Goal: Task Accomplishment & Management: Manage account settings

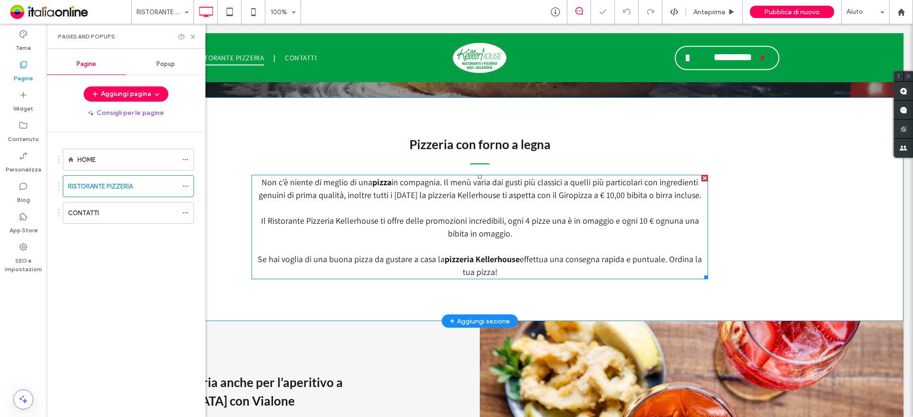
scroll to position [333, 0]
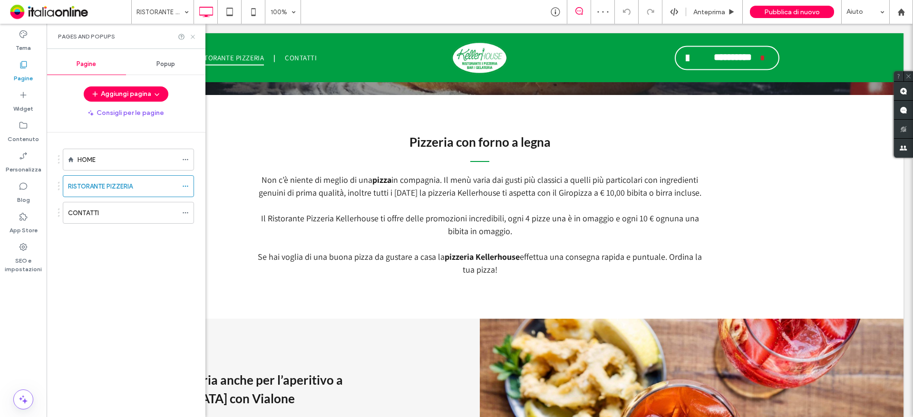
click at [191, 34] on icon at bounding box center [192, 36] width 7 height 7
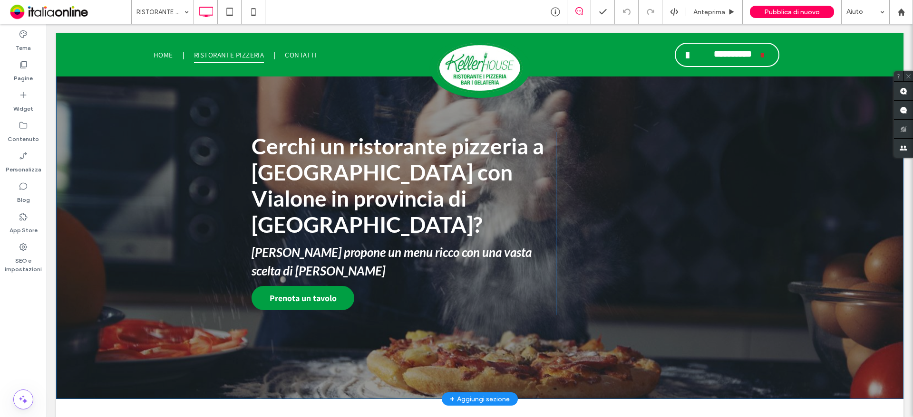
scroll to position [0, 0]
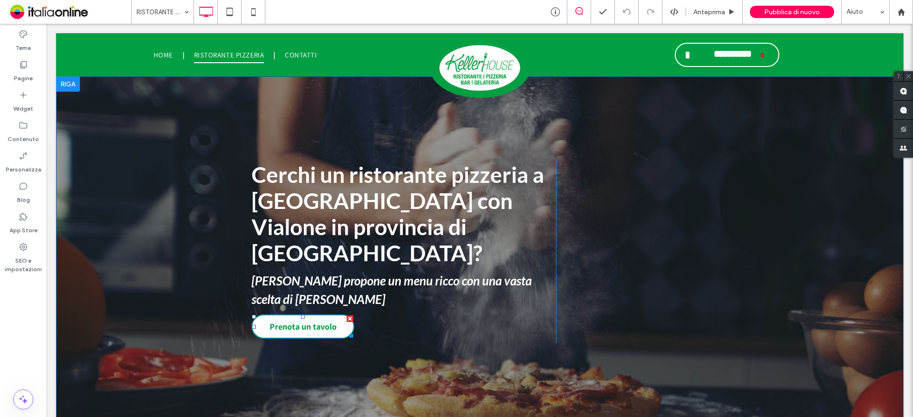
click at [287, 317] on span "Prenota un tavolo" at bounding box center [303, 327] width 67 height 20
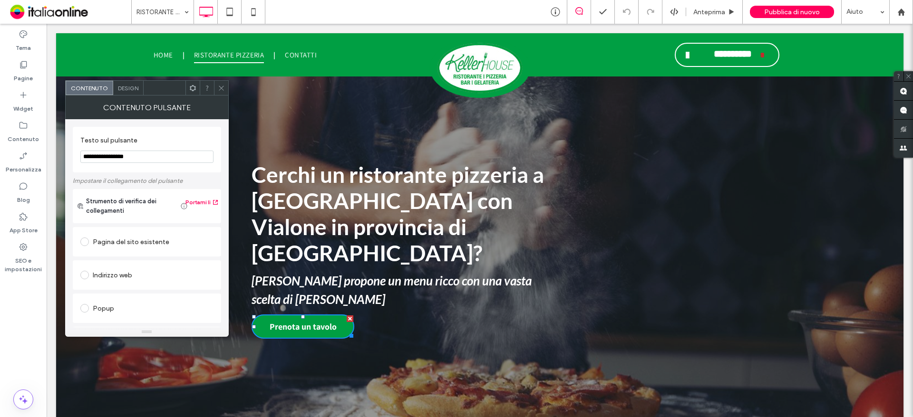
drag, startPoint x: 171, startPoint y: 53, endPoint x: 221, endPoint y: 83, distance: 58.2
click at [221, 83] on span at bounding box center [221, 88] width 7 height 14
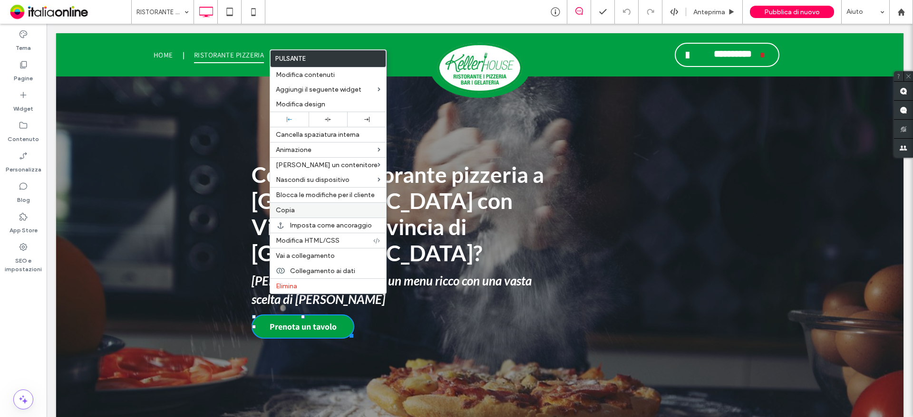
click at [290, 213] on span "Copia" at bounding box center [285, 210] width 19 height 8
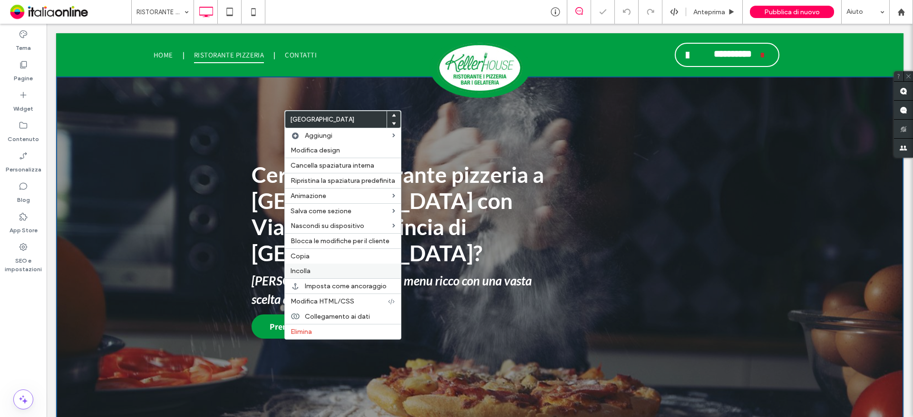
click at [298, 275] on span "Incolla" at bounding box center [300, 271] width 20 height 8
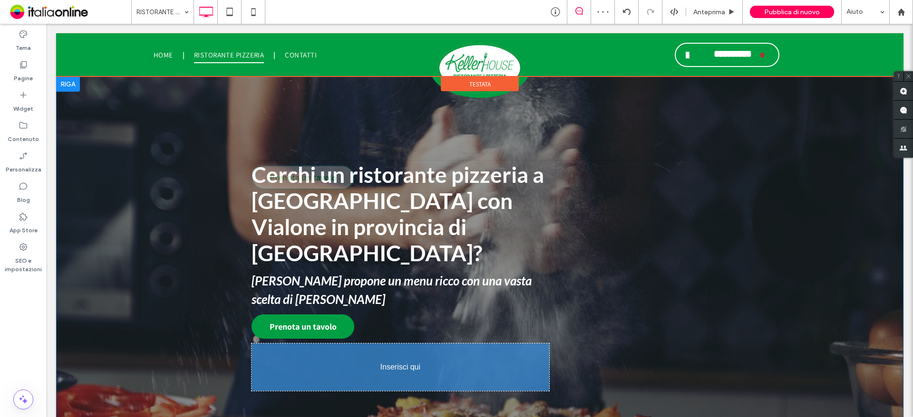
drag, startPoint x: 350, startPoint y: 175, endPoint x: 304, endPoint y: 338, distance: 169.1
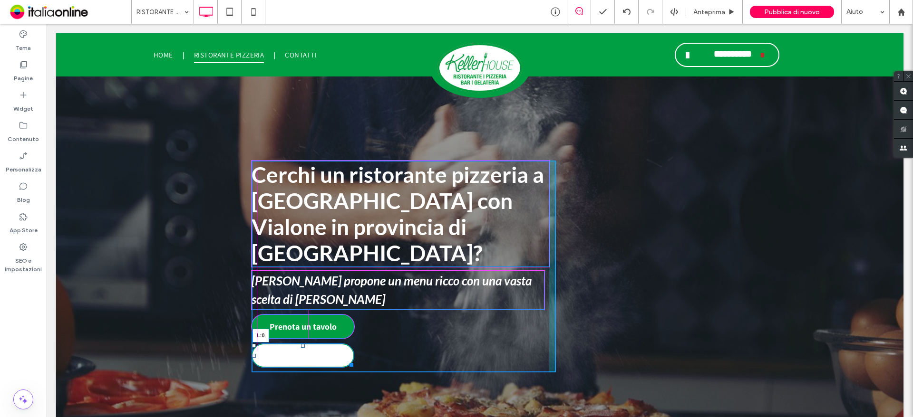
drag, startPoint x: 348, startPoint y: 328, endPoint x: 252, endPoint y: 331, distance: 96.5
click at [252, 331] on div "Cerchi un ristorante pizzeria a Sant'Alessio con Vialone in provincia di Pavia?…" at bounding box center [403, 267] width 304 height 212
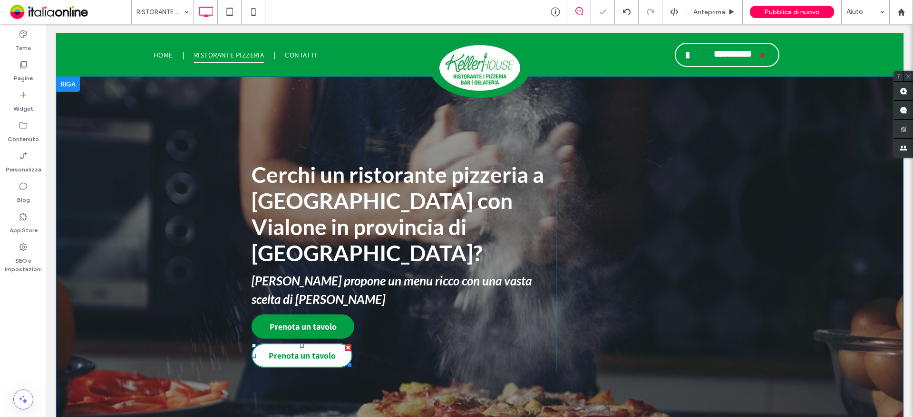
click at [278, 346] on span "Prenota un tavolo" at bounding box center [302, 356] width 67 height 20
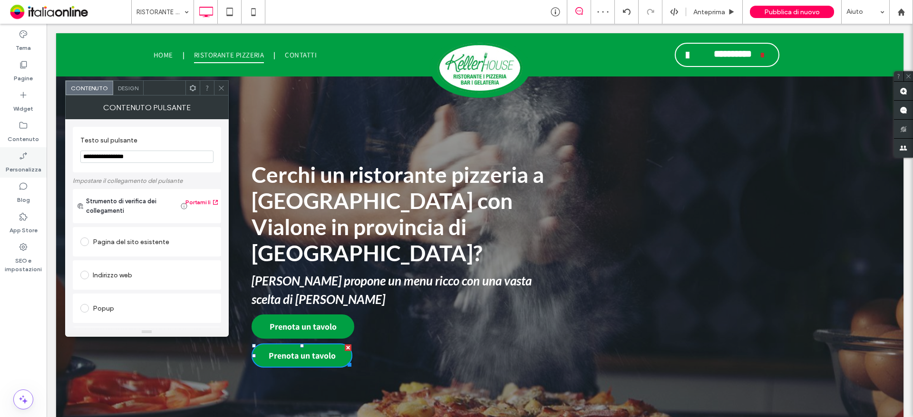
drag, startPoint x: 161, startPoint y: 155, endPoint x: 7, endPoint y: 163, distance: 153.7
click at [7, 163] on body ".wqwq-1{fill:#231f20;} .cls-1q, .cls-2q { fill-rule: evenodd; } .cls-2q { fill:…" at bounding box center [456, 208] width 913 height 417
drag, startPoint x: 69, startPoint y: 146, endPoint x: 0, endPoint y: 126, distance: 71.8
click at [0, 126] on body ".wqwq-1{fill:#231f20;} .cls-1q, .cls-2q { fill-rule: evenodd; } .cls-2q { fill:…" at bounding box center [456, 208] width 913 height 417
paste input "***"
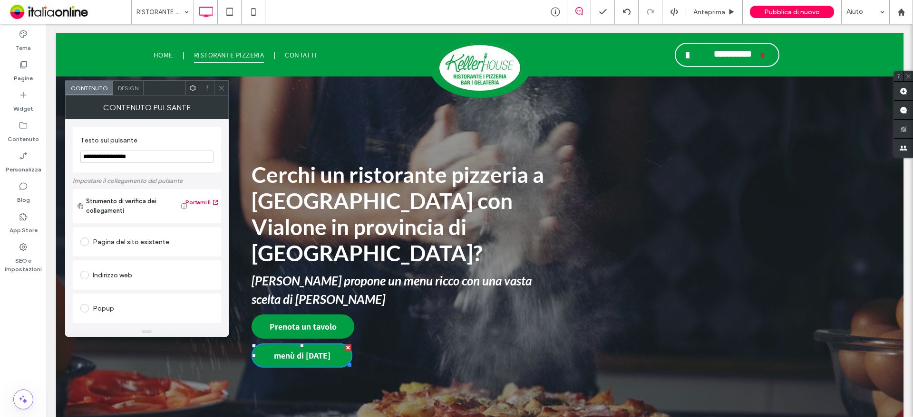
click at [85, 159] on input "**********" at bounding box center [146, 157] width 133 height 12
click at [87, 156] on input "**********" at bounding box center [146, 157] width 133 height 12
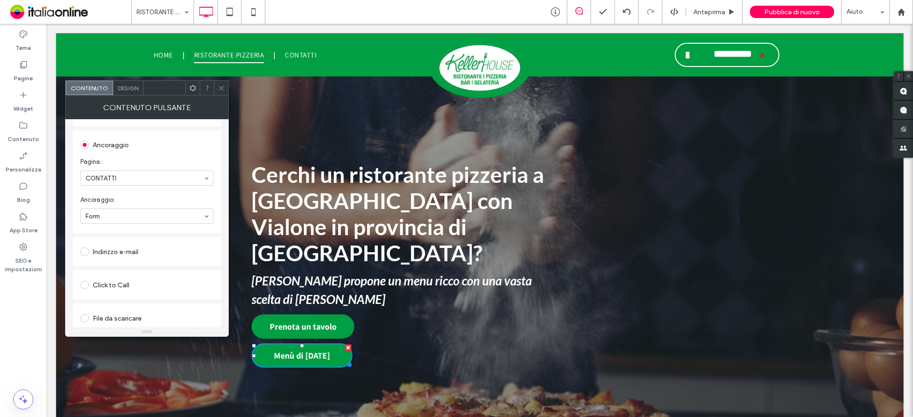
scroll to position [203, 0]
type input "**********"
click at [87, 312] on span at bounding box center [84, 313] width 9 height 9
click at [94, 310] on div "File" at bounding box center [147, 312] width 132 height 9
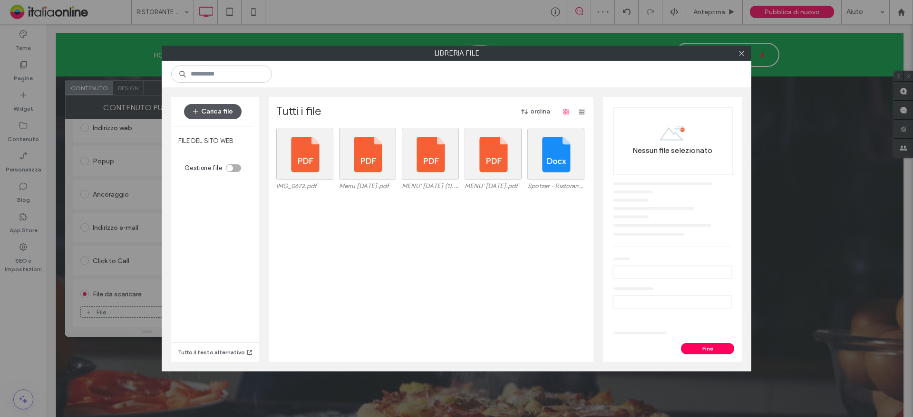
click at [229, 117] on button "Carica file" at bounding box center [213, 111] width 58 height 15
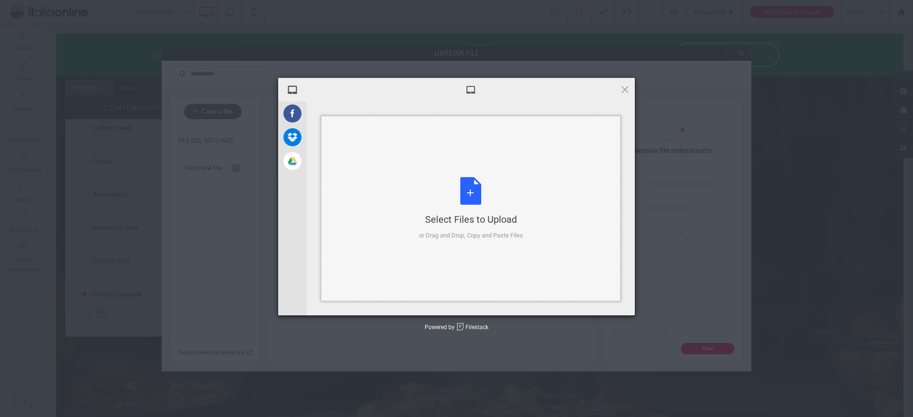
click at [439, 190] on div "Select Files to Upload or Drag and Drop, Copy and Paste Files" at bounding box center [471, 208] width 104 height 63
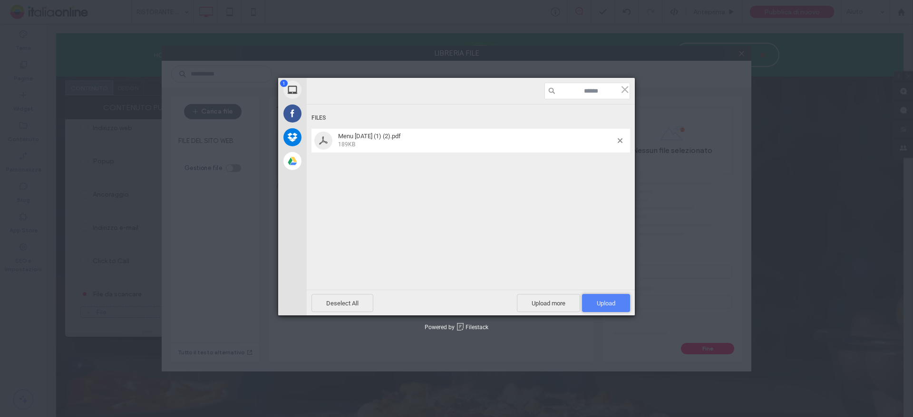
click at [603, 299] on span "Upload 1" at bounding box center [606, 303] width 48 height 18
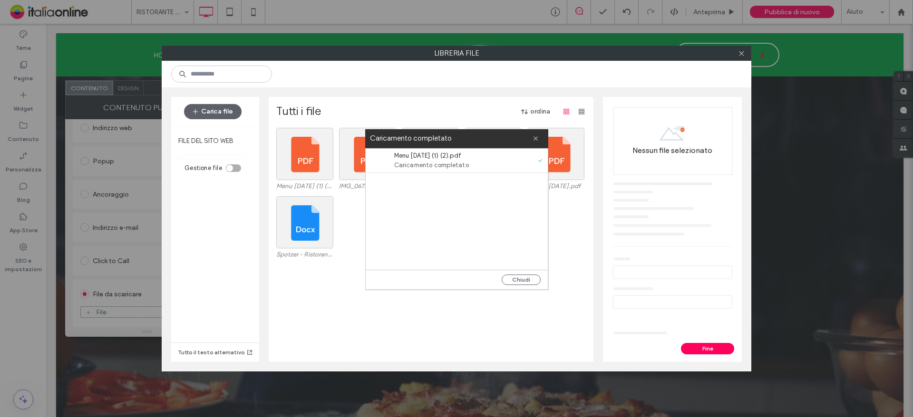
drag, startPoint x: 531, startPoint y: 280, endPoint x: 540, endPoint y: 287, distance: 11.3
click at [531, 280] on button "Chiudi" at bounding box center [521, 280] width 39 height 10
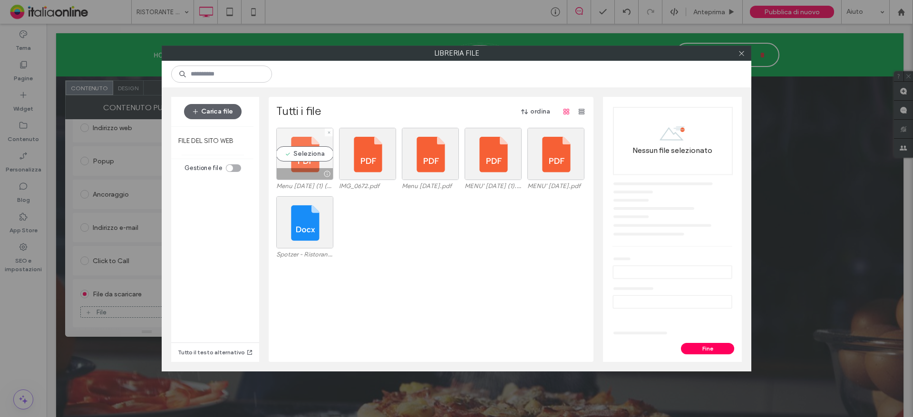
click at [305, 154] on div "Seleziona" at bounding box center [304, 154] width 57 height 52
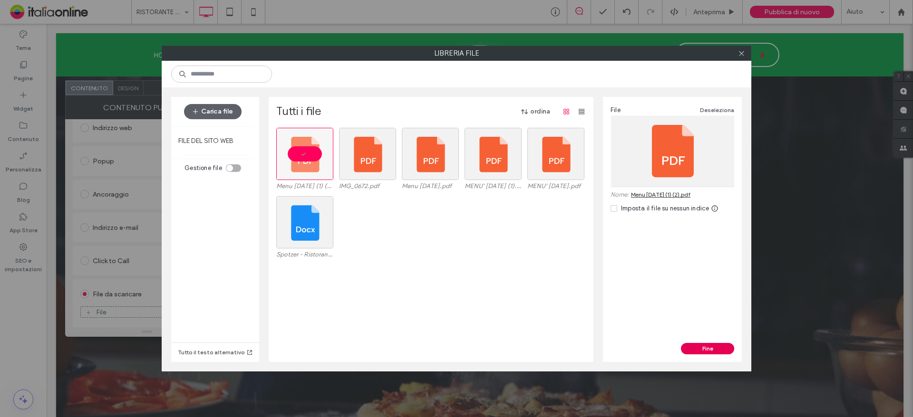
click at [703, 350] on button "Fine" at bounding box center [707, 348] width 53 height 11
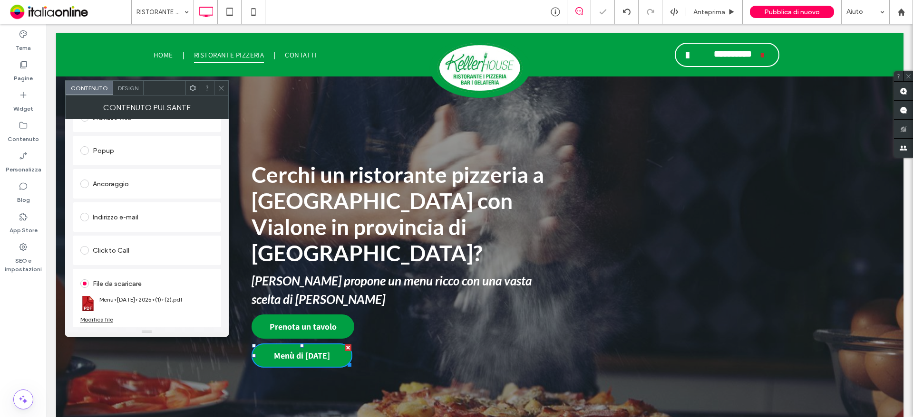
scroll to position [159, 0]
click at [222, 83] on span at bounding box center [221, 88] width 7 height 14
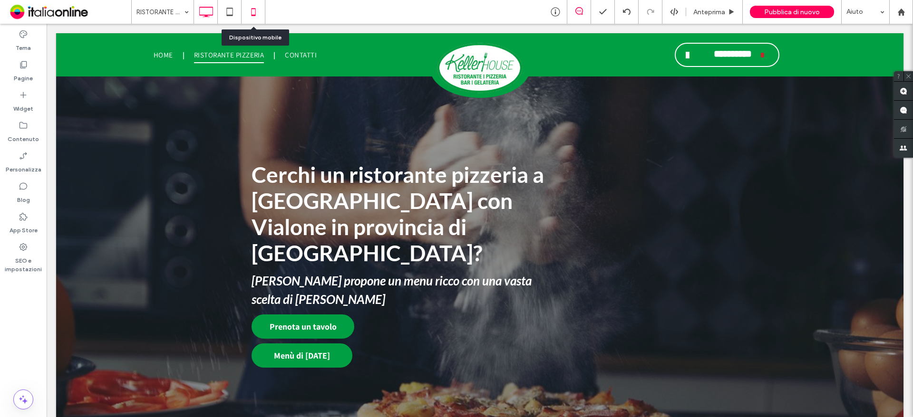
click at [255, 14] on icon at bounding box center [253, 11] width 19 height 19
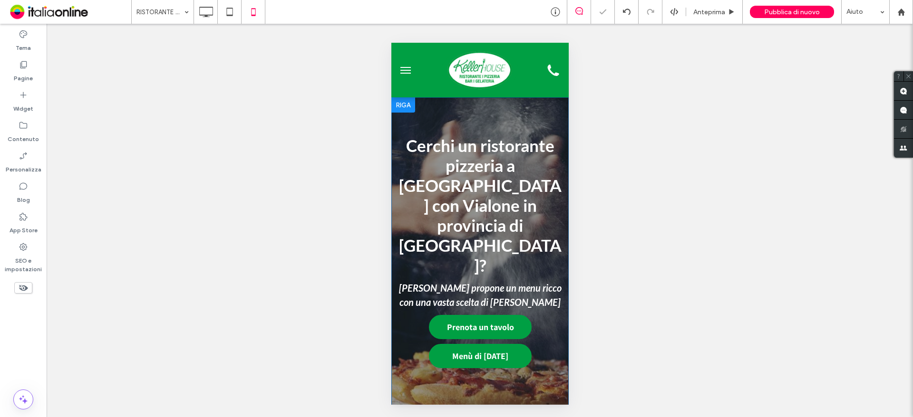
scroll to position [0, 0]
drag, startPoint x: 773, startPoint y: 10, endPoint x: 737, endPoint y: 7, distance: 35.4
click at [773, 10] on span "Pubblica di nuovo" at bounding box center [792, 12] width 56 height 8
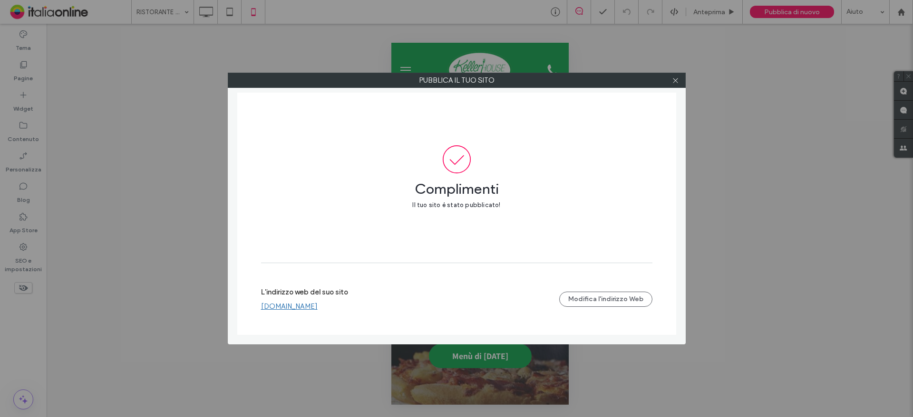
drag, startPoint x: 329, startPoint y: 303, endPoint x: 310, endPoint y: 284, distance: 26.9
click at [318, 303] on link "www.kellerhousepizzeria.it" at bounding box center [289, 306] width 57 height 9
click at [678, 84] on span at bounding box center [675, 80] width 7 height 14
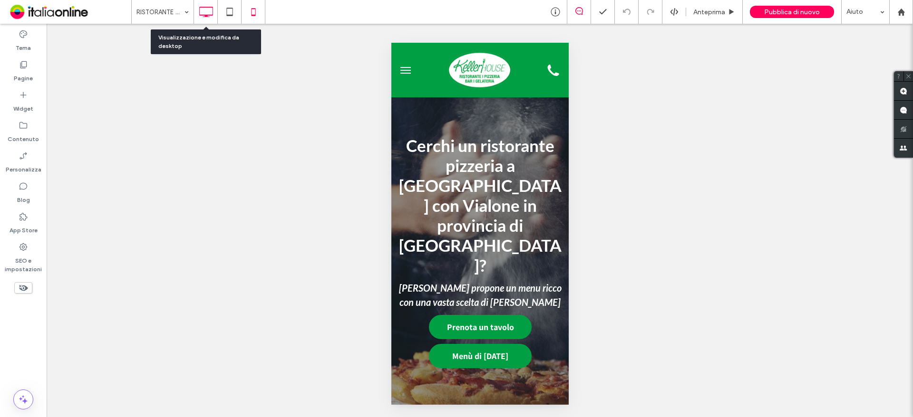
click at [204, 17] on use at bounding box center [206, 12] width 14 height 10
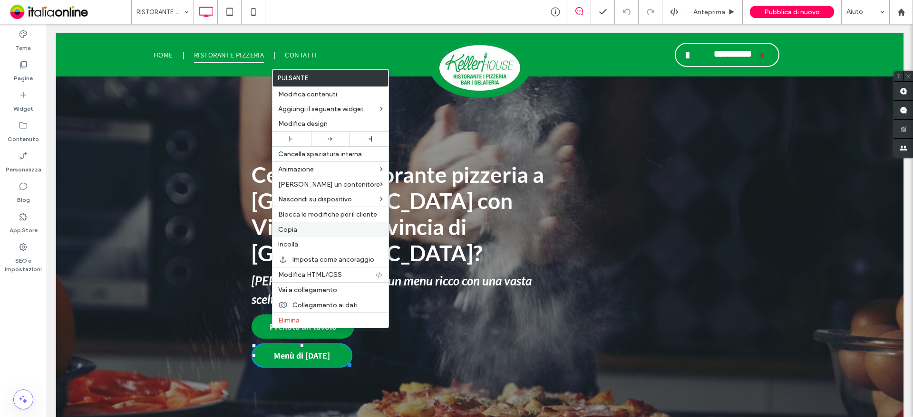
click at [286, 231] on span "Copia" at bounding box center [287, 230] width 19 height 8
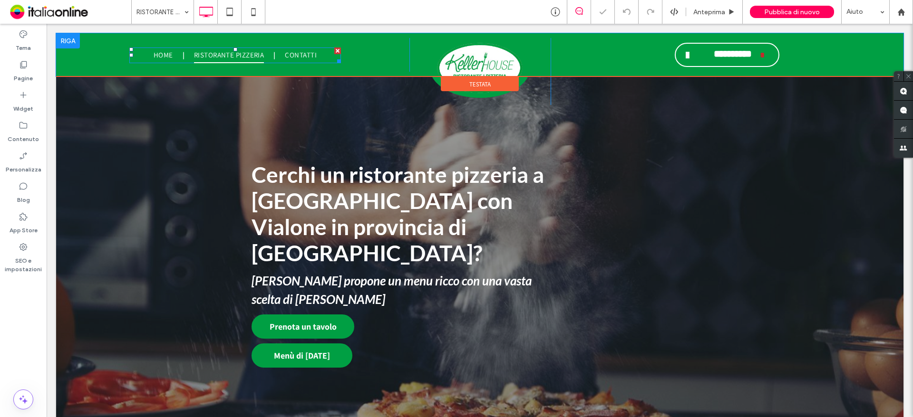
drag, startPoint x: 171, startPoint y: 53, endPoint x: 177, endPoint y: 70, distance: 18.5
click at [171, 53] on span "HOME" at bounding box center [163, 56] width 19 height 16
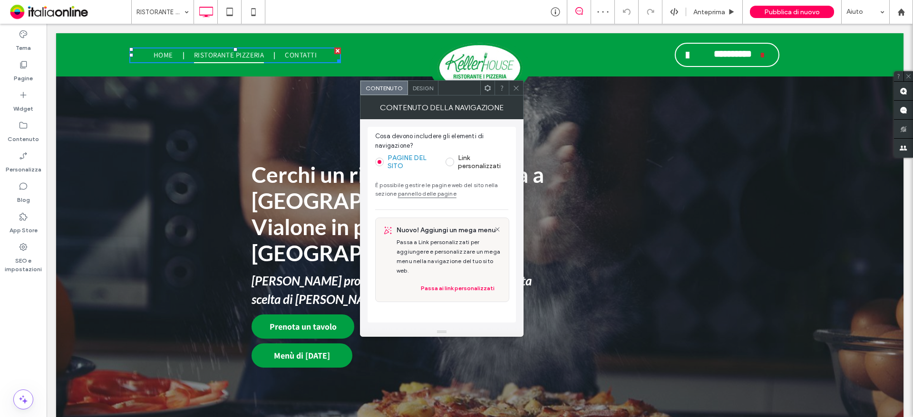
click at [516, 85] on icon at bounding box center [515, 88] width 7 height 7
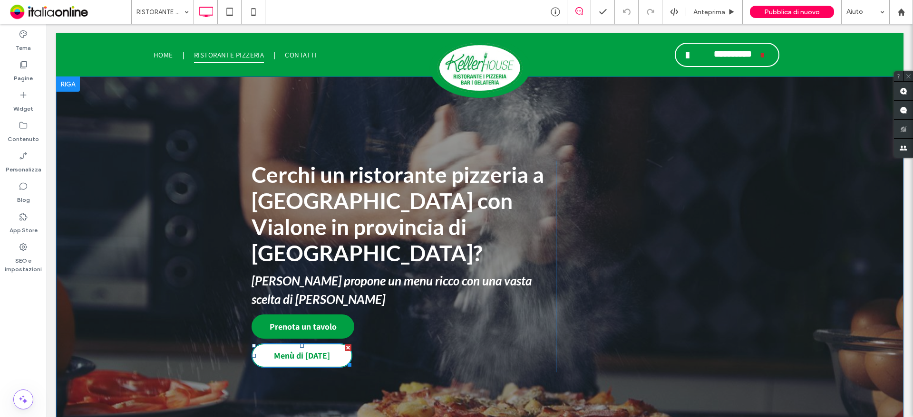
click at [345, 345] on div at bounding box center [348, 348] width 7 height 7
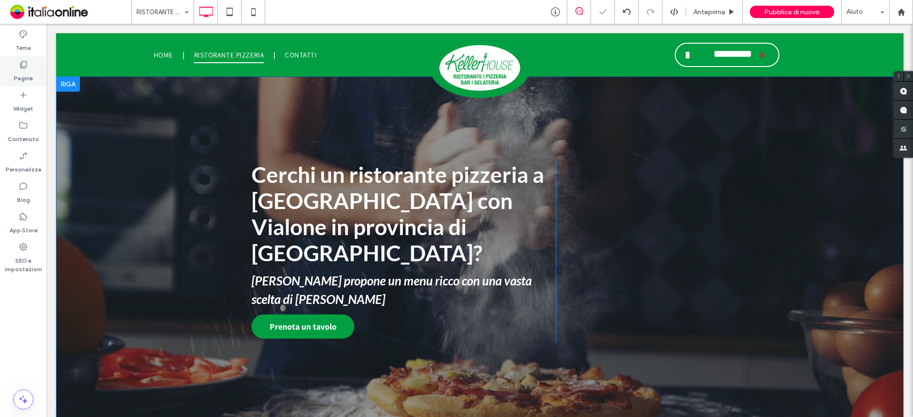
drag, startPoint x: 23, startPoint y: 72, endPoint x: 32, endPoint y: 73, distance: 8.7
click at [23, 72] on label "Pagine" at bounding box center [23, 75] width 19 height 13
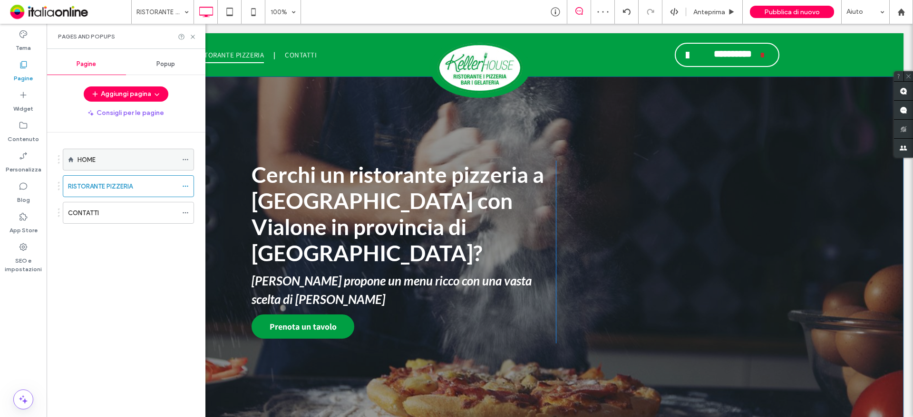
click at [88, 159] on label "HOME" at bounding box center [86, 160] width 18 height 17
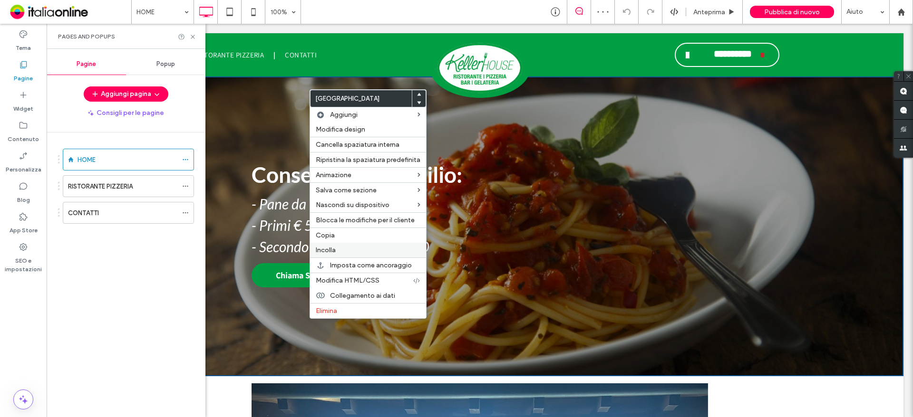
click at [326, 248] on span "Incolla" at bounding box center [326, 250] width 20 height 8
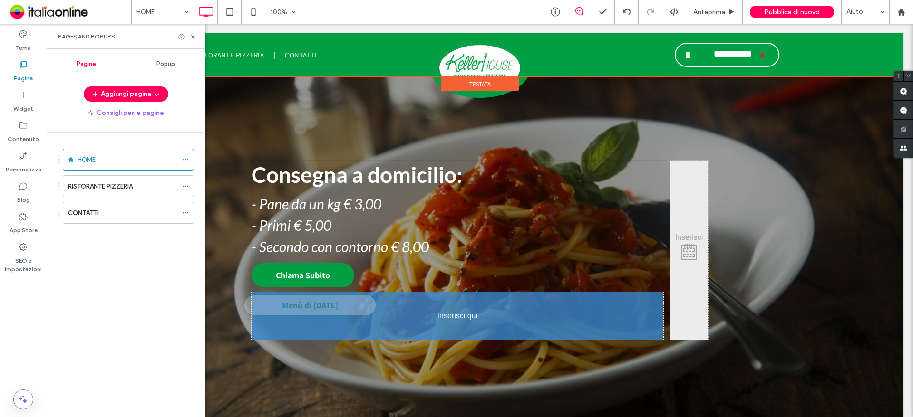
drag, startPoint x: 400, startPoint y: 176, endPoint x: 362, endPoint y: 329, distance: 157.3
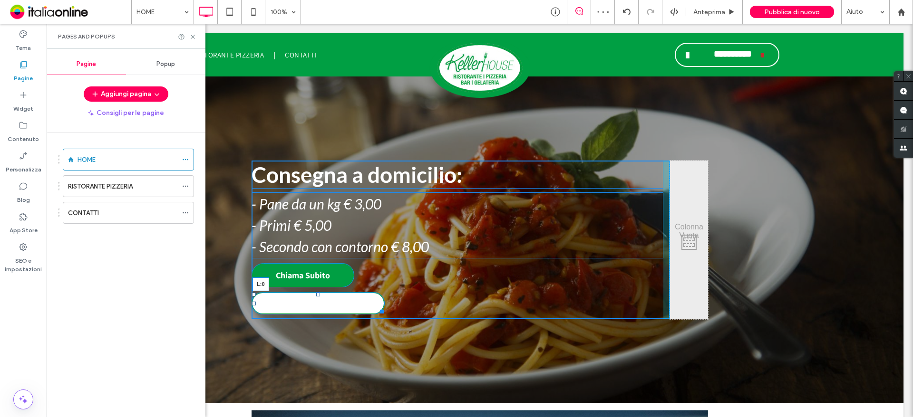
drag, startPoint x: 388, startPoint y: 302, endPoint x: 237, endPoint y: 299, distance: 151.2
click at [237, 299] on div "Consegna a domicilio: - Pane da un kg € 3,00 - Primi € 5,00 - Secondo con conto…" at bounding box center [479, 240] width 847 height 327
drag, startPoint x: 376, startPoint y: 311, endPoint x: 351, endPoint y: 313, distance: 25.3
click at [375, 313] on div at bounding box center [378, 310] width 7 height 7
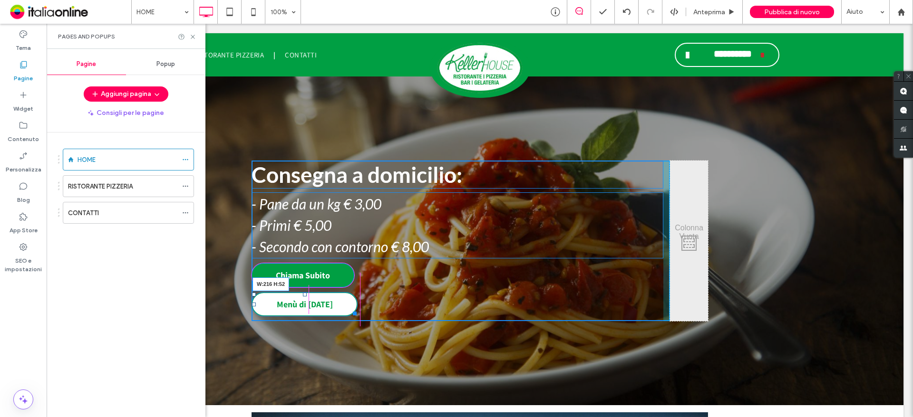
click at [349, 315] on div at bounding box center [352, 312] width 7 height 7
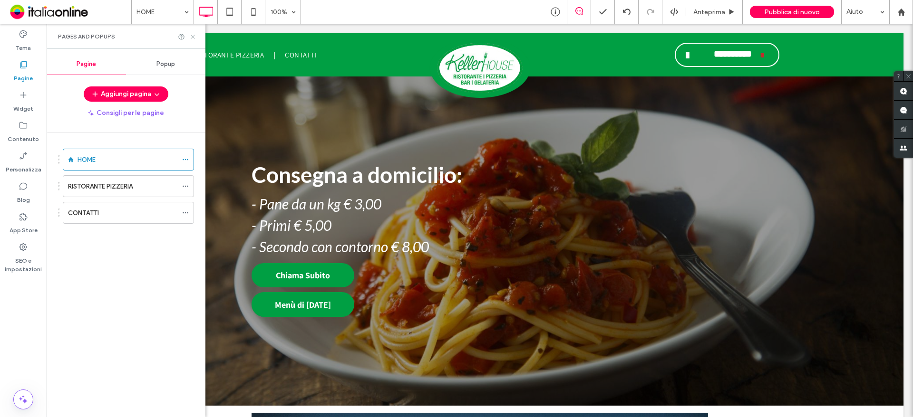
click at [193, 36] on use at bounding box center [193, 37] width 4 height 4
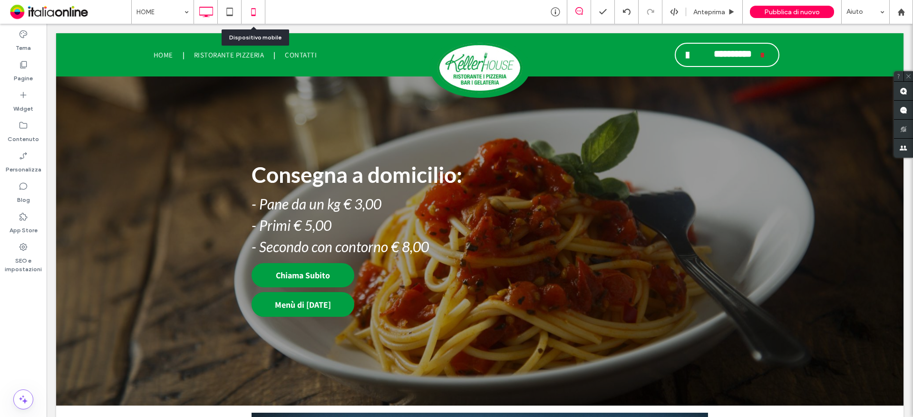
click at [255, 15] on use at bounding box center [253, 12] width 4 height 8
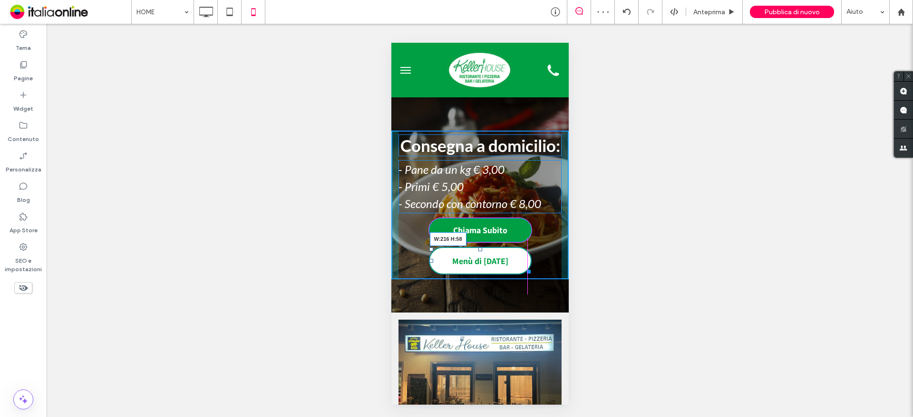
drag, startPoint x: 548, startPoint y: 286, endPoint x: 524, endPoint y: 291, distance: 24.3
click at [524, 274] on div at bounding box center [526, 270] width 7 height 7
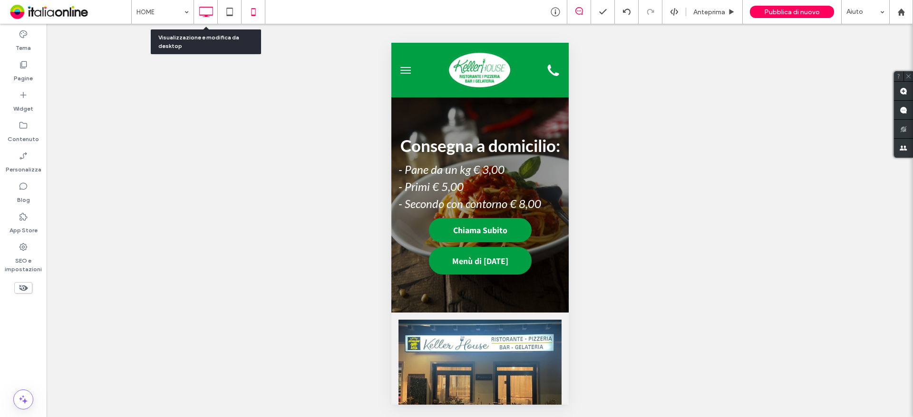
click at [208, 18] on icon at bounding box center [205, 11] width 19 height 19
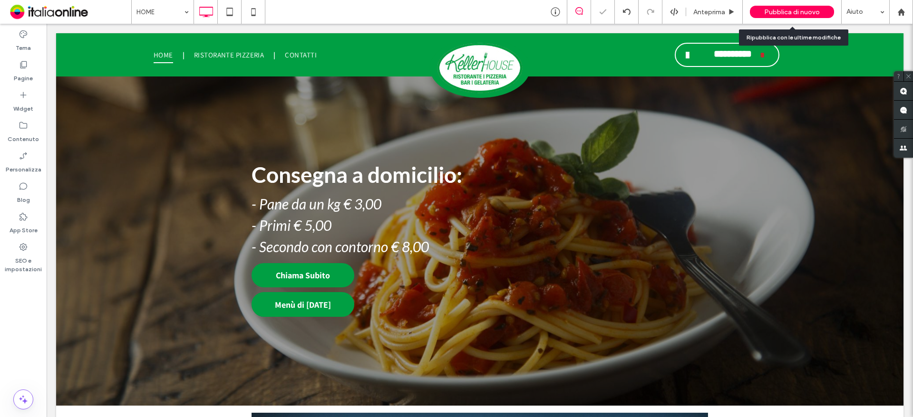
click at [784, 9] on span "Pubblica di nuovo" at bounding box center [792, 12] width 56 height 8
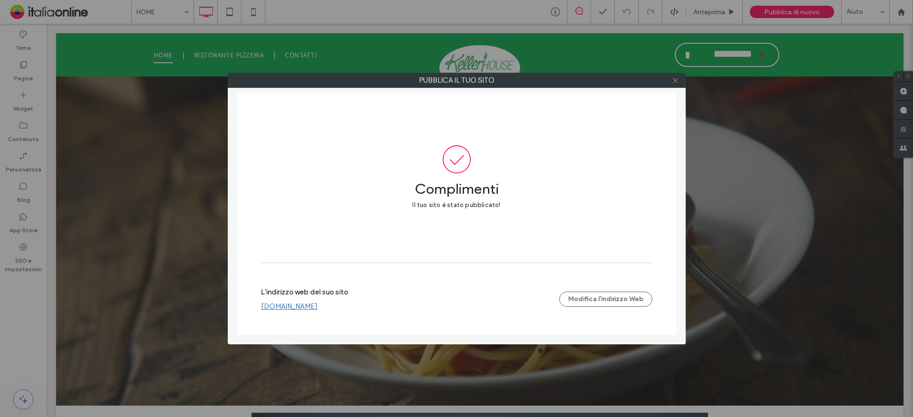
click at [674, 78] on icon at bounding box center [675, 80] width 7 height 7
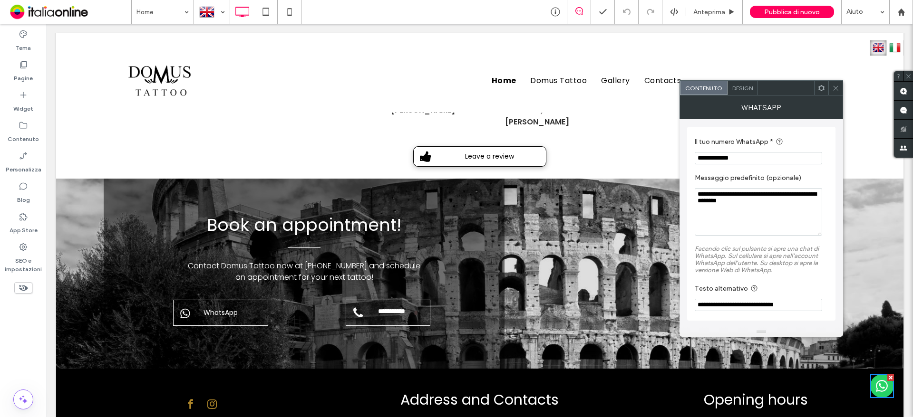
scroll to position [1986, 0]
click at [225, 303] on span "WhatsApp" at bounding box center [220, 312] width 45 height 19
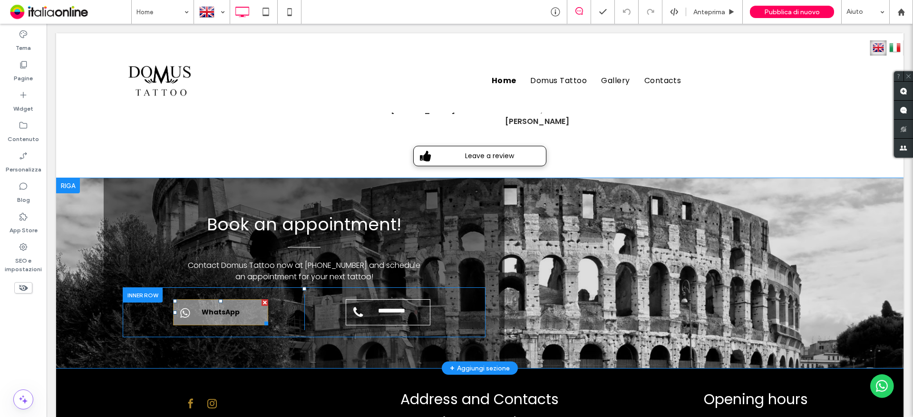
click at [225, 303] on span "WhatsApp" at bounding box center [220, 312] width 45 height 19
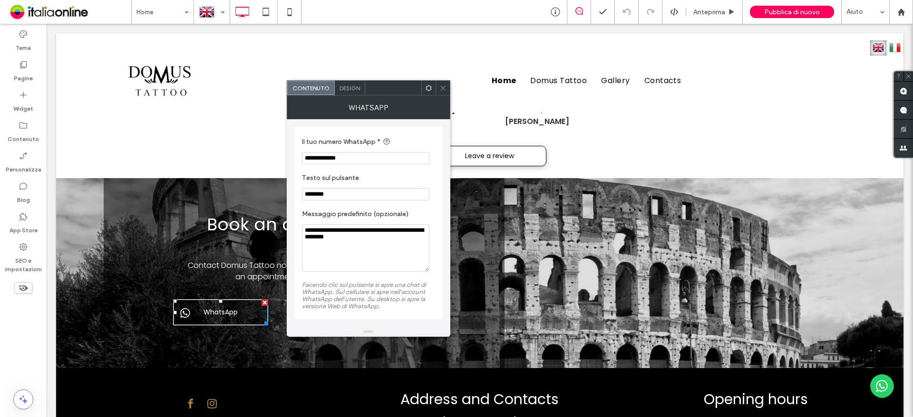
click at [880, 387] on img at bounding box center [882, 387] width 24 height 24
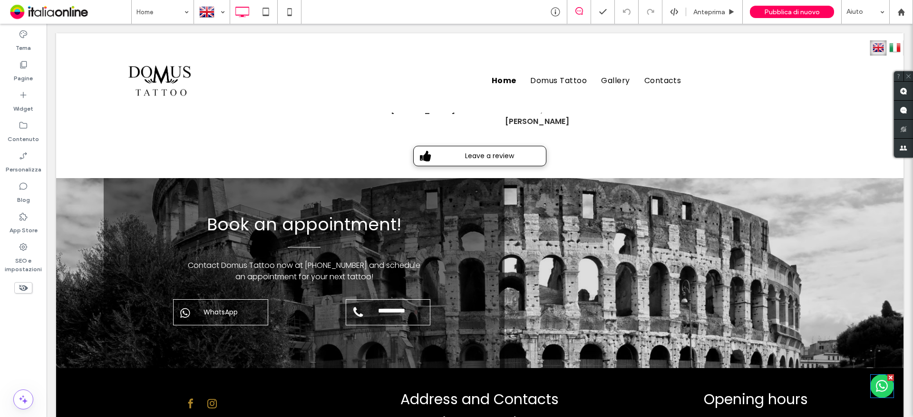
click at [883, 386] on img at bounding box center [882, 387] width 24 height 24
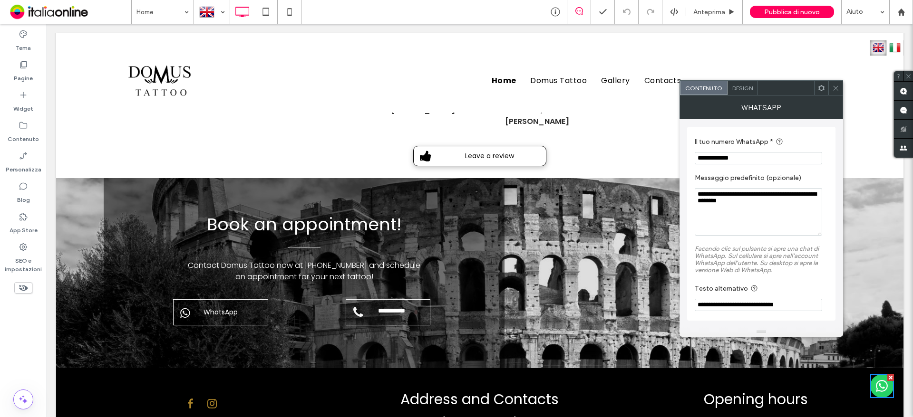
drag, startPoint x: 805, startPoint y: 185, endPoint x: 658, endPoint y: 159, distance: 149.1
click at [227, 299] on link "WhatsApp" at bounding box center [220, 312] width 95 height 26
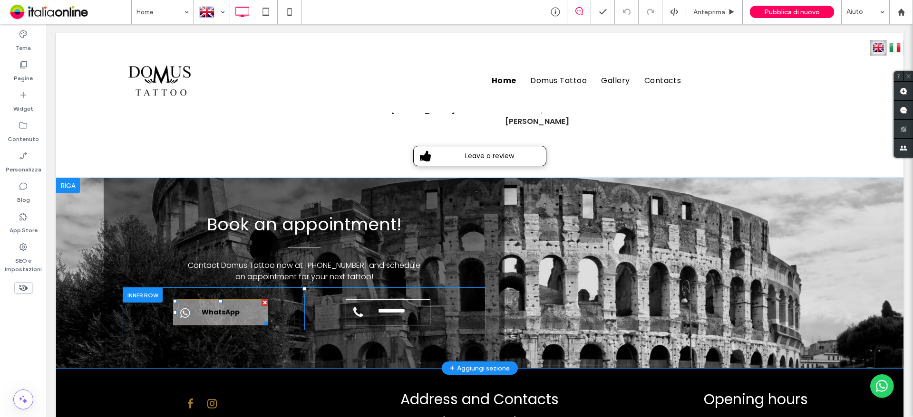
click at [233, 303] on span "WhatsApp" at bounding box center [220, 312] width 45 height 19
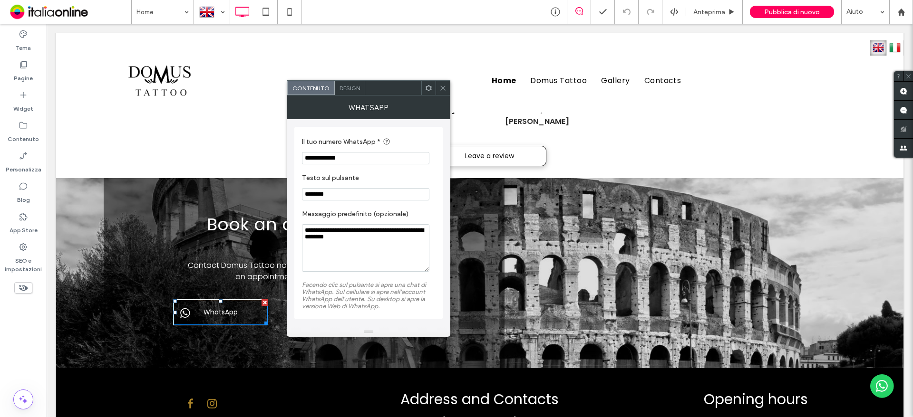
drag, startPoint x: 415, startPoint y: 184, endPoint x: 267, endPoint y: 146, distance: 153.3
paste input "Il tuo numero WhatsApp *"
type input "**********"
drag, startPoint x: 501, startPoint y: 163, endPoint x: 493, endPoint y: 168, distance: 9.5
click at [501, 178] on div "**********" at bounding box center [304, 273] width 401 height 190
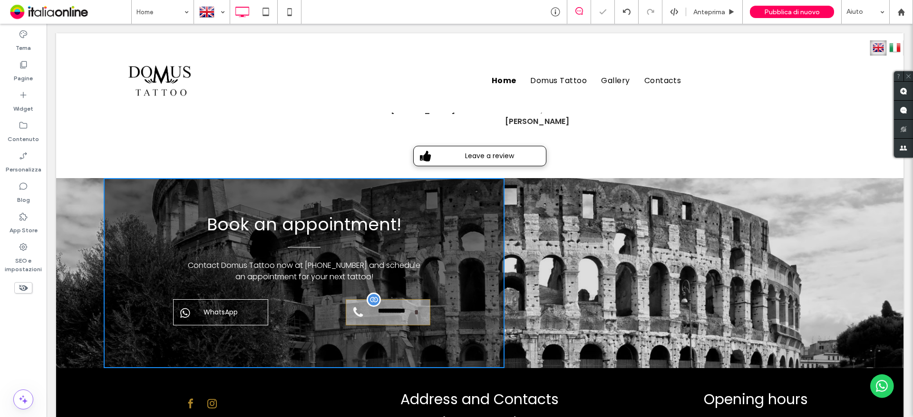
click at [386, 303] on span "**********" at bounding box center [391, 312] width 46 height 19
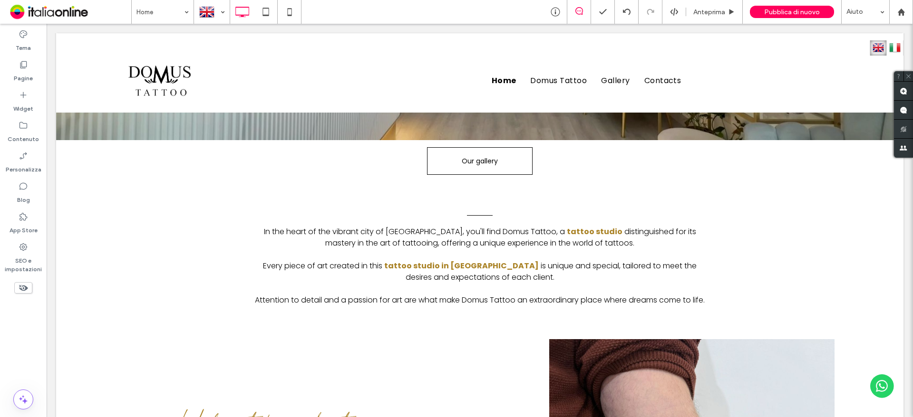
scroll to position [132, 0]
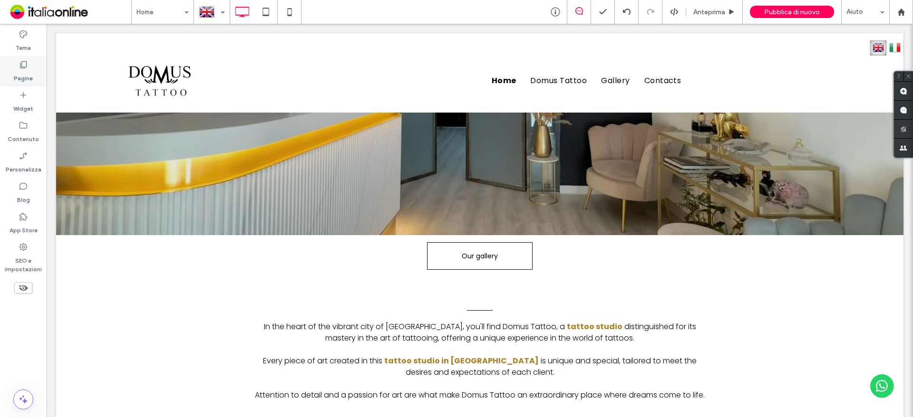
click at [23, 78] on label "Pagine" at bounding box center [23, 75] width 19 height 13
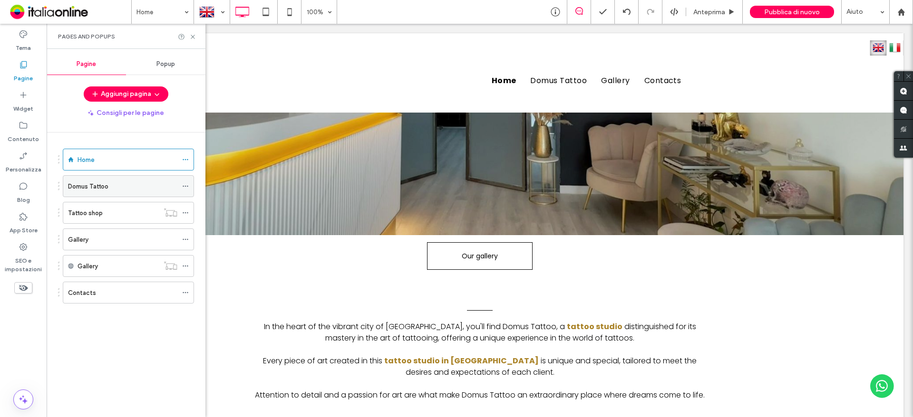
click at [103, 188] on label "Domus Tattoo" at bounding box center [88, 186] width 40 height 17
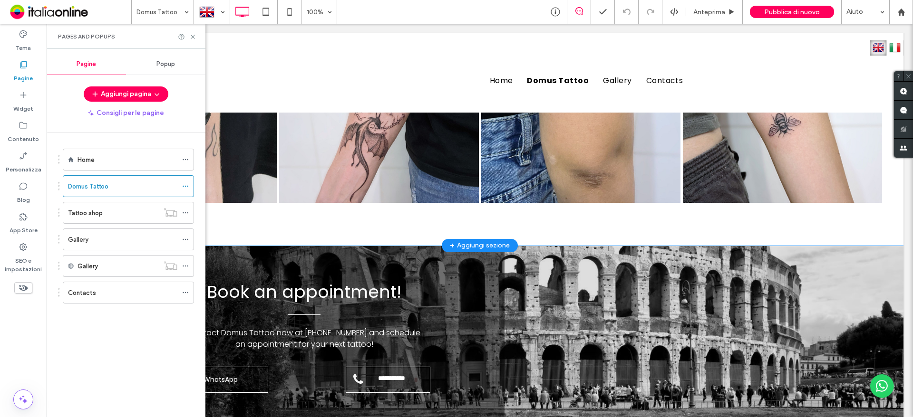
scroll to position [2690, 0]
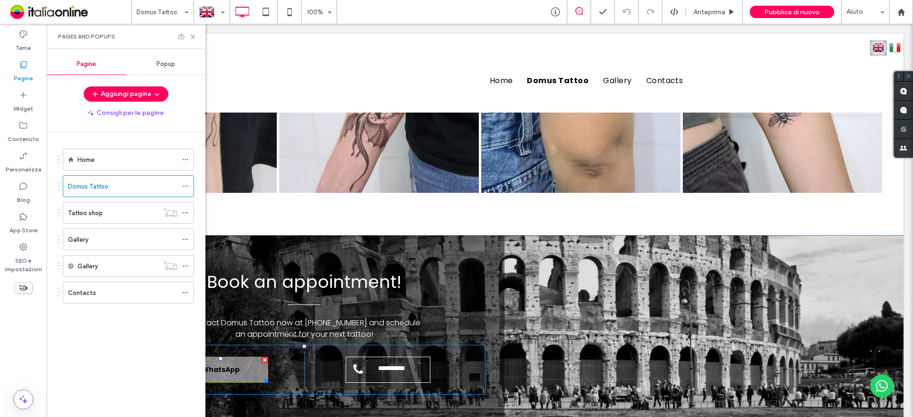
click at [234, 360] on span "WhatsApp" at bounding box center [220, 369] width 45 height 19
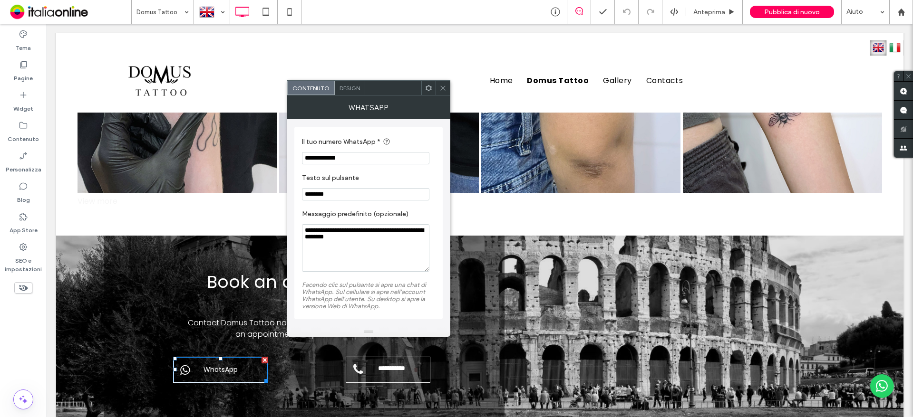
click at [328, 159] on input "**********" at bounding box center [365, 158] width 127 height 12
drag, startPoint x: 395, startPoint y: 184, endPoint x: 252, endPoint y: 159, distance: 144.8
paste input "Il tuo numero WhatsApp *"
type input "**********"
click at [455, 236] on div "**********" at bounding box center [304, 331] width 401 height 190
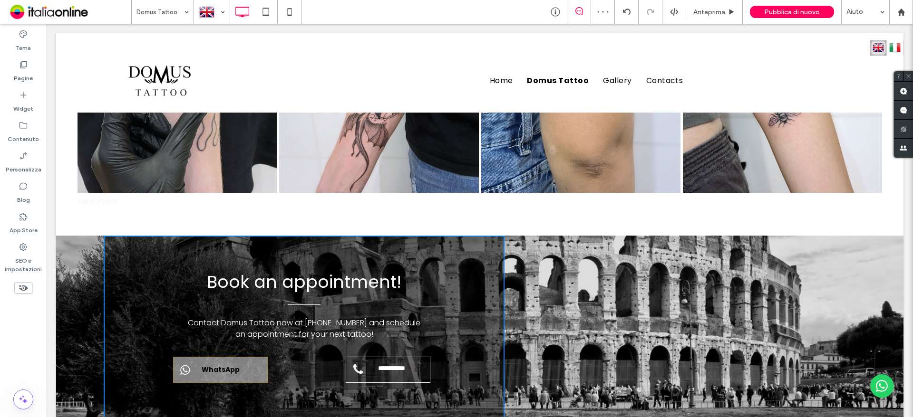
click at [264, 357] on link "WhatsApp" at bounding box center [220, 370] width 95 height 26
click at [239, 360] on span "WhatsApp" at bounding box center [220, 369] width 45 height 19
click at [319, 318] on span "Contact Domus Tattoo now at +39 333 6959928 and schedule an appointment for you…" at bounding box center [304, 329] width 232 height 22
click at [331, 318] on span "Contact Domus Tattoo now at +39 333 6959928 and schedule an appointment for you…" at bounding box center [304, 329] width 232 height 22
click at [332, 318] on span "Contact Domus Tattoo now at +39 333 6959928 and schedule an appointment for you…" at bounding box center [304, 329] width 232 height 22
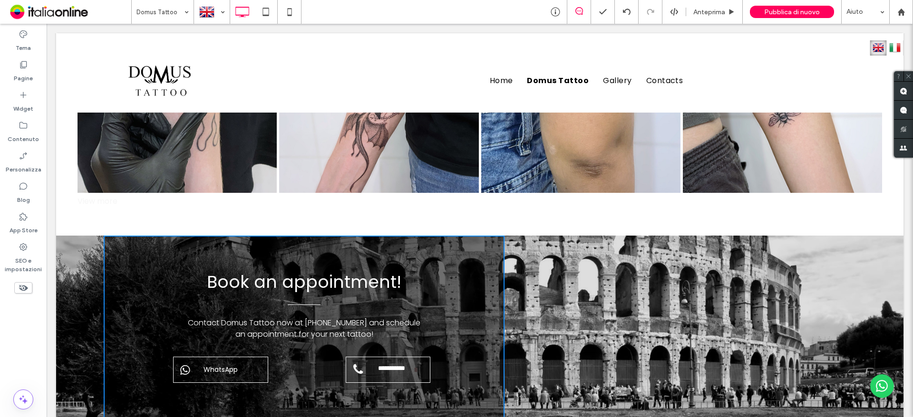
click at [368, 318] on span "Contact Domus Tattoo now at +39 333 6959928 and schedule an appointment for you…" at bounding box center [304, 329] width 232 height 22
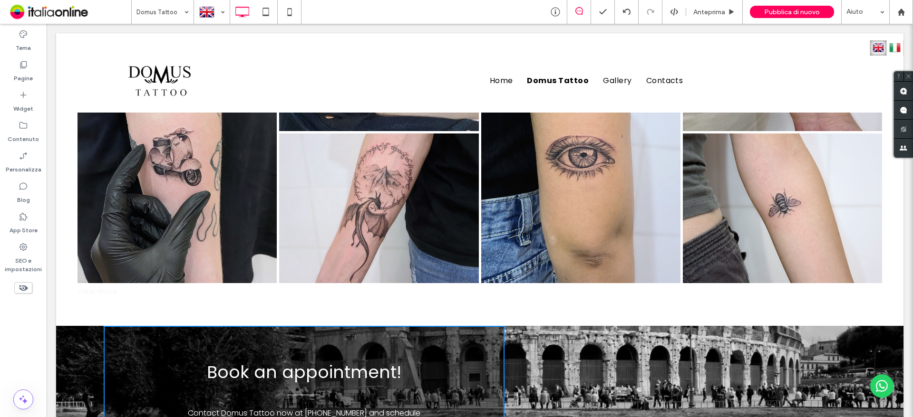
scroll to position [2595, 0]
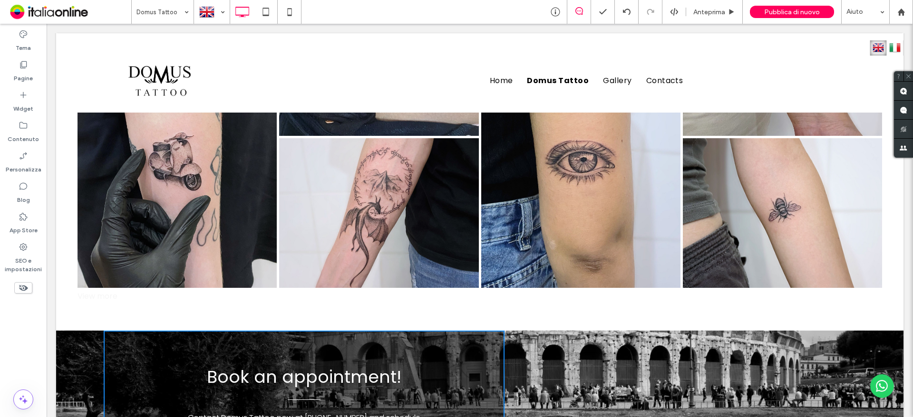
click at [870, 383] on img at bounding box center [882, 387] width 24 height 24
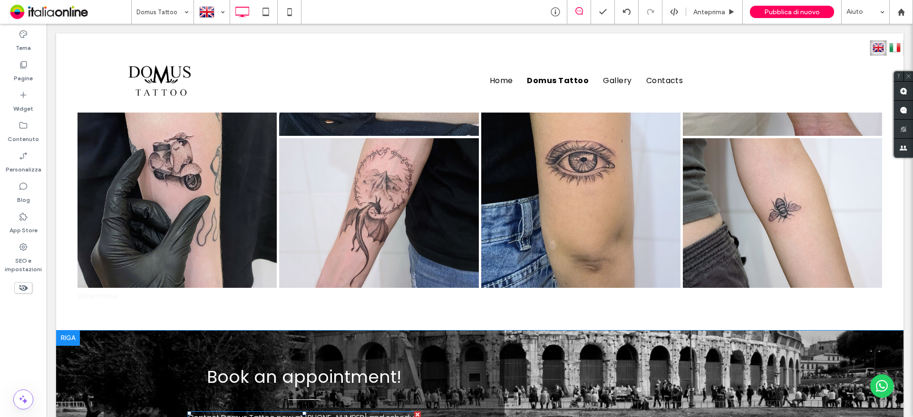
click at [354, 413] on span "Contact Domus Tattoo now at +39 333 6959928 and schedule an appointment for you…" at bounding box center [304, 424] width 232 height 22
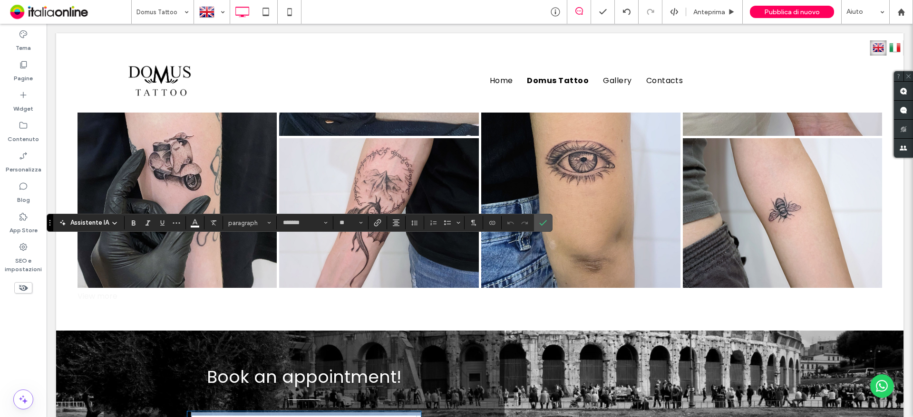
click at [354, 415] on span "**********" at bounding box center [305, 424] width 229 height 19
drag, startPoint x: 336, startPoint y: 245, endPoint x: 386, endPoint y: 248, distance: 50.5
click at [386, 415] on span "**********" at bounding box center [305, 424] width 229 height 19
click at [348, 415] on span "**********" at bounding box center [305, 424] width 229 height 19
click at [334, 415] on span "**********" at bounding box center [305, 424] width 229 height 19
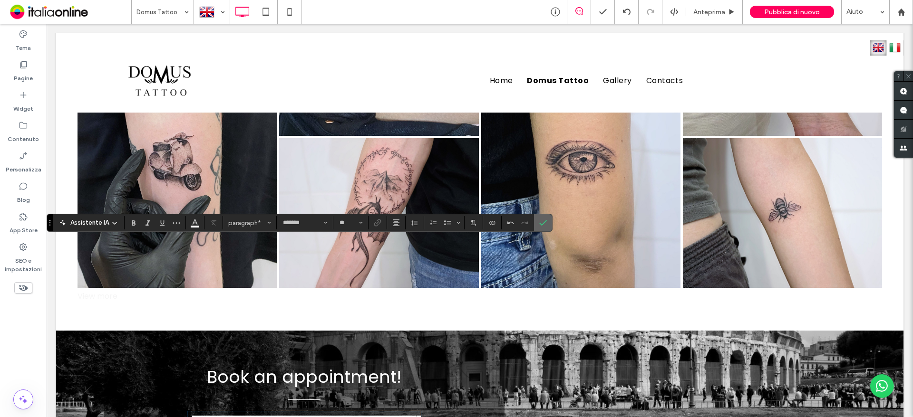
click at [543, 221] on icon "Conferma" at bounding box center [543, 223] width 8 height 8
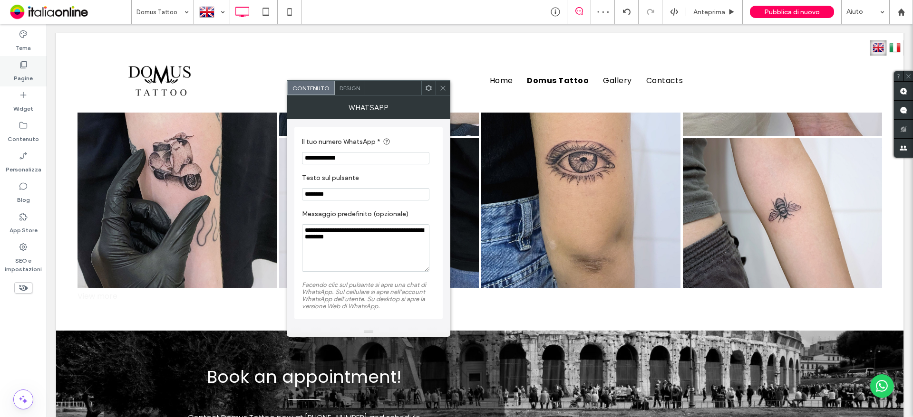
click at [29, 69] on label "Pagine" at bounding box center [23, 75] width 19 height 13
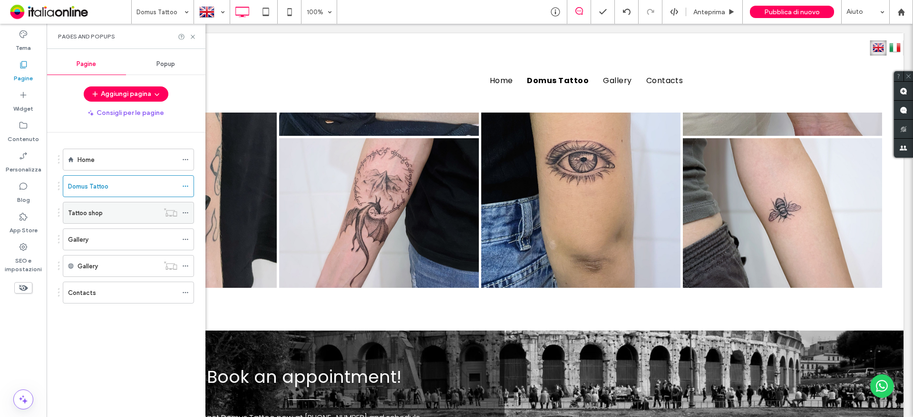
click at [105, 210] on div "Tattoo shop" at bounding box center [113, 213] width 91 height 10
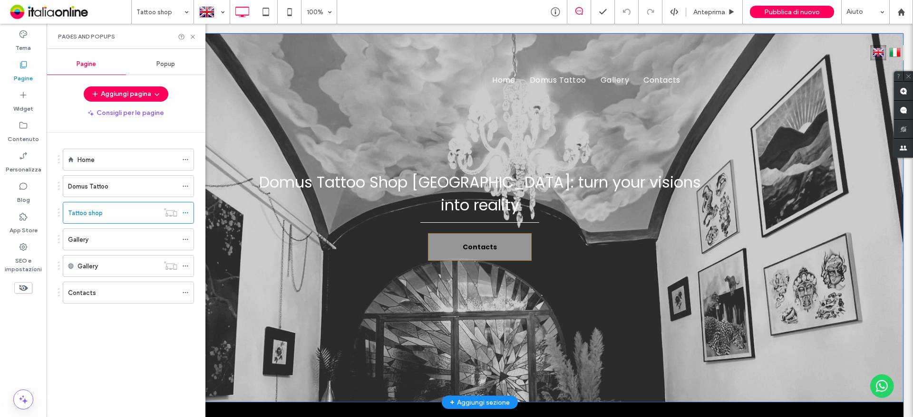
click at [479, 208] on div "Domus Tattoo Shop Roma: turn your visions into reality Contacts Click To Paste" at bounding box center [479, 218] width 847 height 96
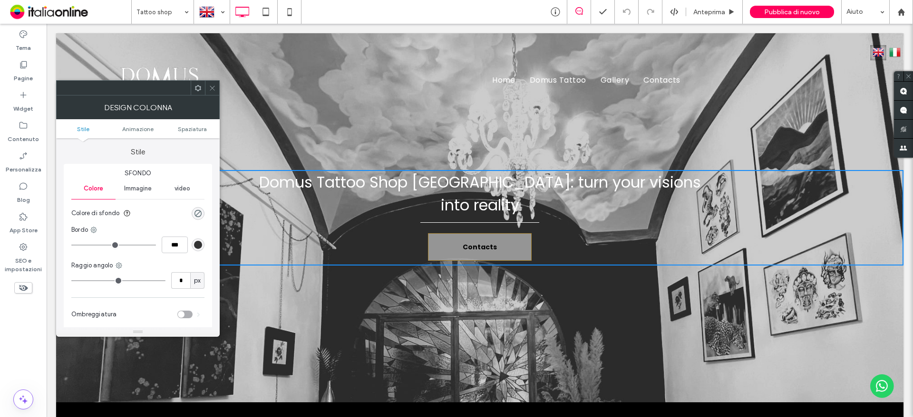
click at [474, 238] on span "Contacts" at bounding box center [479, 247] width 41 height 19
click at [212, 91] on icon at bounding box center [212, 88] width 7 height 7
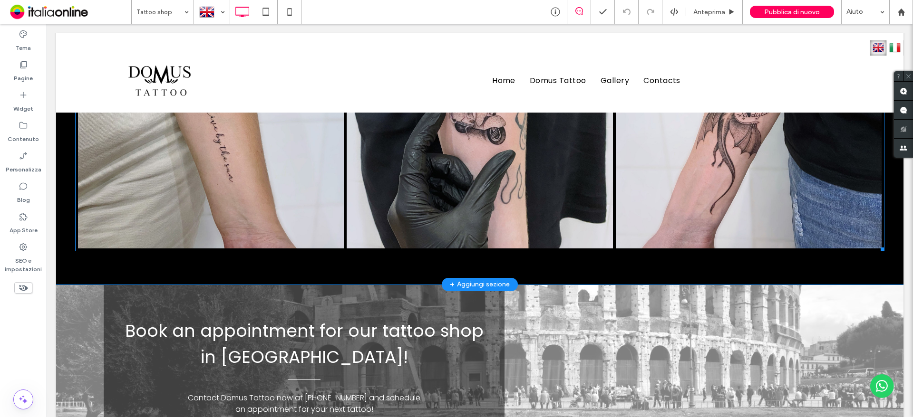
scroll to position [3480, 0]
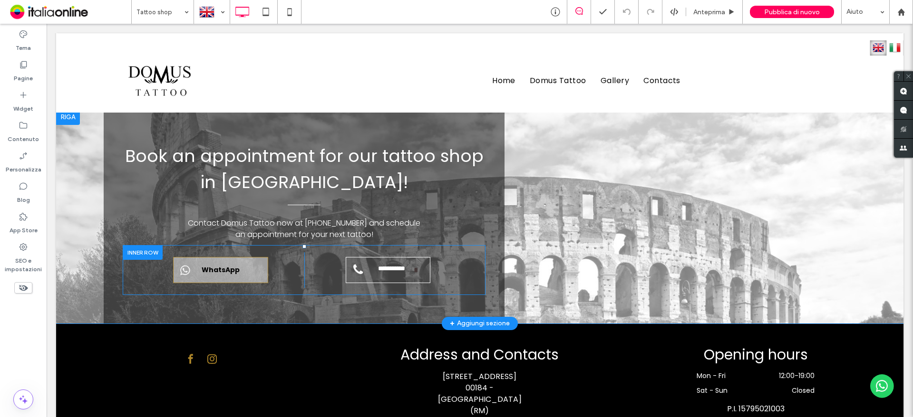
click at [229, 261] on span "WhatsApp" at bounding box center [220, 270] width 45 height 19
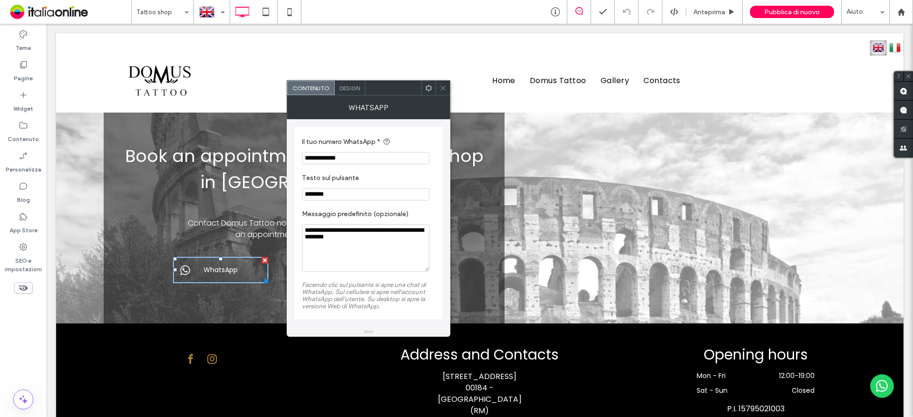
drag, startPoint x: 407, startPoint y: 179, endPoint x: 281, endPoint y: 157, distance: 127.9
paste input "Il tuo numero WhatsApp *"
type input "**********"
click at [441, 96] on div "WhatsApp" at bounding box center [369, 108] width 164 height 24
click at [443, 86] on icon at bounding box center [442, 88] width 7 height 7
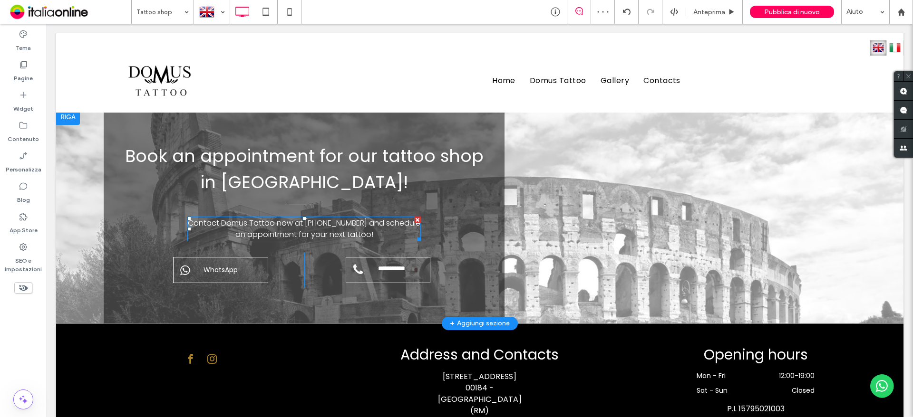
click at [362, 218] on span "Contact Domus Tattoo now at +39 333 6959928 and schedule an appointment for you…" at bounding box center [304, 229] width 232 height 22
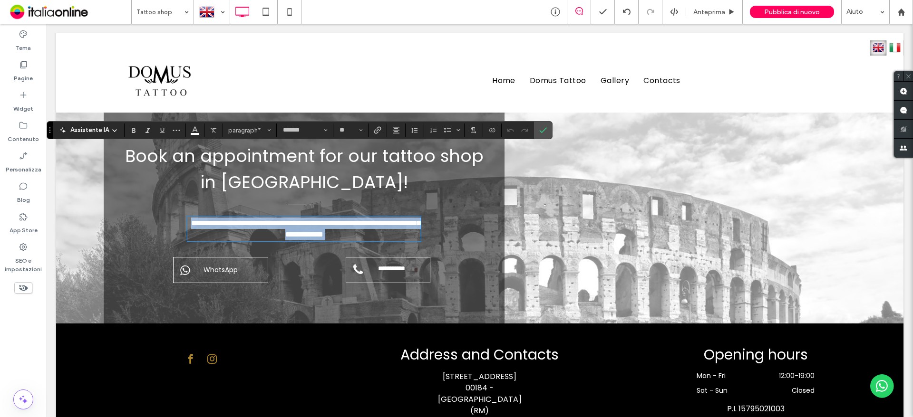
click at [338, 220] on span "**********" at bounding box center [305, 229] width 229 height 19
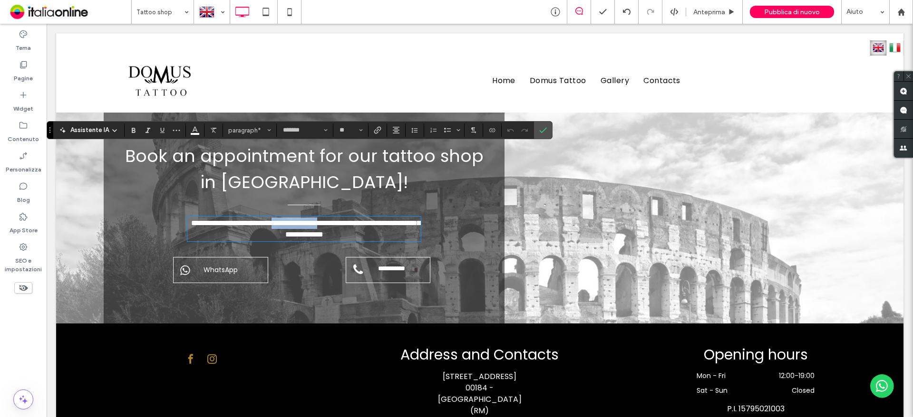
drag, startPoint x: 320, startPoint y: 151, endPoint x: 387, endPoint y: 150, distance: 67.0
click at [387, 220] on span "**********" at bounding box center [305, 229] width 229 height 19
click at [323, 220] on span "**********" at bounding box center [305, 229] width 229 height 19
click at [336, 220] on span "**********" at bounding box center [305, 229] width 229 height 19
click at [365, 220] on span "**********" at bounding box center [305, 229] width 229 height 19
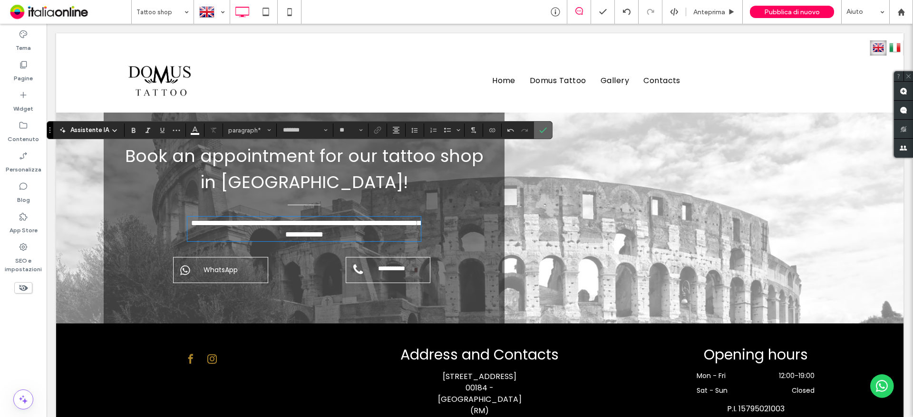
click at [536, 129] on label "Conferma" at bounding box center [543, 130] width 14 height 17
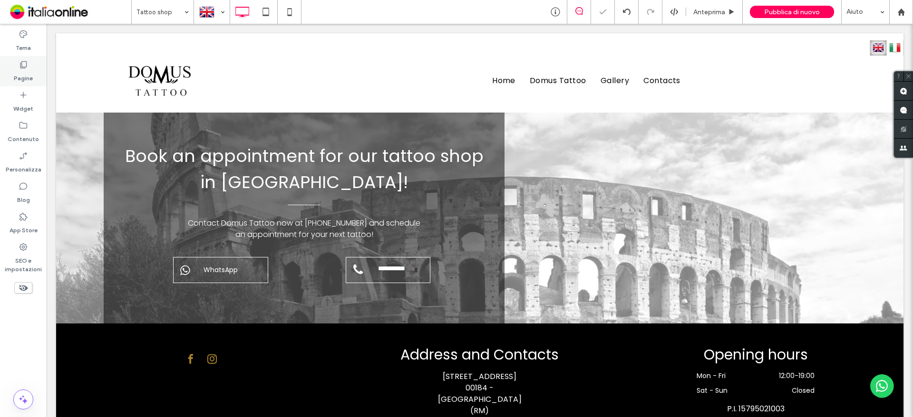
click at [17, 73] on label "Pagine" at bounding box center [23, 75] width 19 height 13
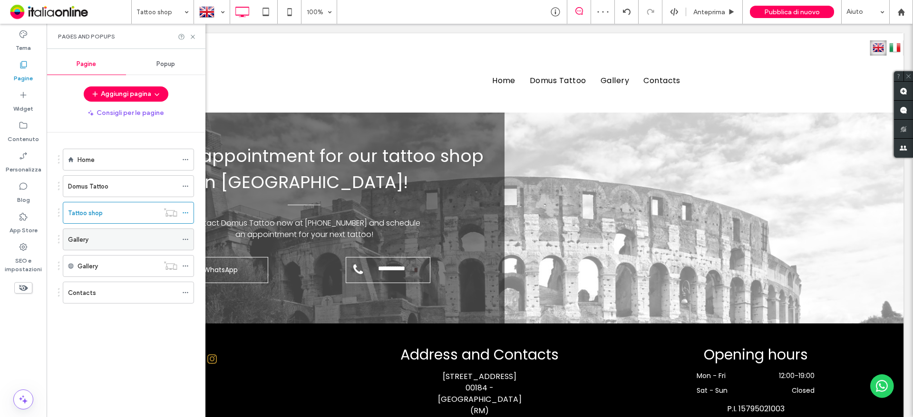
click at [99, 239] on div "Gallery" at bounding box center [122, 240] width 109 height 10
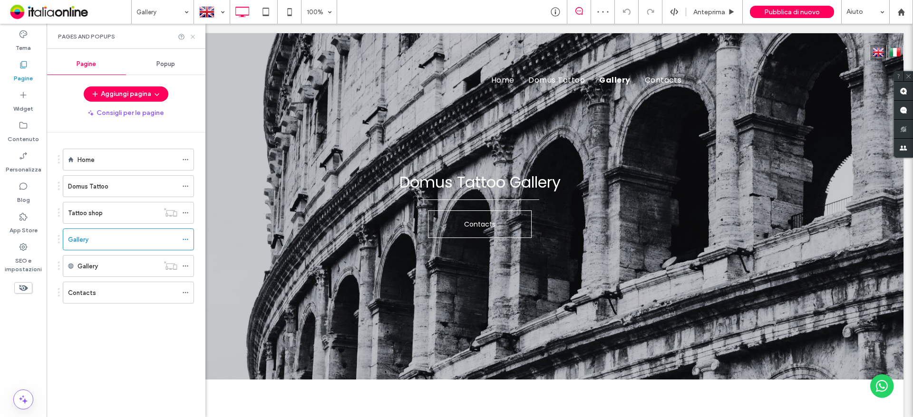
click at [193, 37] on icon at bounding box center [192, 36] width 7 height 7
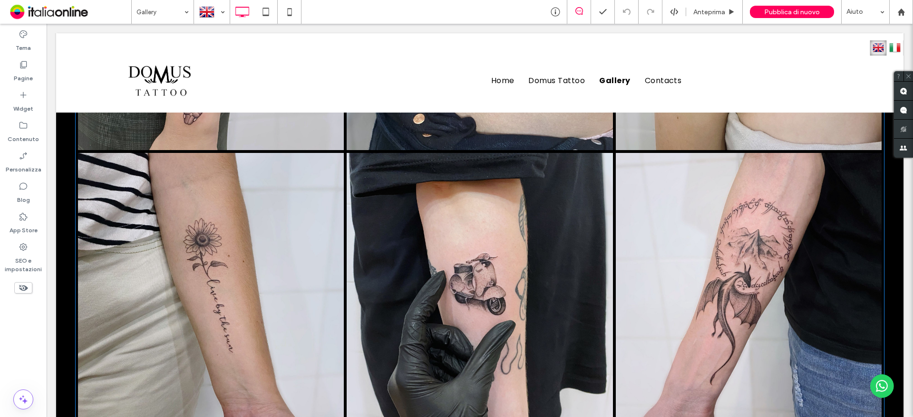
scroll to position [2701, 0]
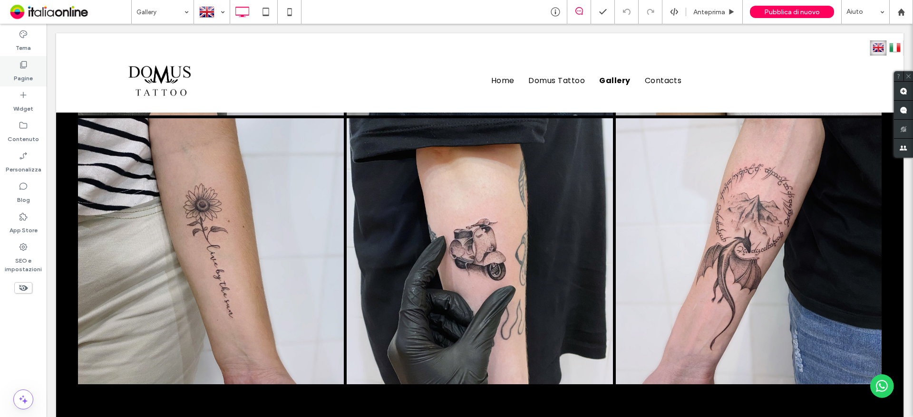
click at [15, 72] on label "Pagine" at bounding box center [23, 75] width 19 height 13
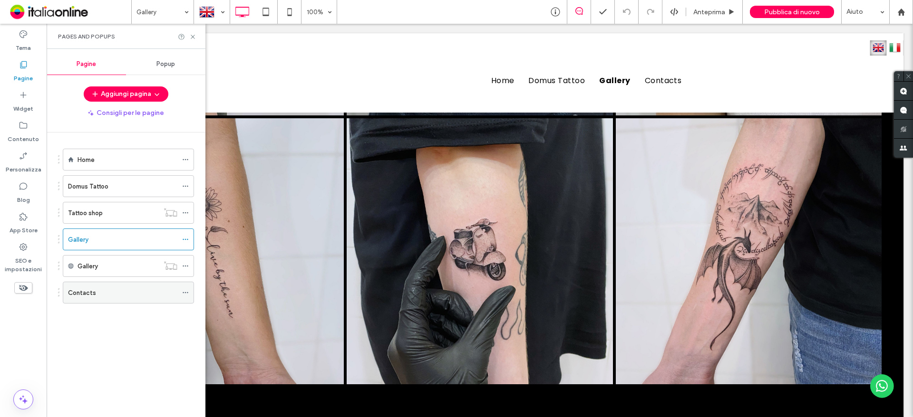
click at [86, 289] on label "Contacts" at bounding box center [82, 293] width 28 height 17
click at [192, 38] on use at bounding box center [193, 37] width 4 height 4
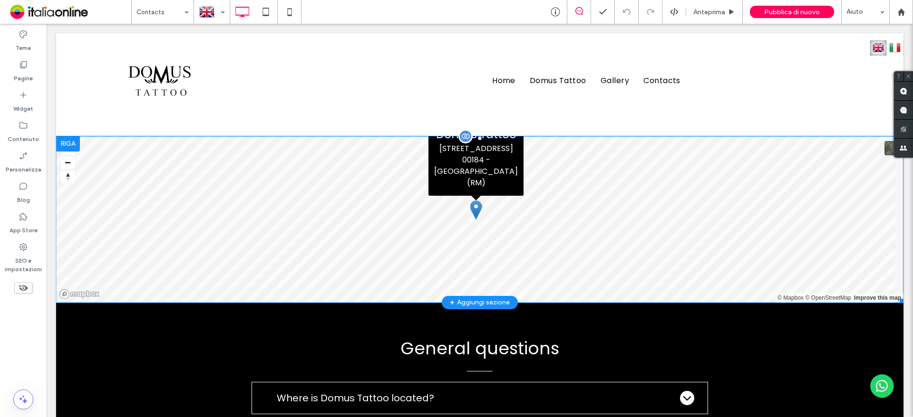
scroll to position [875, 0]
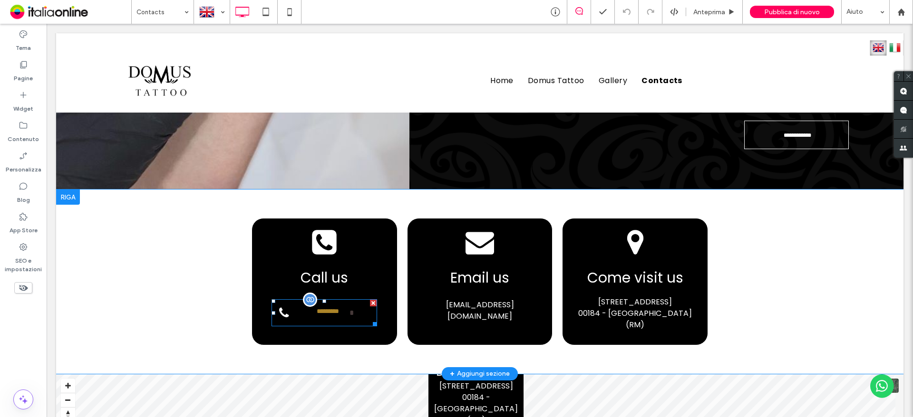
click at [355, 307] on link "**********" at bounding box center [324, 312] width 106 height 27
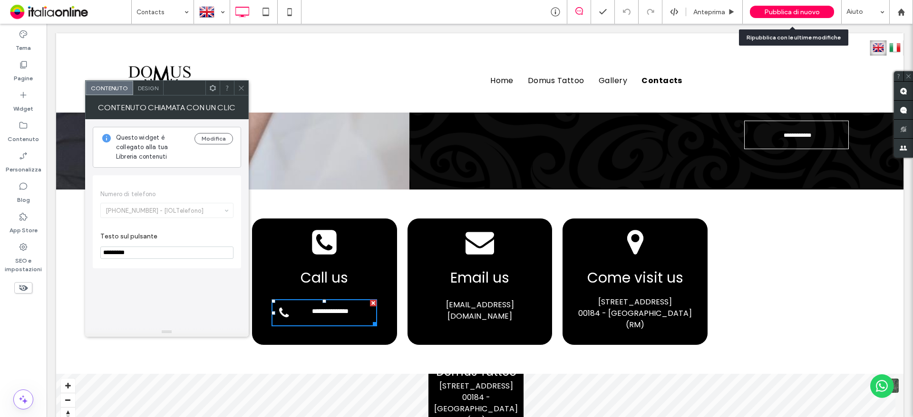
click at [778, 9] on span "Pubblica di nuovo" at bounding box center [792, 12] width 56 height 8
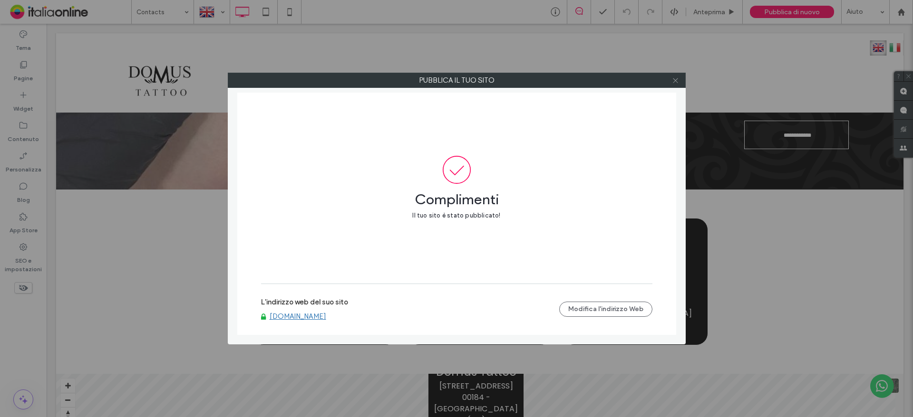
click at [672, 84] on icon at bounding box center [675, 80] width 7 height 7
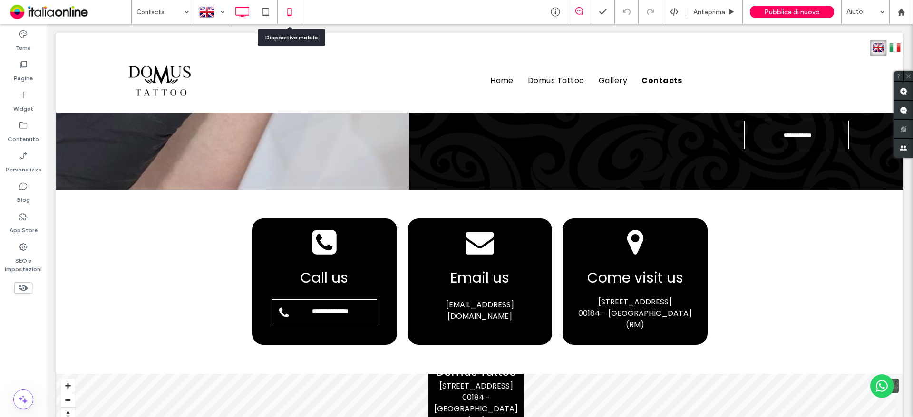
click at [292, 7] on icon at bounding box center [289, 11] width 19 height 19
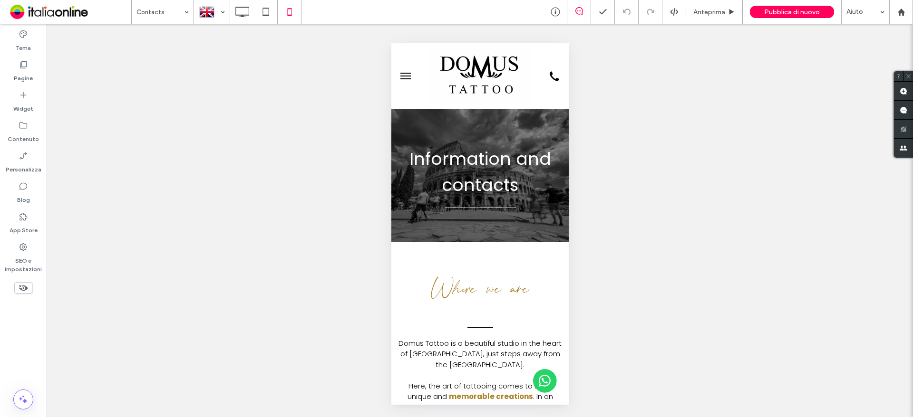
scroll to position [0, 0]
click at [27, 70] on label "Pagine" at bounding box center [23, 75] width 19 height 13
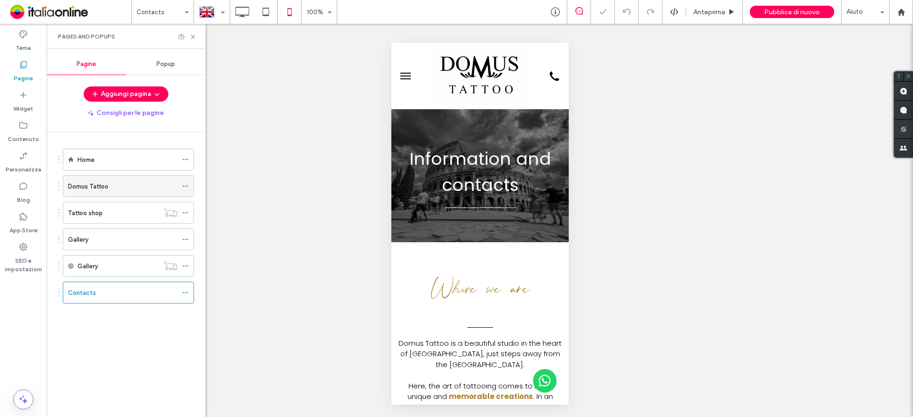
click at [97, 183] on label "Domus Tattoo" at bounding box center [88, 186] width 40 height 17
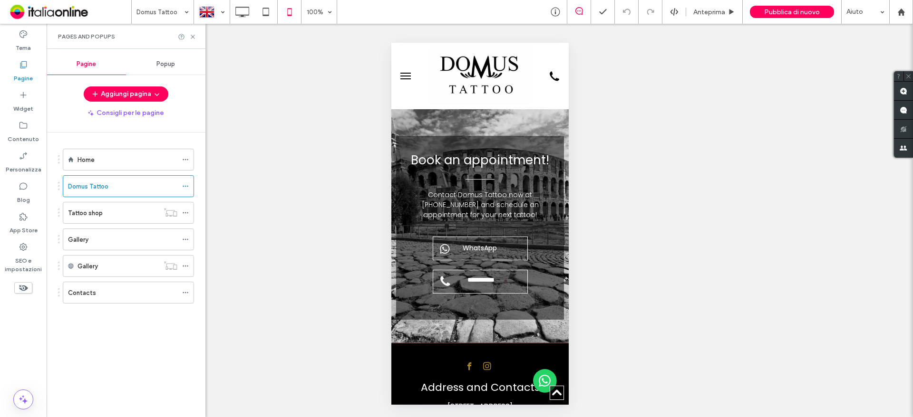
scroll to position [2852, 0]
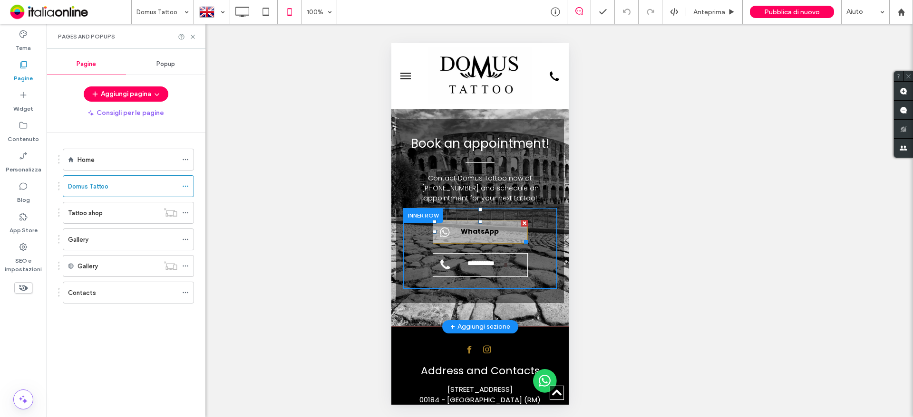
click at [475, 222] on span "WhatsApp" at bounding box center [479, 231] width 45 height 19
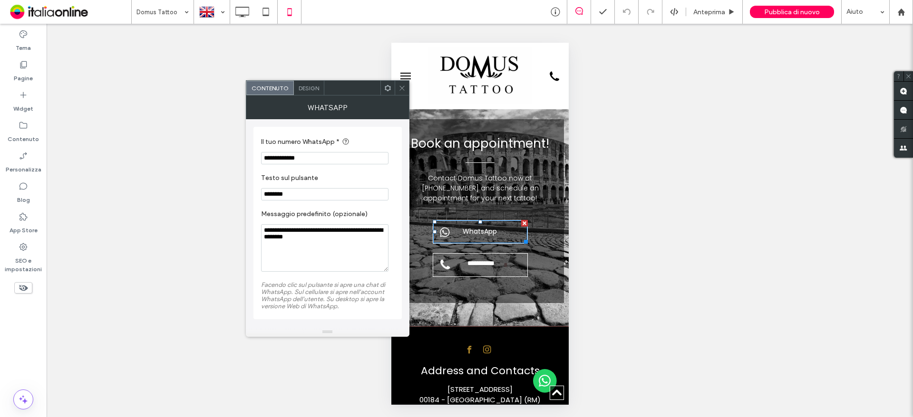
click at [401, 87] on use at bounding box center [401, 88] width 5 height 5
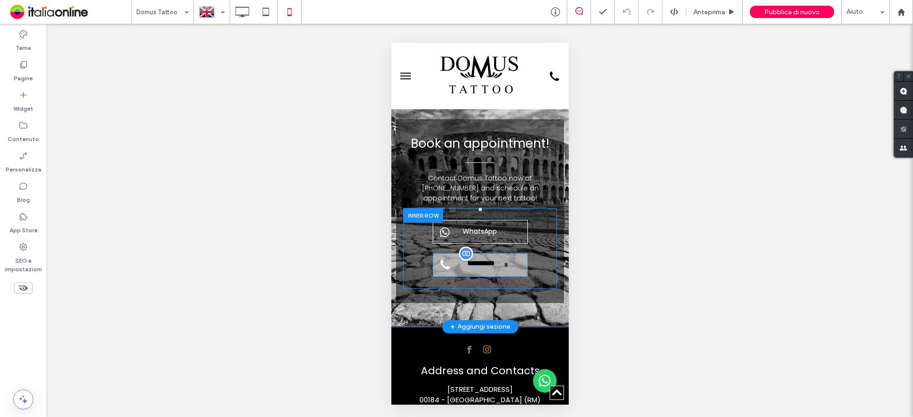
click at [460, 247] on div at bounding box center [465, 254] width 14 height 14
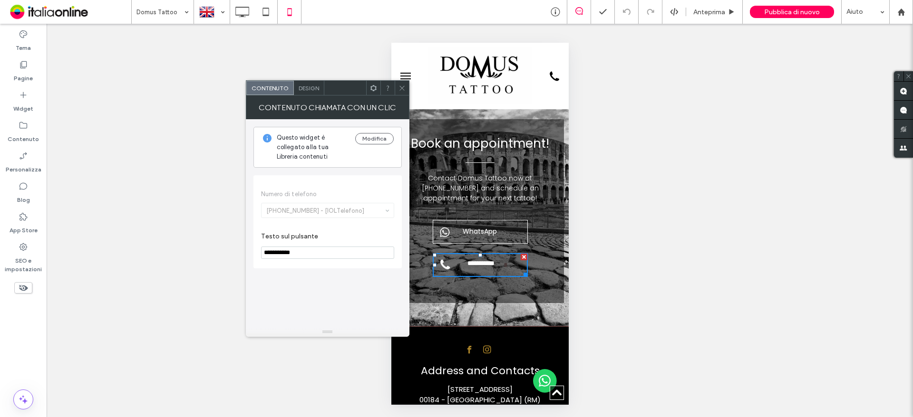
click at [395, 93] on div at bounding box center [402, 88] width 14 height 14
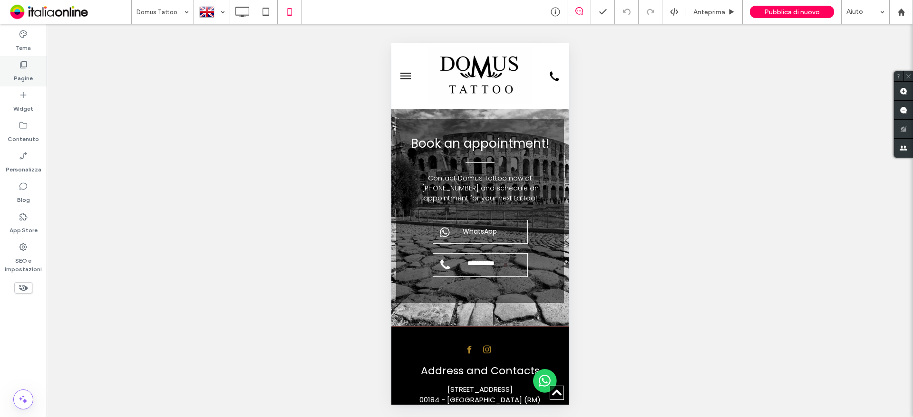
click at [29, 66] on div "Pagine" at bounding box center [23, 71] width 47 height 30
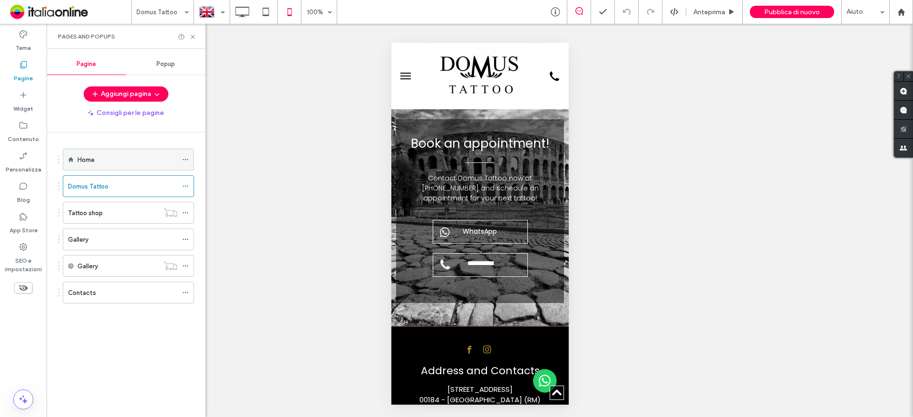
click at [123, 157] on div "Home" at bounding box center [127, 160] width 100 height 10
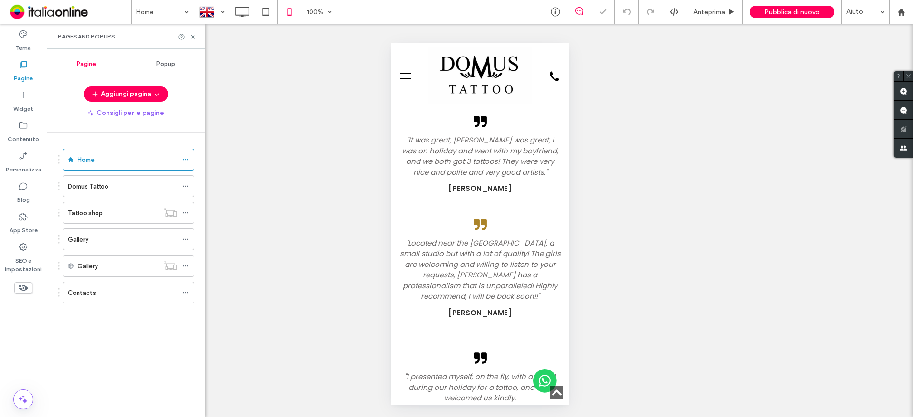
scroll to position [2291, 0]
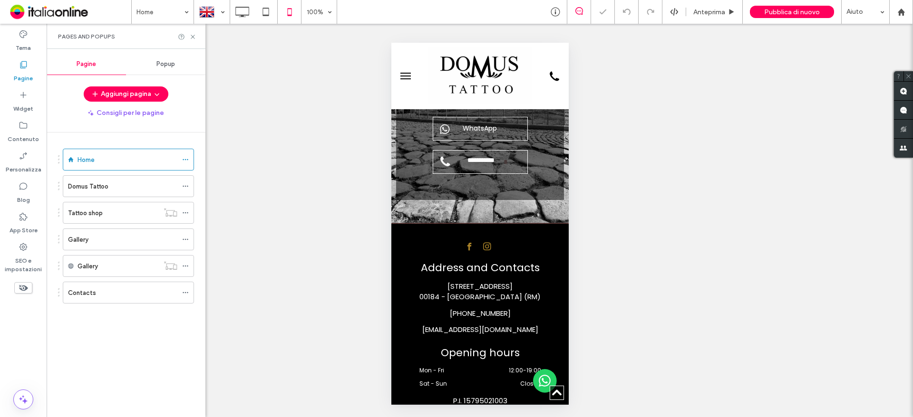
drag, startPoint x: 565, startPoint y: 76, endPoint x: 788, endPoint y: 55, distance: 223.9
click at [544, 72] on icon at bounding box center [553, 76] width 19 height 16
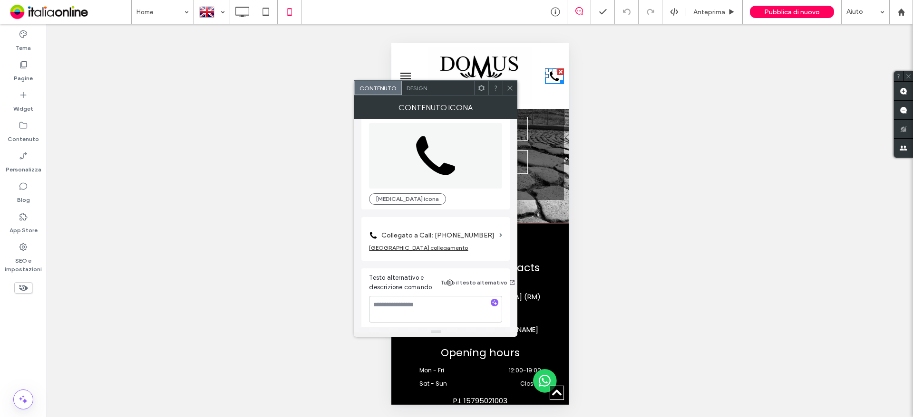
scroll to position [17, 0]
click at [451, 231] on label "Collegato a Call: +39 333 6959928" at bounding box center [438, 232] width 114 height 18
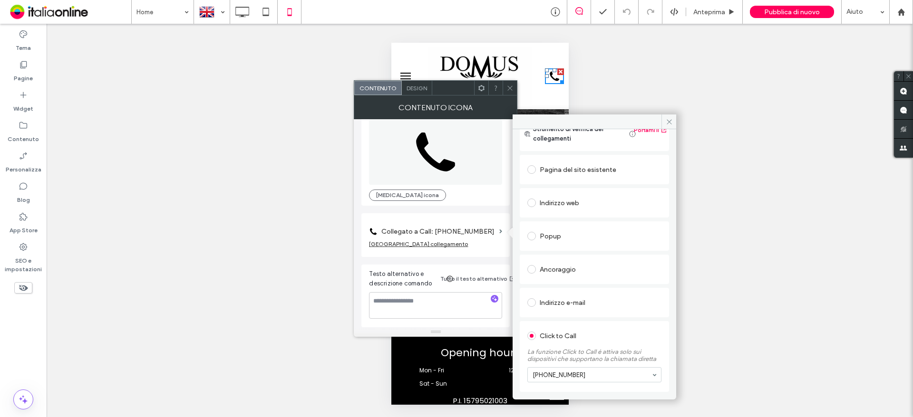
scroll to position [81, 0]
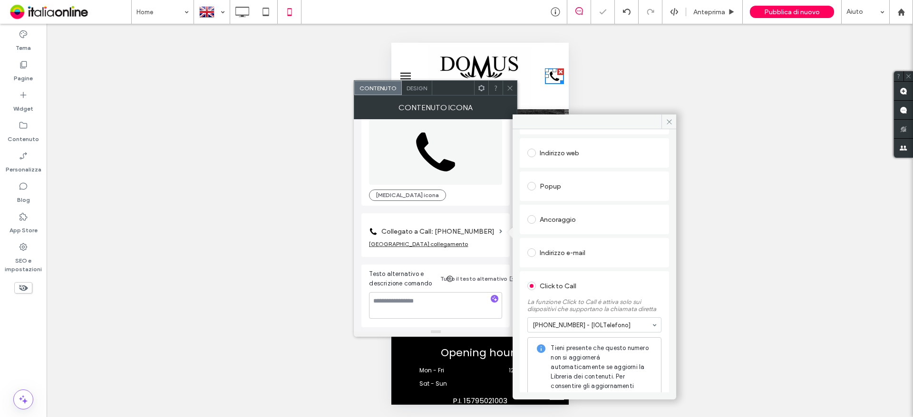
click at [786, 241] on div "Mostrare? Sì Mostrare? Sì Mostrare? Sì Mostrare? Sì Mostrare? Sì Mostrare? Sì M…" at bounding box center [480, 221] width 866 height 394
drag, startPoint x: 673, startPoint y: 119, endPoint x: 608, endPoint y: 111, distance: 65.7
click at [673, 119] on span at bounding box center [668, 122] width 15 height 14
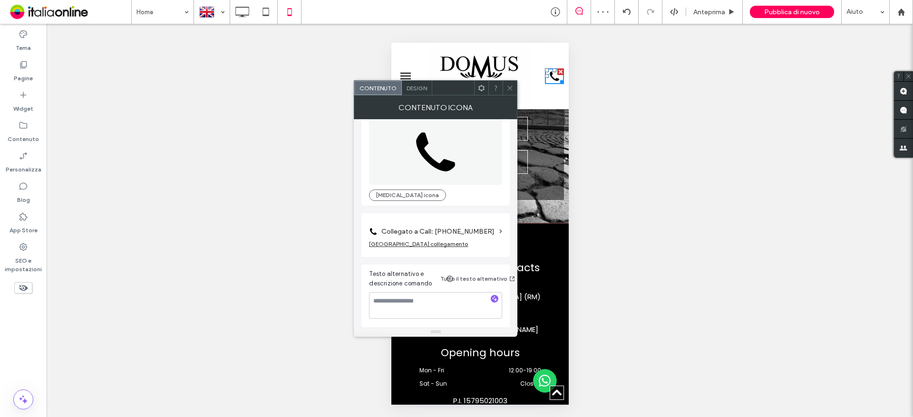
drag, startPoint x: 508, startPoint y: 87, endPoint x: 510, endPoint y: 93, distance: 6.5
click at [508, 87] on icon at bounding box center [509, 88] width 7 height 7
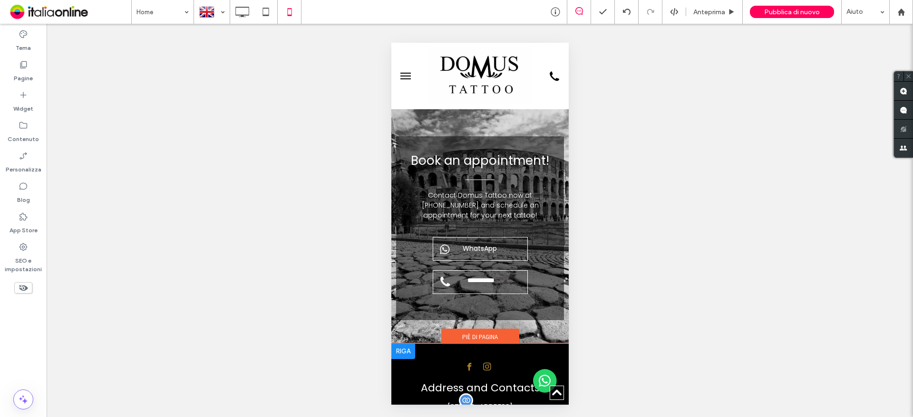
scroll to position [2148, 0]
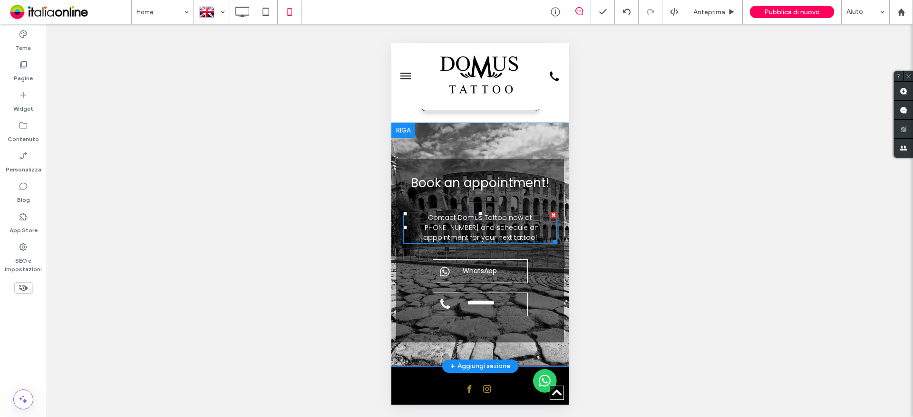
click at [520, 213] on span "Contact Domus Tattoo now at +39 333 6959928 and schedule an appointment for you…" at bounding box center [479, 227] width 117 height 29
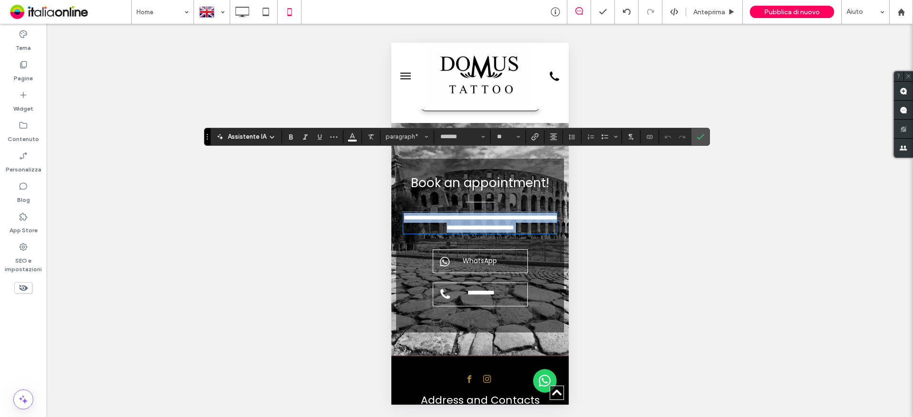
click at [513, 214] on span "**********" at bounding box center [480, 222] width 155 height 17
drag, startPoint x: 513, startPoint y: 158, endPoint x: 432, endPoint y: 170, distance: 82.6
click at [432, 214] on span "**********" at bounding box center [480, 222] width 155 height 17
type input "**"
click at [436, 214] on span "**********" at bounding box center [480, 222] width 155 height 17
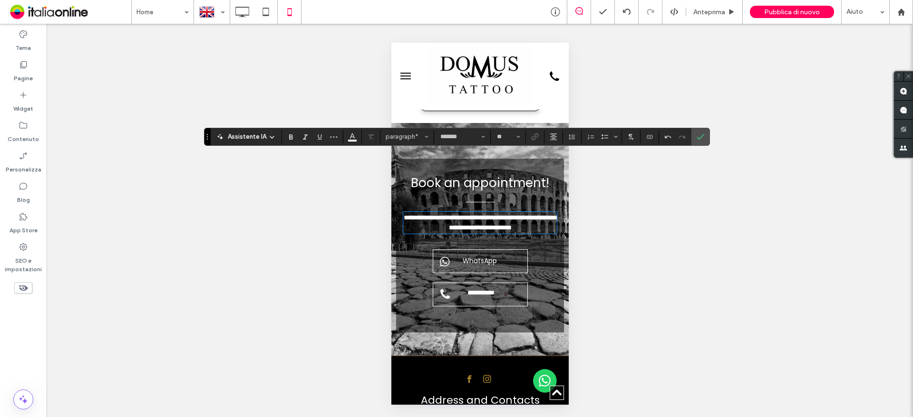
click at [435, 214] on span "**********" at bounding box center [480, 222] width 155 height 17
click at [417, 214] on span "**********" at bounding box center [480, 222] width 155 height 17
click at [694, 136] on label "Conferma" at bounding box center [700, 136] width 14 height 17
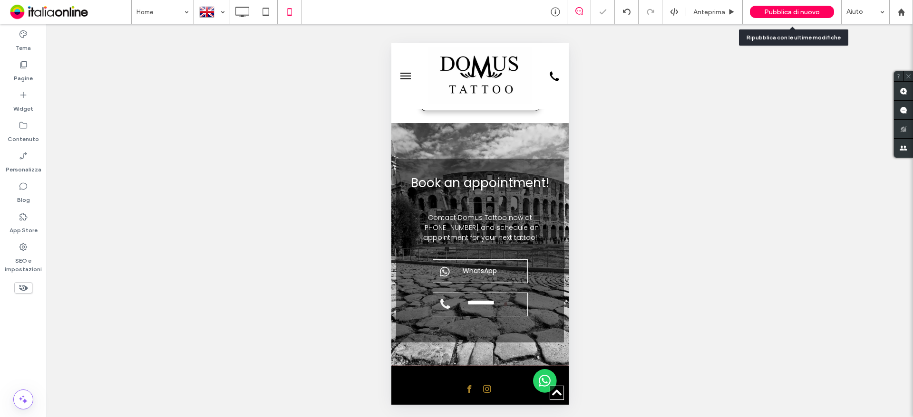
drag, startPoint x: 775, startPoint y: 11, endPoint x: 763, endPoint y: 8, distance: 12.5
click at [775, 11] on span "Pubblica di nuovo" at bounding box center [792, 12] width 56 height 8
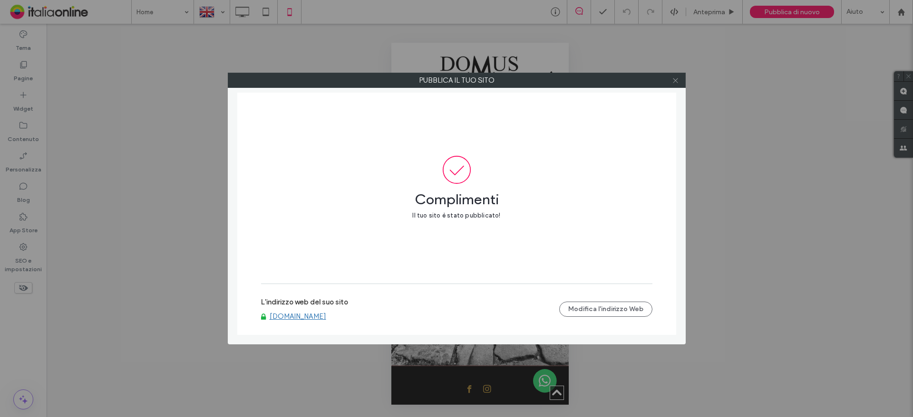
click at [676, 74] on span at bounding box center [675, 80] width 7 height 14
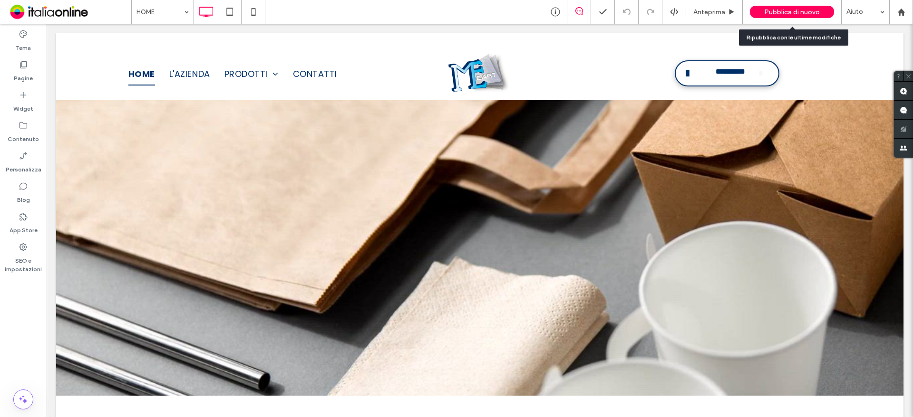
click at [773, 6] on div "Pubblica di nuovo" at bounding box center [792, 12] width 84 height 12
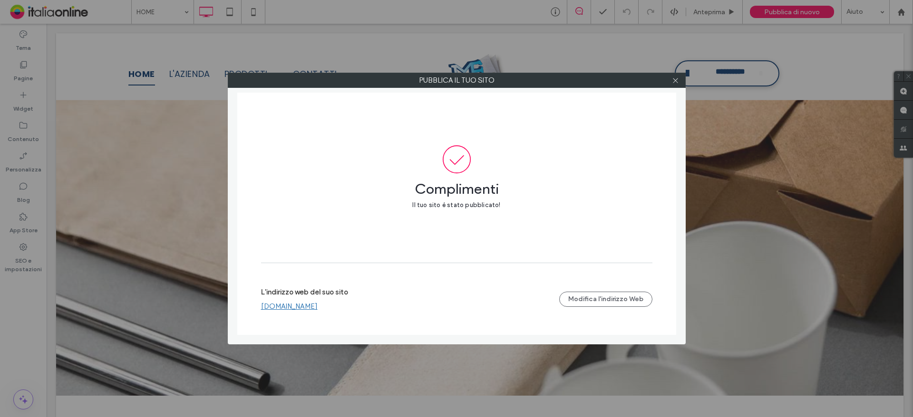
click at [317, 304] on link "www.mecarttortoreto.it" at bounding box center [289, 306] width 57 height 9
click at [673, 77] on icon at bounding box center [675, 80] width 7 height 7
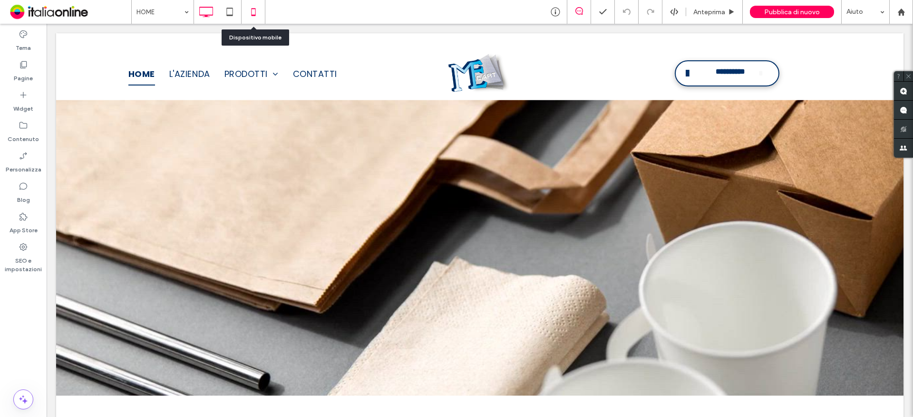
click at [258, 12] on icon at bounding box center [253, 11] width 19 height 19
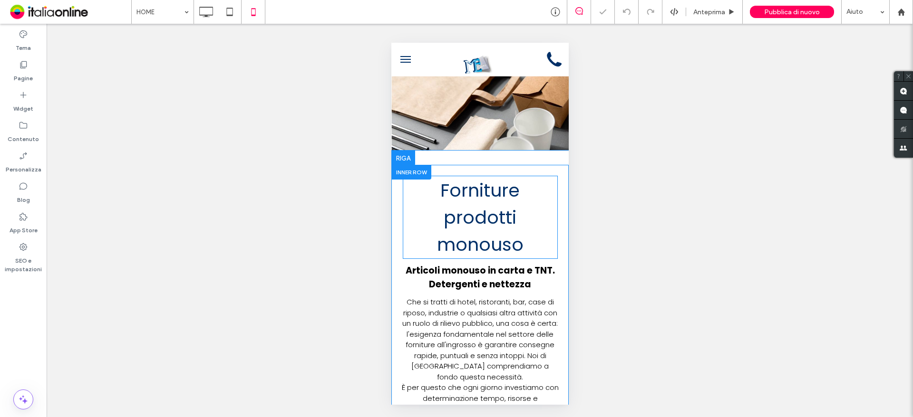
scroll to position [190, 0]
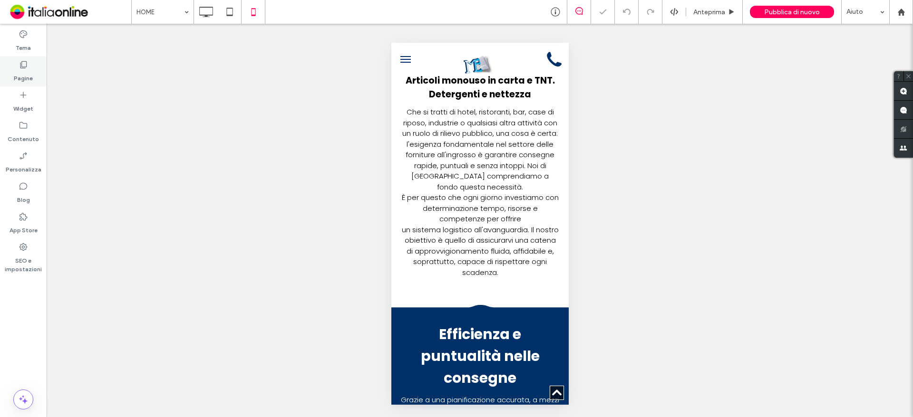
click at [13, 76] on div "Pagine" at bounding box center [23, 71] width 47 height 30
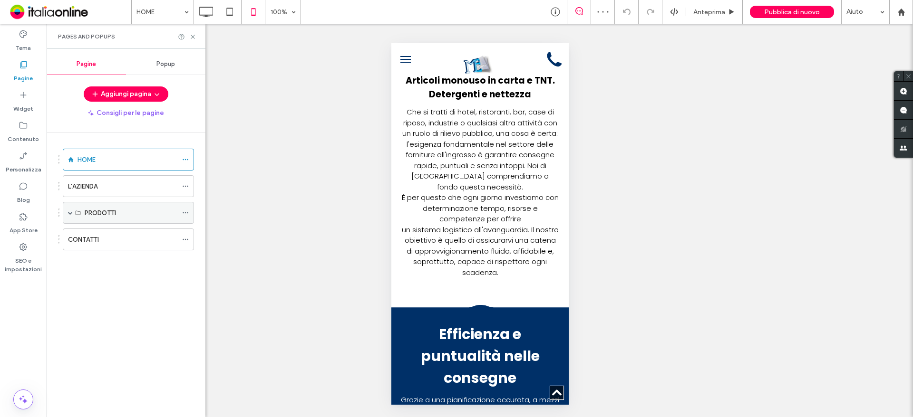
click at [97, 215] on label "PRODOTTI" at bounding box center [100, 213] width 31 height 17
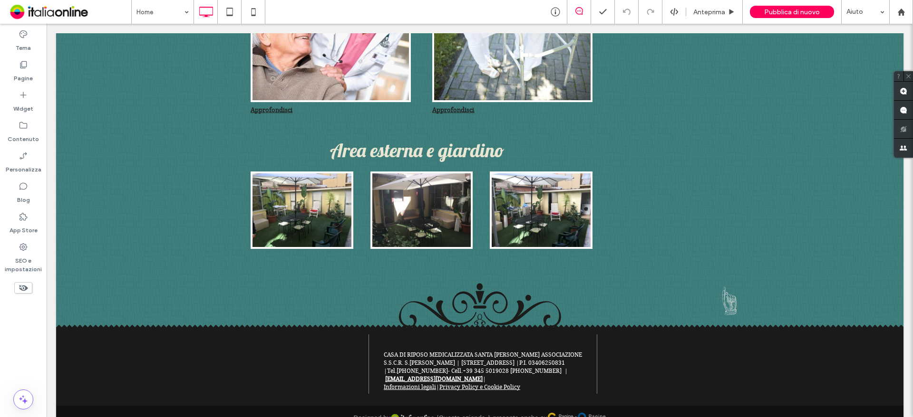
scroll to position [584, 0]
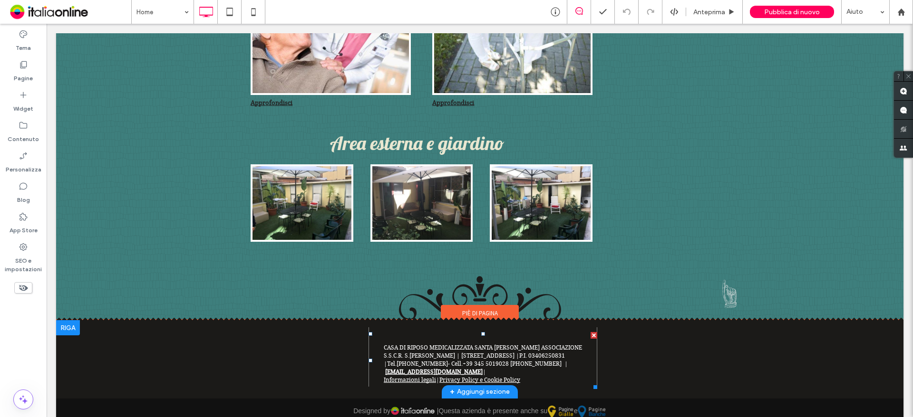
click at [466, 361] on span "Tel. +39 090 40401 - Cell. + 39 345 5019028 +39 320 3623759 |" at bounding box center [477, 364] width 181 height 7
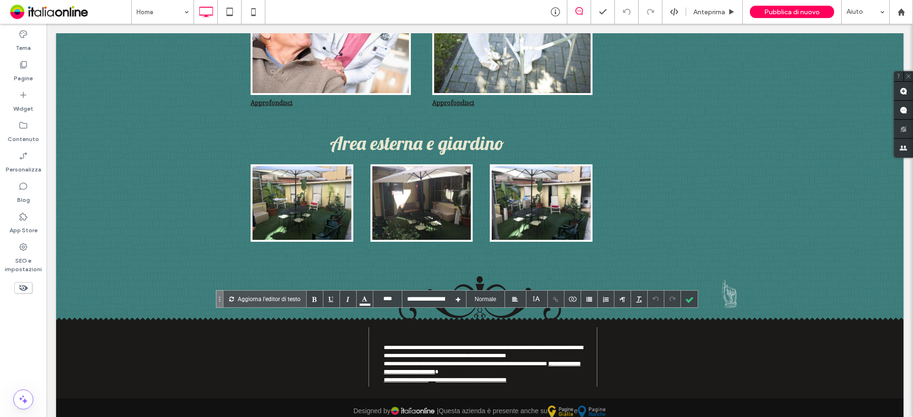
click at [459, 361] on span "**********" at bounding box center [467, 364] width 159 height 6
drag, startPoint x: 501, startPoint y: 343, endPoint x: 456, endPoint y: 344, distance: 44.7
click at [456, 361] on span "**********" at bounding box center [467, 364] width 159 height 6
click at [691, 299] on div at bounding box center [689, 299] width 17 height 17
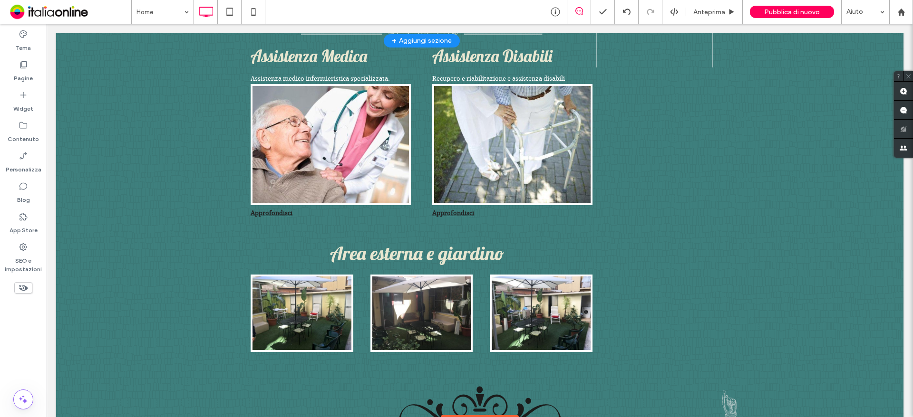
scroll to position [523, 0]
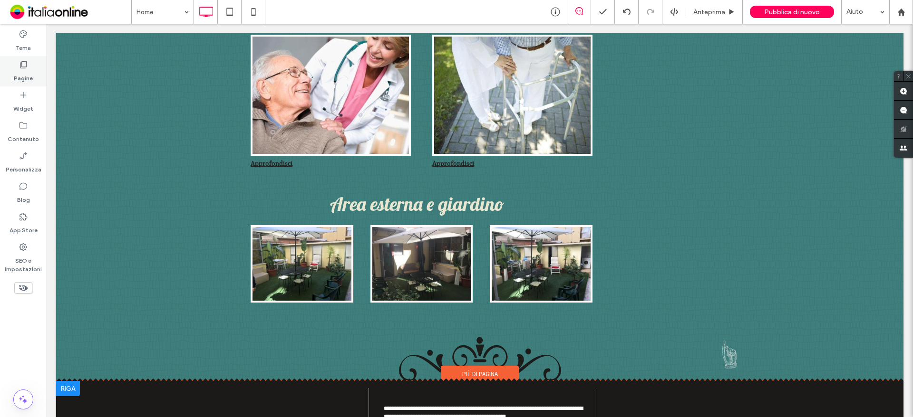
click at [34, 82] on div "Pagine" at bounding box center [23, 71] width 47 height 30
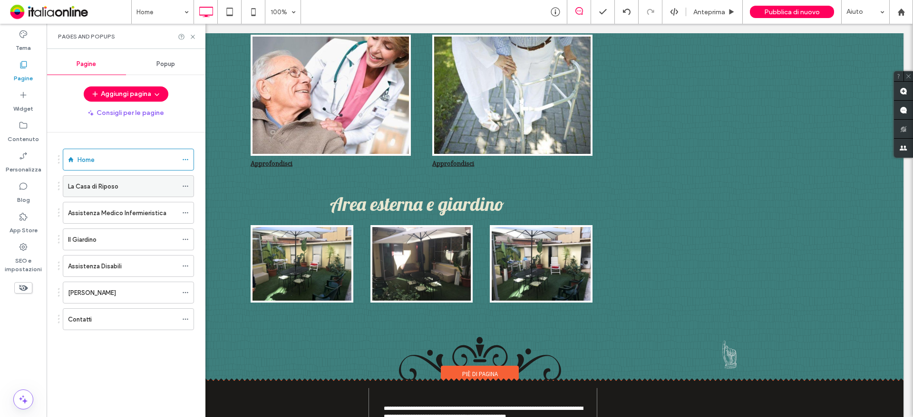
click div "La Casa di Riposo"
click use
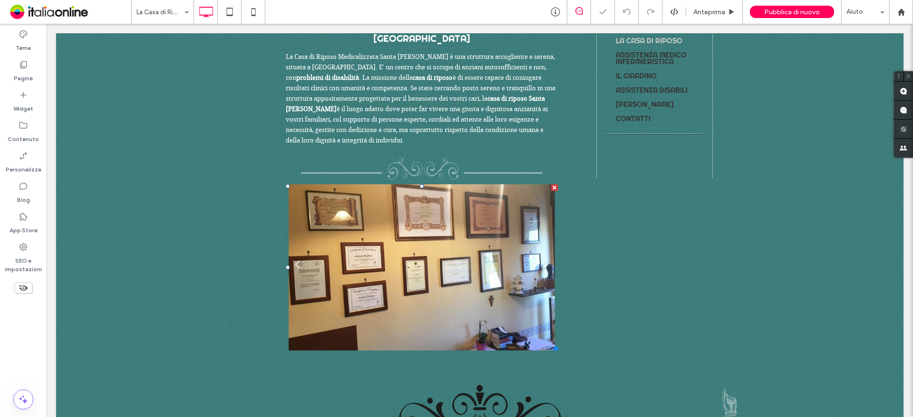
scroll to position [459, 0]
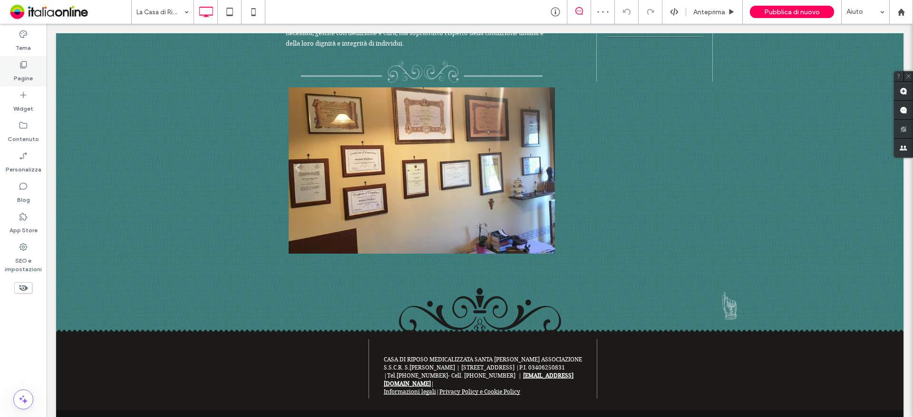
click label "Pagine"
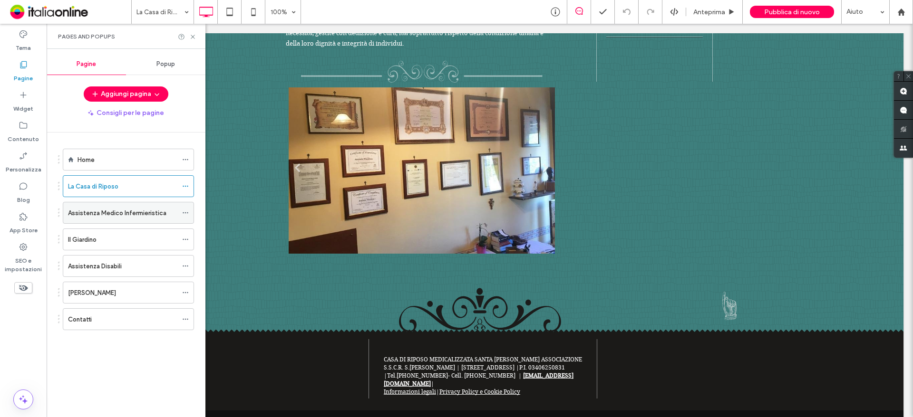
click div "Assistenza Medico Infermieristica"
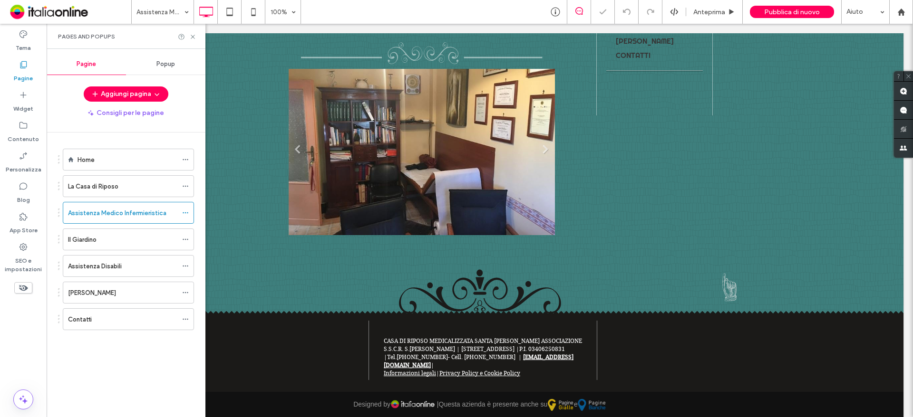
scroll to position [438, 0]
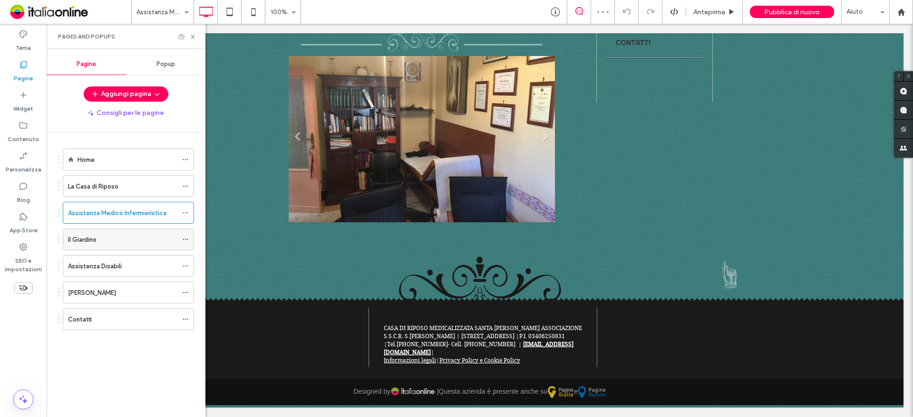
click div "Il Giardino"
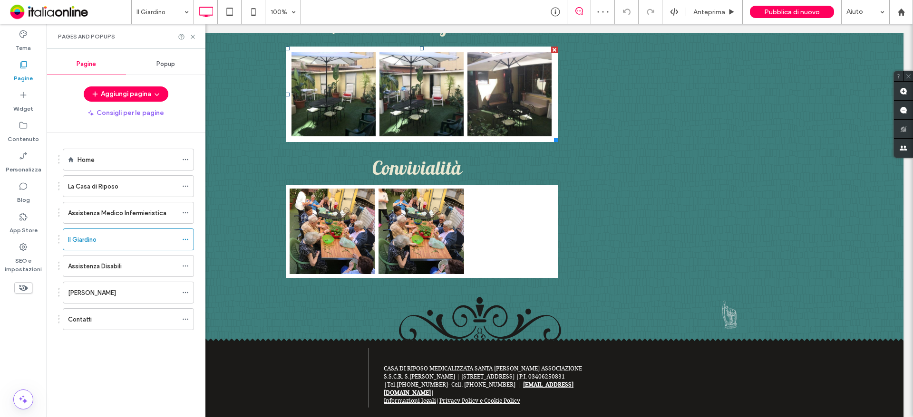
scroll to position [528, 0]
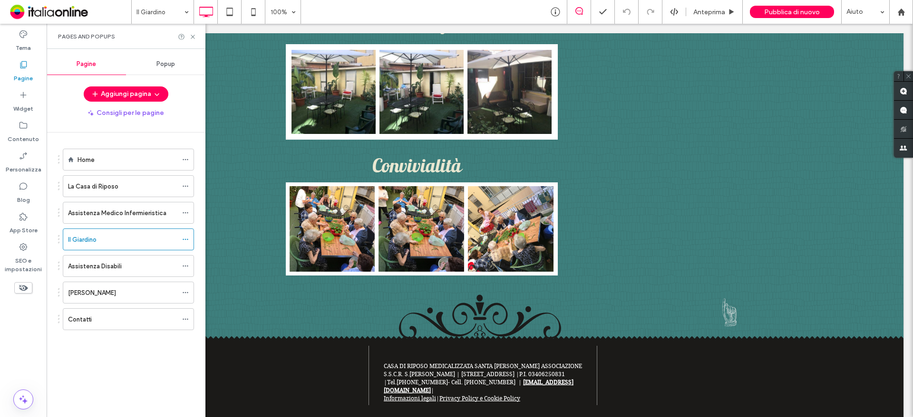
drag, startPoint x: 114, startPoint y: 265, endPoint x: 126, endPoint y: 259, distance: 13.2
click label "Assistenza Disabili"
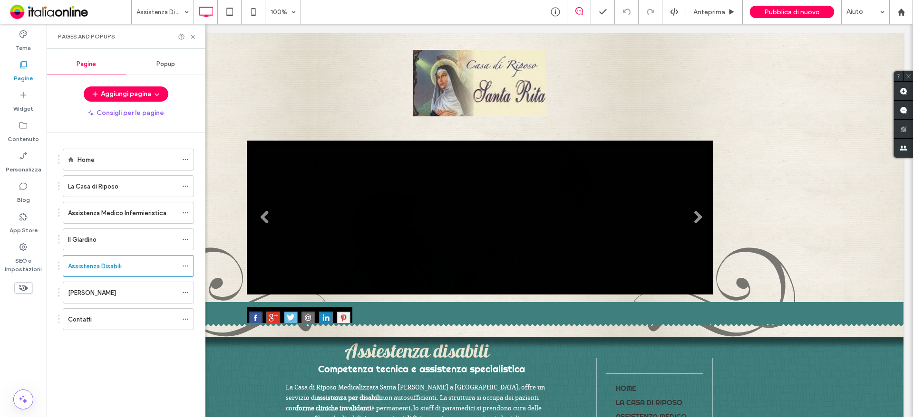
scroll to position [0, 0]
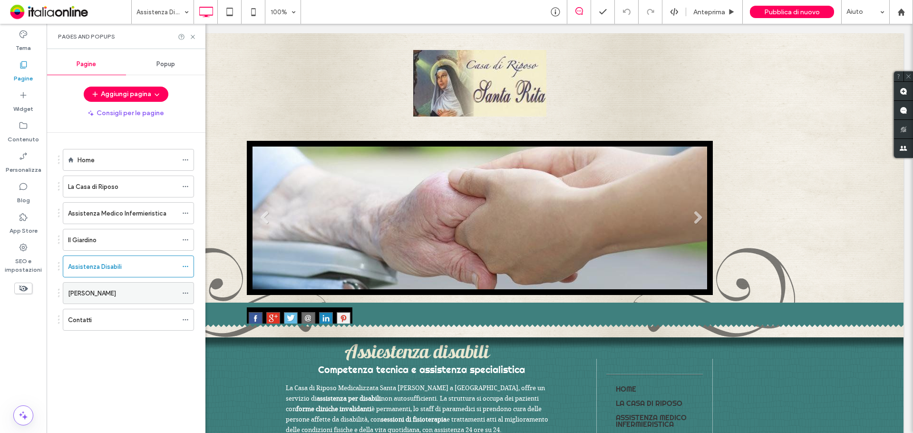
click div "Dove Siamo"
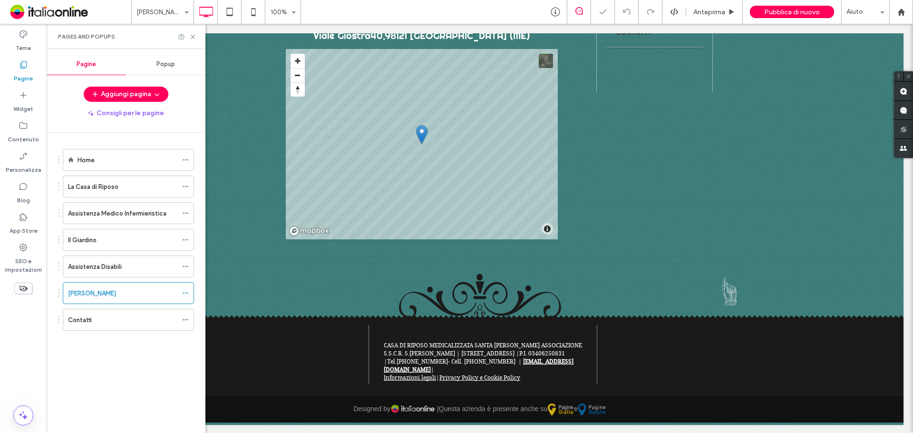
scroll to position [450, 0]
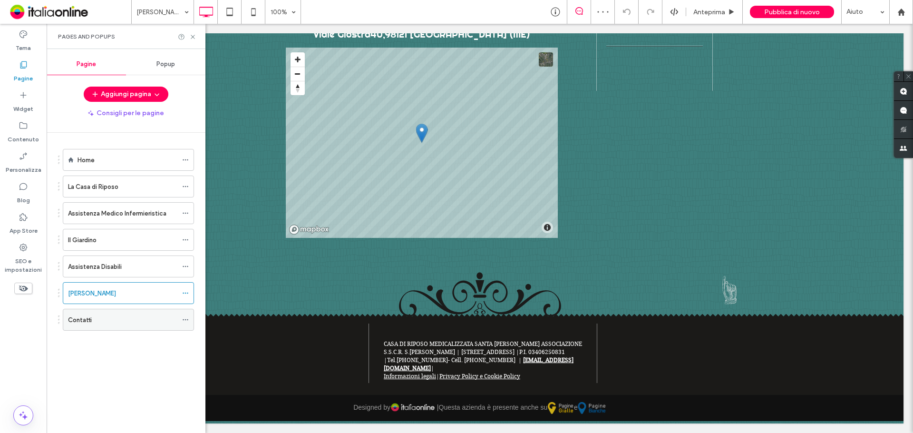
click div "Contatti"
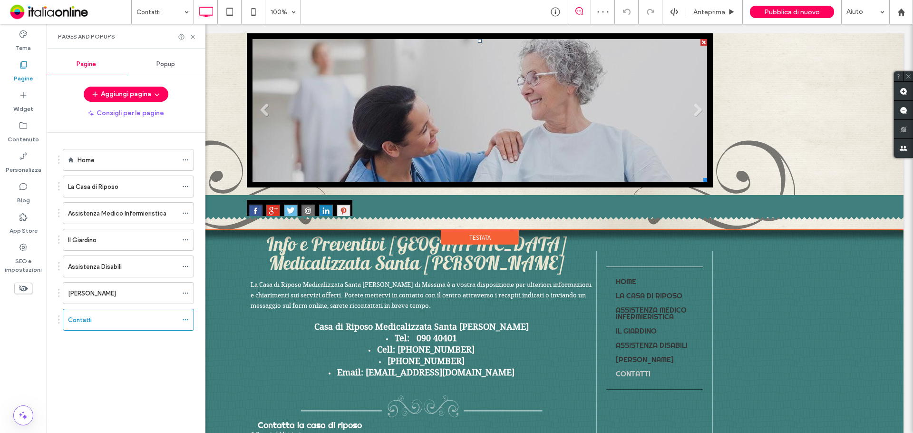
scroll to position [285, 0]
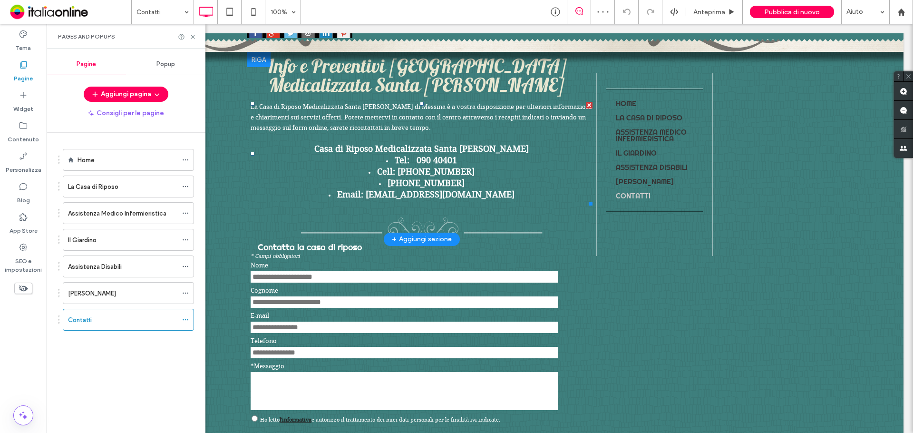
click strong "320 3623759"
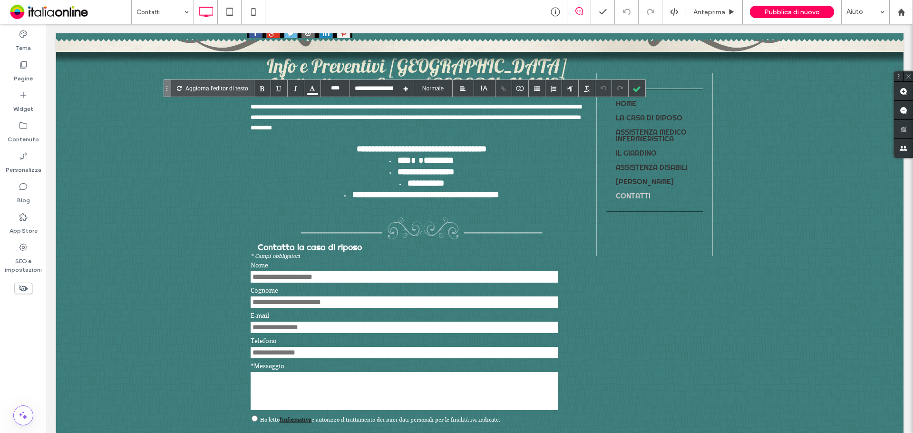
type input "****"
drag, startPoint x: 360, startPoint y: 145, endPoint x: 410, endPoint y: 147, distance: 50.0
click strong "**********"
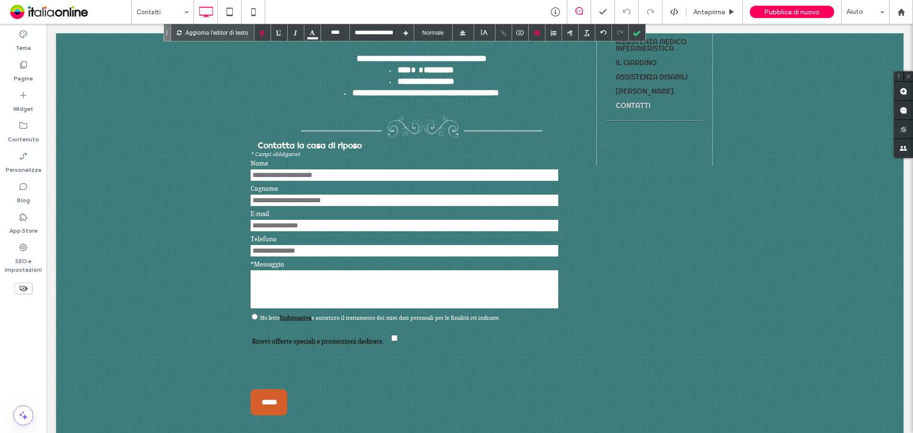
scroll to position [370, 0]
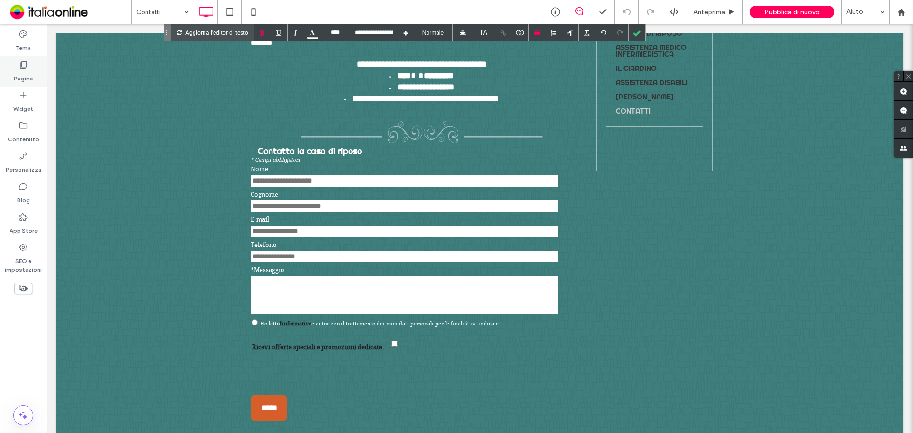
click label "Pagine"
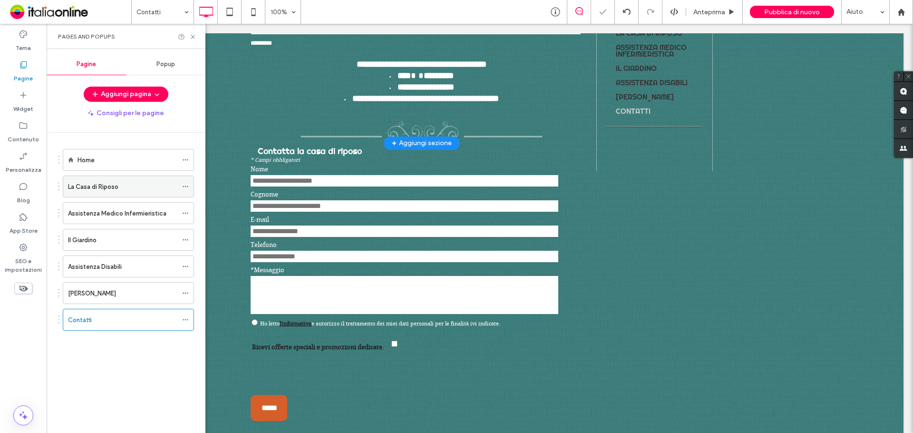
click div "La Casa di Riposo"
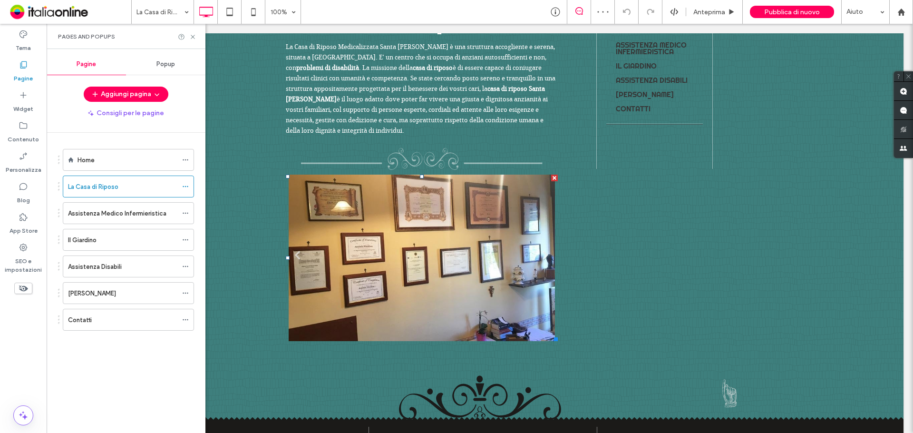
scroll to position [444, 0]
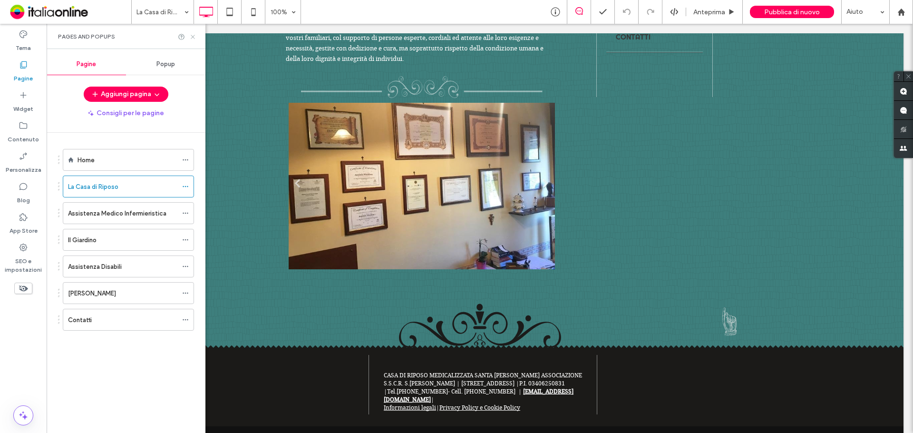
click icon
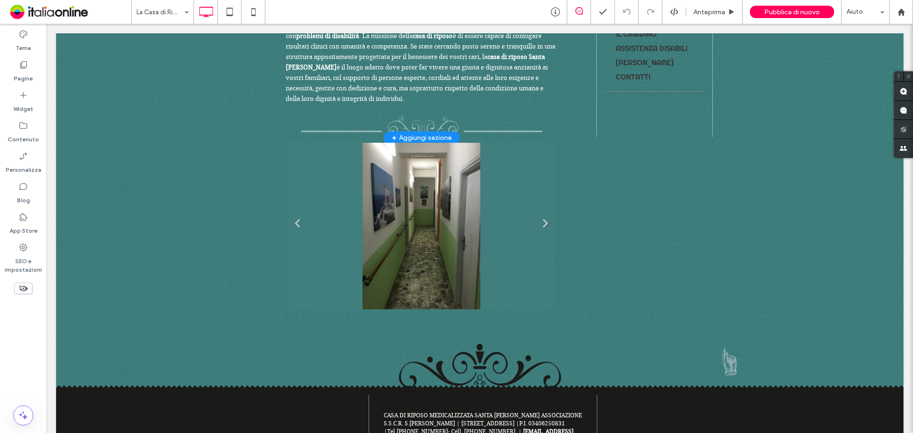
scroll to position [349, 0]
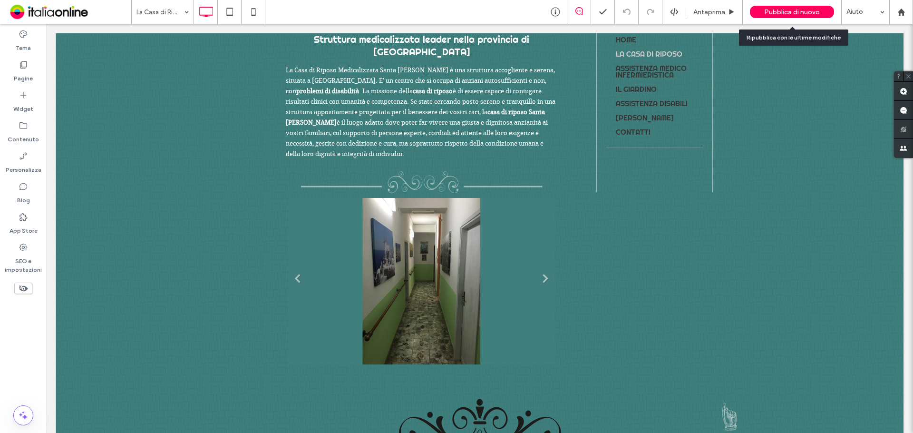
click div "Pubblica di nuovo"
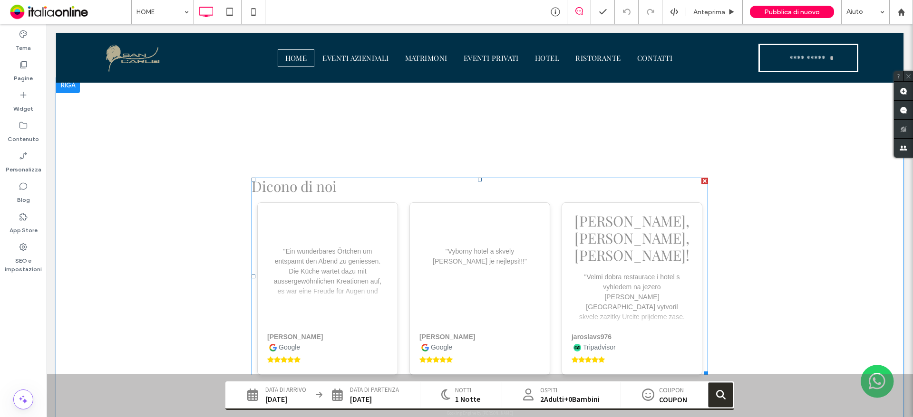
scroll to position [2082, 0]
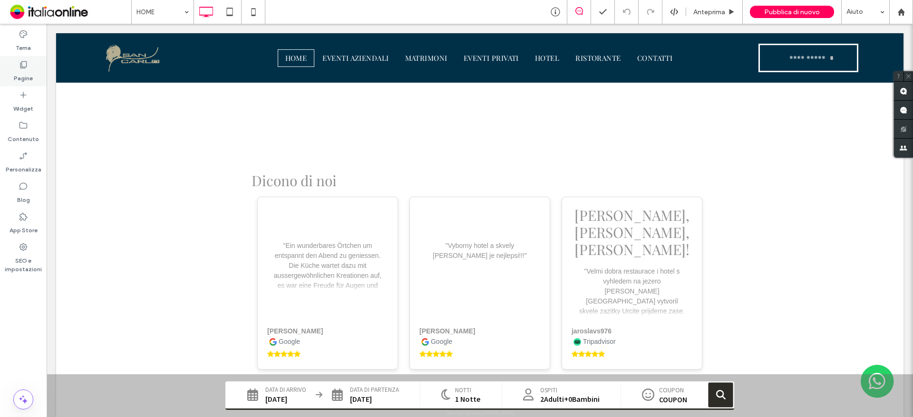
drag, startPoint x: 23, startPoint y: 82, endPoint x: 27, endPoint y: 85, distance: 5.1
click at [23, 82] on label "Pagine" at bounding box center [23, 75] width 19 height 13
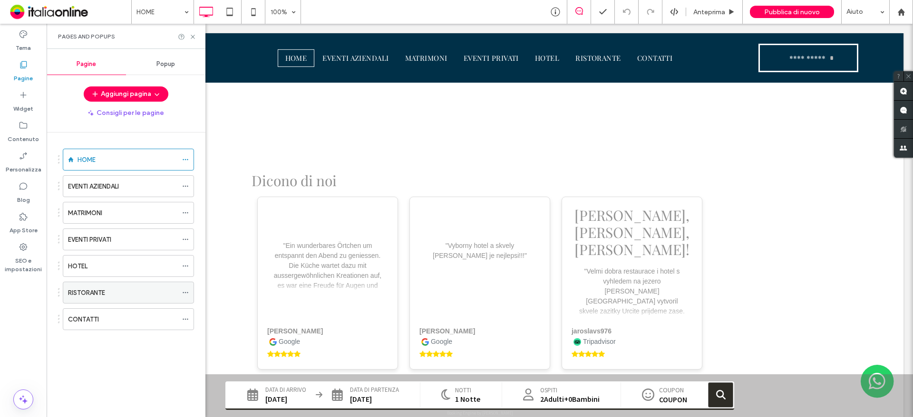
click at [98, 297] on label "RISTORANTE" at bounding box center [86, 293] width 37 height 17
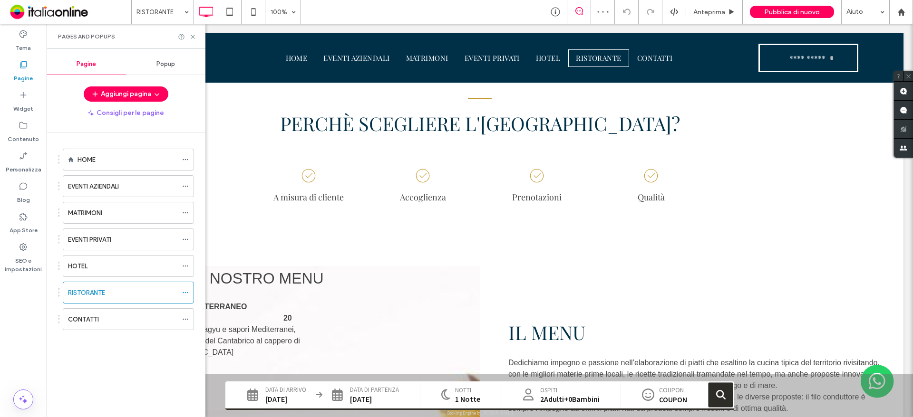
scroll to position [380, 0]
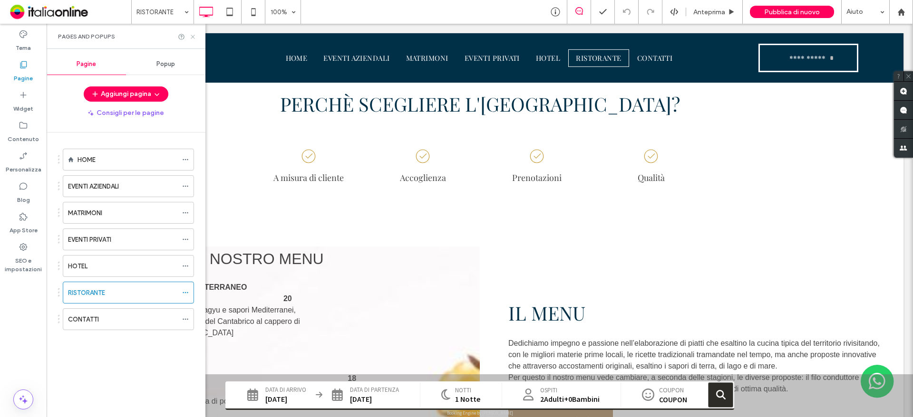
click at [190, 39] on icon at bounding box center [192, 36] width 7 height 7
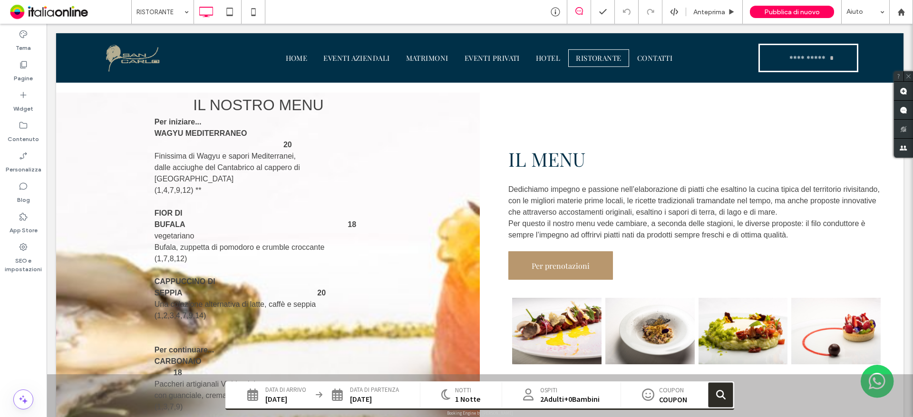
scroll to position [523, 0]
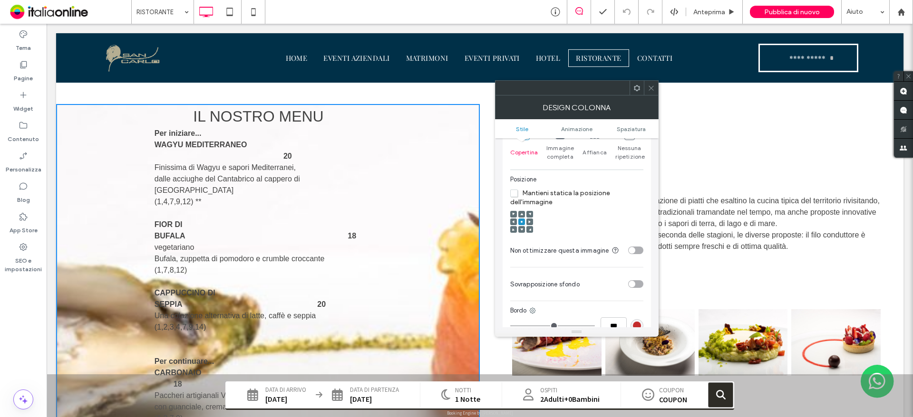
scroll to position [238, 0]
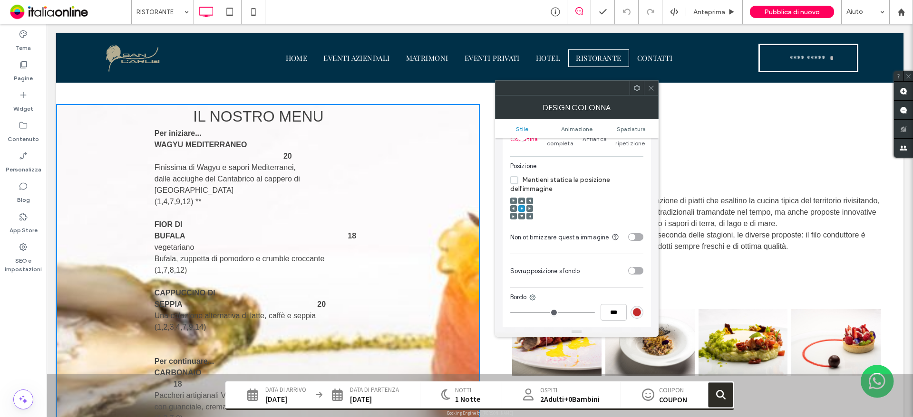
click at [635, 268] on div "toggle" at bounding box center [635, 271] width 15 height 8
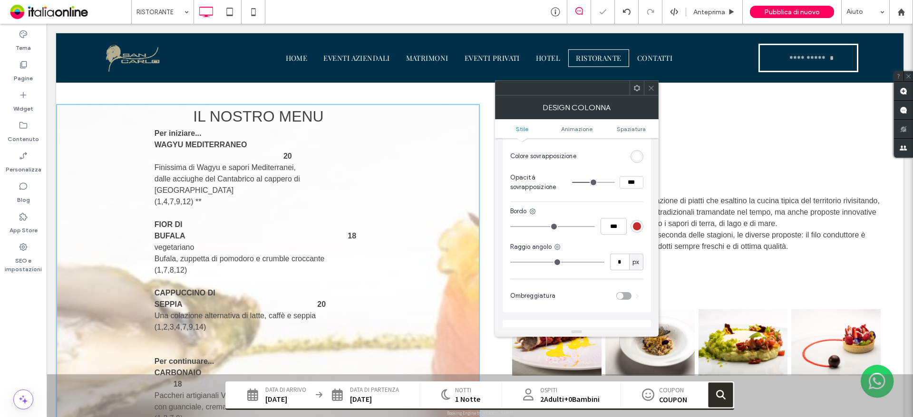
scroll to position [380, 0]
type input "**"
type input "***"
click at [585, 178] on input "range" at bounding box center [593, 178] width 43 height 1
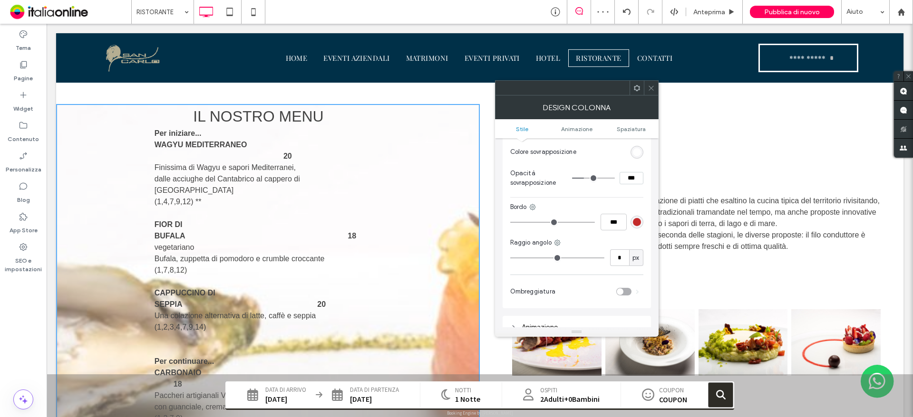
type input "**"
type input "***"
type input "**"
click at [588, 178] on input "range" at bounding box center [593, 178] width 43 height 1
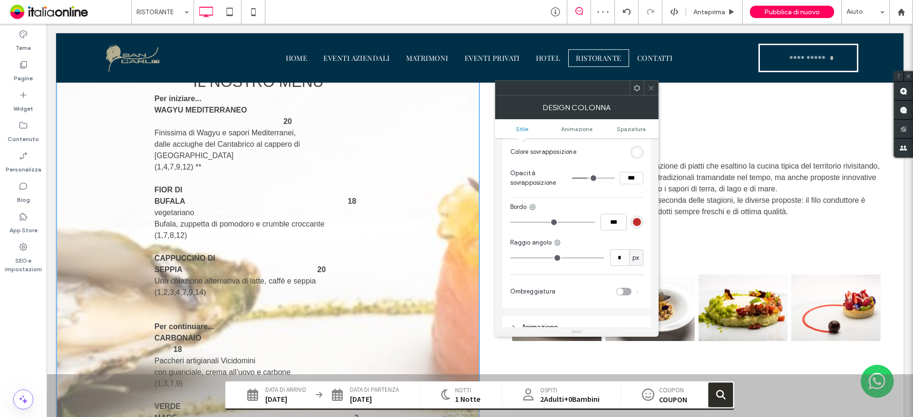
scroll to position [856, 0]
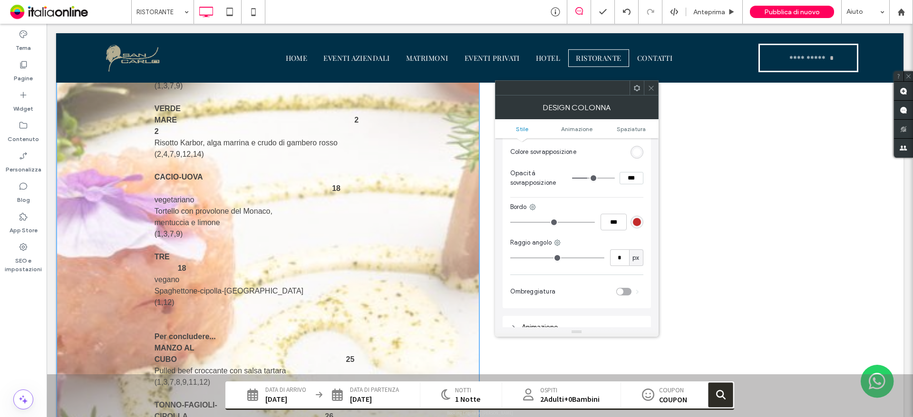
click at [651, 95] on div at bounding box center [577, 87] width 164 height 15
click at [654, 89] on icon at bounding box center [650, 88] width 7 height 7
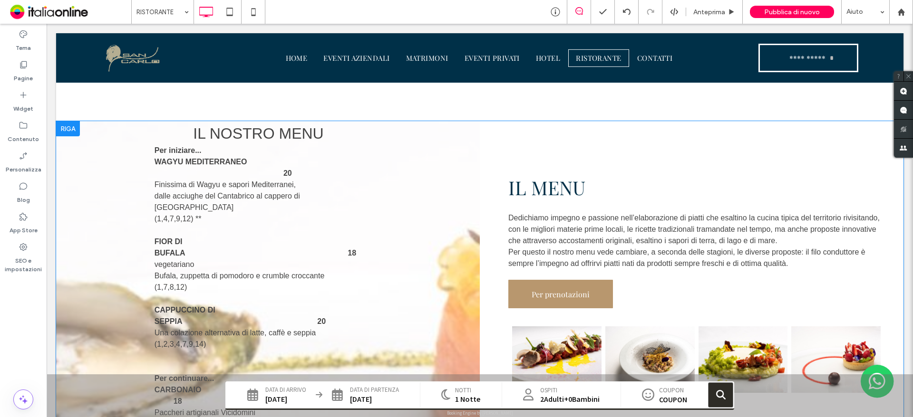
scroll to position [523, 0]
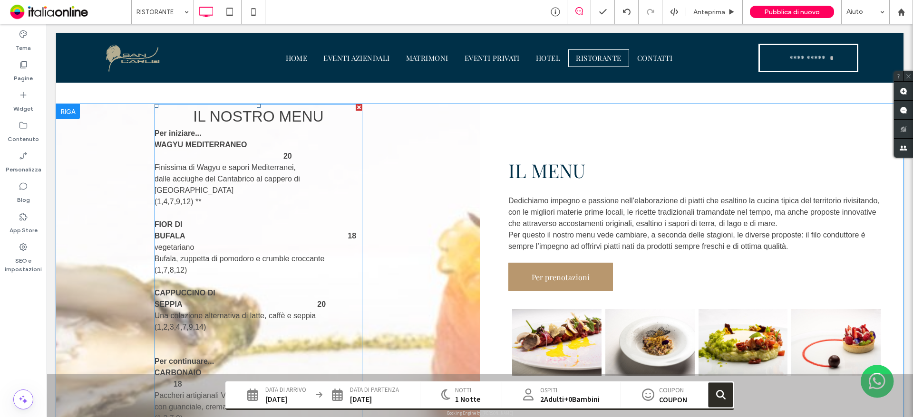
click at [194, 255] on span "Bufala, zuppetta di pomodoro e crumble croccante" at bounding box center [240, 259] width 170 height 8
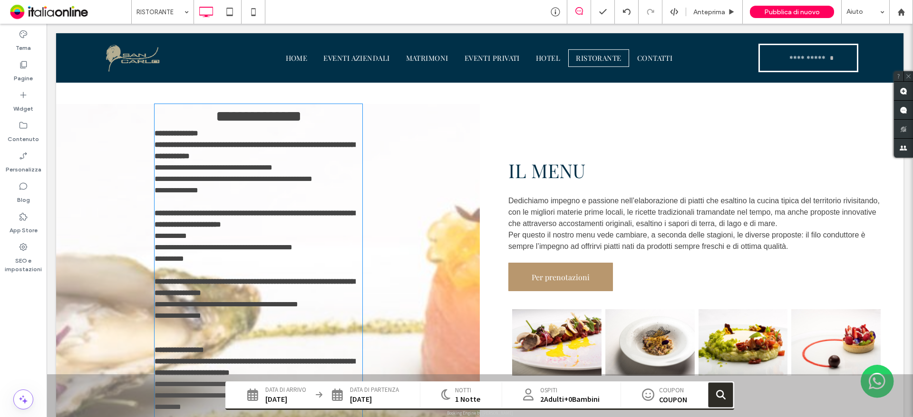
type input "*********"
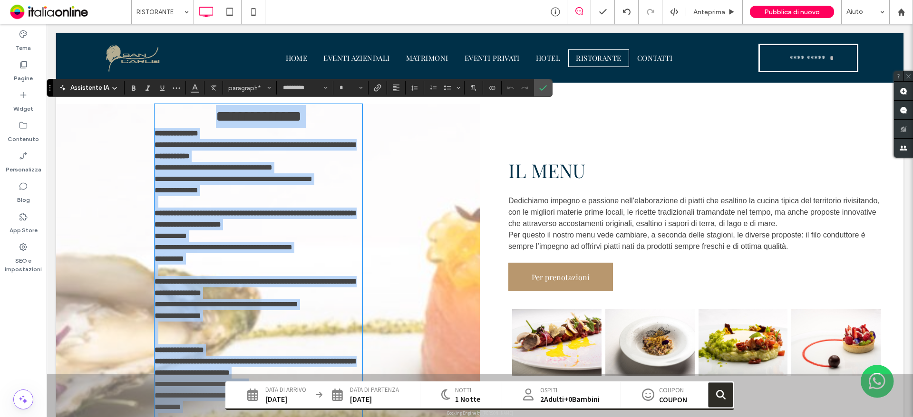
click at [192, 246] on span "**********" at bounding box center [224, 247] width 138 height 7
type input "**"
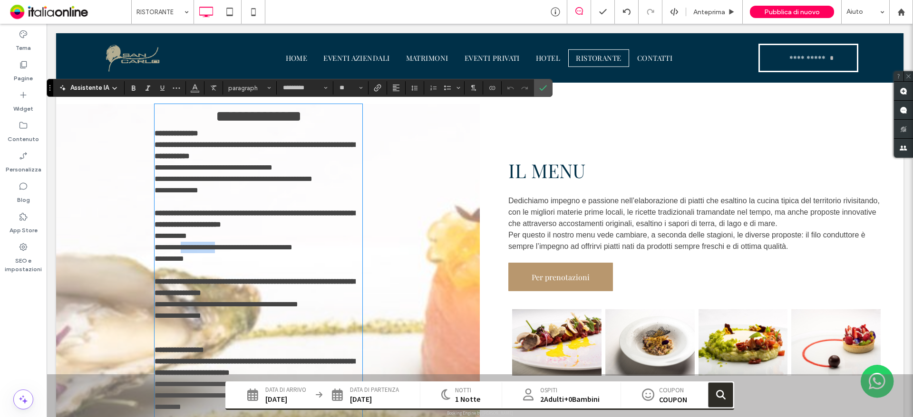
drag, startPoint x: 180, startPoint y: 248, endPoint x: 222, endPoint y: 246, distance: 41.4
click at [222, 246] on span "**********" at bounding box center [224, 247] width 138 height 7
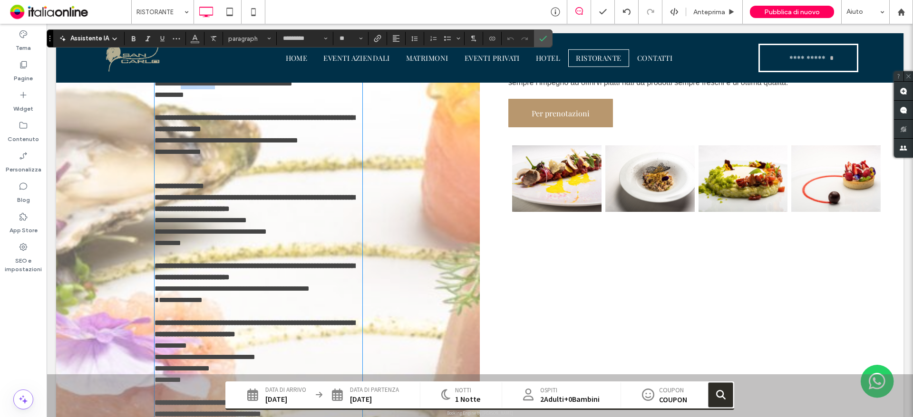
scroll to position [713, 0]
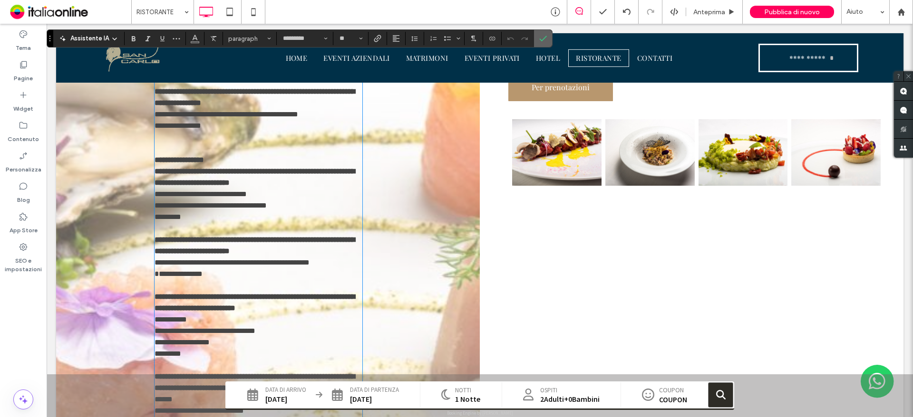
click at [540, 38] on icon "Conferma" at bounding box center [543, 39] width 8 height 8
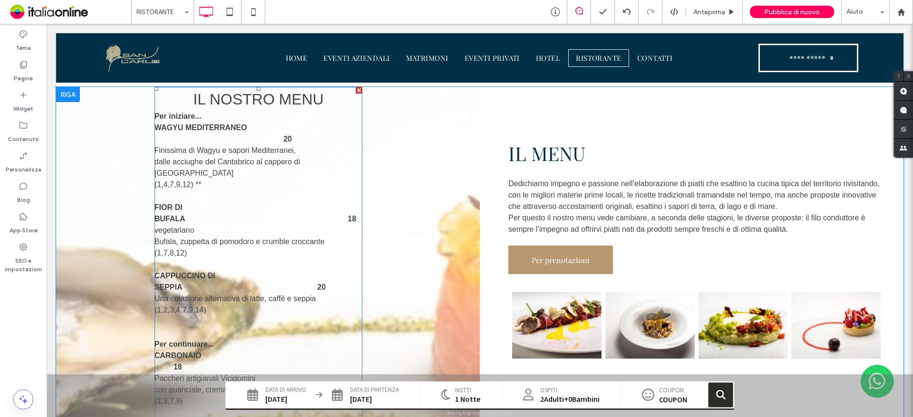
scroll to position [523, 0]
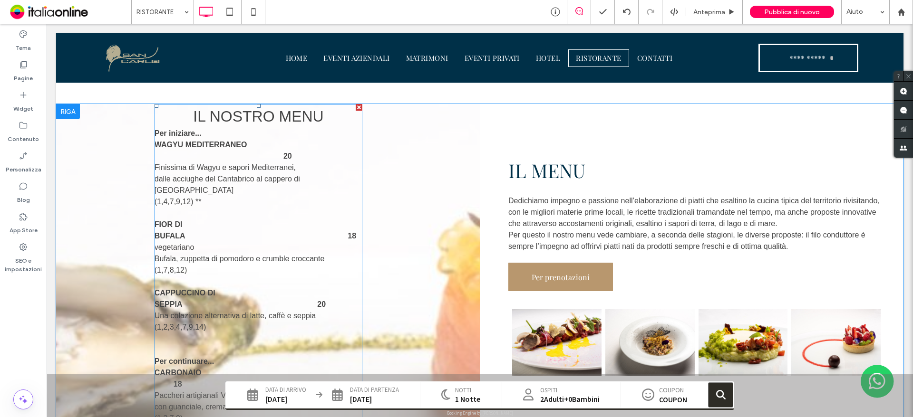
click at [203, 312] on span "Una colazione alternativa di latte, caffè e seppia" at bounding box center [235, 316] width 161 height 8
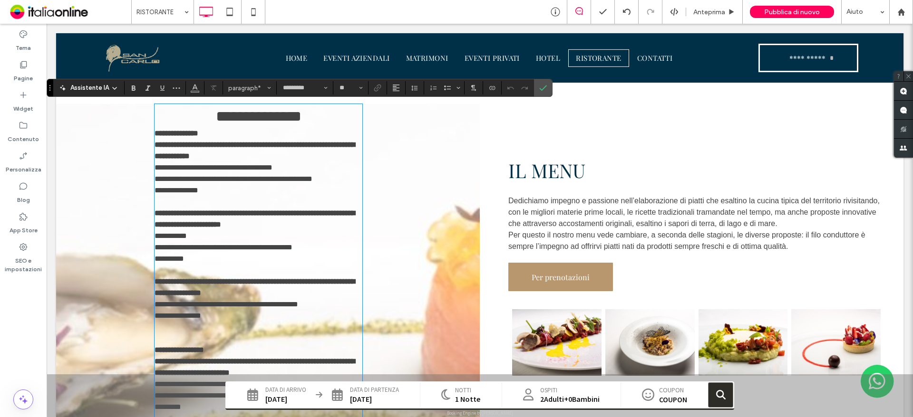
click at [207, 318] on p "**********" at bounding box center [259, 315] width 208 height 11
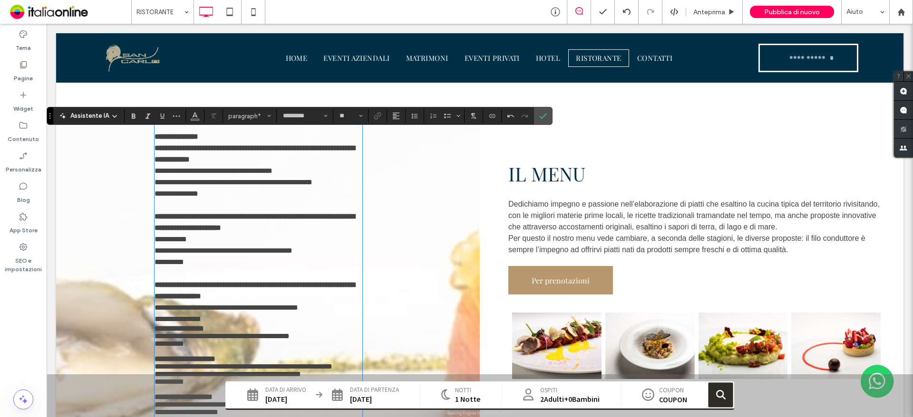
scroll to position [584, 0]
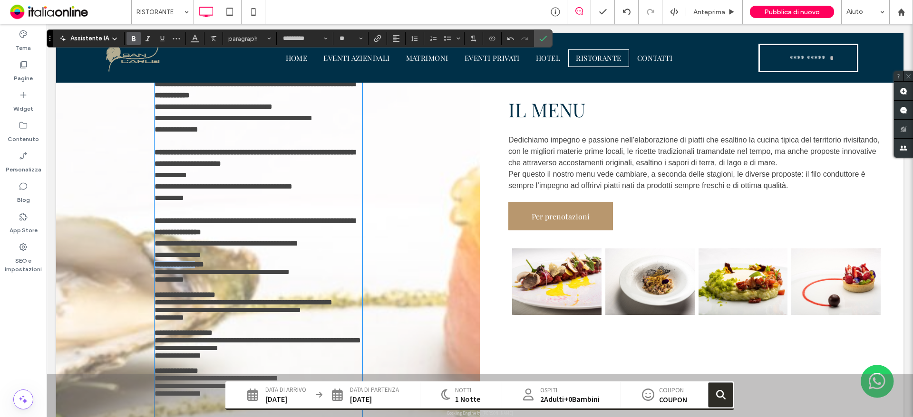
drag, startPoint x: 214, startPoint y: 261, endPoint x: 229, endPoint y: 260, distance: 14.7
click at [224, 262] on p "**********" at bounding box center [259, 265] width 208 height 8
click at [204, 263] on strong "**********" at bounding box center [179, 264] width 49 height 7
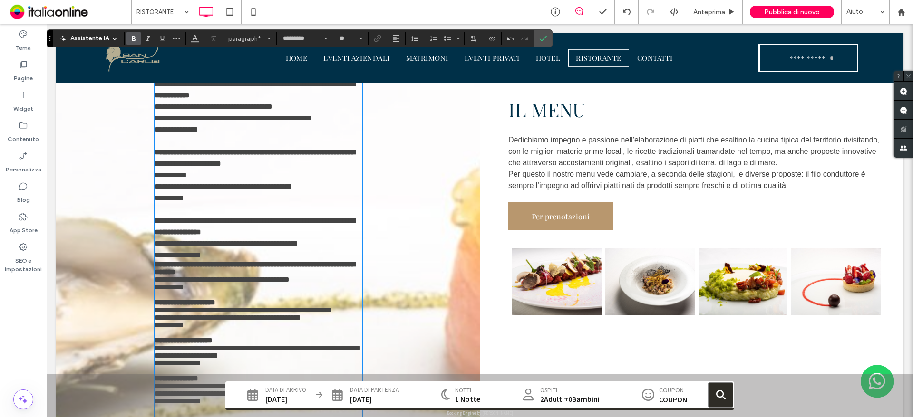
click at [236, 291] on p "﻿" at bounding box center [259, 295] width 208 height 8
click at [234, 291] on p "﻿" at bounding box center [259, 295] width 208 height 8
drag, startPoint x: 219, startPoint y: 262, endPoint x: 340, endPoint y: 266, distance: 121.3
click at [340, 266] on strong "**********" at bounding box center [255, 268] width 200 height 15
copy strong "**********"
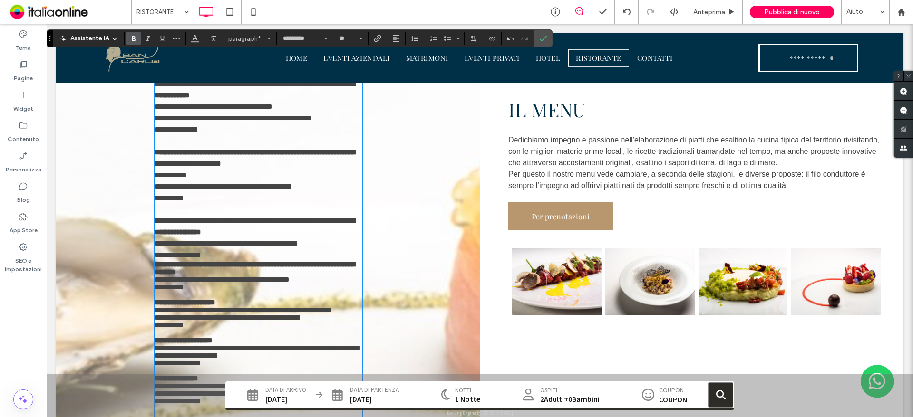
click at [215, 299] on strong "**********" at bounding box center [185, 302] width 61 height 7
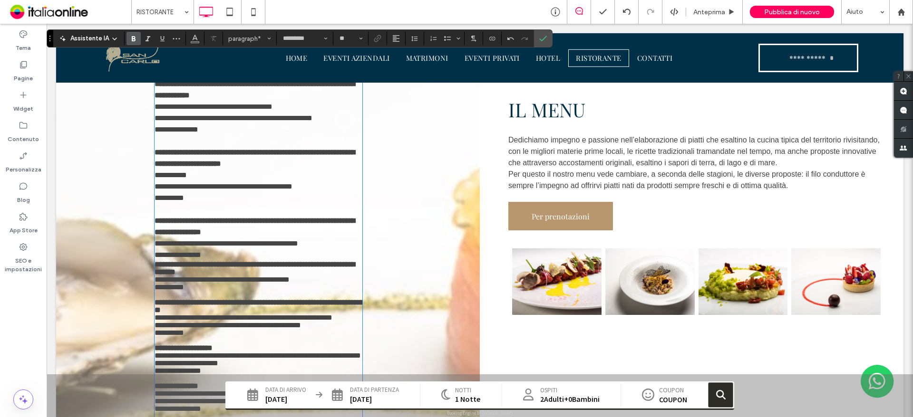
scroll to position [0, 0]
drag, startPoint x: 246, startPoint y: 298, endPoint x: 267, endPoint y: 294, distance: 20.7
click at [267, 299] on strong at bounding box center [290, 302] width 163 height 7
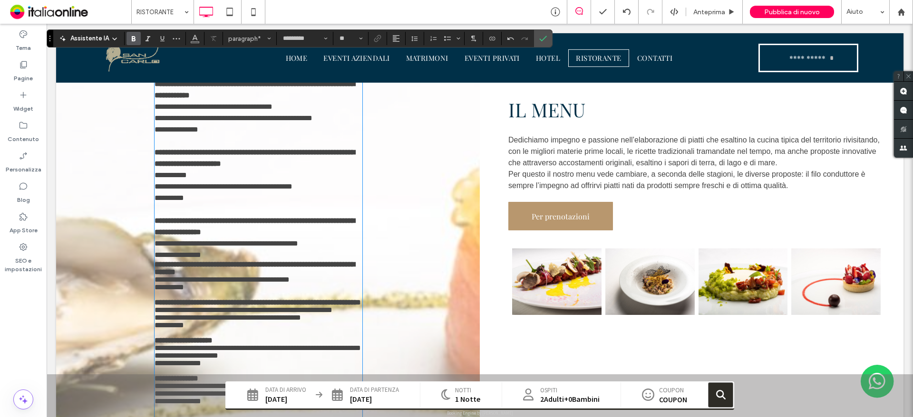
click at [213, 337] on strong "**********" at bounding box center [184, 340] width 58 height 7
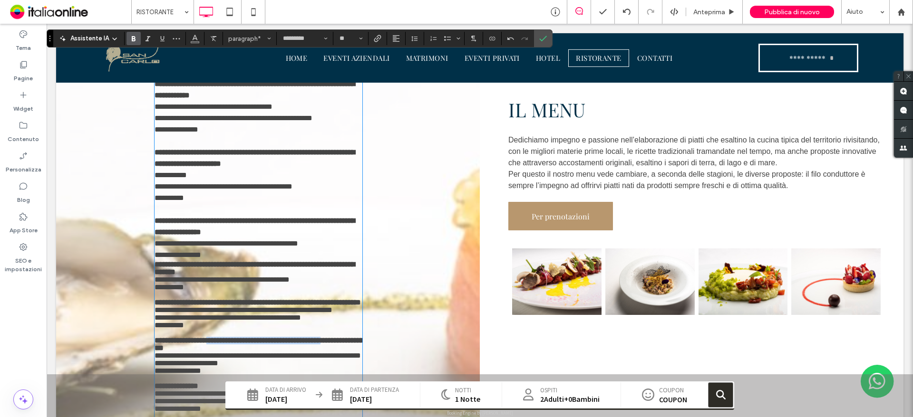
drag, startPoint x: 241, startPoint y: 332, endPoint x: 325, endPoint y: 329, distance: 84.7
click at [327, 337] on strong at bounding box center [282, 340] width 163 height 7
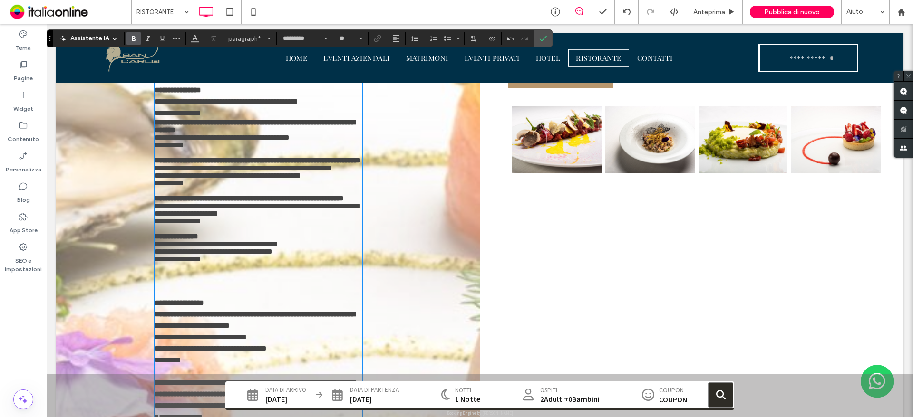
scroll to position [726, 0]
click at [203, 231] on p "﻿" at bounding box center [259, 229] width 208 height 8
click at [198, 234] on strong "**********" at bounding box center [177, 235] width 44 height 7
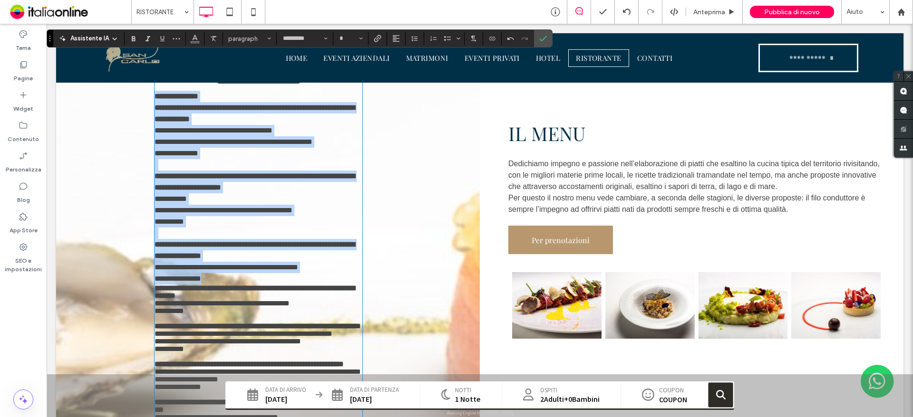
scroll to position [536, 0]
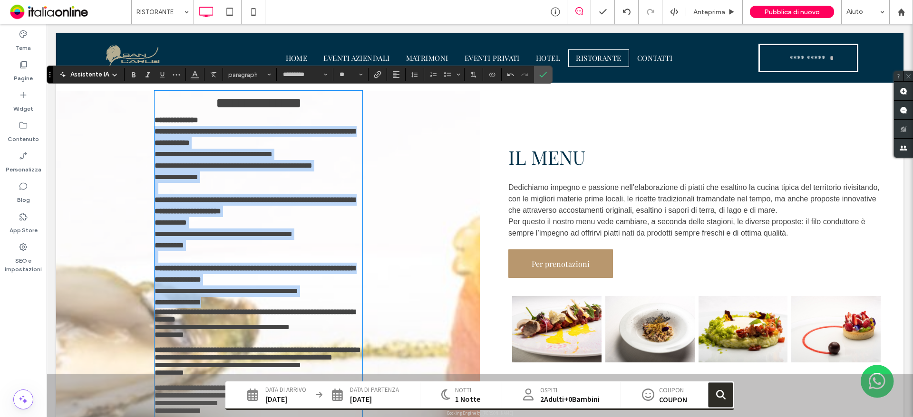
drag, startPoint x: 203, startPoint y: 252, endPoint x: 154, endPoint y: 128, distance: 134.2
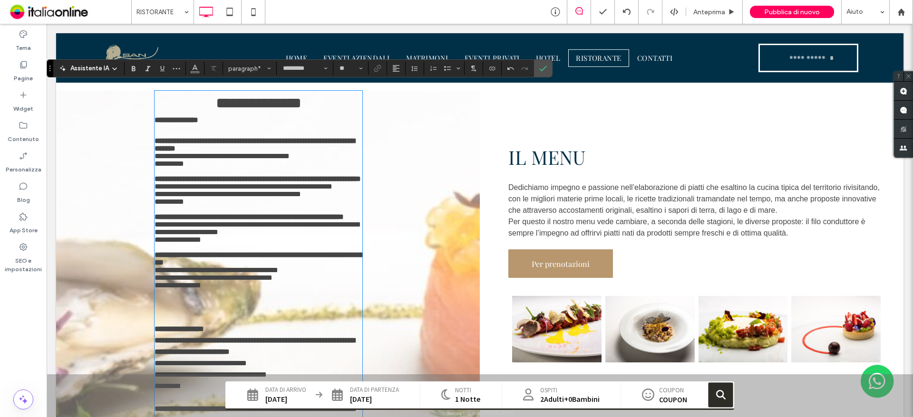
scroll to position [584, 0]
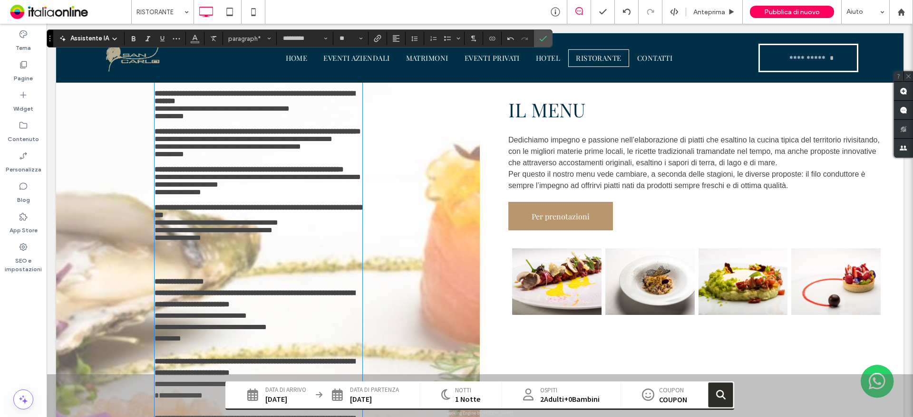
drag, startPoint x: 190, startPoint y: 199, endPoint x: 165, endPoint y: 114, distance: 88.0
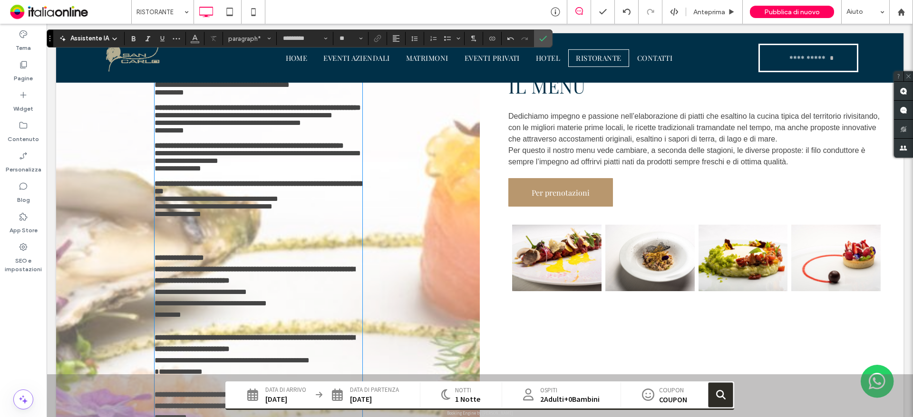
scroll to position [631, 0]
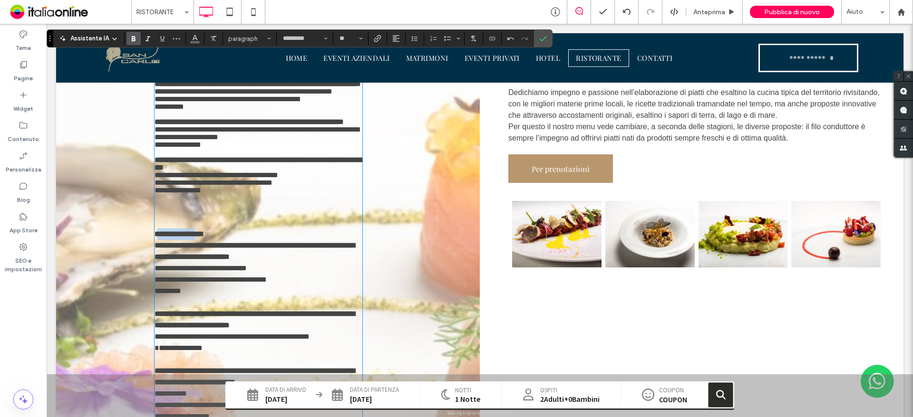
drag, startPoint x: 158, startPoint y: 228, endPoint x: 205, endPoint y: 222, distance: 47.5
click at [205, 229] on p "**********" at bounding box center [259, 234] width 208 height 11
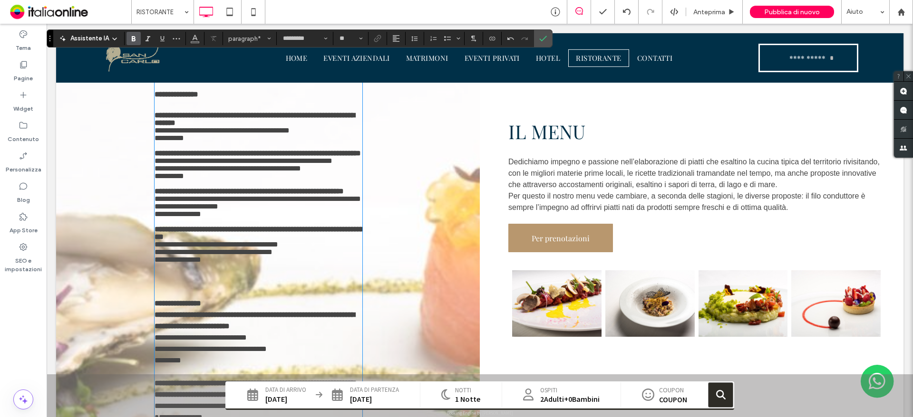
scroll to position [584, 0]
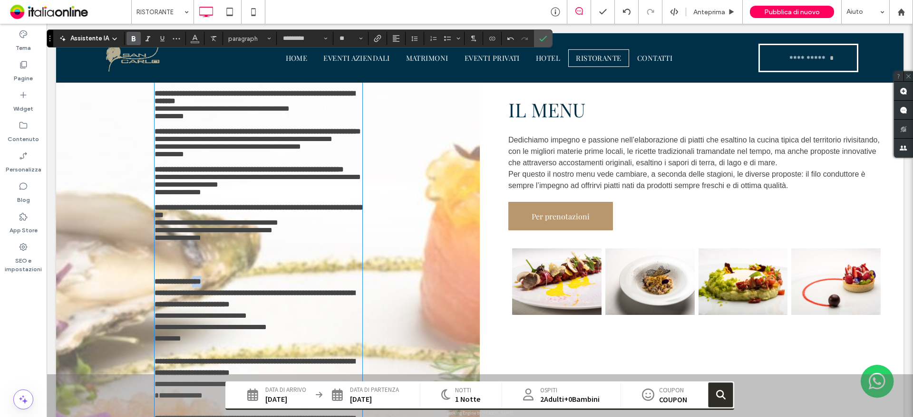
drag, startPoint x: 193, startPoint y: 273, endPoint x: 203, endPoint y: 273, distance: 9.5
click at [203, 276] on p "**********" at bounding box center [259, 281] width 208 height 11
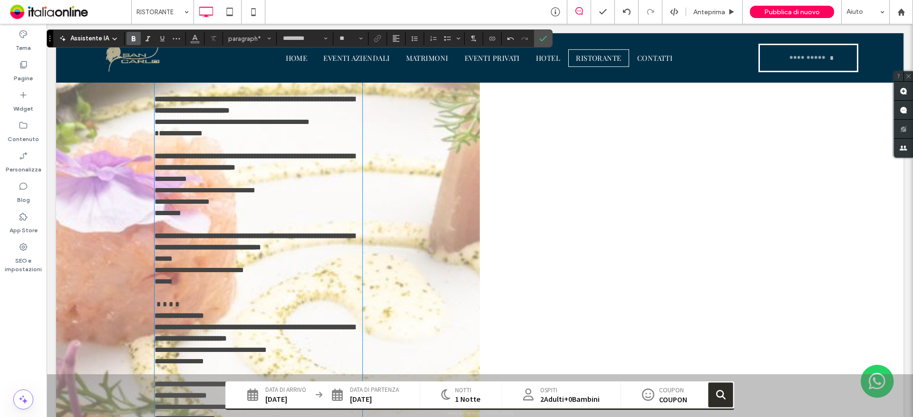
scroll to position [869, 0]
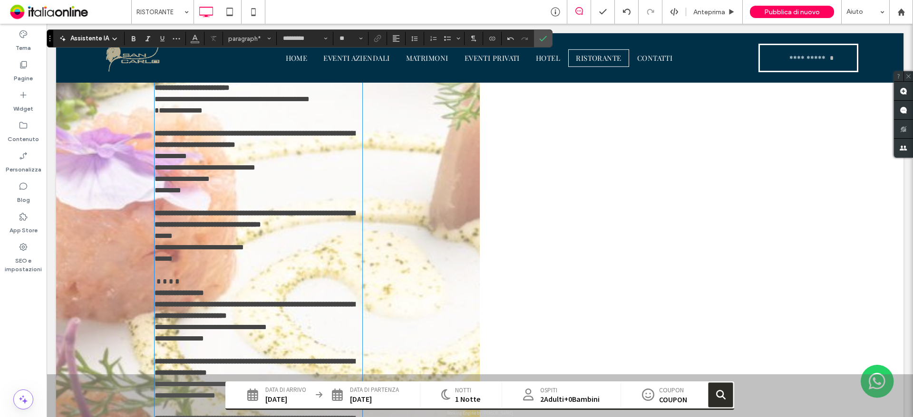
click at [157, 271] on p at bounding box center [259, 270] width 208 height 11
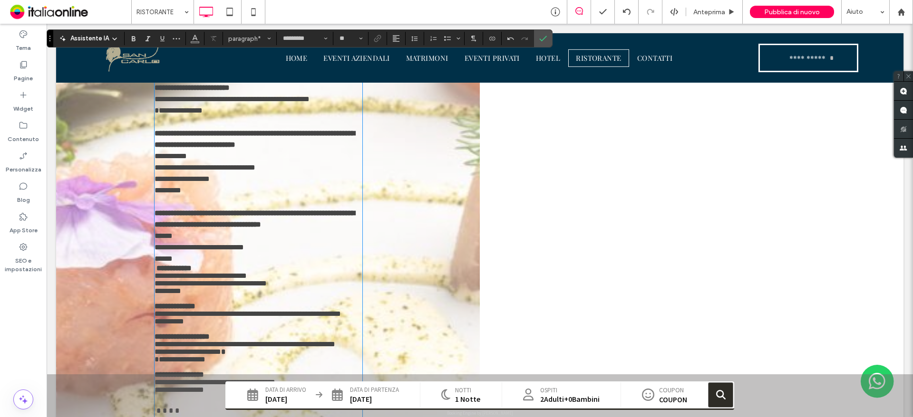
scroll to position [0, 0]
click at [157, 272] on strong "**********" at bounding box center [173, 268] width 35 height 7
click at [156, 272] on strong "**********" at bounding box center [173, 268] width 35 height 7
click at [190, 271] on strong "**********" at bounding box center [172, 268] width 35 height 7
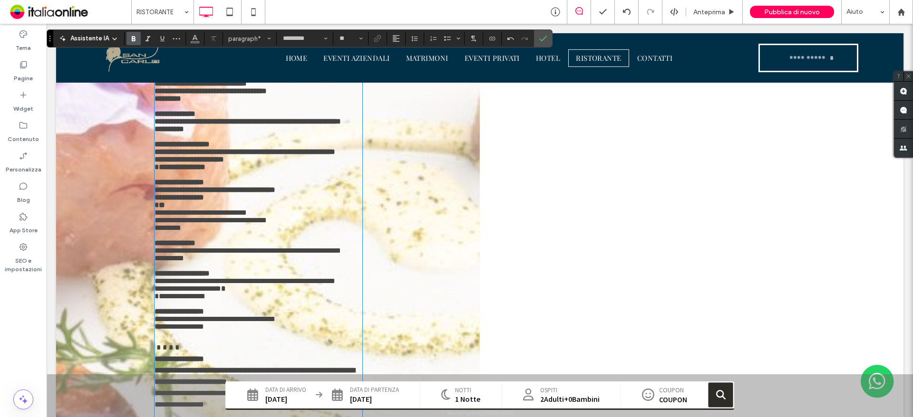
scroll to position [1014, 0]
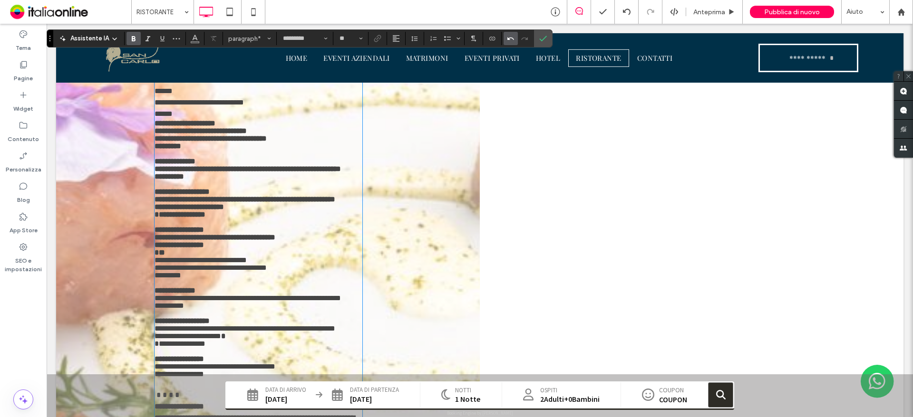
click at [503, 42] on label "Annulla" at bounding box center [510, 38] width 14 height 13
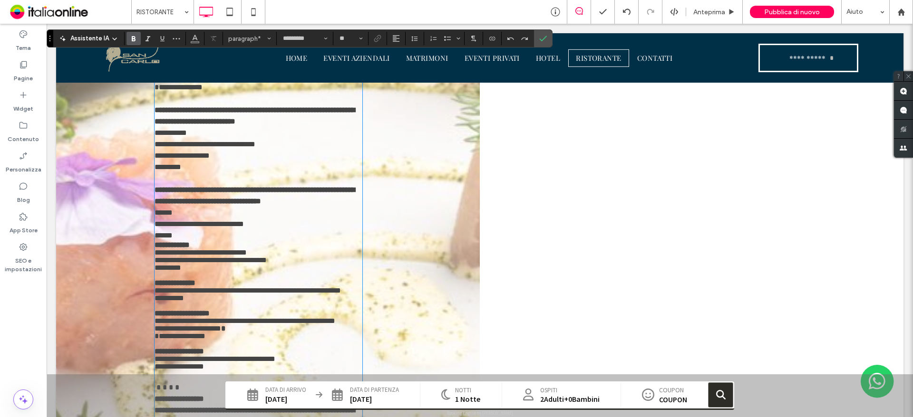
scroll to position [871, 0]
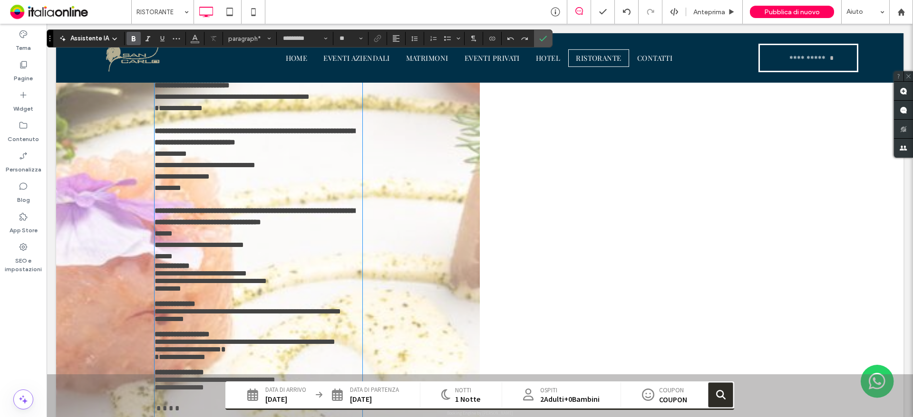
click at [190, 270] on strong "**********" at bounding box center [172, 265] width 35 height 7
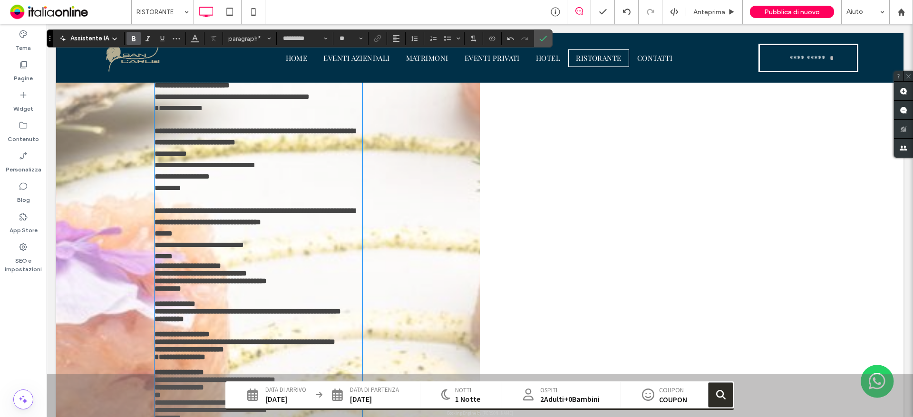
scroll to position [1062, 0]
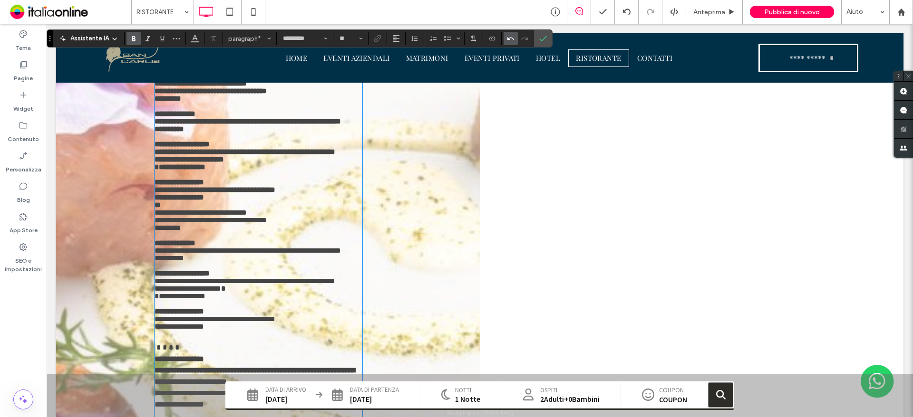
click at [505, 39] on label "Annulla" at bounding box center [510, 38] width 14 height 13
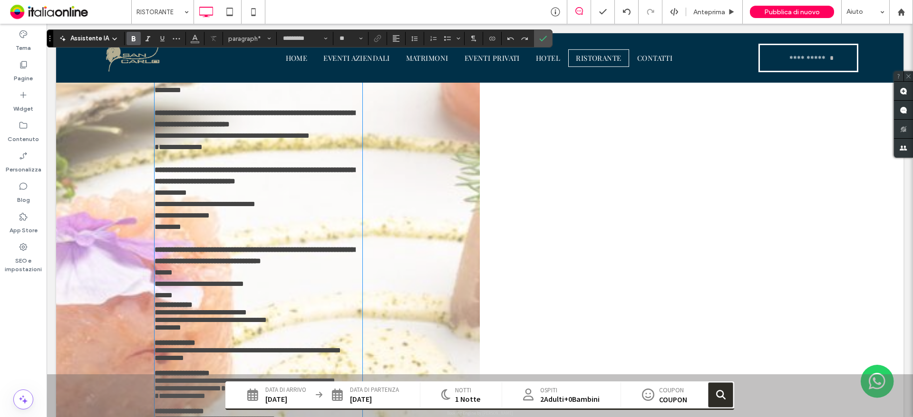
scroll to position [824, 0]
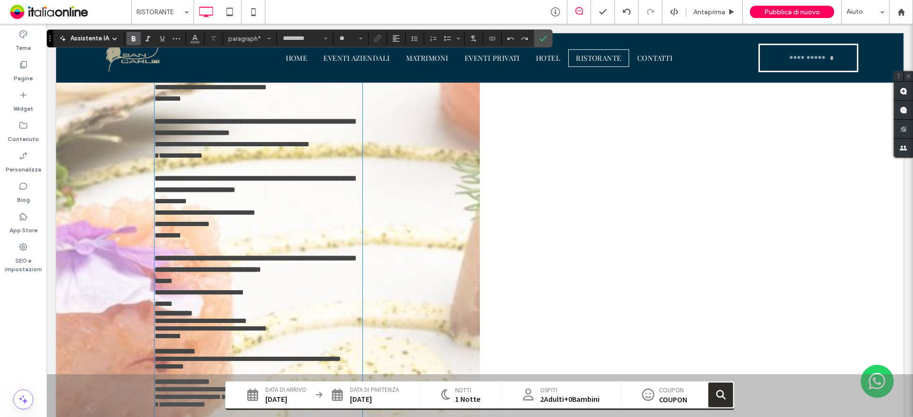
drag, startPoint x: 233, startPoint y: 181, endPoint x: 285, endPoint y: 180, distance: 51.4
click at [285, 180] on p "**********" at bounding box center [259, 184] width 208 height 23
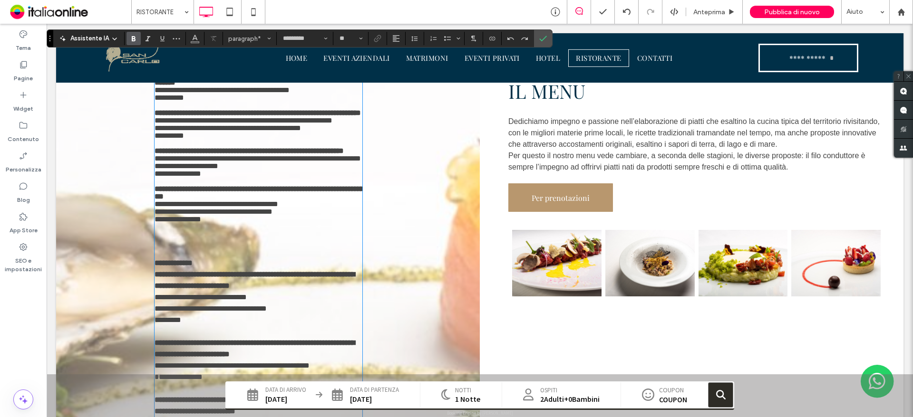
scroll to position [586, 0]
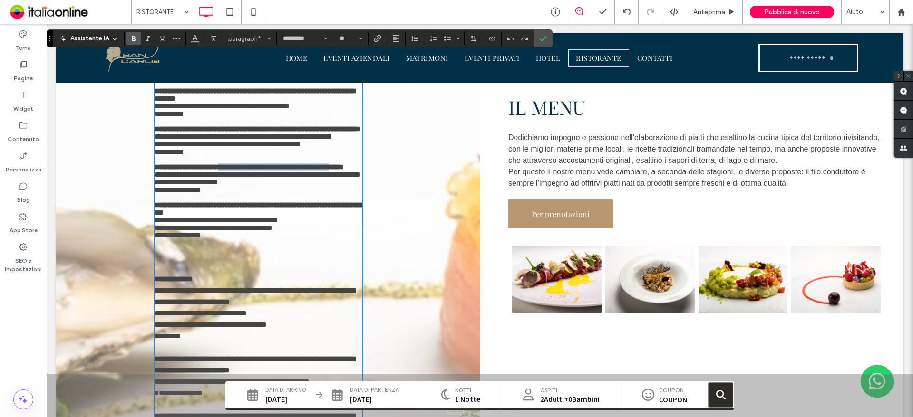
drag, startPoint x: 249, startPoint y: 159, endPoint x: 332, endPoint y: 160, distance: 82.7
click at [332, 164] on strong at bounding box center [266, 167] width 131 height 7
copy strong
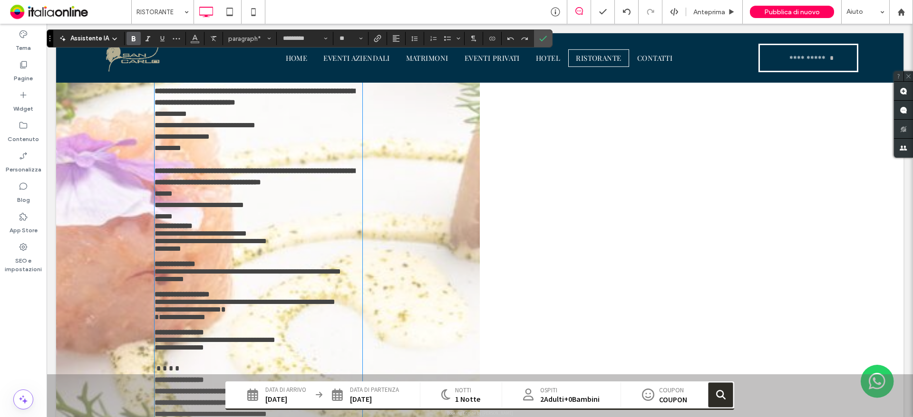
scroll to position [1014, 0]
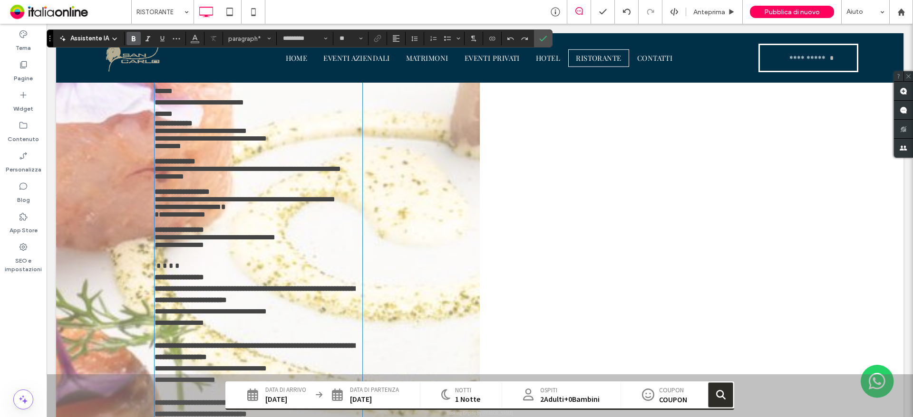
click at [193, 127] on strong "**********" at bounding box center [174, 123] width 38 height 7
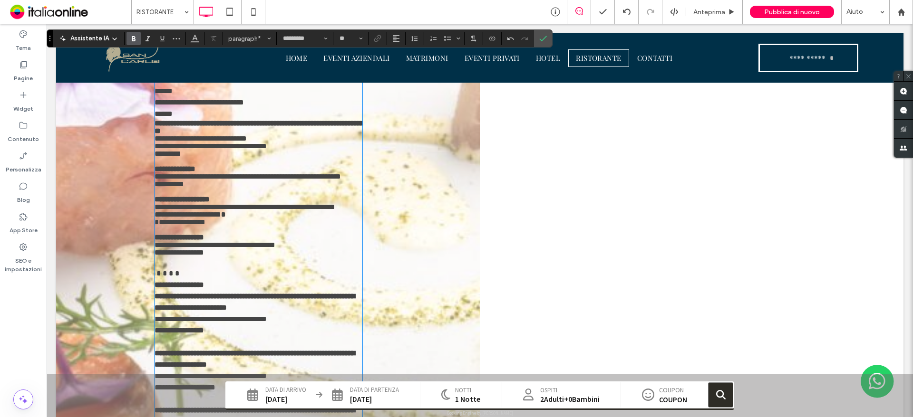
click at [195, 166] on strong "**********" at bounding box center [175, 168] width 41 height 7
click at [222, 160] on p "﻿" at bounding box center [259, 162] width 208 height 8
drag, startPoint x: 218, startPoint y: 119, endPoint x: 219, endPoint y: 124, distance: 5.3
click at [228, 120] on p "******" at bounding box center [259, 113] width 208 height 11
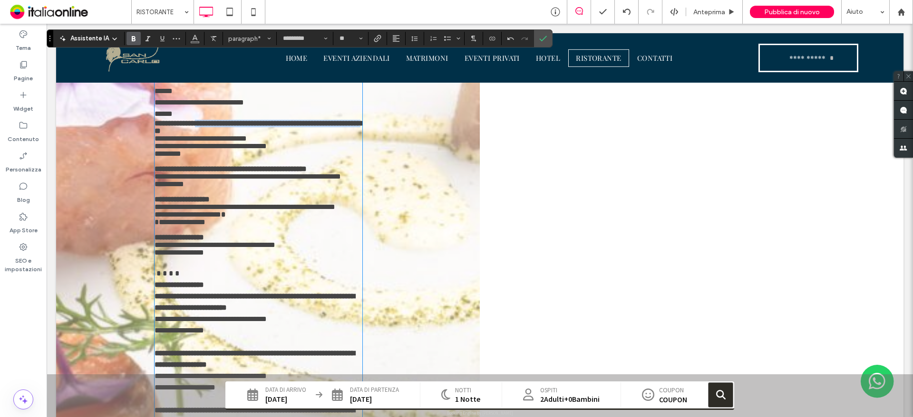
drag, startPoint x: 210, startPoint y: 125, endPoint x: 332, endPoint y: 125, distance: 122.2
click at [332, 125] on strong at bounding box center [280, 123] width 188 height 7
copy strong
click at [271, 168] on strong at bounding box center [241, 168] width 111 height 7
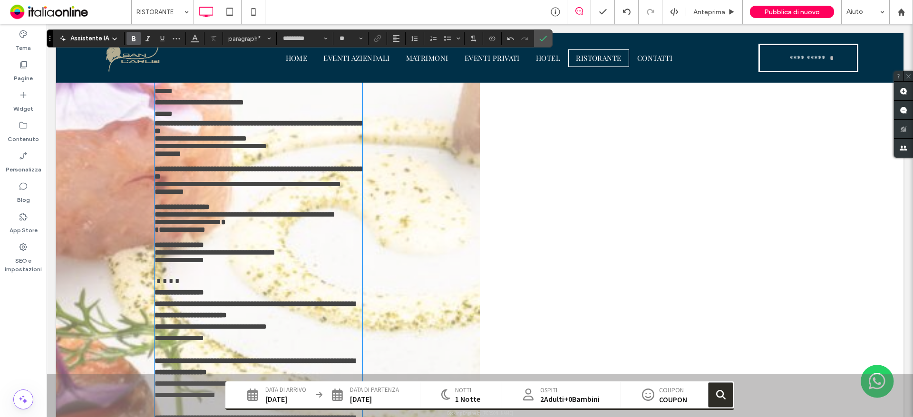
click at [210, 203] on strong "**********" at bounding box center [182, 206] width 55 height 7
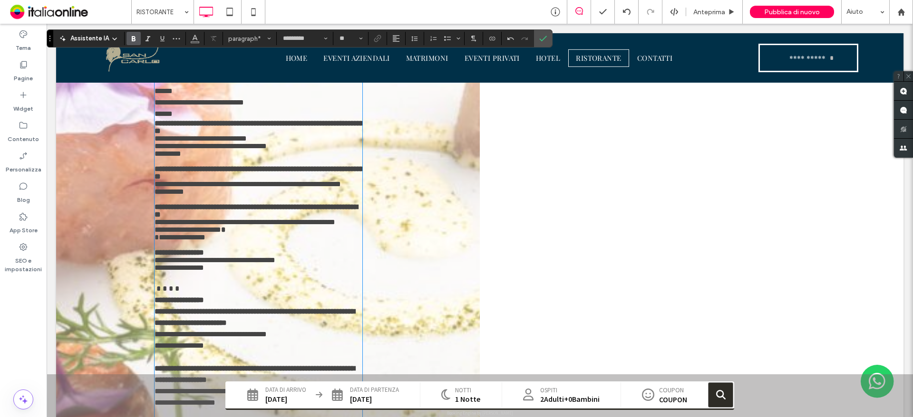
click at [204, 249] on strong "**********" at bounding box center [179, 252] width 49 height 7
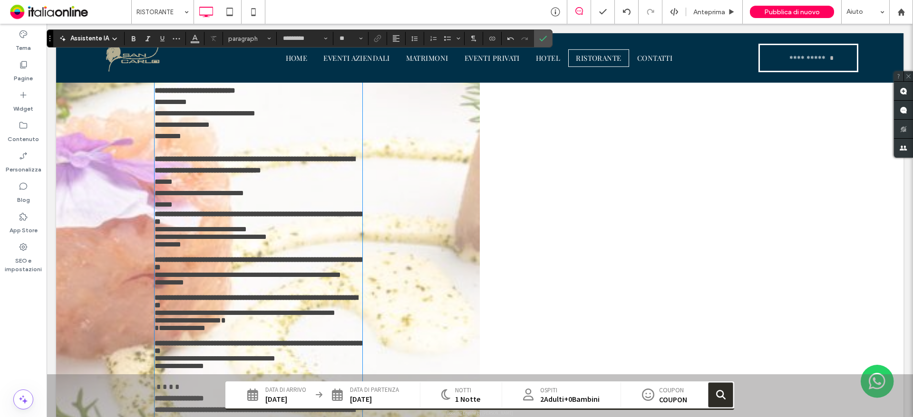
scroll to position [919, 0]
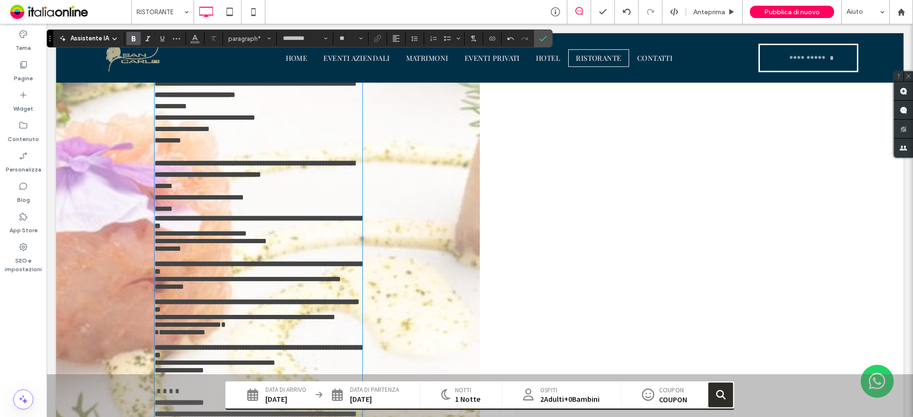
click at [313, 299] on strong at bounding box center [278, 302] width 154 height 7
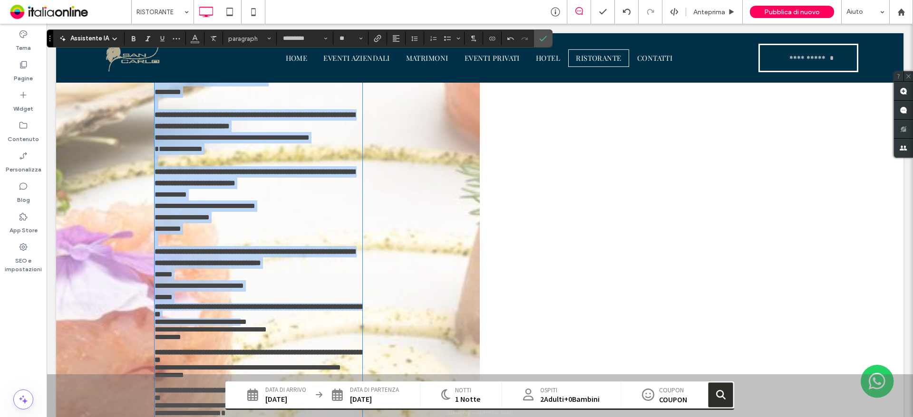
scroll to position [871, 0]
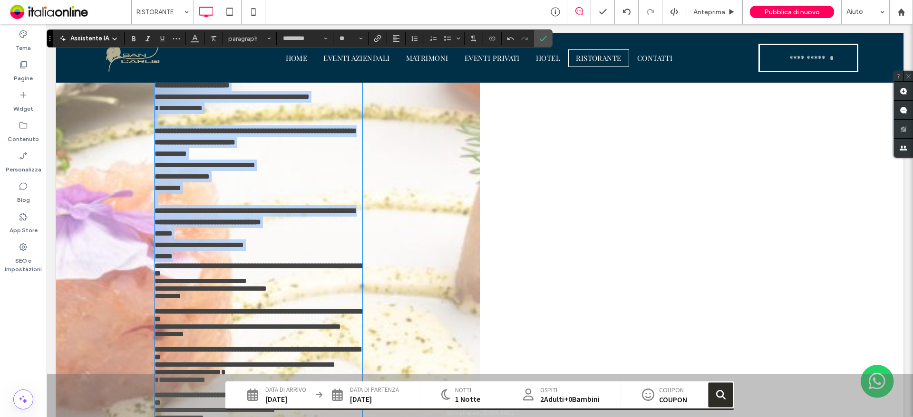
drag, startPoint x: 153, startPoint y: 234, endPoint x: 181, endPoint y: 257, distance: 36.5
click at [181, 257] on div "**********" at bounding box center [259, 335] width 208 height 1156
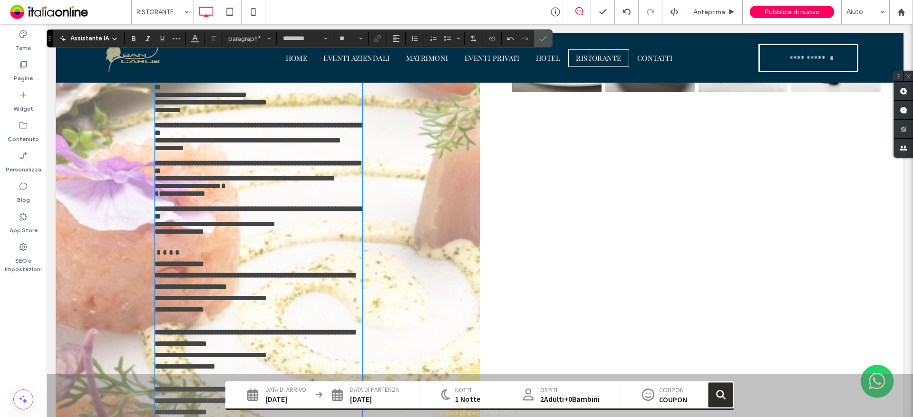
scroll to position [824, 0]
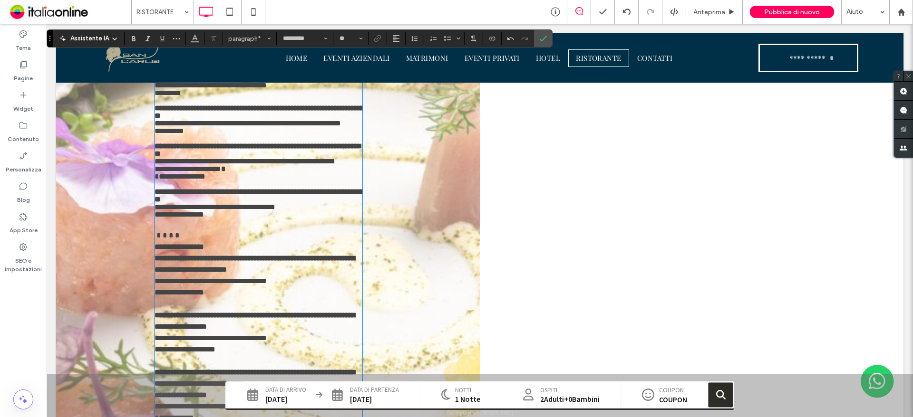
click at [173, 219] on p "﻿" at bounding box center [259, 224] width 208 height 11
drag, startPoint x: 169, startPoint y: 203, endPoint x: 154, endPoint y: 190, distance: 19.6
click at [155, 219] on p "﻿" at bounding box center [259, 224] width 208 height 11
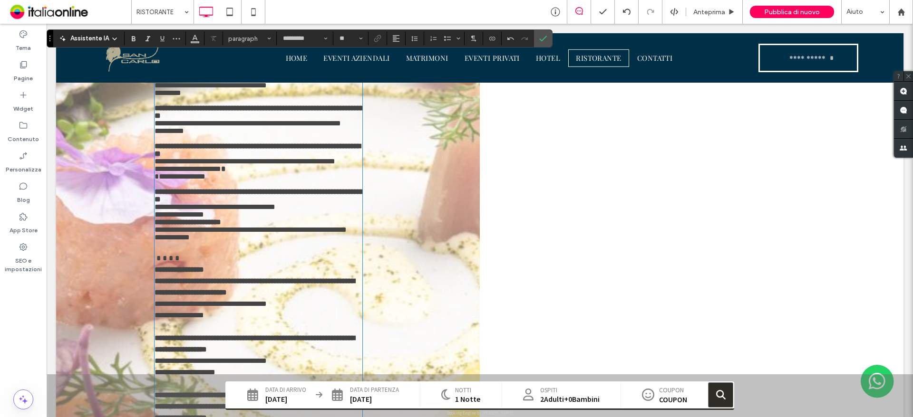
click at [236, 211] on p "**********" at bounding box center [259, 215] width 208 height 8
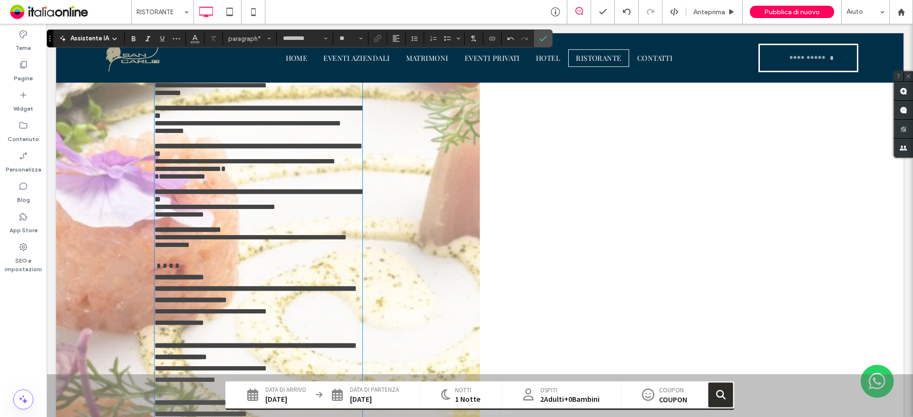
click at [221, 226] on strong "**********" at bounding box center [188, 229] width 67 height 7
click at [217, 261] on p "**********" at bounding box center [259, 272] width 208 height 23
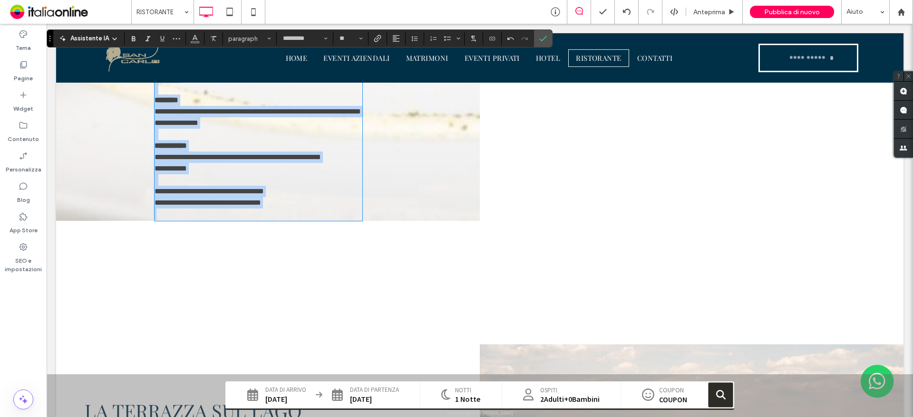
scroll to position [1497, 0]
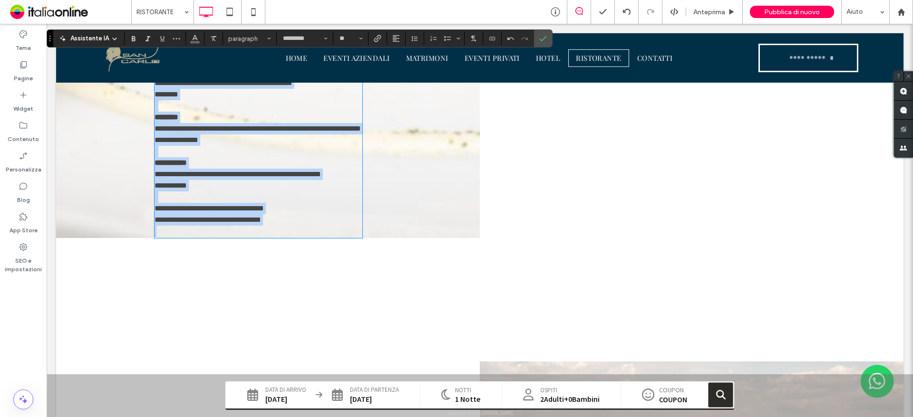
drag, startPoint x: 155, startPoint y: 231, endPoint x: 294, endPoint y: 244, distance: 139.4
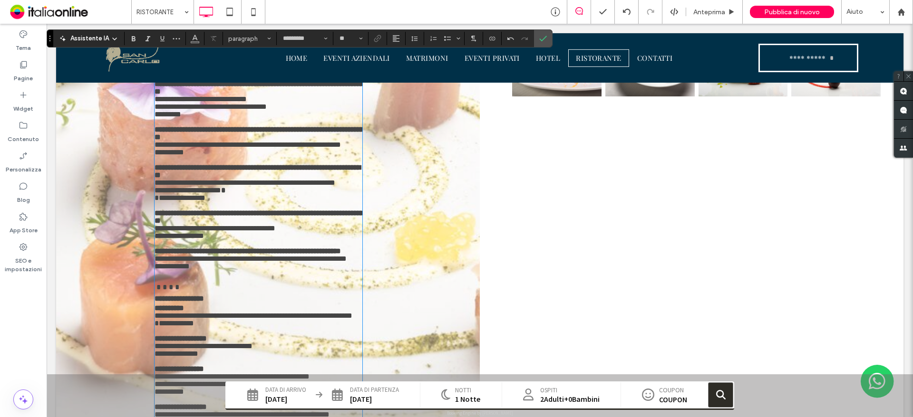
scroll to position [784, 0]
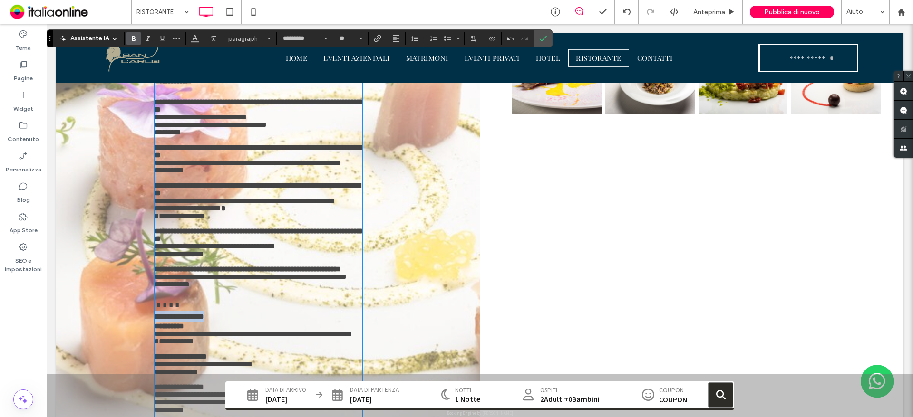
drag, startPoint x: 153, startPoint y: 286, endPoint x: 226, endPoint y: 282, distance: 73.3
click at [226, 300] on p "**********" at bounding box center [259, 311] width 208 height 23
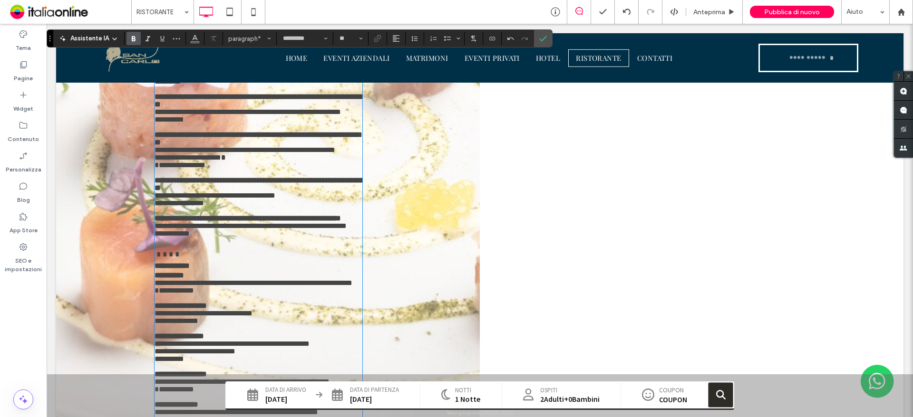
scroll to position [975, 0]
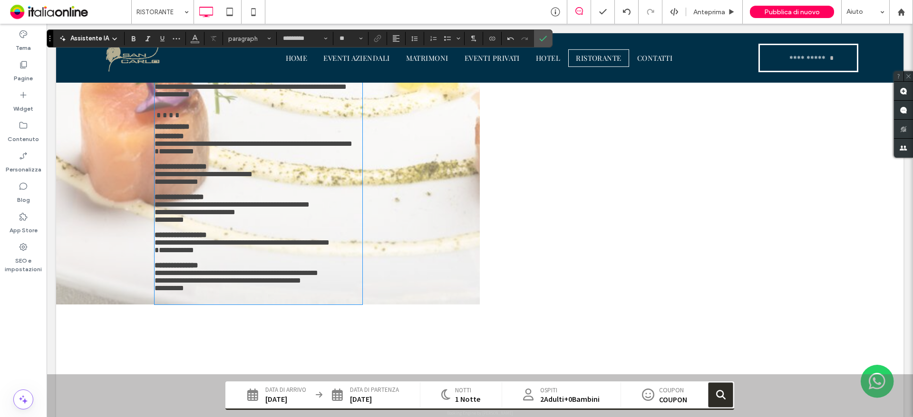
click at [214, 292] on p at bounding box center [259, 297] width 208 height 11
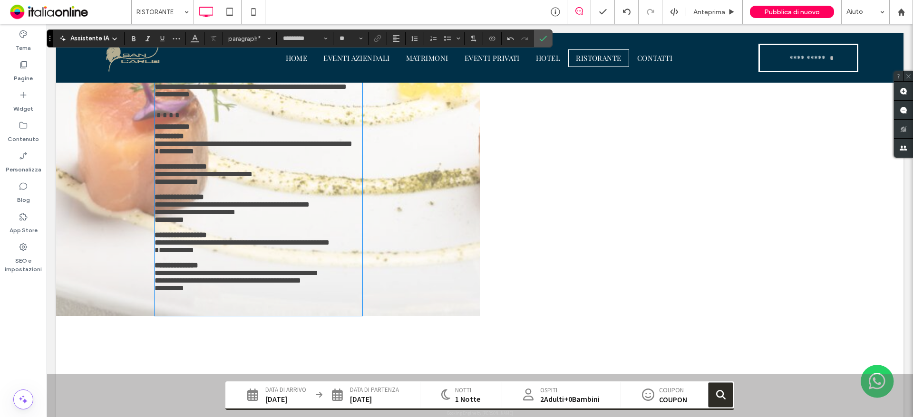
click at [156, 292] on p at bounding box center [259, 297] width 208 height 11
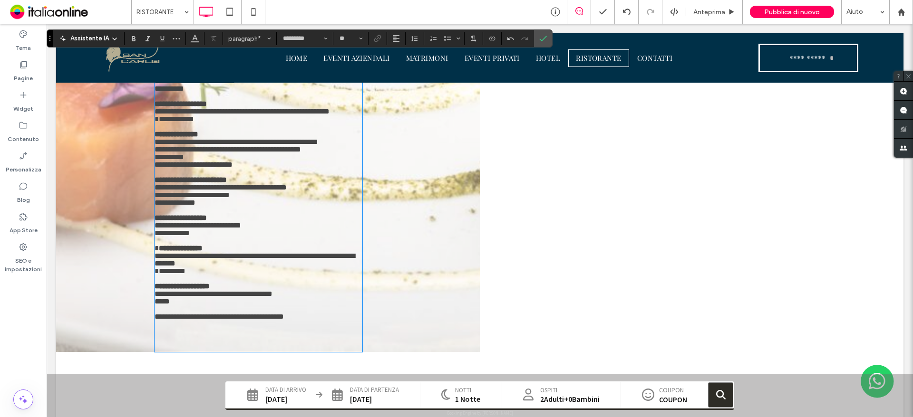
scroll to position [1115, 0]
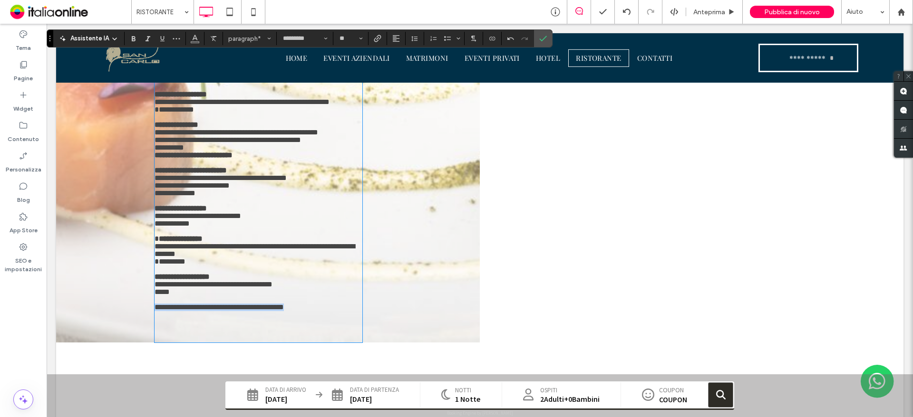
drag, startPoint x: 299, startPoint y: 285, endPoint x: 150, endPoint y: 284, distance: 149.3
click at [152, 41] on label "Corsivo" at bounding box center [148, 38] width 14 height 13
click at [399, 40] on icon "Allineamento" at bounding box center [396, 39] width 8 height 8
click at [401, 66] on use "ui.textEditor.alignment.center" at bounding box center [403, 68] width 7 height 7
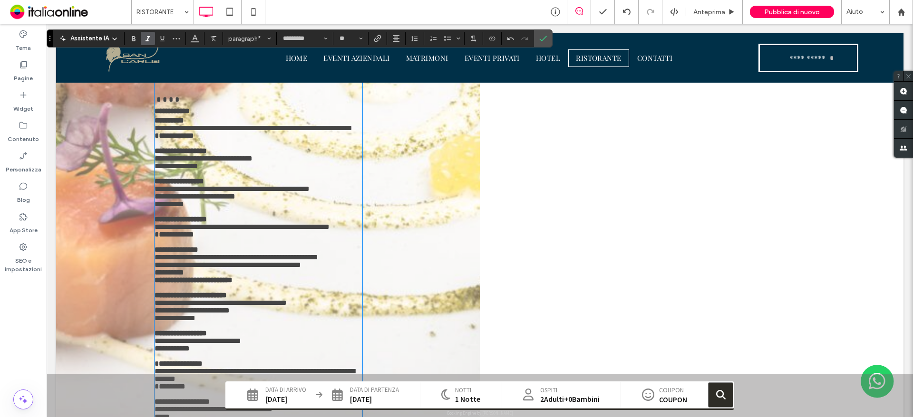
scroll to position [1037, 0]
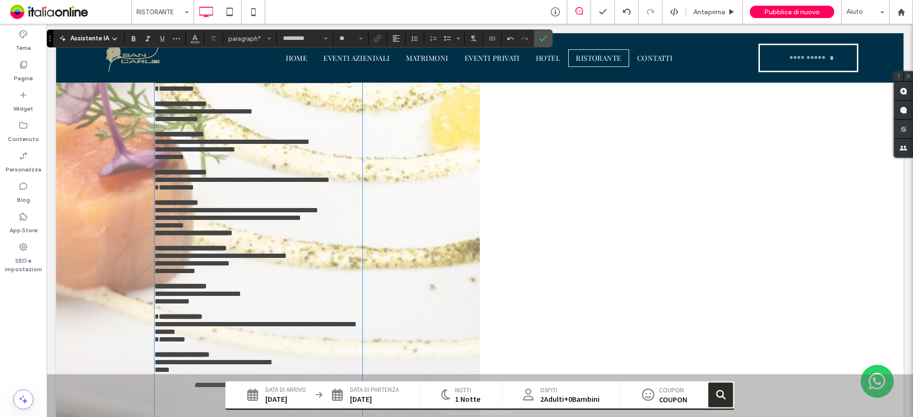
click at [216, 222] on p "**********" at bounding box center [259, 226] width 208 height 8
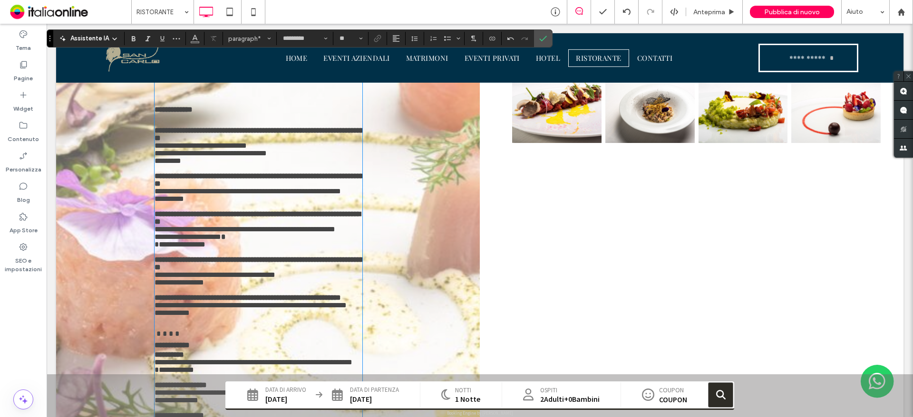
scroll to position [752, 0]
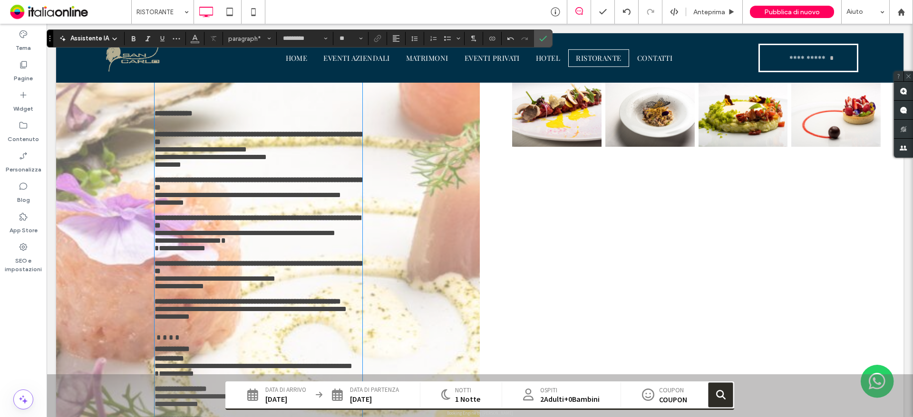
drag, startPoint x: 224, startPoint y: 227, endPoint x: 257, endPoint y: 232, distance: 32.7
click at [292, 252] on p "﻿" at bounding box center [259, 256] width 208 height 8
drag, startPoint x: 234, startPoint y: 232, endPoint x: 340, endPoint y: 233, distance: 106.0
click at [340, 260] on strong at bounding box center [282, 263] width 168 height 7
click at [248, 252] on p "﻿" at bounding box center [259, 256] width 208 height 8
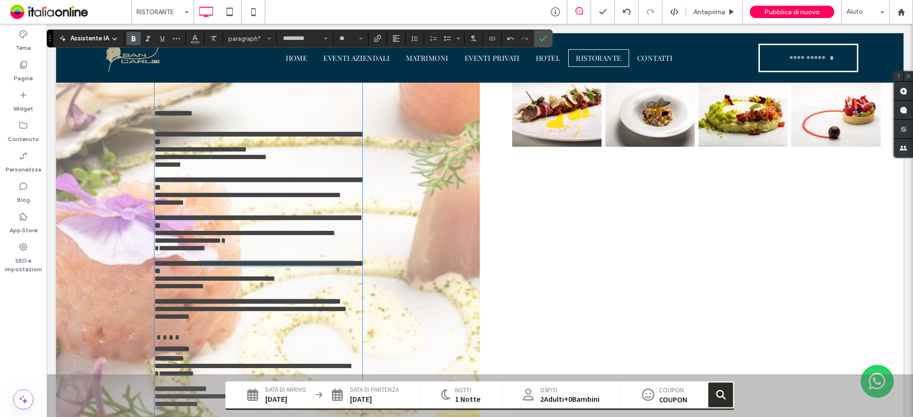
drag, startPoint x: 217, startPoint y: 231, endPoint x: 333, endPoint y: 229, distance: 115.5
click at [333, 260] on strong at bounding box center [282, 263] width 168 height 7
copy strong
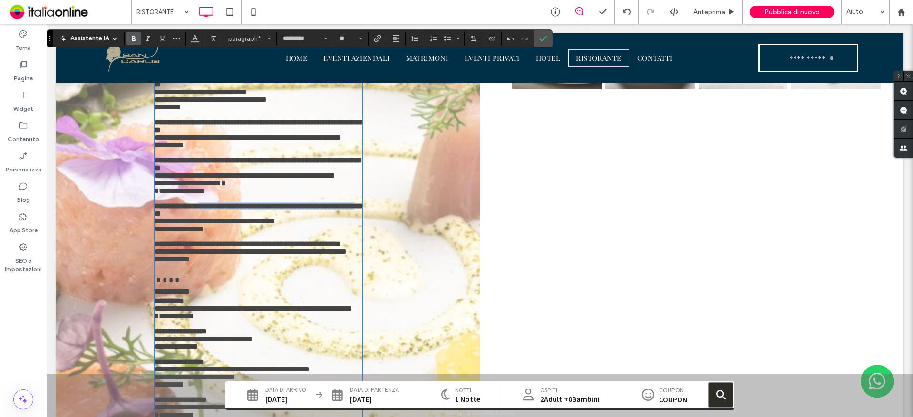
scroll to position [990, 0]
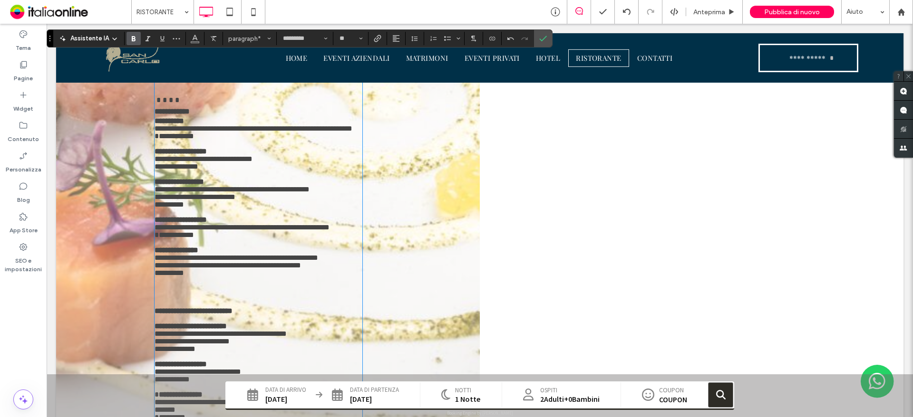
click at [207, 148] on strong "**********" at bounding box center [181, 151] width 52 height 7
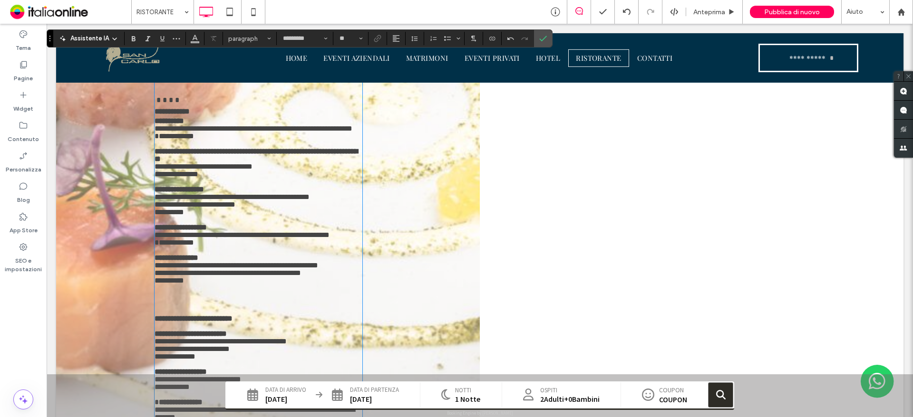
click at [184, 117] on strong "**********" at bounding box center [169, 120] width 29 height 7
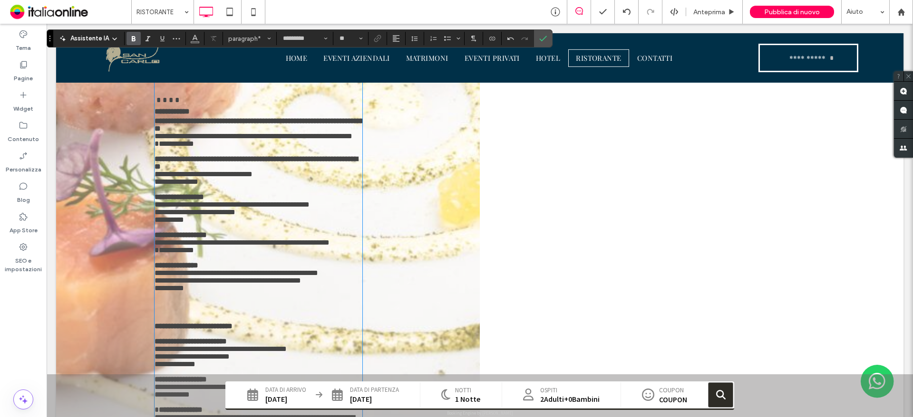
click at [204, 193] on strong "**********" at bounding box center [179, 196] width 49 height 7
click at [207, 232] on strong "**********" at bounding box center [181, 235] width 52 height 7
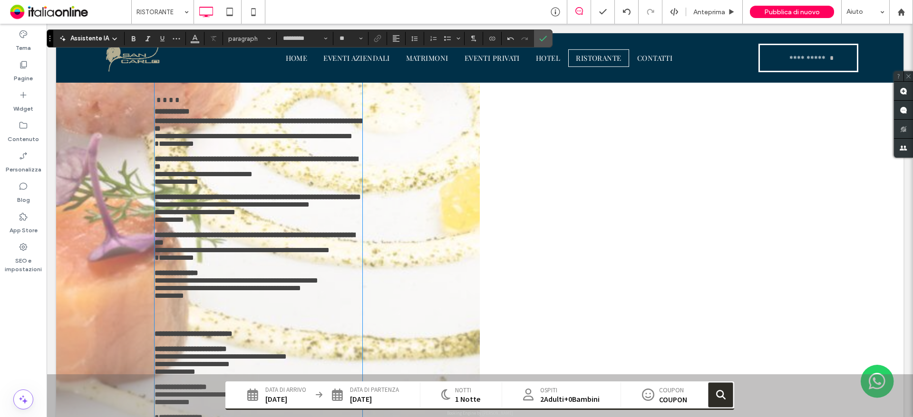
click at [198, 270] on strong "**********" at bounding box center [177, 273] width 44 height 7
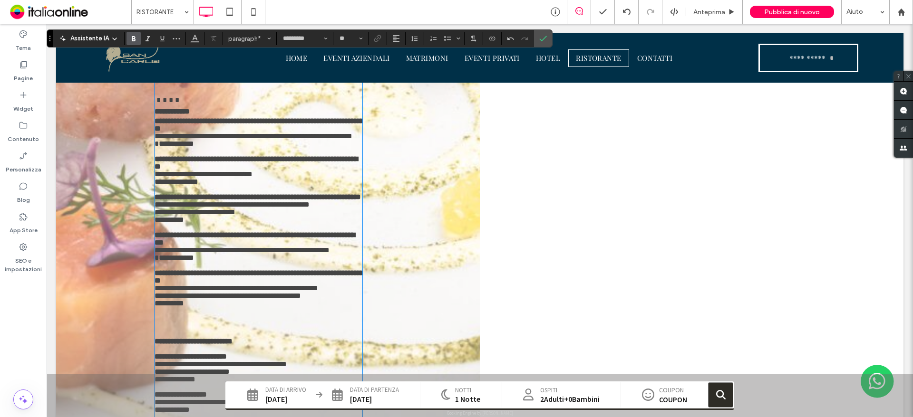
click at [318, 232] on strong at bounding box center [276, 235] width 157 height 7
click at [338, 193] on strong at bounding box center [276, 196] width 157 height 7
click at [332, 232] on strong at bounding box center [282, 235] width 168 height 7
click at [333, 270] on strong at bounding box center [279, 273] width 174 height 7
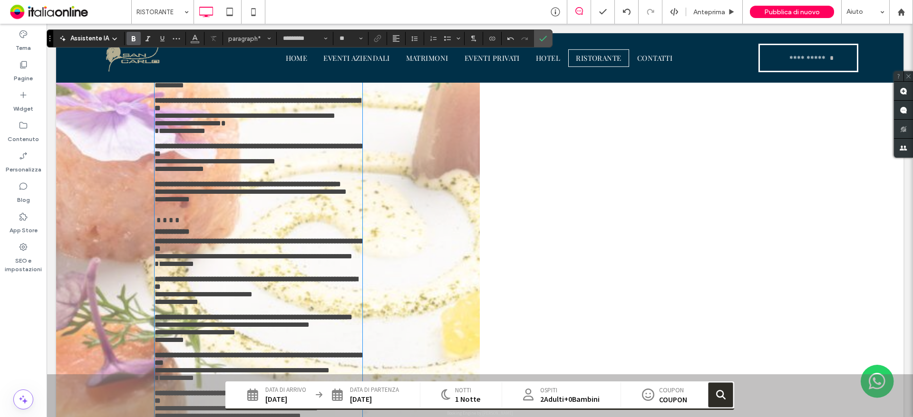
scroll to position [847, 0]
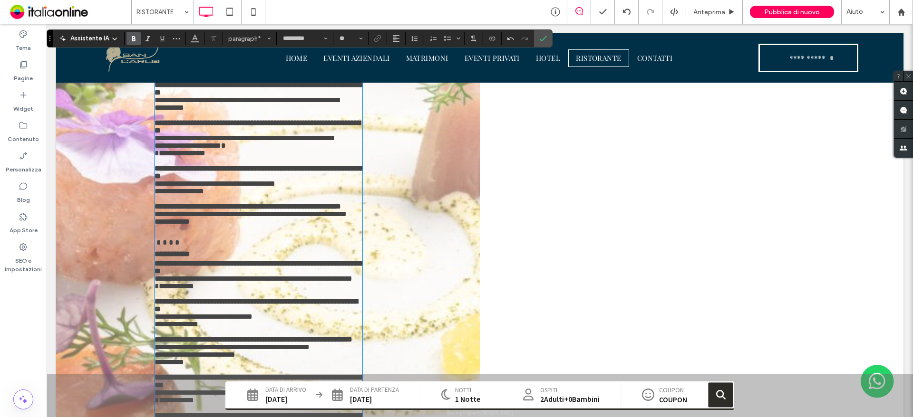
click at [328, 298] on strong at bounding box center [279, 301] width 157 height 7
click at [329, 328] on p at bounding box center [259, 332] width 208 height 8
click at [329, 336] on strong at bounding box center [272, 339] width 148 height 7
click at [331, 374] on strong at bounding box center [282, 377] width 168 height 7
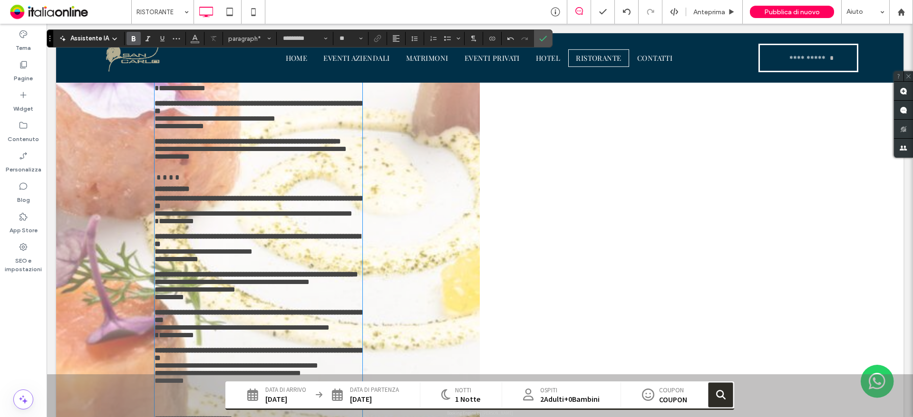
scroll to position [942, 0]
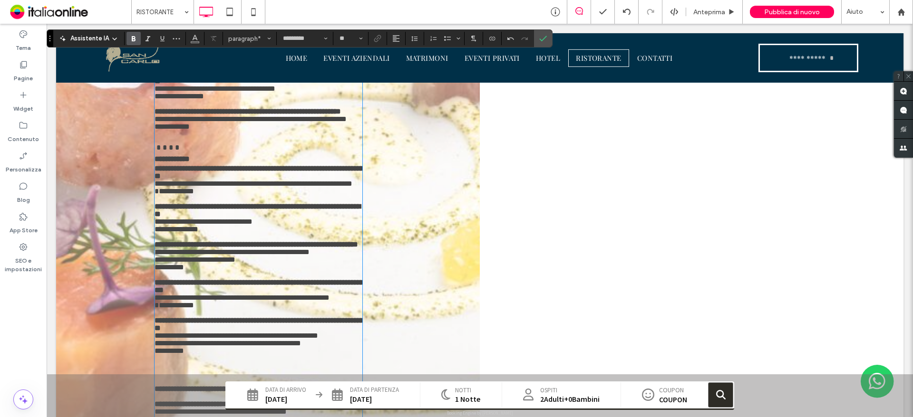
click at [338, 317] on strong at bounding box center [280, 320] width 177 height 7
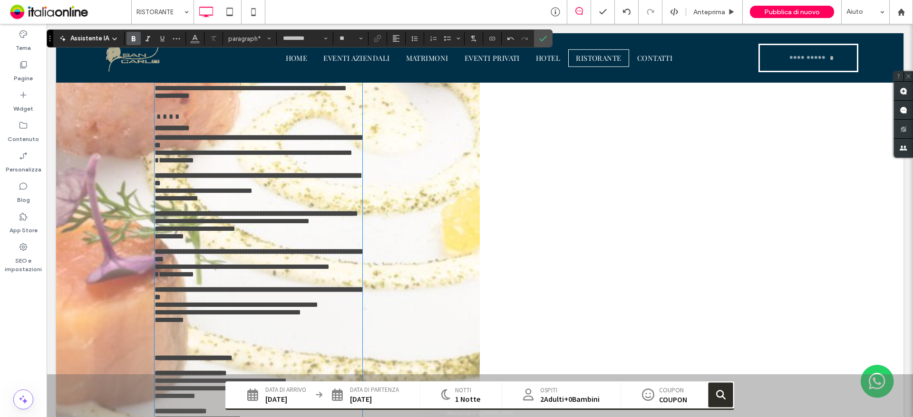
scroll to position [1085, 0]
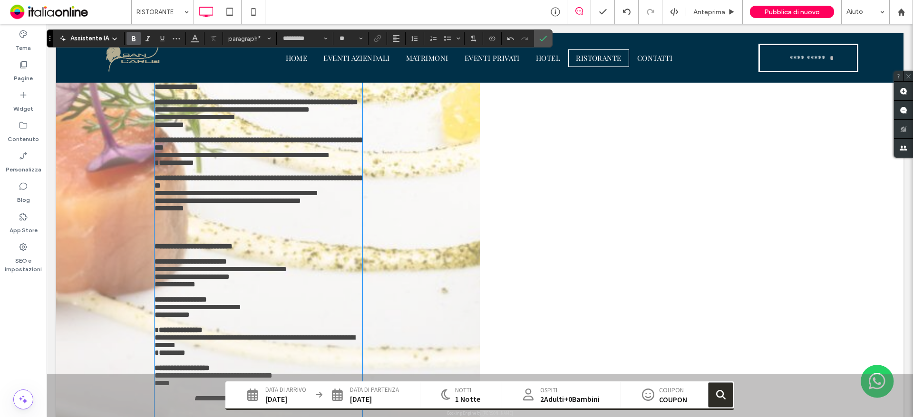
click at [207, 296] on strong "**********" at bounding box center [181, 299] width 52 height 7
click at [227, 258] on strong "**********" at bounding box center [191, 261] width 72 height 7
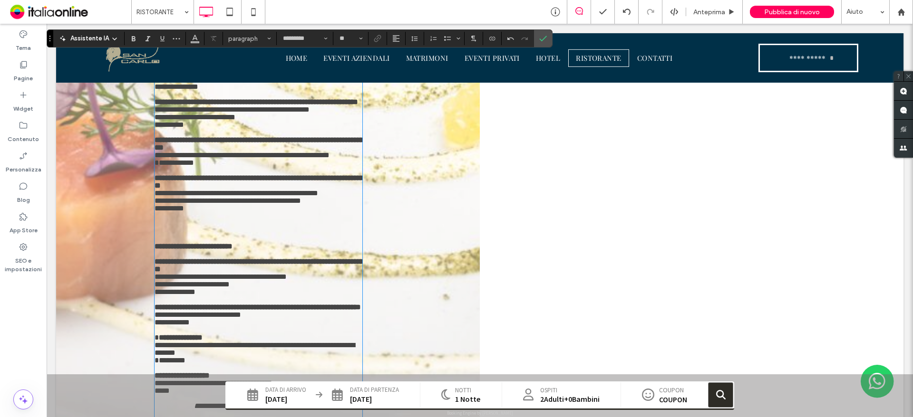
type input "**"
drag, startPoint x: 281, startPoint y: 210, endPoint x: 289, endPoint y: 212, distance: 7.8
click at [289, 258] on strong at bounding box center [293, 261] width 157 height 7
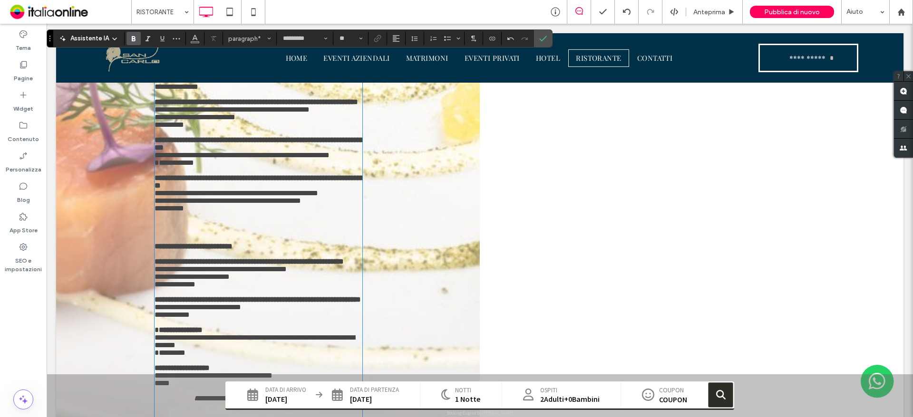
click at [289, 258] on strong at bounding box center [273, 261] width 117 height 7
click at [317, 296] on strong at bounding box center [278, 299] width 154 height 7
click at [203, 327] on strong "**********" at bounding box center [181, 330] width 44 height 7
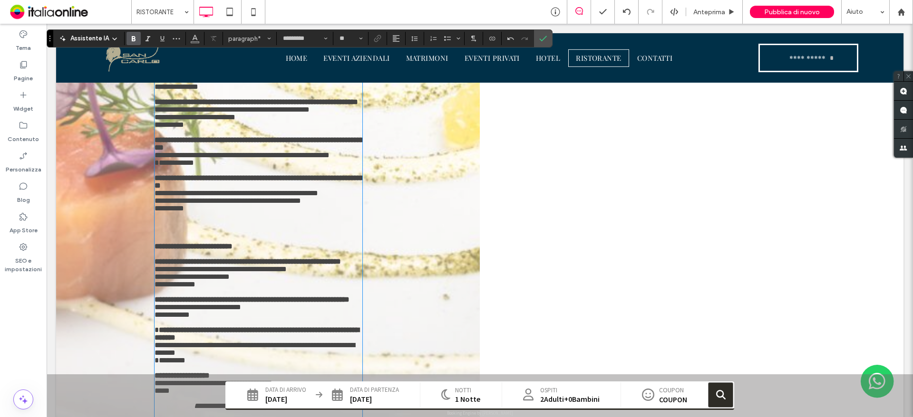
click at [210, 372] on strong "**********" at bounding box center [182, 375] width 55 height 7
click at [336, 327] on strong "**********" at bounding box center [257, 334] width 204 height 15
click at [332, 289] on p "﻿" at bounding box center [259, 293] width 208 height 8
click at [332, 296] on strong at bounding box center [272, 299] width 143 height 7
click at [335, 327] on strong "**********" at bounding box center [257, 334] width 204 height 15
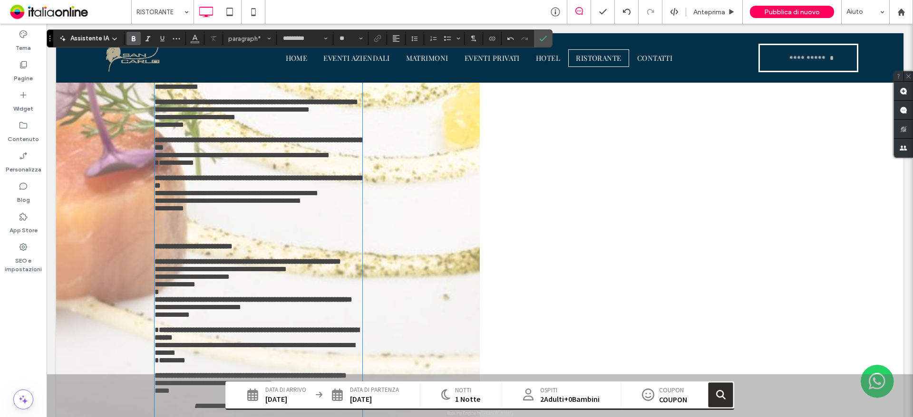
click at [320, 365] on p "﻿" at bounding box center [259, 369] width 208 height 8
click at [325, 372] on strong "**********" at bounding box center [251, 375] width 192 height 7
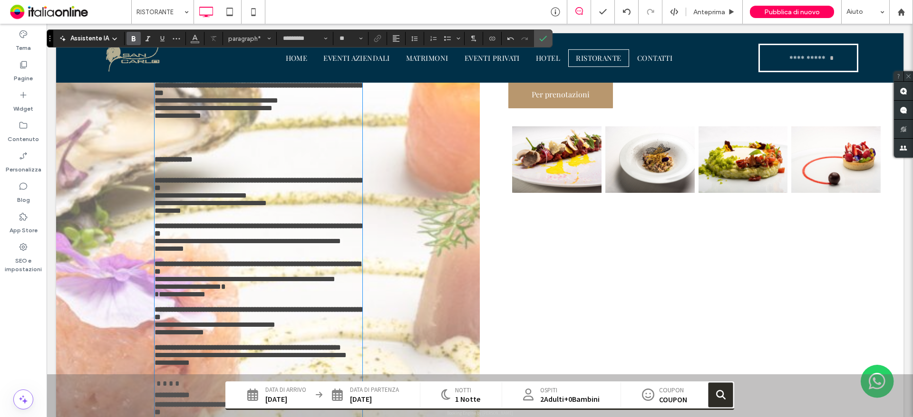
scroll to position [705, 0]
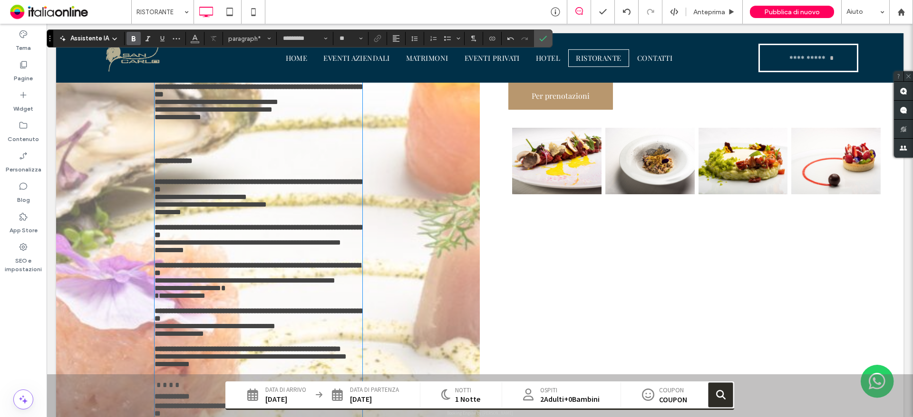
click at [333, 346] on strong "**********" at bounding box center [248, 349] width 186 height 7
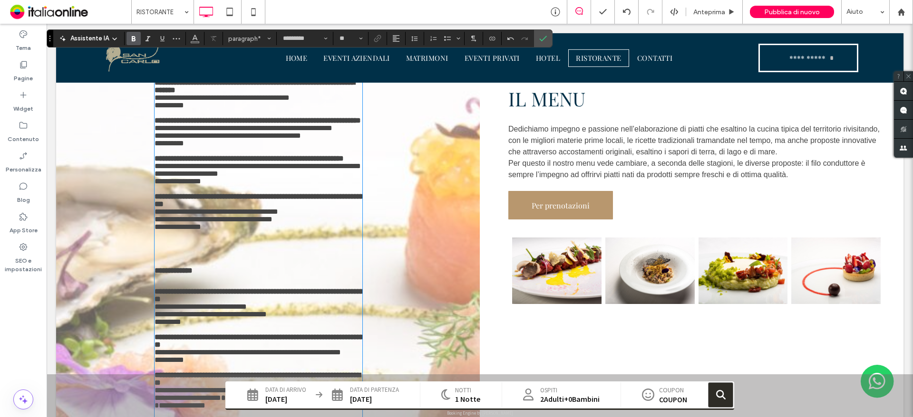
scroll to position [562, 0]
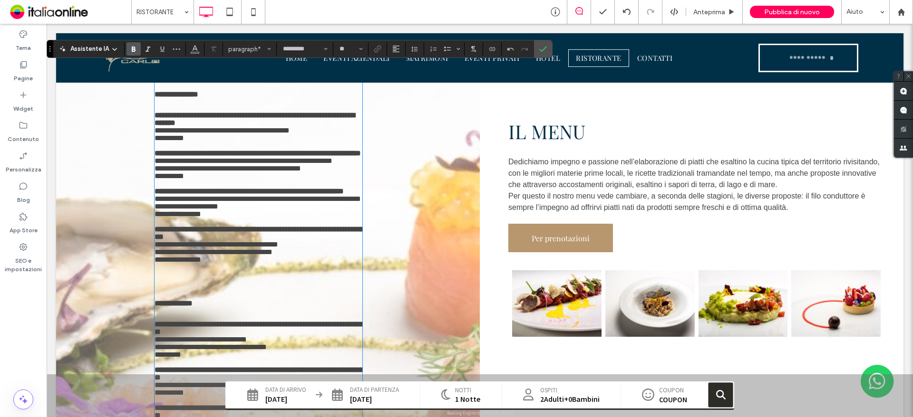
click at [333, 228] on strong at bounding box center [277, 229] width 177 height 7
click at [332, 188] on strong at bounding box center [266, 191] width 131 height 7
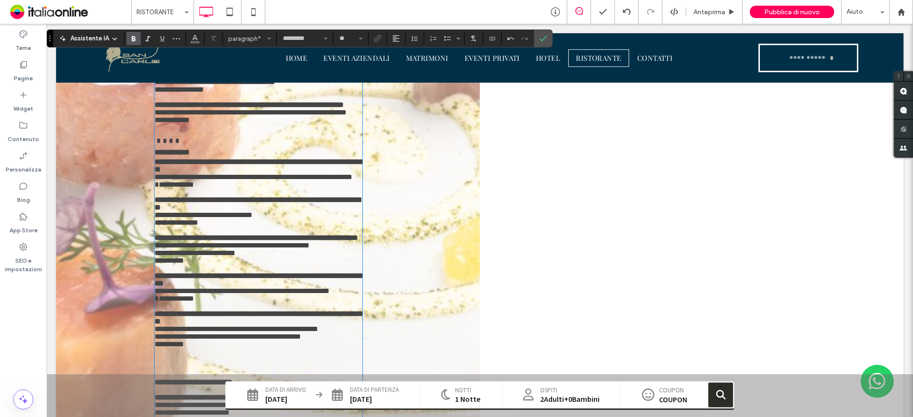
scroll to position [942, 0]
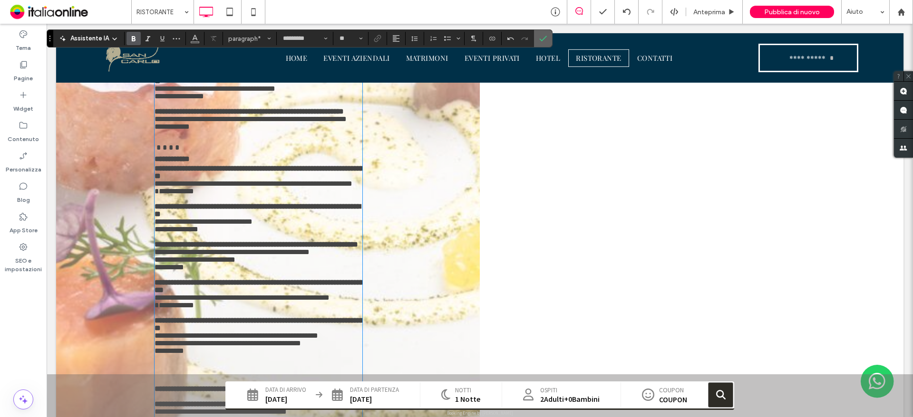
click at [542, 41] on icon "Conferma" at bounding box center [543, 39] width 8 height 8
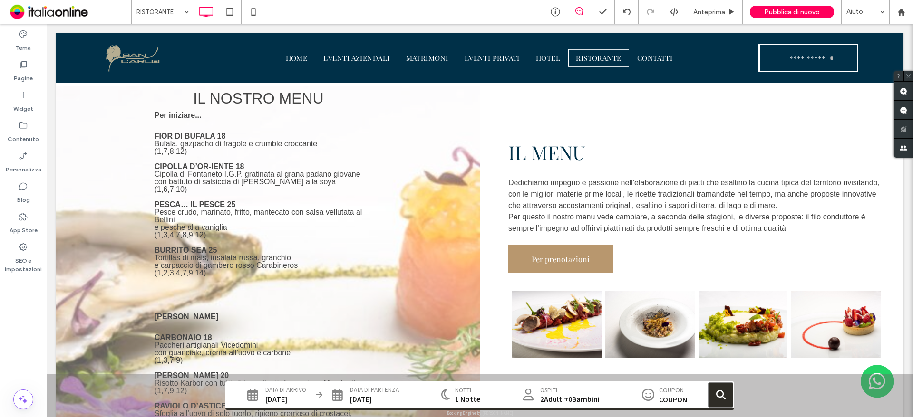
scroll to position [496, 0]
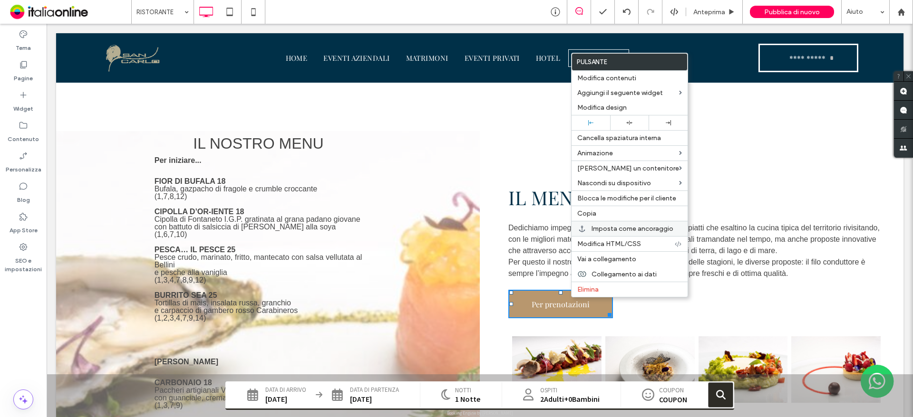
drag, startPoint x: 590, startPoint y: 212, endPoint x: 607, endPoint y: 225, distance: 20.6
click at [590, 212] on span "Copia" at bounding box center [586, 214] width 19 height 8
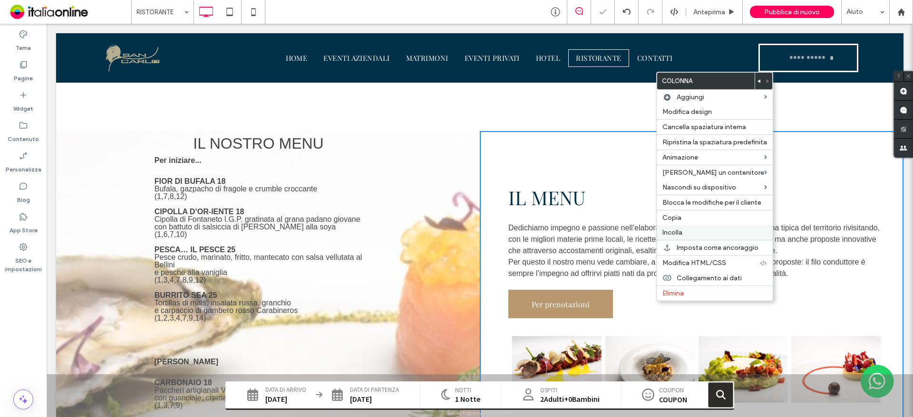
click at [672, 230] on span "Incolla" at bounding box center [672, 233] width 20 height 8
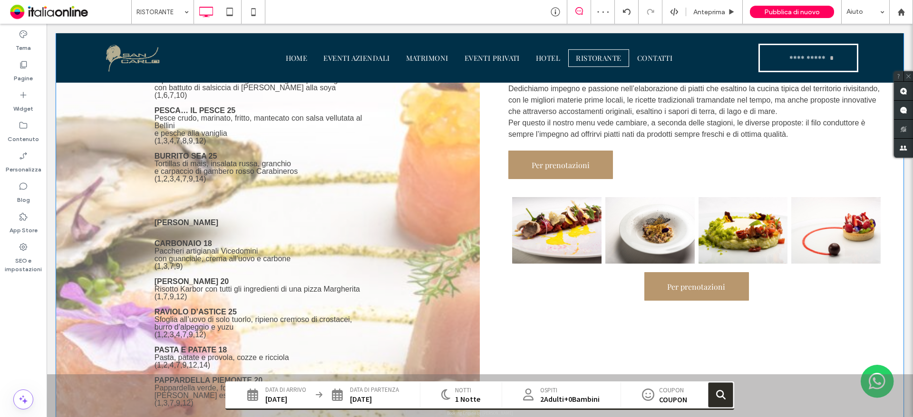
scroll to position [638, 0]
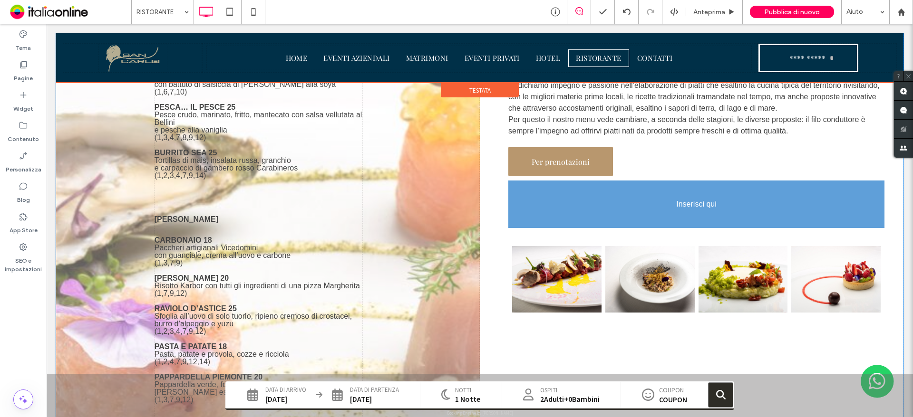
drag, startPoint x: 692, startPoint y: 292, endPoint x: 577, endPoint y: 204, distance: 144.8
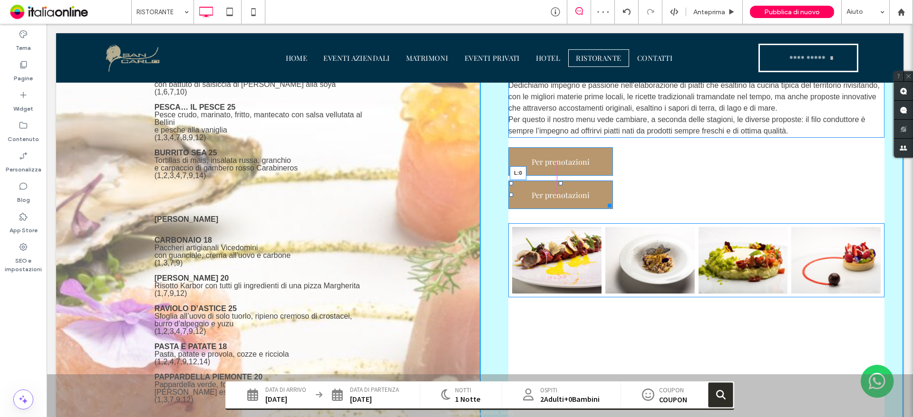
drag, startPoint x: 640, startPoint y: 194, endPoint x: 499, endPoint y: 199, distance: 140.8
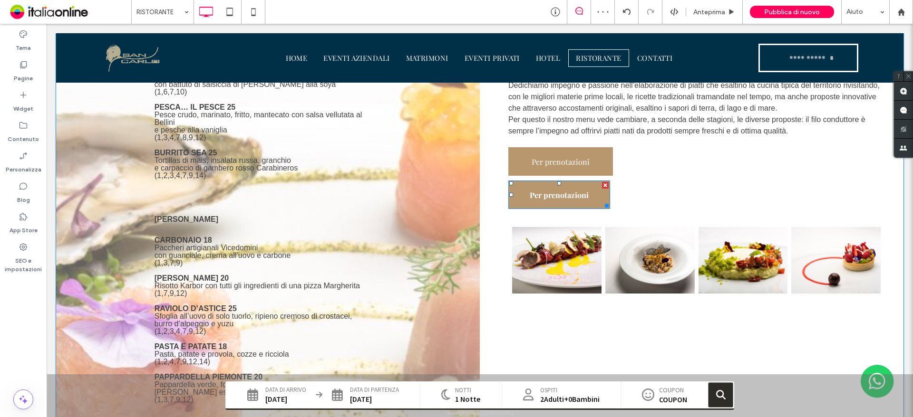
click at [530, 198] on span "Per prenotazioni" at bounding box center [559, 195] width 59 height 25
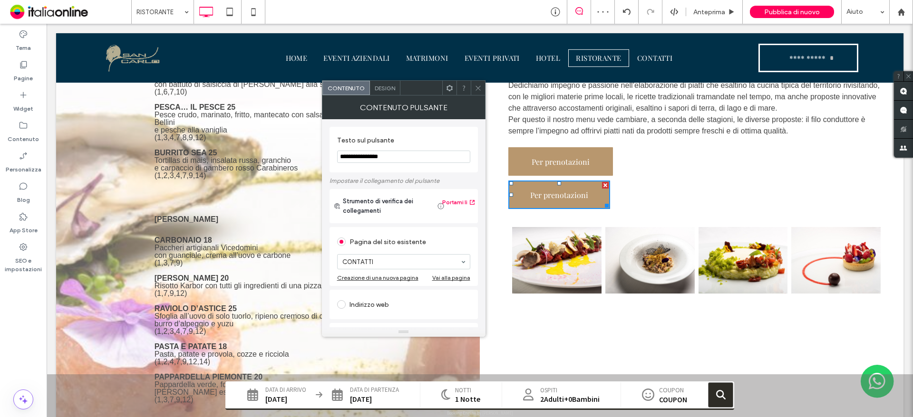
click at [388, 162] on section "**********" at bounding box center [403, 150] width 133 height 36
drag, startPoint x: 439, startPoint y: 181, endPoint x: 295, endPoint y: 147, distance: 147.4
type input "****"
click at [481, 93] on span at bounding box center [477, 88] width 7 height 14
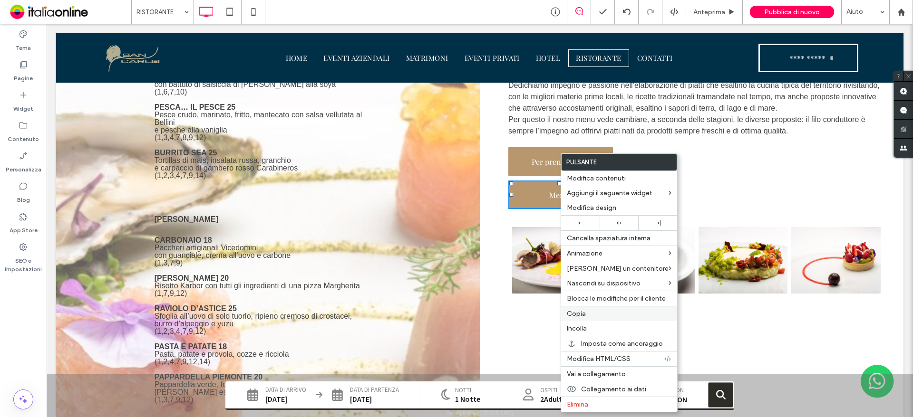
click at [593, 311] on label "Copia" at bounding box center [619, 314] width 105 height 8
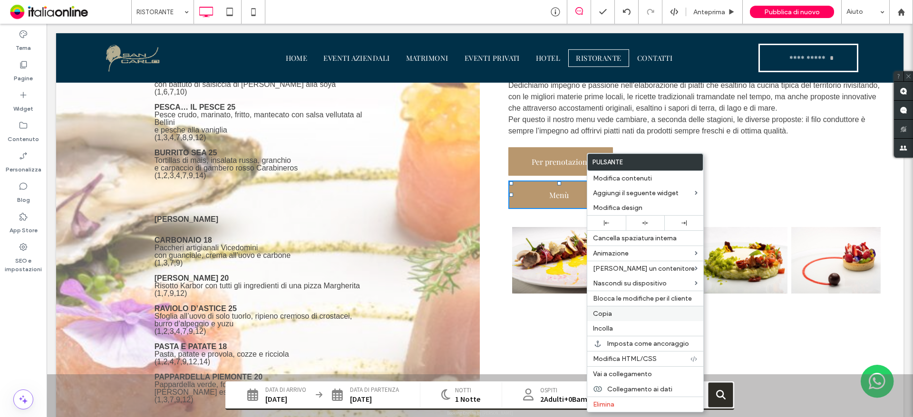
click at [618, 316] on label "Copia" at bounding box center [645, 314] width 105 height 8
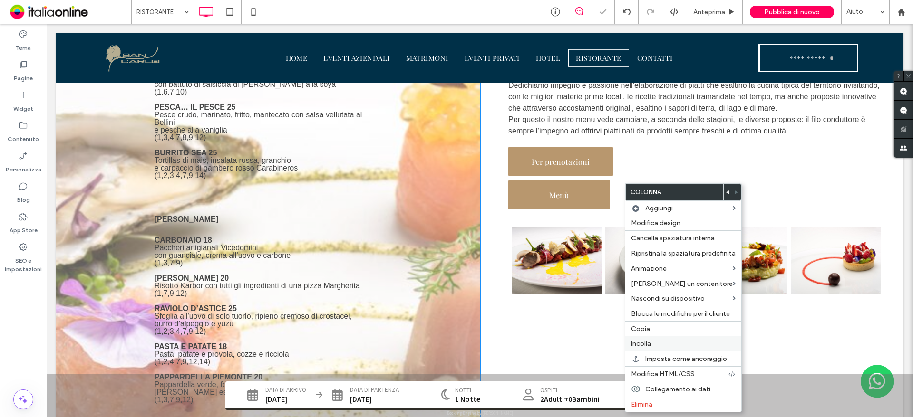
click at [650, 342] on span "Incolla" at bounding box center [641, 344] width 20 height 8
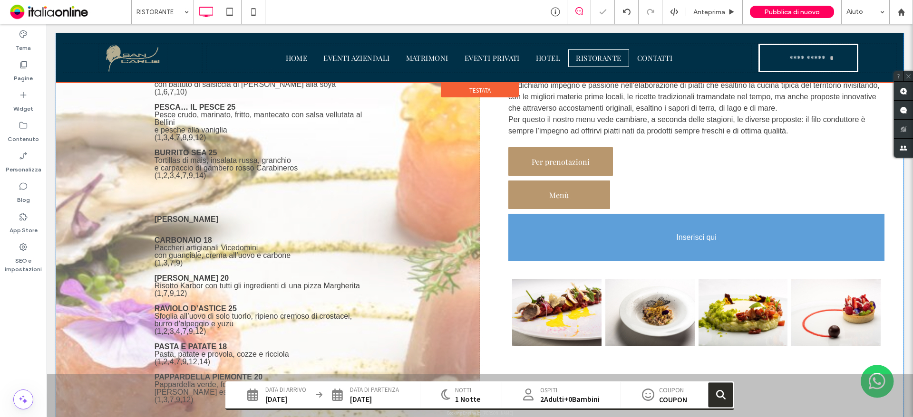
drag, startPoint x: 680, startPoint y: 317, endPoint x: 590, endPoint y: 243, distance: 116.6
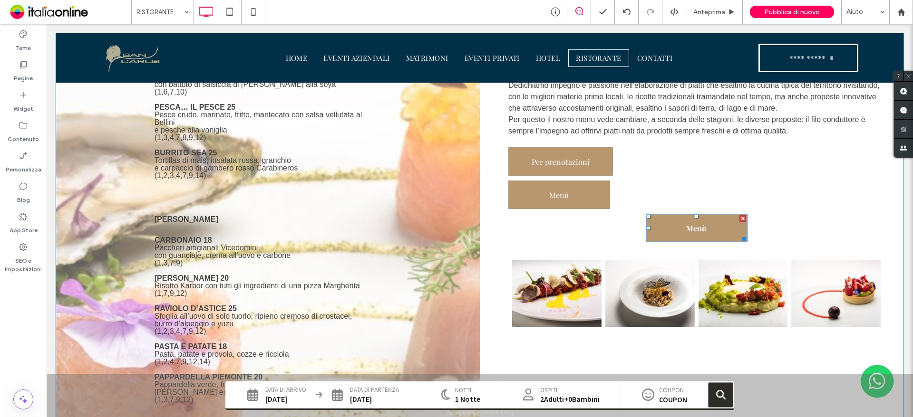
click at [739, 216] on div at bounding box center [742, 218] width 7 height 7
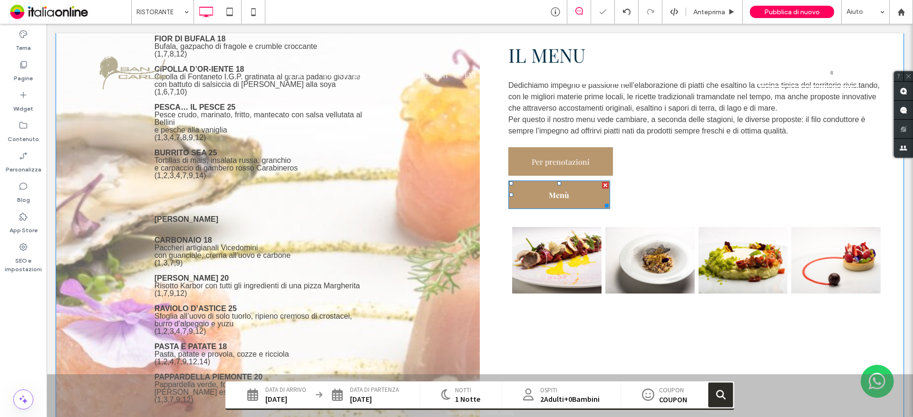
click at [575, 203] on link "Menù" at bounding box center [559, 195] width 102 height 29
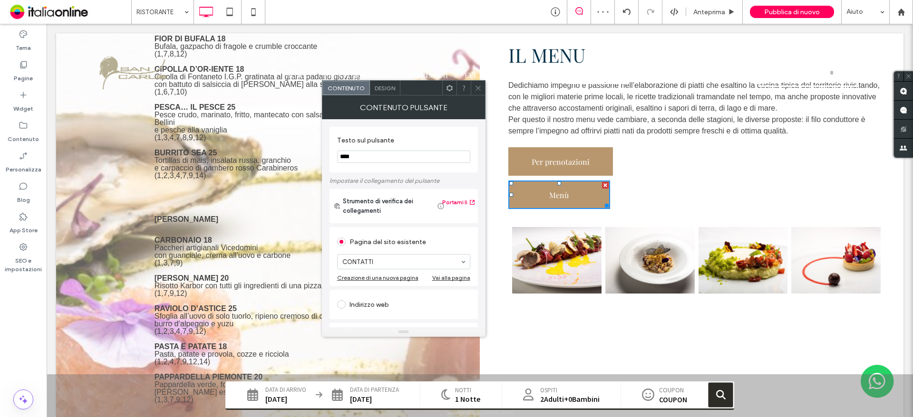
click at [380, 158] on input "****" at bounding box center [403, 157] width 133 height 12
click at [358, 157] on input "********" at bounding box center [403, 157] width 133 height 12
click at [368, 156] on input "********" at bounding box center [403, 157] width 133 height 12
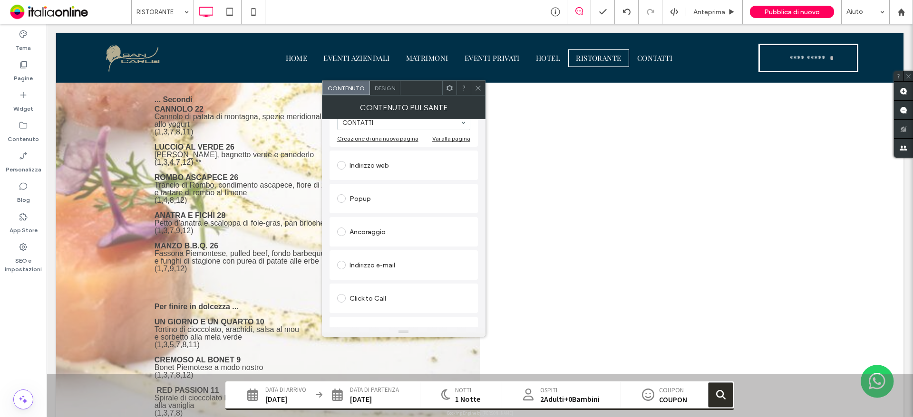
scroll to position [159, 0]
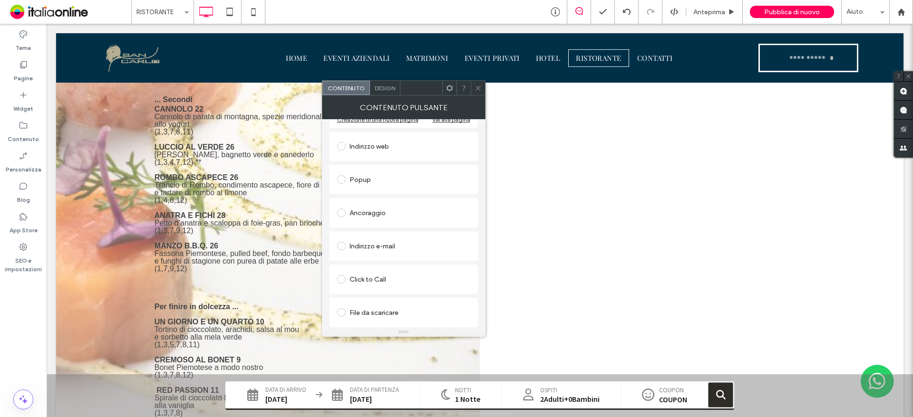
type input "********"
click at [362, 312] on div "File da scaricare" at bounding box center [403, 312] width 133 height 15
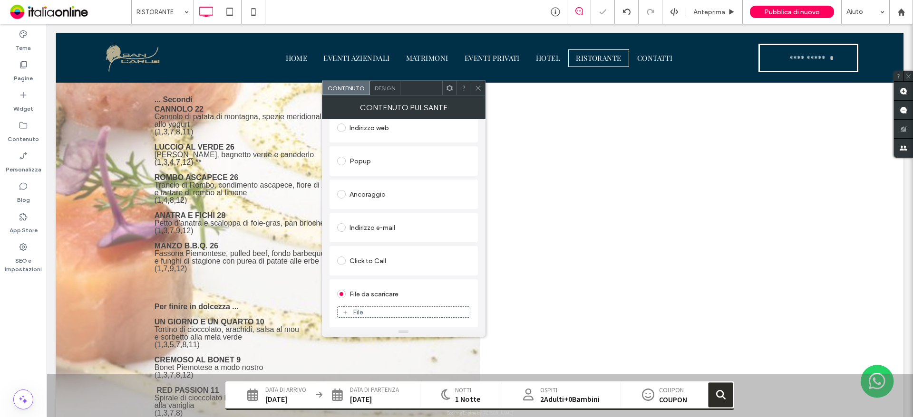
click at [365, 311] on div "File" at bounding box center [404, 312] width 132 height 9
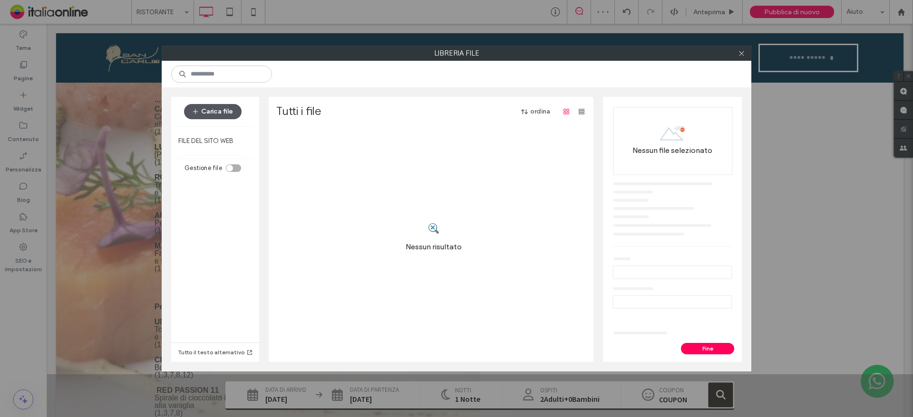
click at [231, 115] on button "Carica file" at bounding box center [213, 111] width 58 height 15
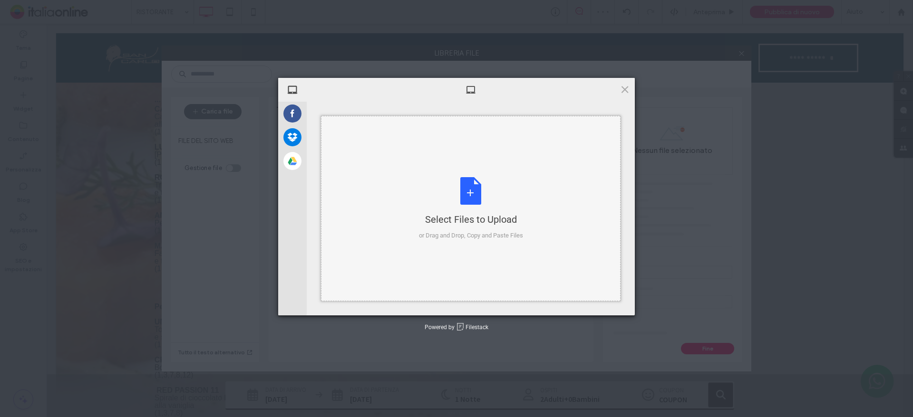
click at [469, 179] on div "Select Files to Upload or Drag and Drop, Copy and Paste Files" at bounding box center [471, 208] width 104 height 63
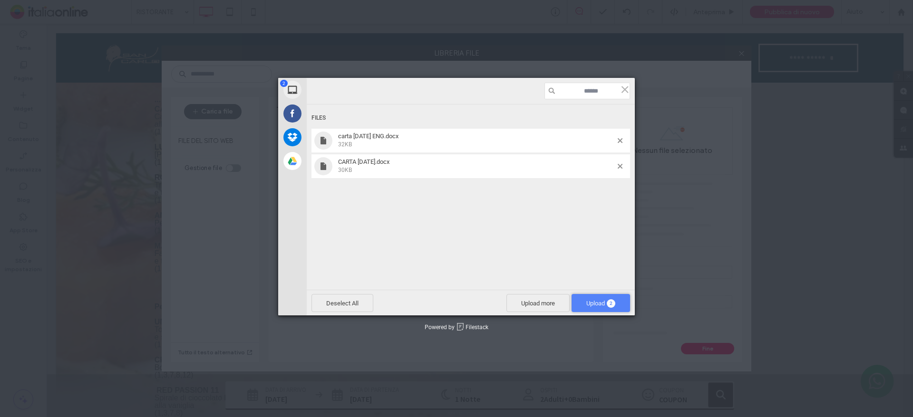
click at [575, 302] on span "Upload 2" at bounding box center [600, 303] width 58 height 18
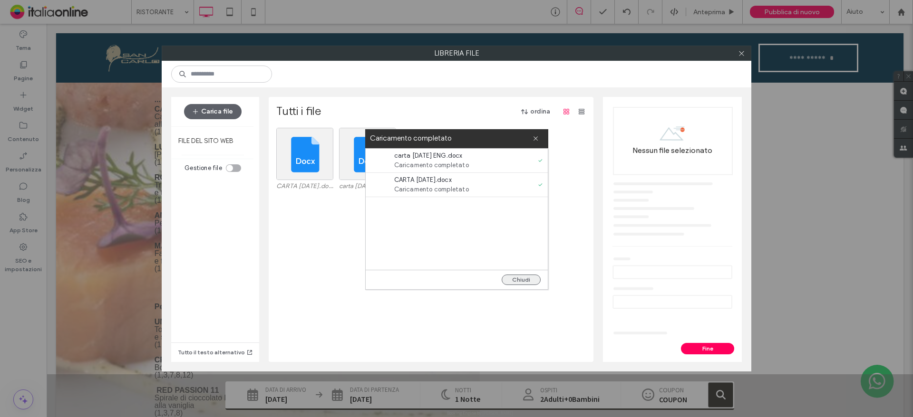
click at [526, 279] on button "Chiudi" at bounding box center [521, 280] width 39 height 10
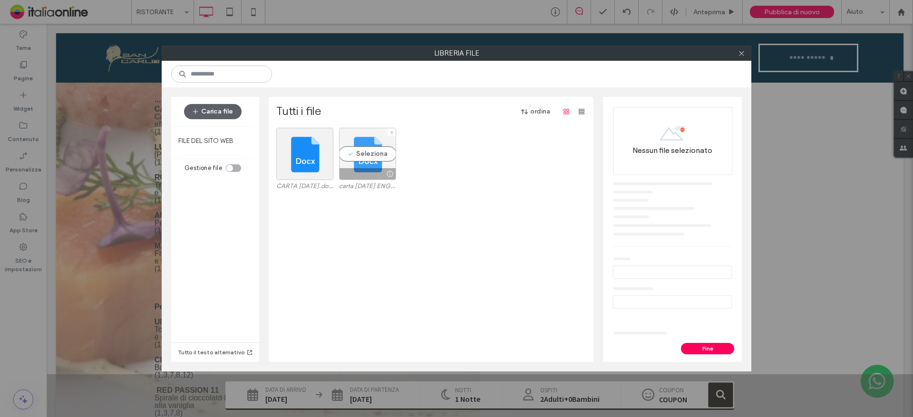
click at [369, 152] on div "Seleziona" at bounding box center [367, 154] width 57 height 52
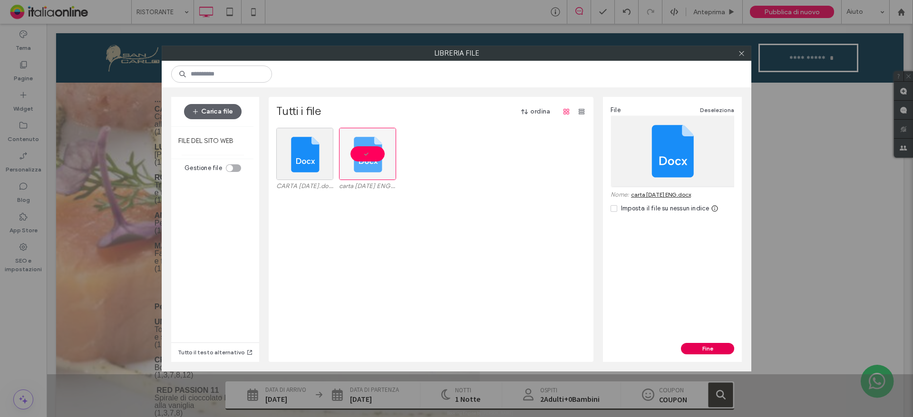
click at [707, 351] on button "Fine" at bounding box center [707, 348] width 53 height 11
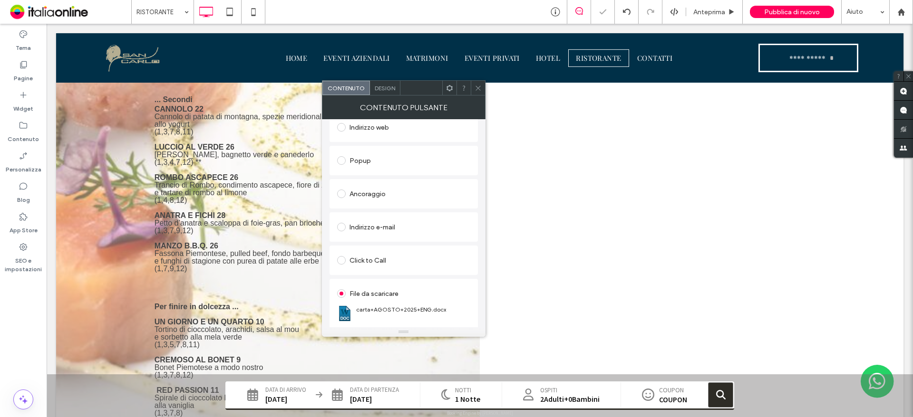
click at [478, 87] on icon at bounding box center [477, 88] width 7 height 7
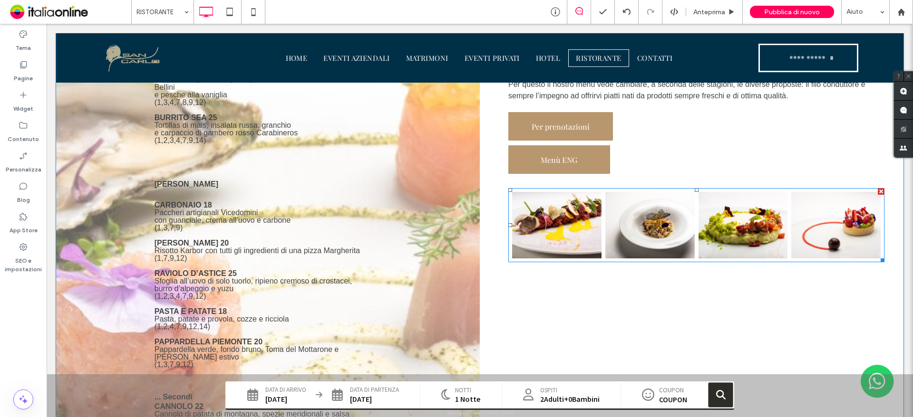
scroll to position [686, 0]
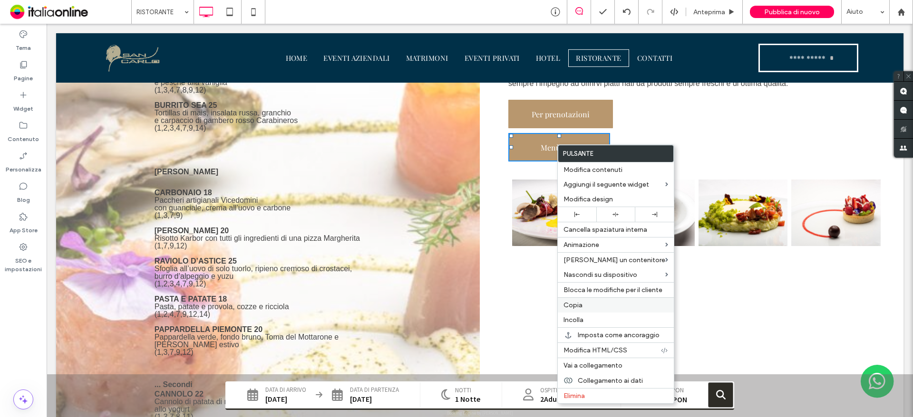
click at [581, 306] on span "Copia" at bounding box center [572, 305] width 19 height 8
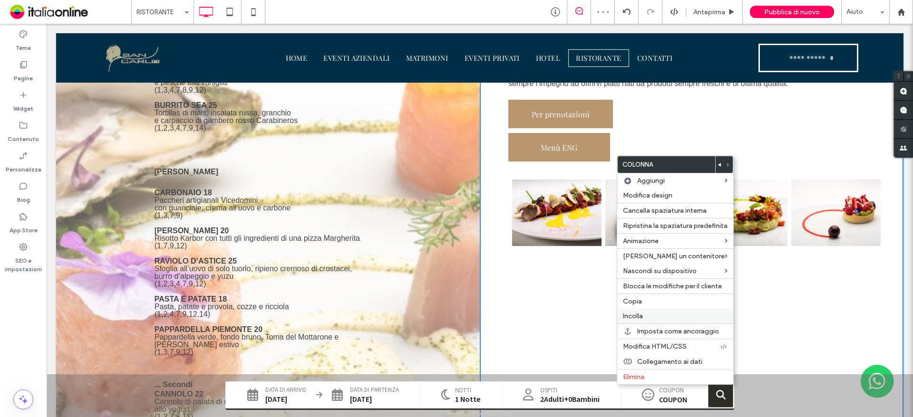
click at [634, 319] on span "Incolla" at bounding box center [633, 316] width 20 height 8
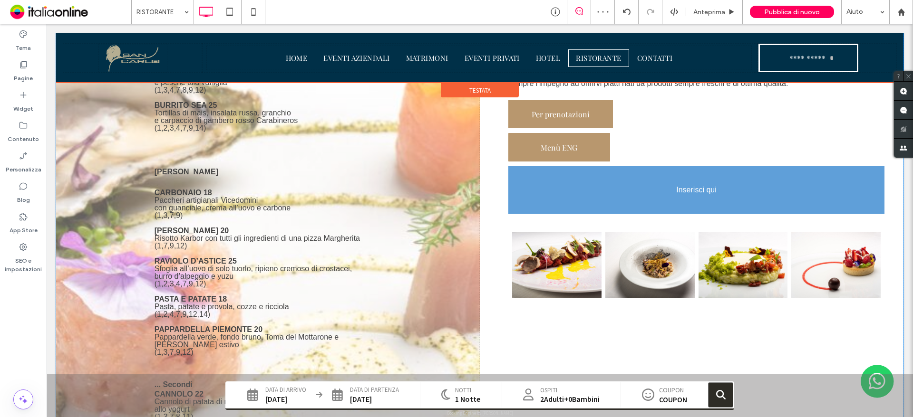
drag, startPoint x: 665, startPoint y: 274, endPoint x: 568, endPoint y: 198, distance: 123.9
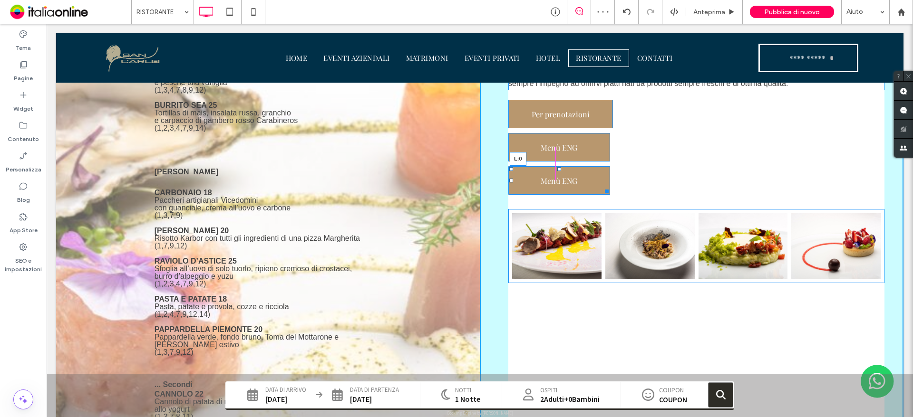
drag, startPoint x: 641, startPoint y: 179, endPoint x: 482, endPoint y: 179, distance: 159.3
click at [605, 157] on div at bounding box center [604, 156] width 7 height 7
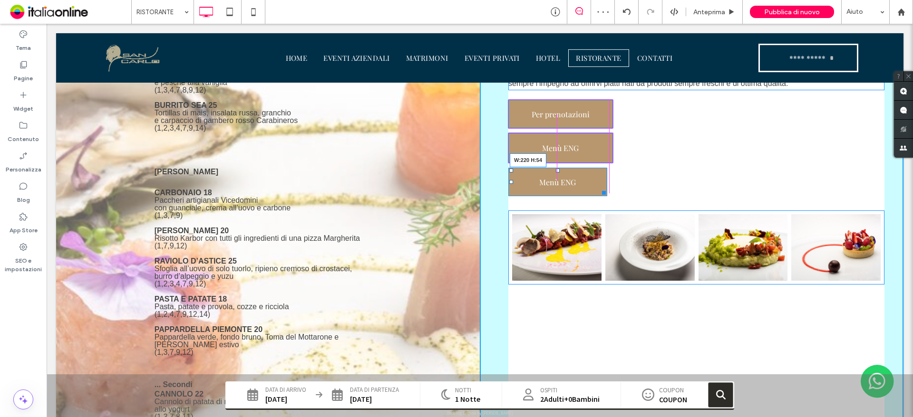
drag, startPoint x: 600, startPoint y: 193, endPoint x: 608, endPoint y: 191, distance: 8.1
click at [608, 191] on div "IL MENU Dedichiamo impegno e passione nell’elaborazione di piatti che esaltino …" at bounding box center [692, 360] width 424 height 839
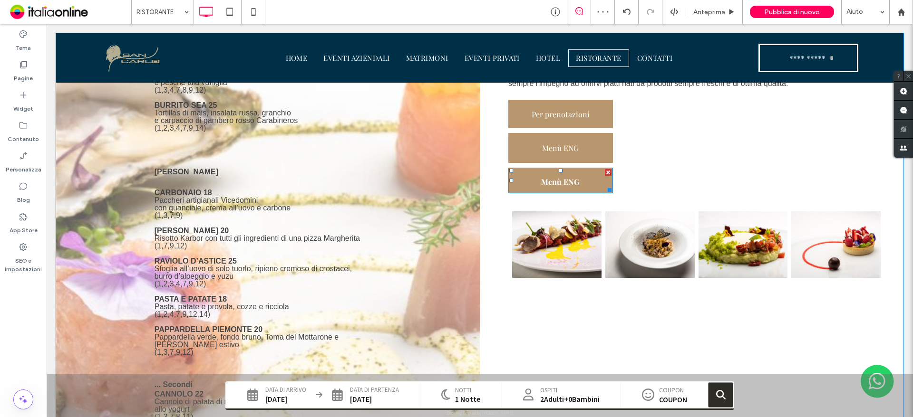
click at [571, 176] on span "Menù ENG" at bounding box center [560, 181] width 39 height 25
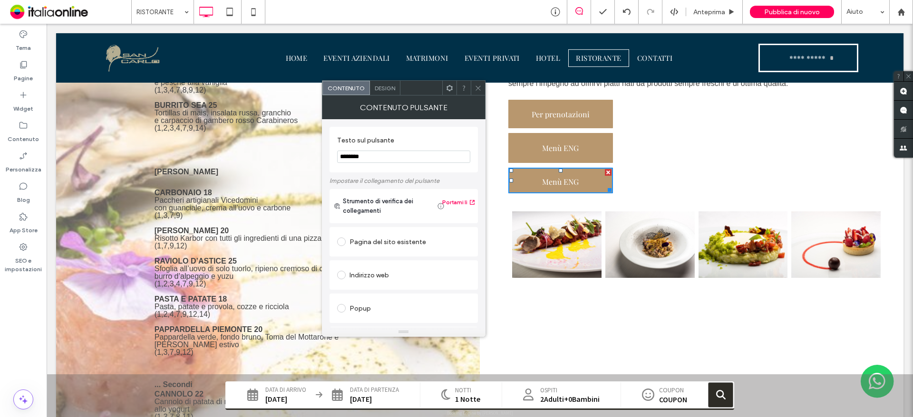
click at [369, 158] on input "********" at bounding box center [403, 157] width 133 height 12
click at [541, 140] on span "Menù ENG" at bounding box center [560, 147] width 39 height 25
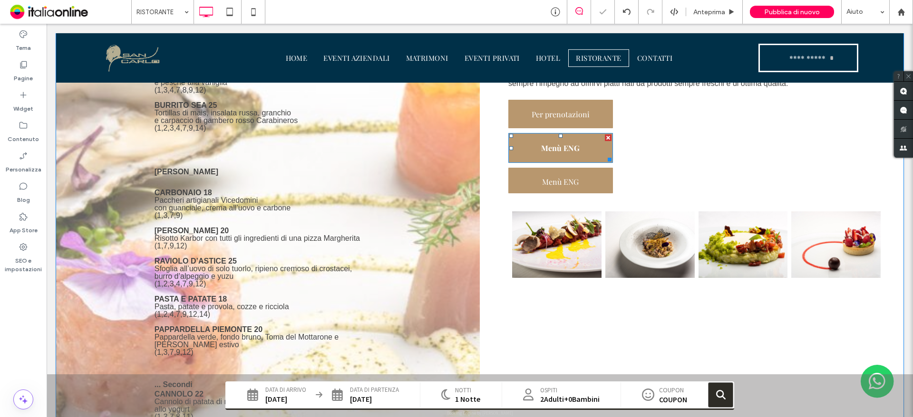
click at [552, 148] on span "Menù ENG" at bounding box center [560, 147] width 39 height 25
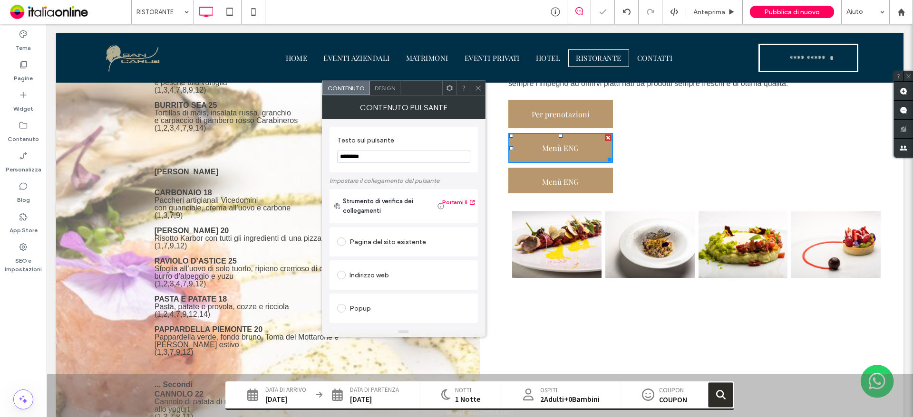
click at [366, 158] on input "********" at bounding box center [403, 157] width 133 height 12
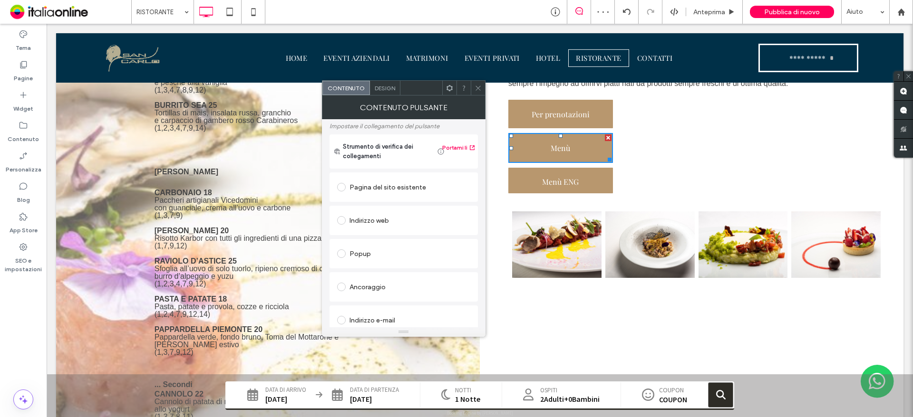
scroll to position [159, 0]
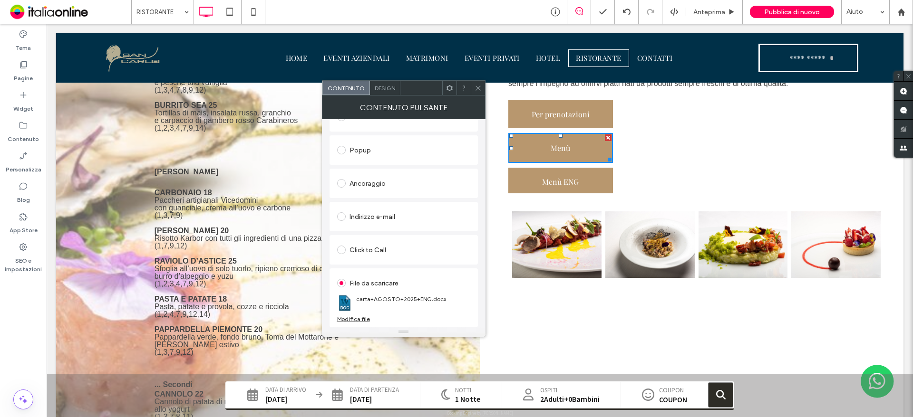
type input "****"
click at [358, 322] on div "Modifica file" at bounding box center [353, 319] width 33 height 7
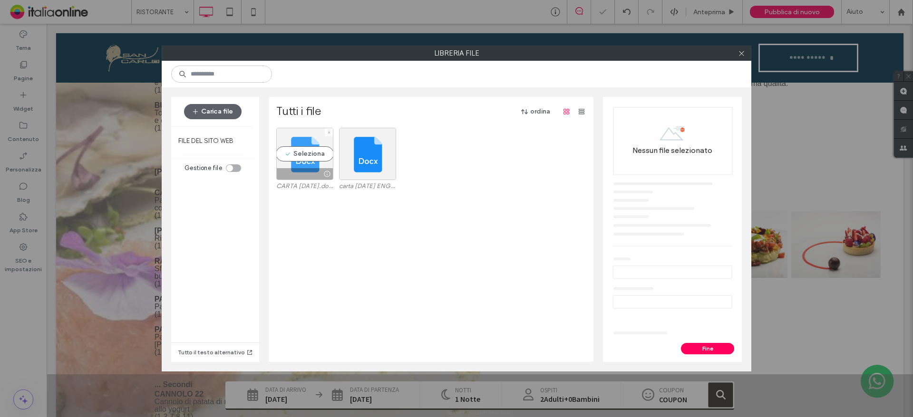
click at [308, 162] on div "Seleziona" at bounding box center [304, 154] width 57 height 52
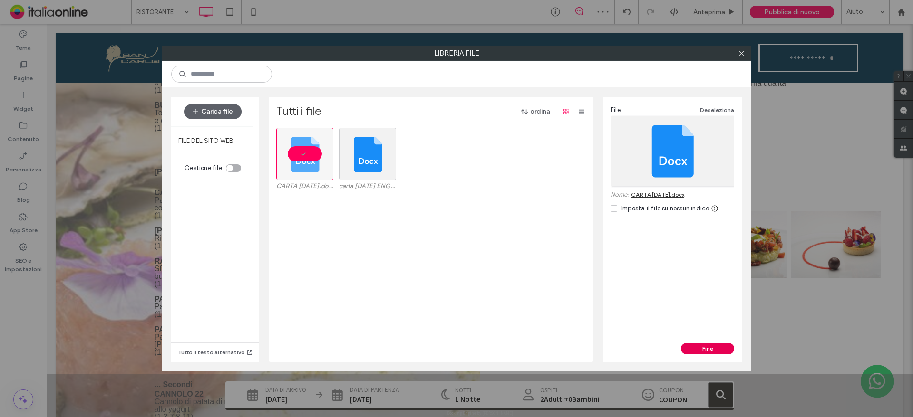
click at [709, 346] on button "Fine" at bounding box center [707, 348] width 53 height 11
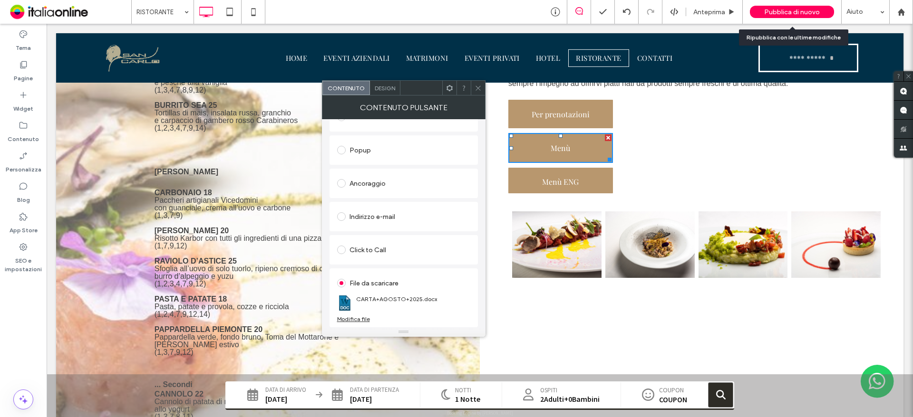
click at [762, 6] on div "Pubblica di nuovo" at bounding box center [792, 12] width 84 height 12
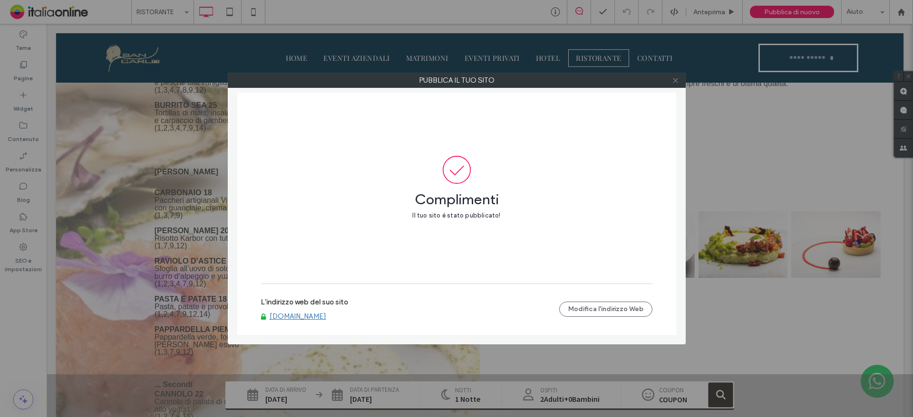
click at [678, 82] on icon at bounding box center [675, 80] width 7 height 7
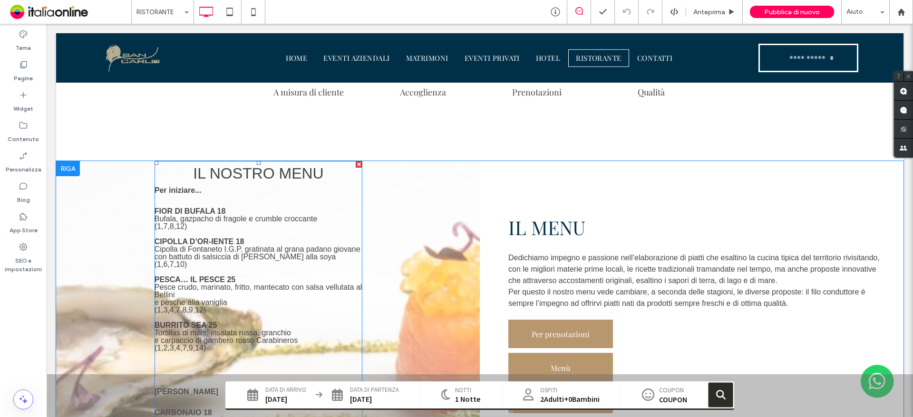
scroll to position [448, 0]
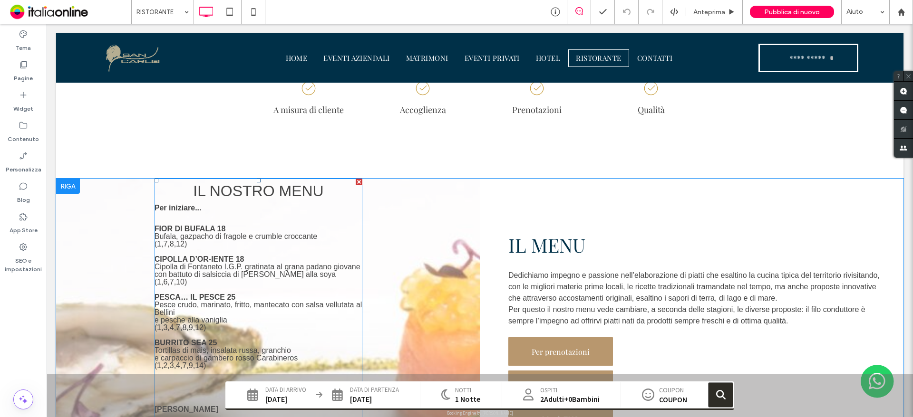
click at [246, 238] on span "Bufala, gazpacho di fragole e crumble croccante" at bounding box center [236, 236] width 163 height 8
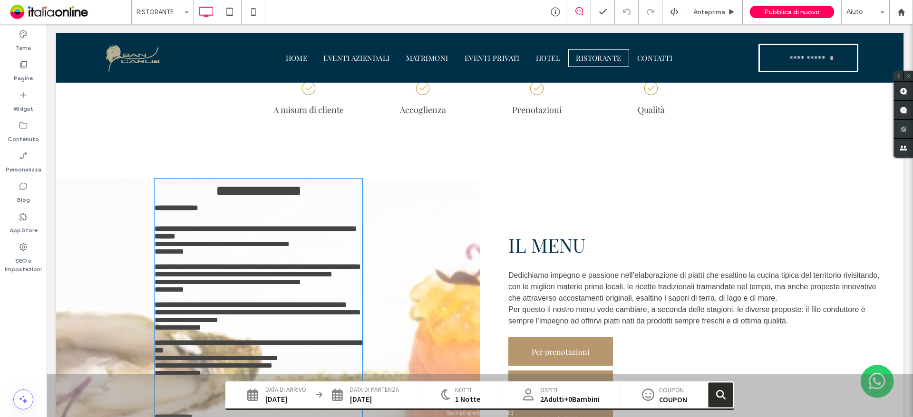
type input "*********"
type input "**"
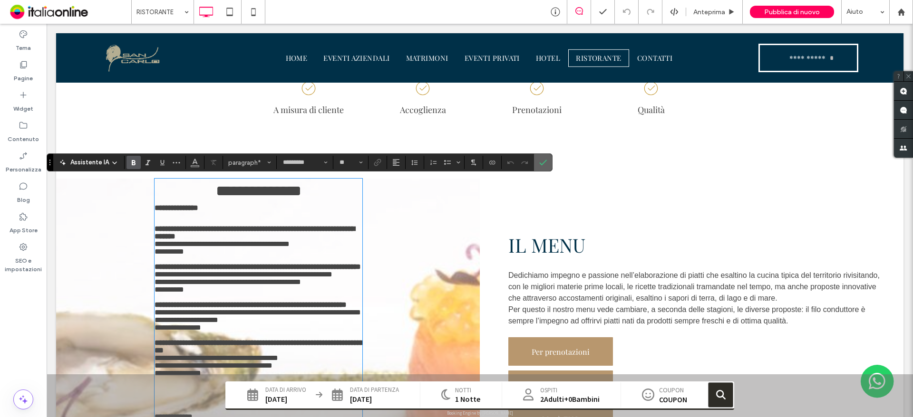
click at [541, 163] on icon "Conferma" at bounding box center [543, 163] width 8 height 8
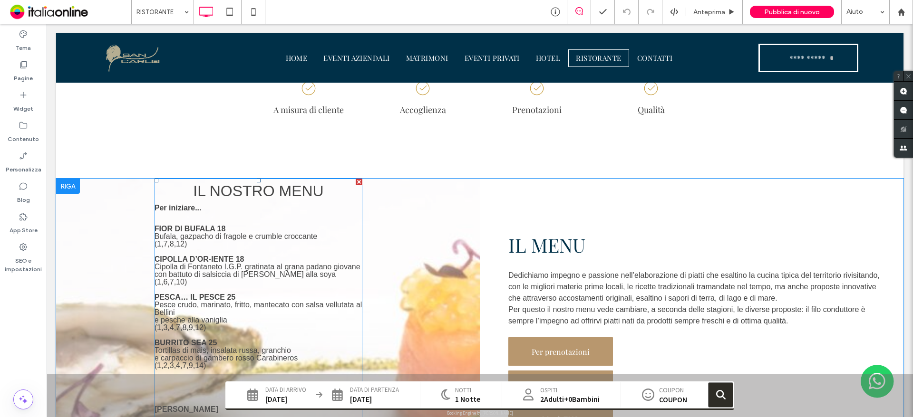
click at [215, 227] on strong "FIOR DI BUFALA 18" at bounding box center [190, 229] width 71 height 8
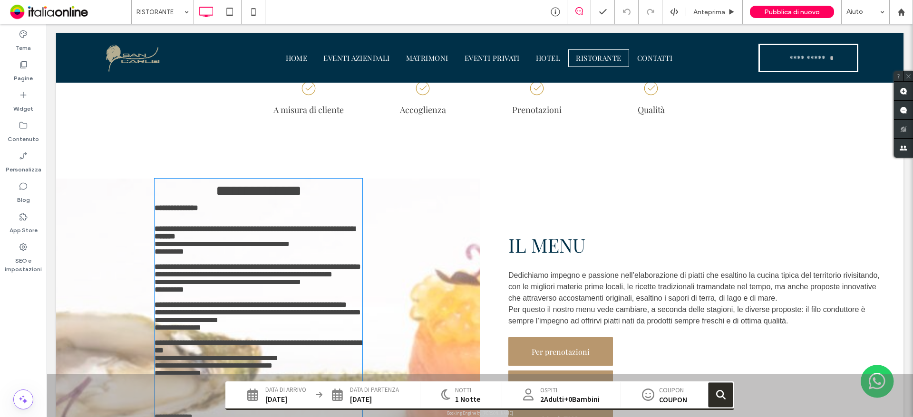
type input "*********"
type input "**"
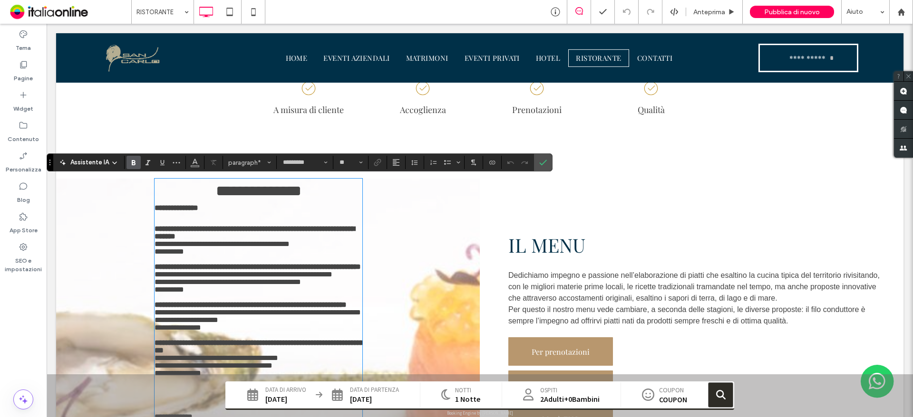
click at [218, 226] on strong "**********" at bounding box center [255, 232] width 200 height 15
click at [542, 162] on icon "Conferma" at bounding box center [543, 163] width 8 height 8
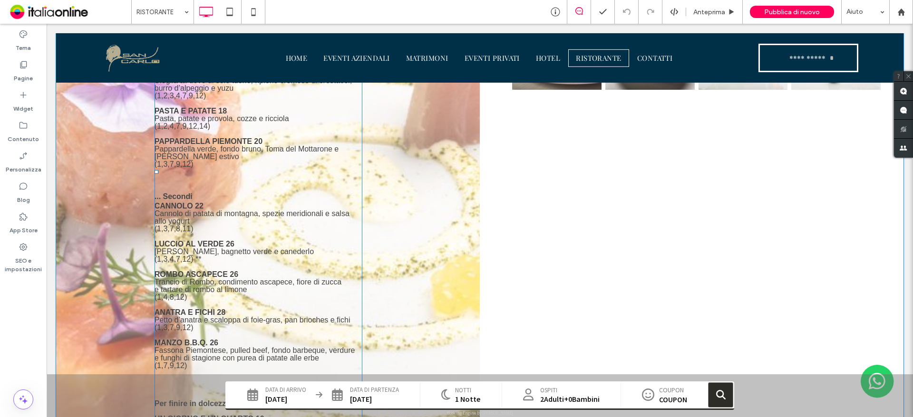
scroll to position [876, 0]
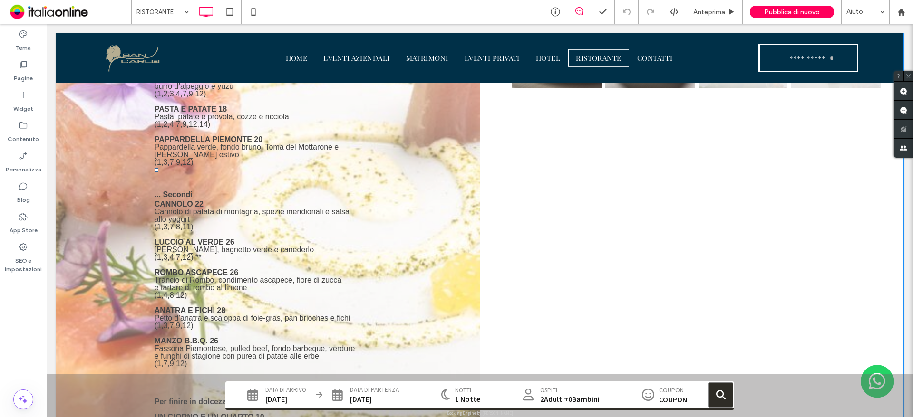
click at [205, 201] on p "CANNOLO 22" at bounding box center [259, 205] width 208 height 8
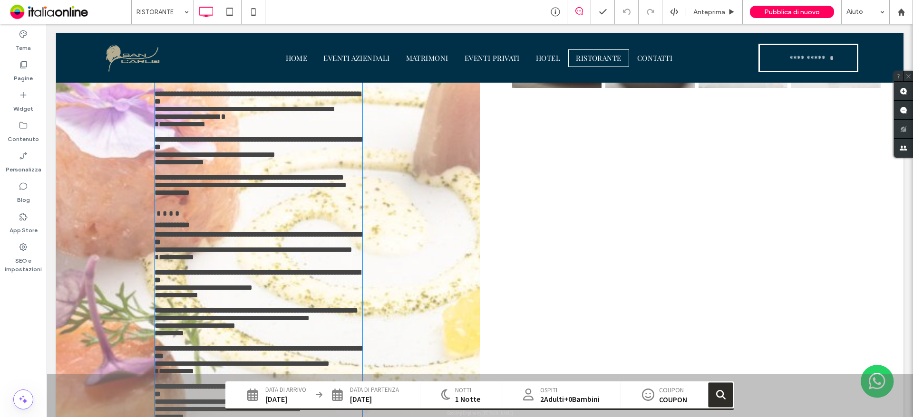
scroll to position [419, 0]
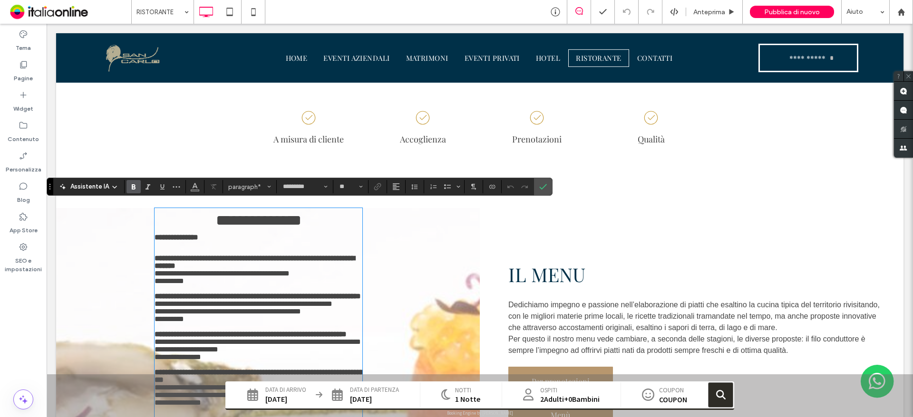
click at [354, 257] on p "**********" at bounding box center [259, 262] width 208 height 15
click at [354, 258] on strong "**********" at bounding box center [255, 262] width 200 height 15
click at [356, 293] on p "**********" at bounding box center [259, 297] width 208 height 8
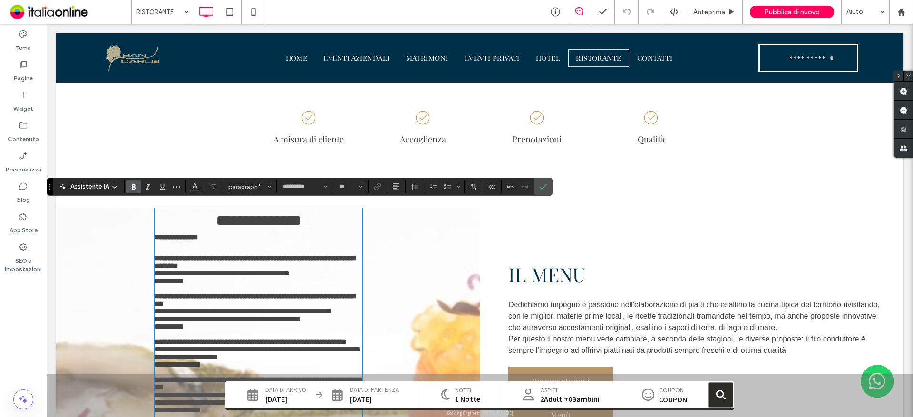
click at [347, 338] on strong "**" at bounding box center [341, 341] width 12 height 7
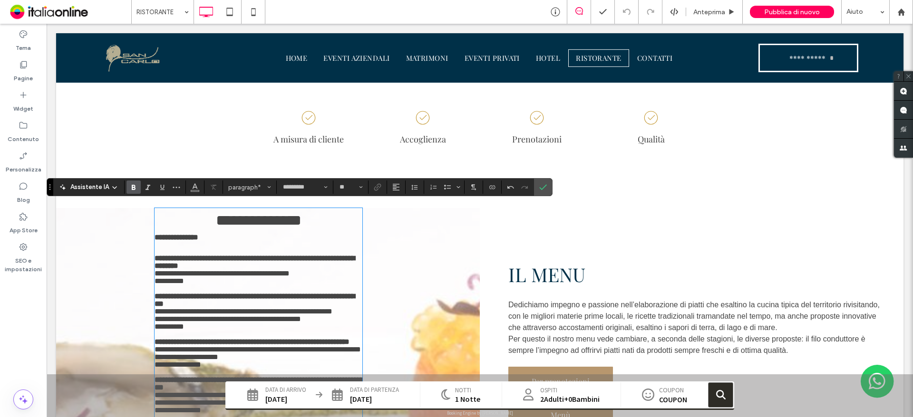
scroll to position [418, 0]
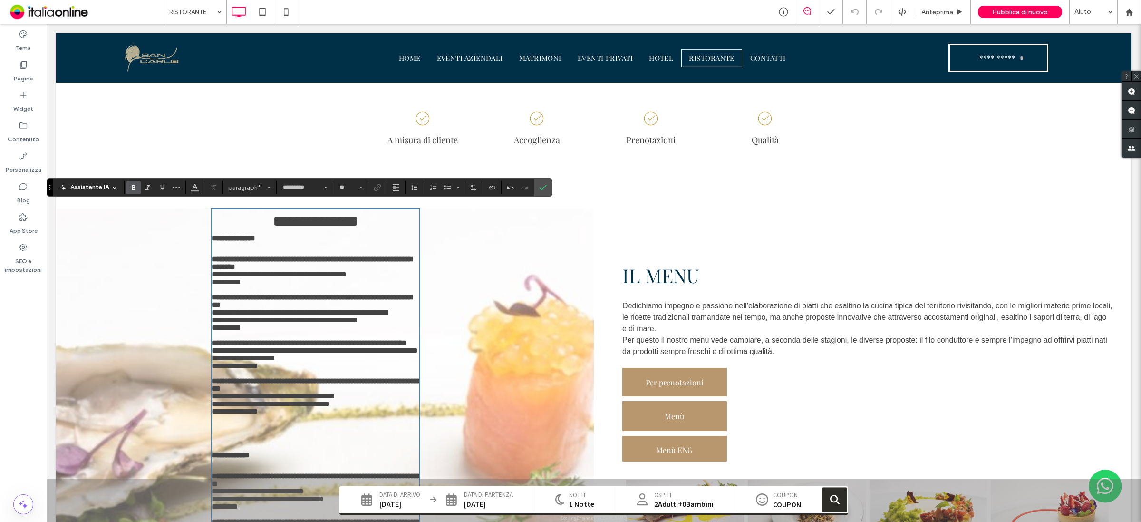
click at [221, 385] on strong "**" at bounding box center [216, 388] width 9 height 7
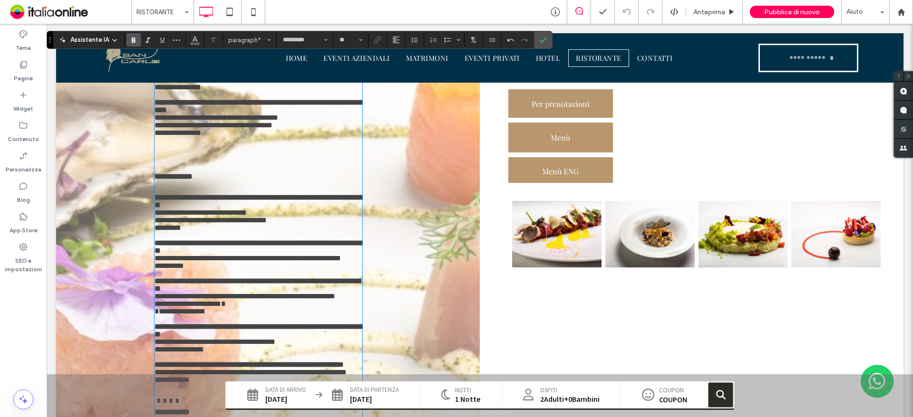
scroll to position [751, 0]
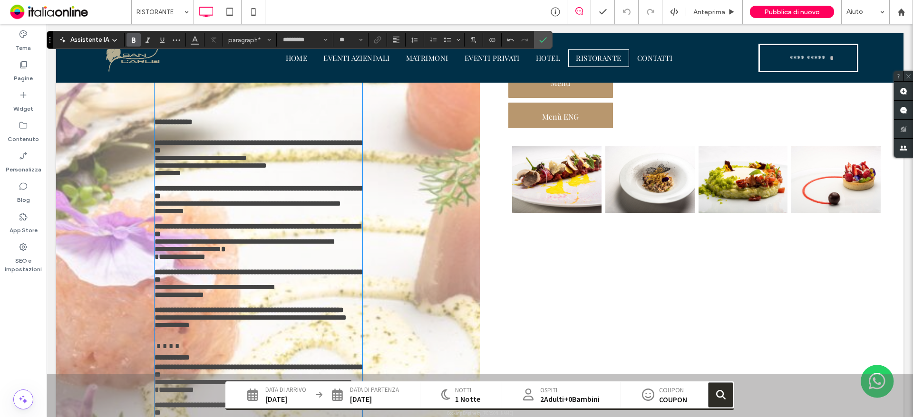
click at [161, 147] on strong "**" at bounding box center [158, 150] width 6 height 7
click at [349, 185] on strong "**" at bounding box center [262, 192] width 214 height 15
click at [351, 223] on p "**********" at bounding box center [259, 230] width 208 height 15
click at [351, 269] on p "**********" at bounding box center [259, 276] width 208 height 15
click at [344, 307] on strong "**********" at bounding box center [249, 310] width 189 height 7
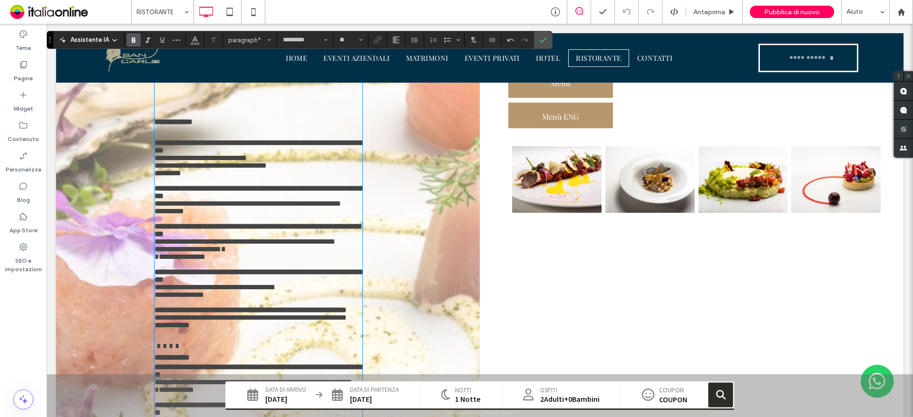
click at [161, 371] on strong "**" at bounding box center [158, 374] width 6 height 7
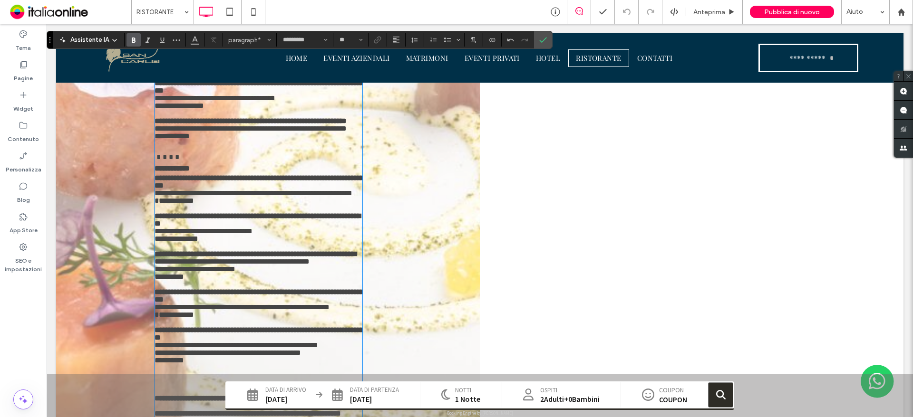
scroll to position [941, 0]
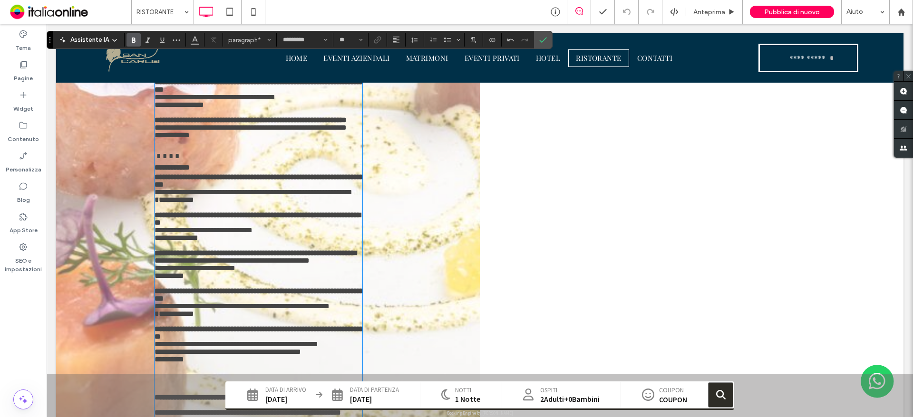
click at [351, 250] on p "**********" at bounding box center [259, 254] width 208 height 8
click at [161, 219] on strong "**" at bounding box center [158, 222] width 6 height 7
click at [164, 295] on strong "**" at bounding box center [159, 298] width 9 height 7
click at [352, 326] on p "**********" at bounding box center [259, 333] width 208 height 15
click at [352, 402] on p at bounding box center [259, 406] width 208 height 8
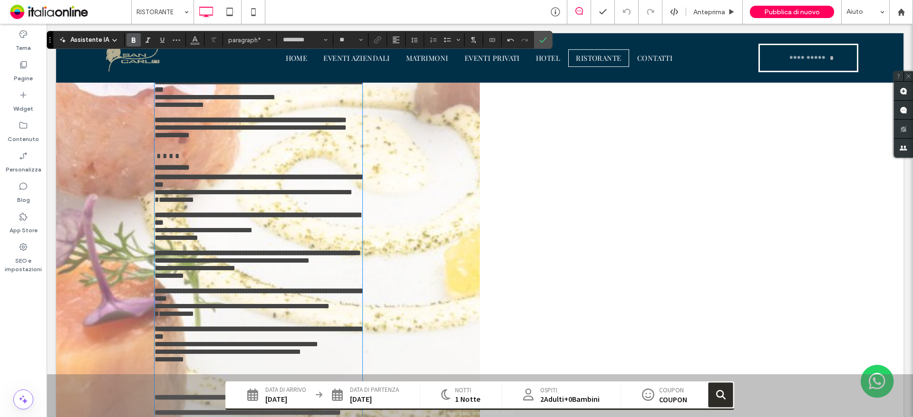
click at [349, 409] on p "**********" at bounding box center [259, 413] width 208 height 8
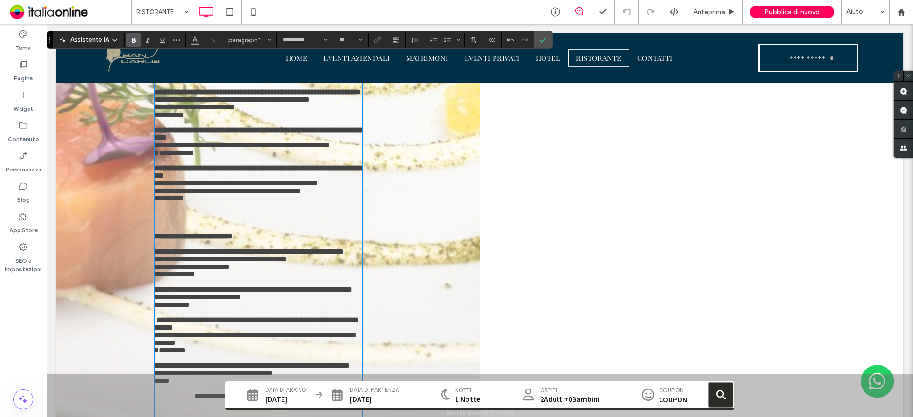
scroll to position [1131, 0]
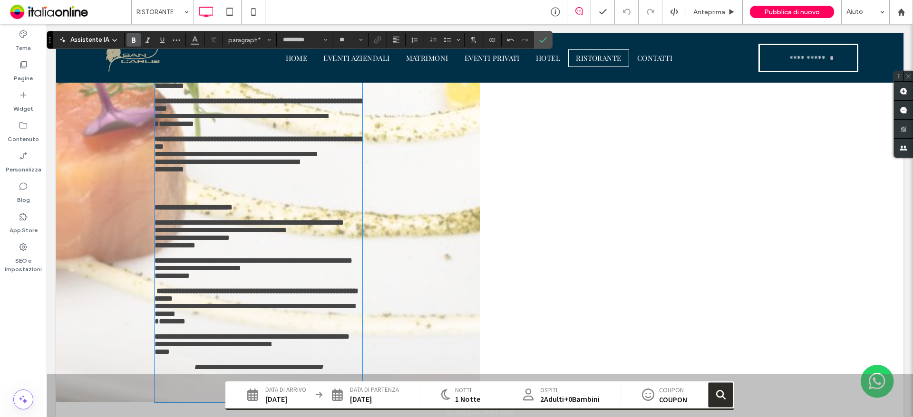
click at [347, 257] on p "**********" at bounding box center [259, 261] width 208 height 8
click at [344, 288] on strong "**********" at bounding box center [256, 295] width 202 height 15
click at [346, 288] on strong "**********" at bounding box center [256, 295] width 202 height 15
click at [349, 333] on p "**********" at bounding box center [259, 337] width 208 height 8
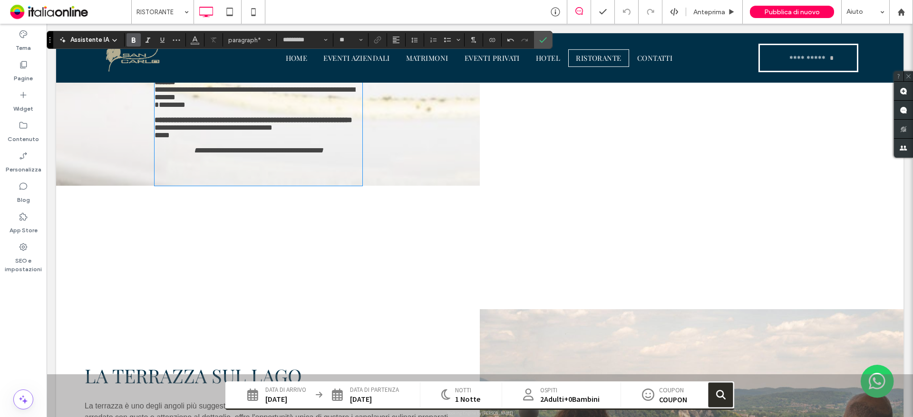
scroll to position [1369, 0]
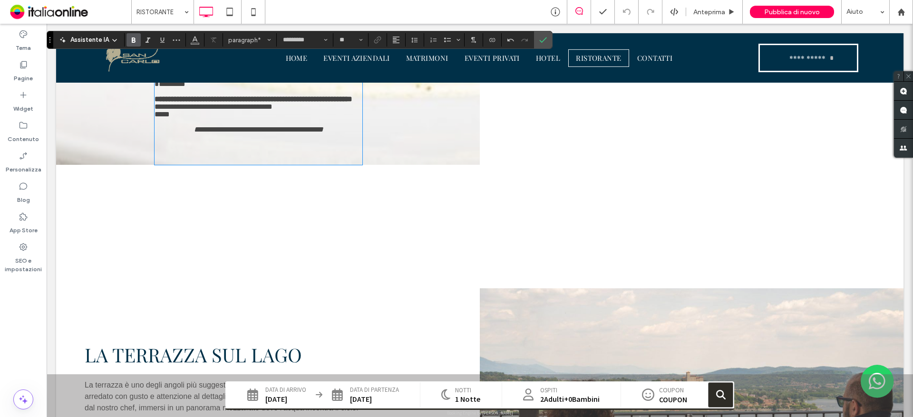
click at [611, 172] on div "Click To Paste" at bounding box center [479, 196] width 456 height 48
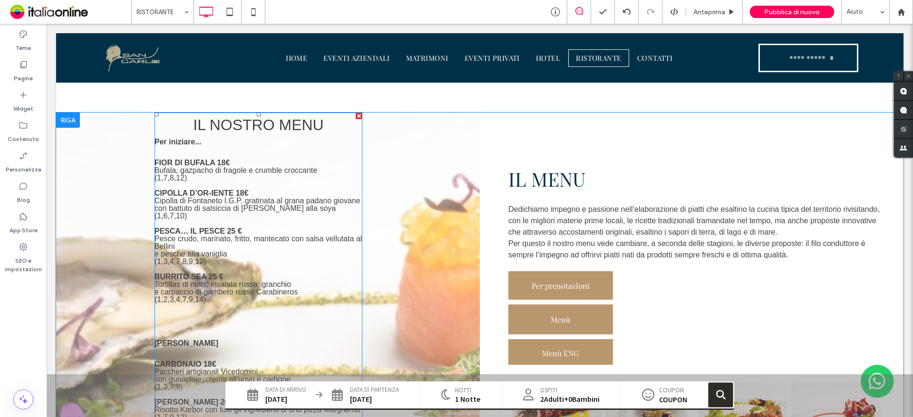
scroll to position [513, 0]
click at [214, 165] on strong "FIOR DI BUFALA 18€" at bounding box center [193, 164] width 76 height 8
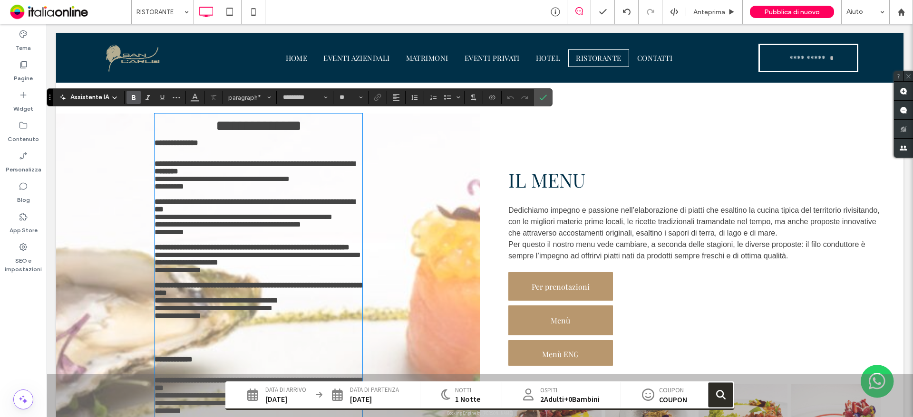
click at [216, 161] on strong "**********" at bounding box center [255, 167] width 200 height 15
drag, startPoint x: 213, startPoint y: 164, endPoint x: 238, endPoint y: 166, distance: 24.3
click at [238, 166] on strong "**********" at bounding box center [255, 167] width 200 height 15
click at [191, 102] on span "Colore" at bounding box center [195, 96] width 8 height 12
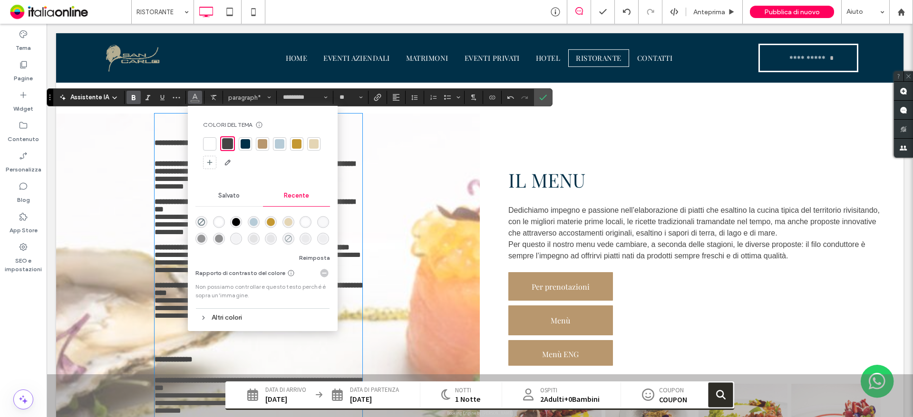
click at [289, 240] on icon "rgba(68, 68, 68, 0)" at bounding box center [288, 239] width 8 height 8
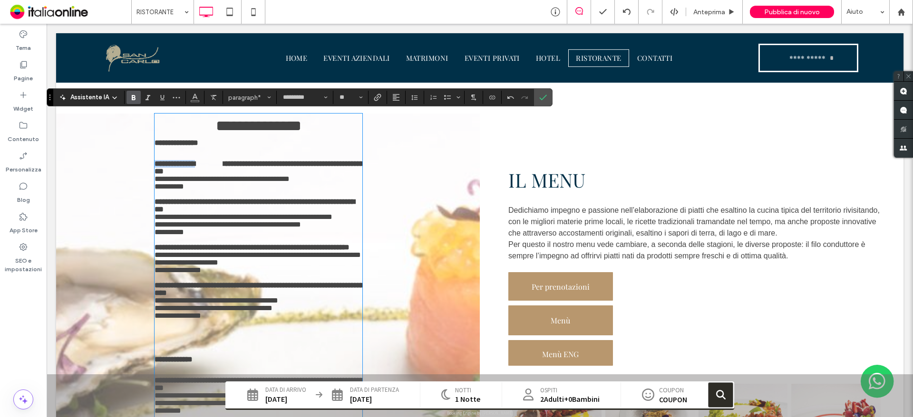
copy strong "**********"
click at [257, 203] on strong at bounding box center [281, 201] width 145 height 7
click at [209, 200] on strong "**********" at bounding box center [182, 201] width 55 height 7
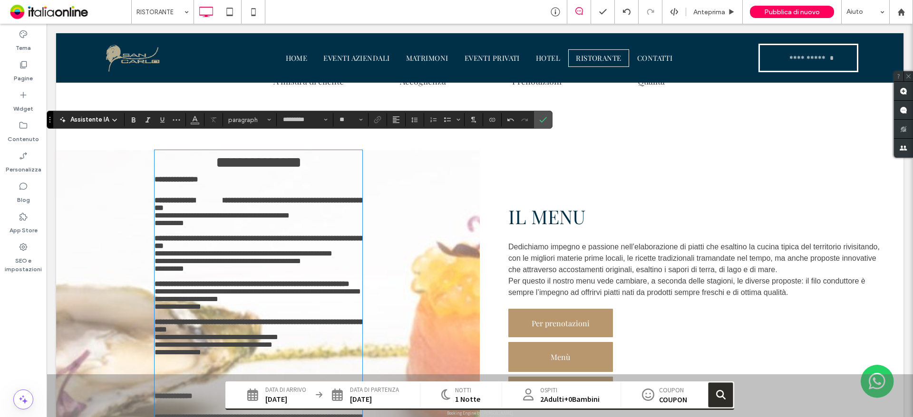
scroll to position [453, 0]
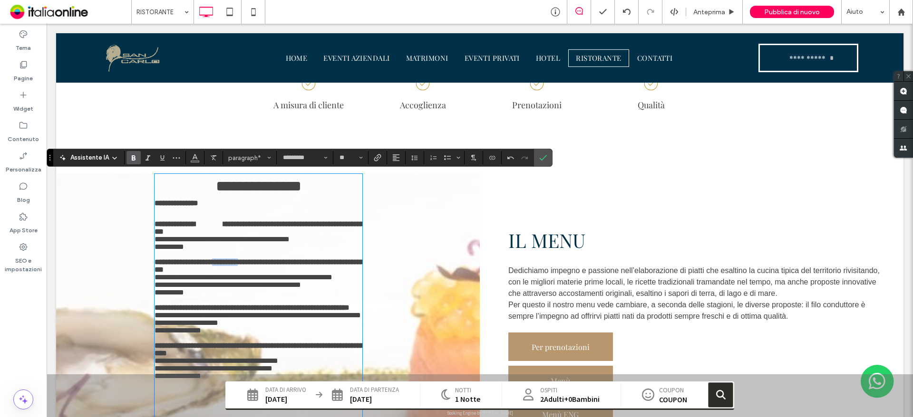
drag, startPoint x: 237, startPoint y: 262, endPoint x: 258, endPoint y: 261, distance: 21.4
click at [258, 261] on strong "*******" at bounding box center [296, 262] width 174 height 7
click at [195, 161] on span "Colore" at bounding box center [195, 157] width 8 height 12
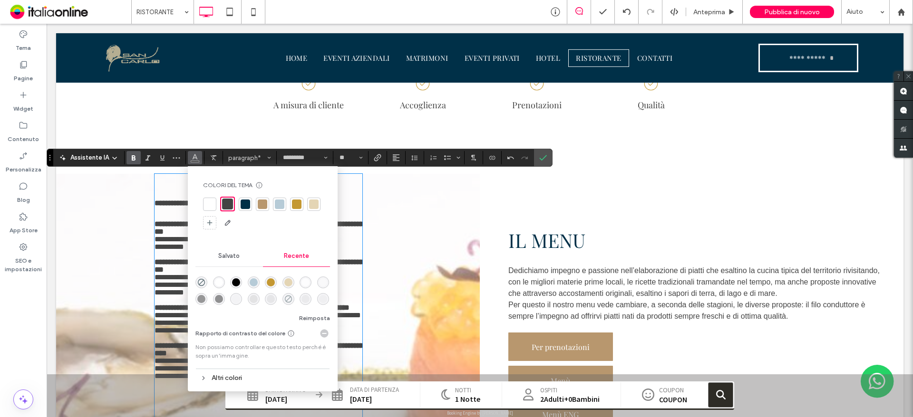
click at [289, 298] on icon "rgba(68, 68, 68, 0)" at bounding box center [288, 299] width 8 height 8
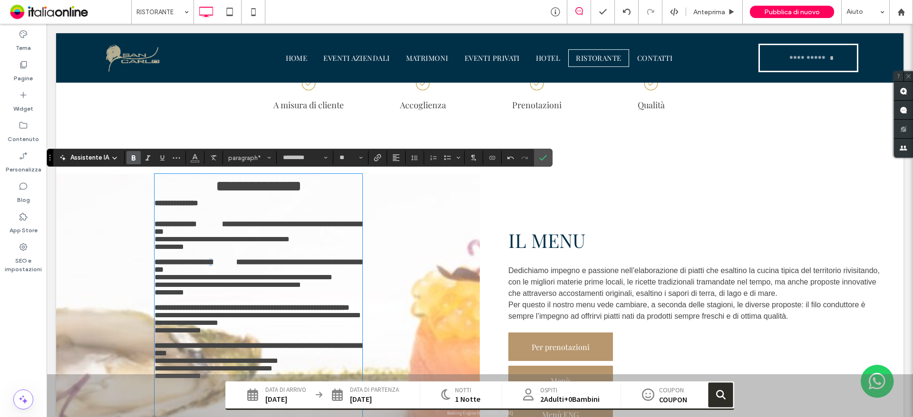
click at [238, 263] on strong "*******" at bounding box center [225, 262] width 26 height 7
drag, startPoint x: 239, startPoint y: 260, endPoint x: 255, endPoint y: 262, distance: 16.8
click at [238, 262] on strong "*******" at bounding box center [225, 262] width 26 height 7
copy p "******"
click at [201, 305] on strong "**********" at bounding box center [178, 307] width 46 height 7
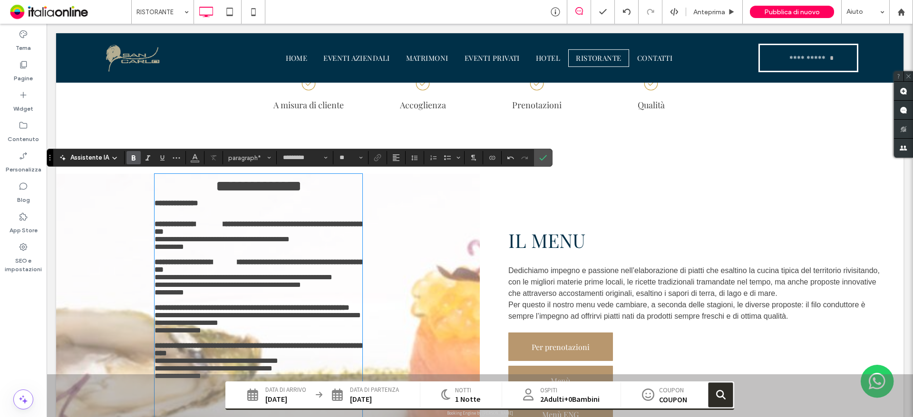
click at [249, 309] on strong at bounding box center [268, 307] width 134 height 7
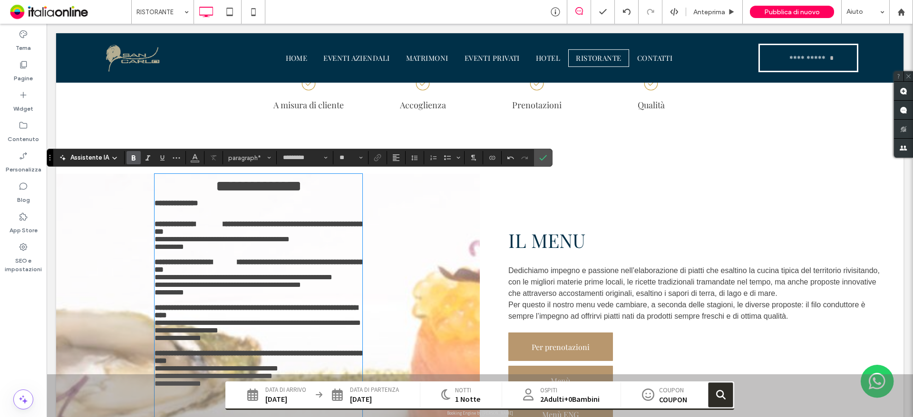
scroll to position [837, 0]
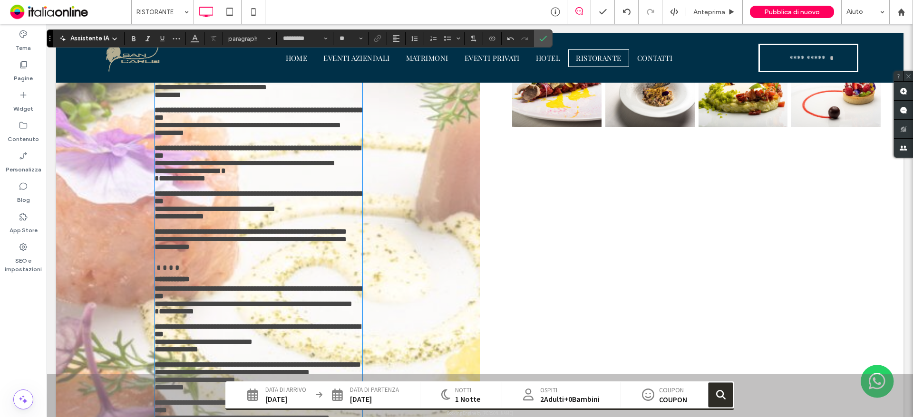
click at [269, 228] on strong "**********" at bounding box center [251, 231] width 192 height 7
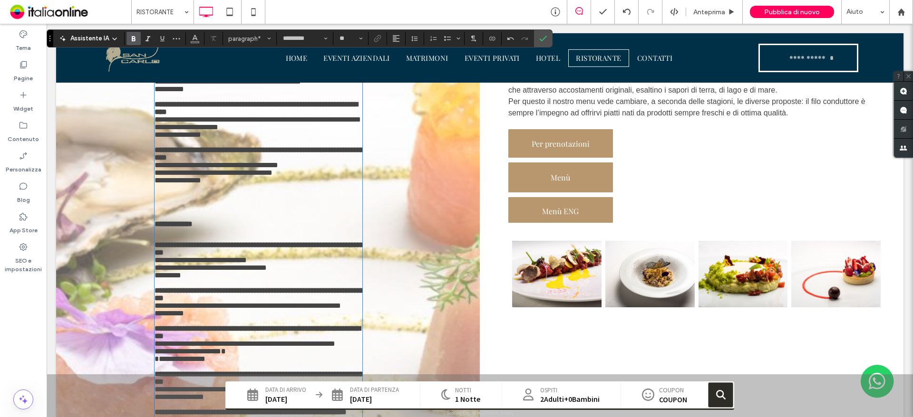
scroll to position [0, 0]
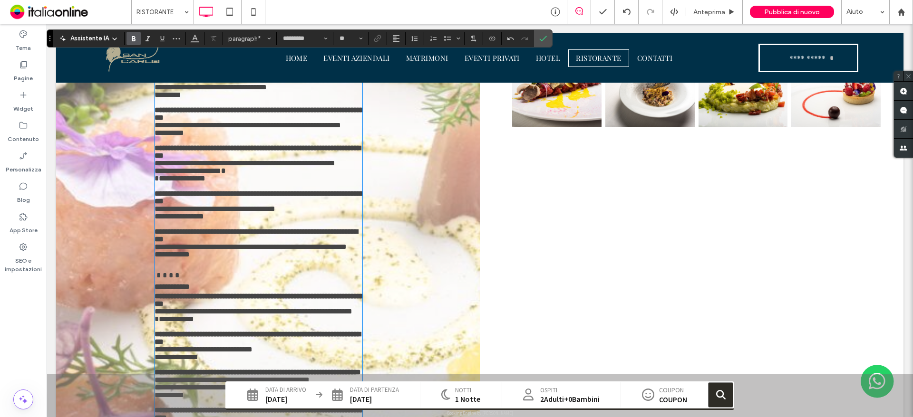
click at [244, 190] on strong at bounding box center [282, 193] width 168 height 7
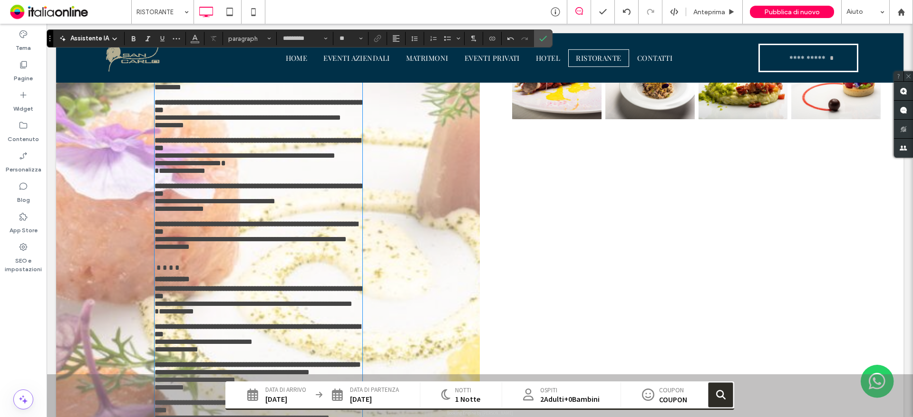
click at [246, 137] on strong at bounding box center [279, 140] width 157 height 7
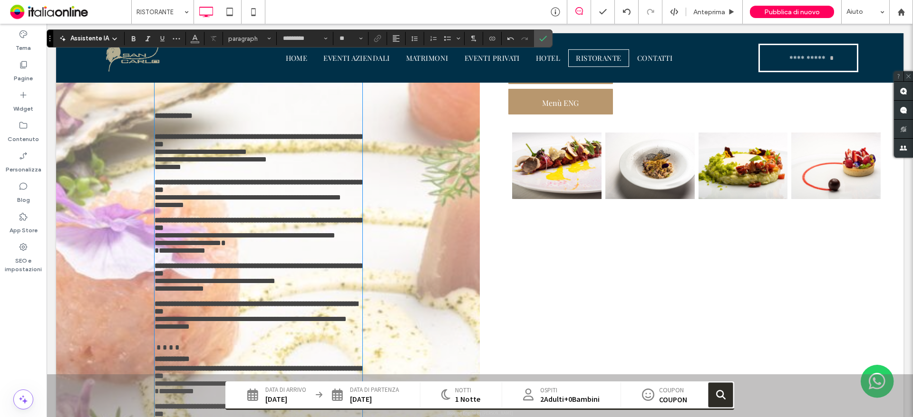
scroll to position [753, 0]
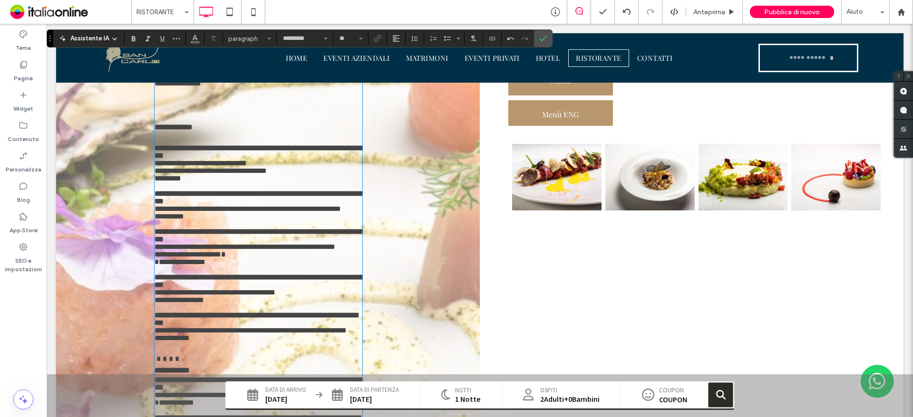
click at [242, 183] on p at bounding box center [259, 187] width 208 height 8
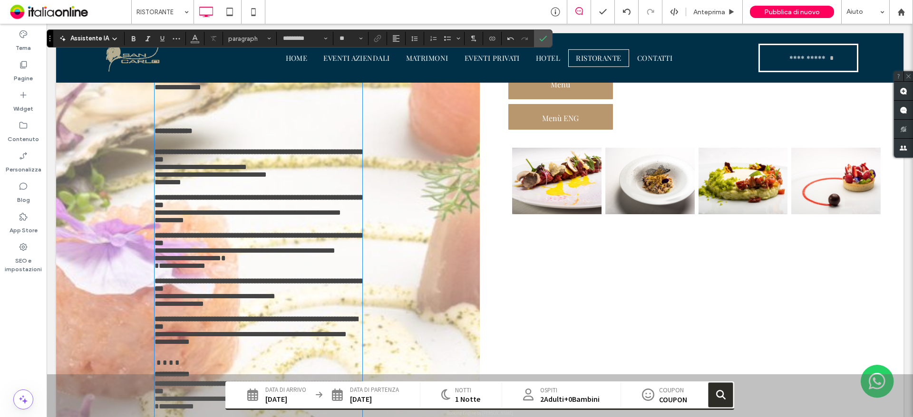
scroll to position [0, 0]
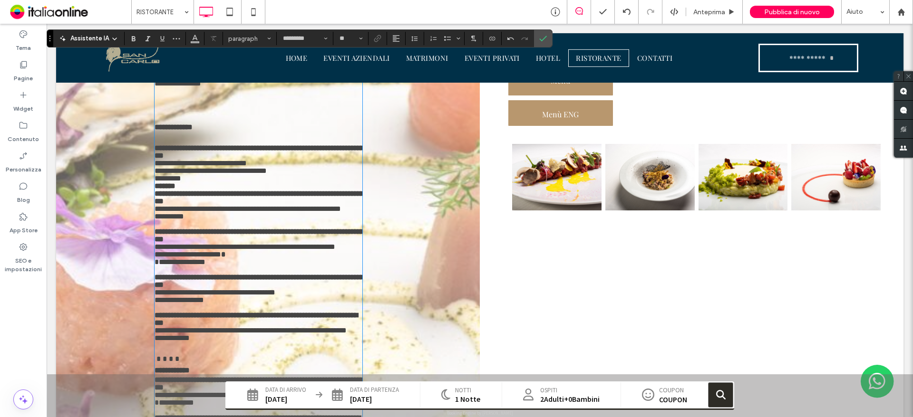
type input "**"
click at [246, 205] on span "**********" at bounding box center [248, 208] width 186 height 7
click at [406, 193] on div "**********" at bounding box center [268, 335] width 424 height 922
click at [480, 249] on div "IL MENU Dedichiamo impegno e passione nell’elaborazione di piatti che esaltino …" at bounding box center [692, 335] width 424 height 922
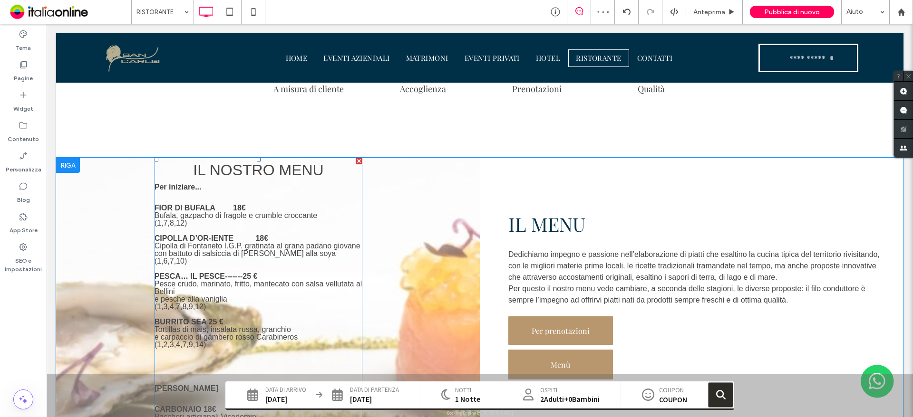
scroll to position [516, 0]
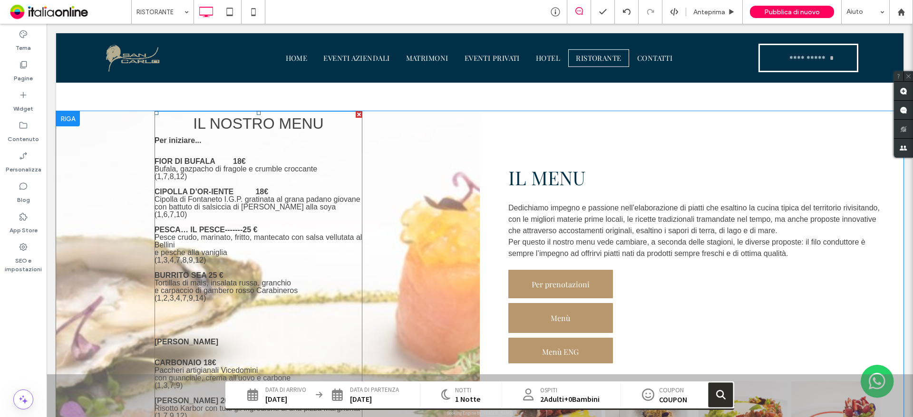
click at [216, 269] on p at bounding box center [259, 268] width 208 height 8
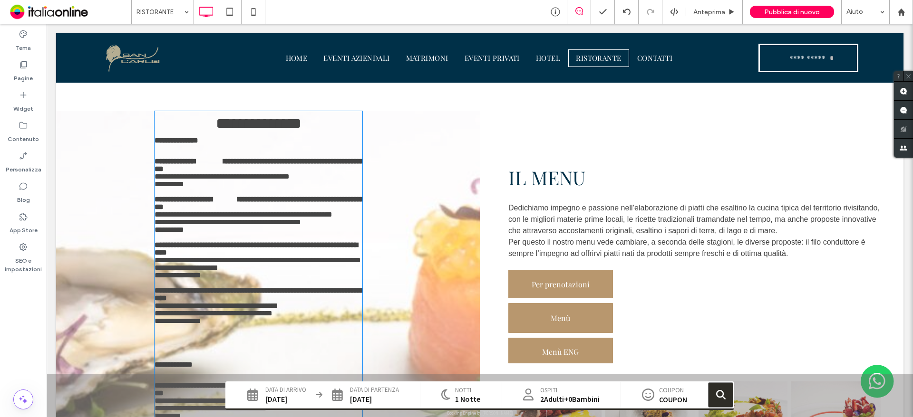
type input "*********"
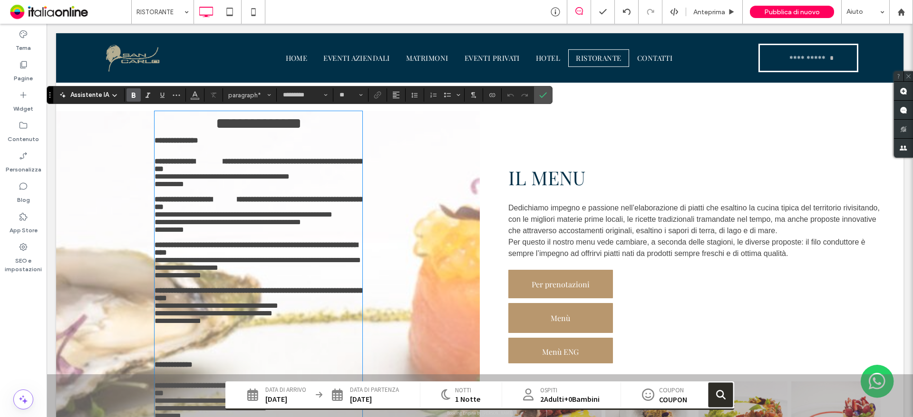
click at [218, 294] on strong at bounding box center [280, 290] width 183 height 7
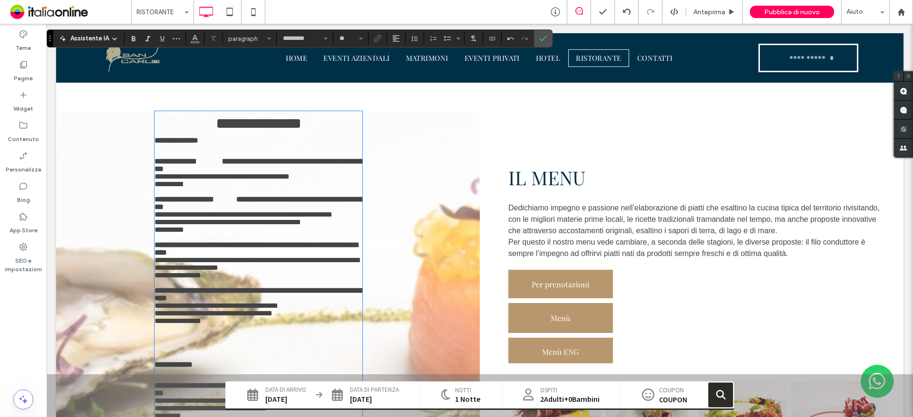
scroll to position [852, 0]
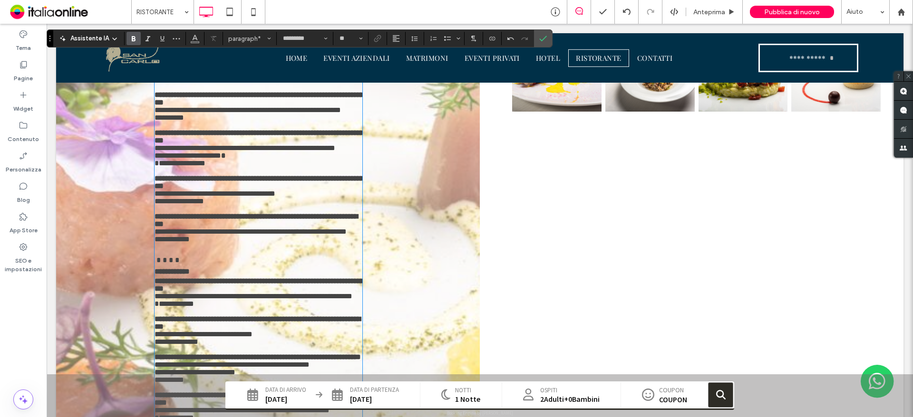
click at [219, 282] on strong at bounding box center [278, 281] width 200 height 7
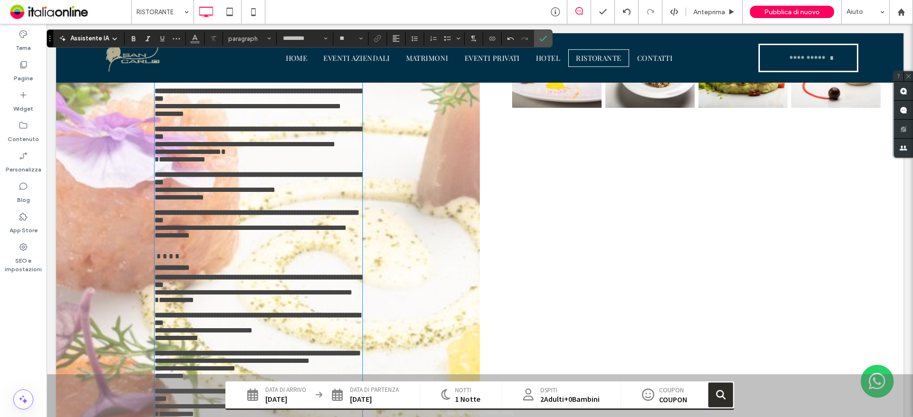
click at [235, 312] on p at bounding box center [259, 308] width 208 height 8
click at [240, 319] on strong at bounding box center [281, 315] width 160 height 7
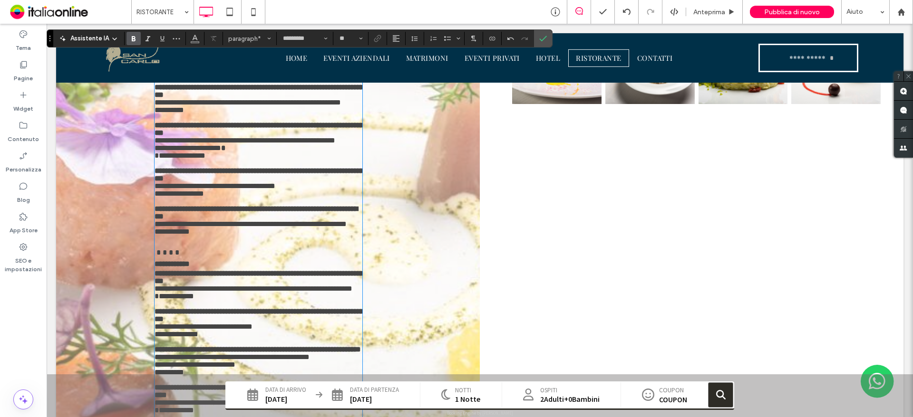
click at [255, 353] on strong at bounding box center [275, 349] width 154 height 7
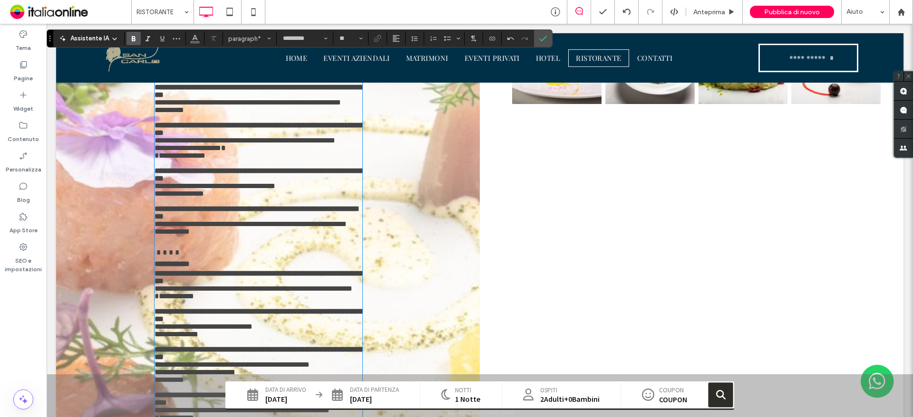
scroll to position [864, 0]
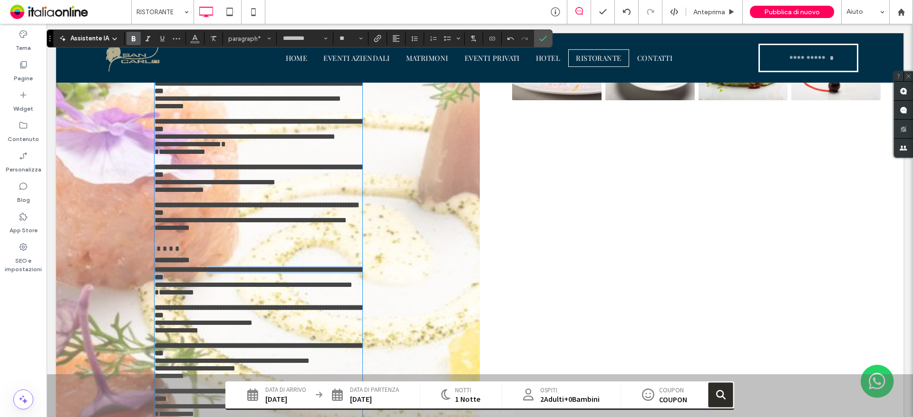
drag, startPoint x: 214, startPoint y: 270, endPoint x: 250, endPoint y: 276, distance: 35.6
click at [250, 276] on p "******* ******* ***" at bounding box center [259, 273] width 208 height 15
drag, startPoint x: 229, startPoint y: 273, endPoint x: 224, endPoint y: 271, distance: 5.0
click at [229, 273] on strong "*******" at bounding box center [288, 269] width 220 height 7
click at [223, 271] on strong "*******" at bounding box center [288, 269] width 220 height 7
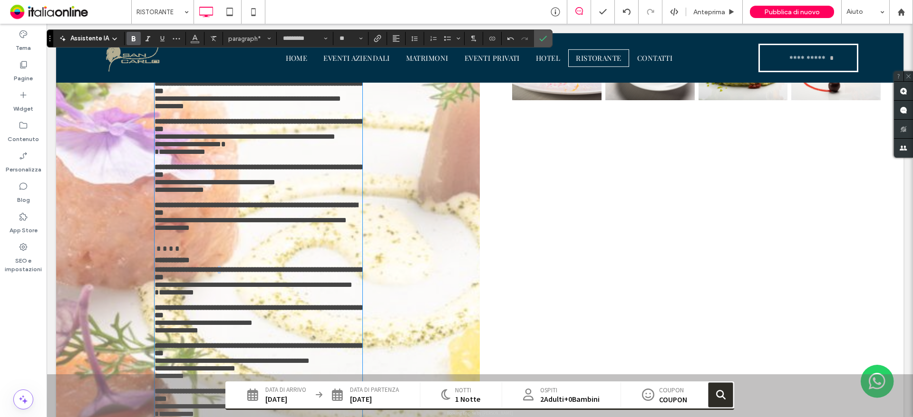
click at [223, 271] on strong "*******" at bounding box center [288, 269] width 220 height 7
click at [232, 270] on strong "*******" at bounding box center [288, 269] width 220 height 7
drag, startPoint x: 240, startPoint y: 270, endPoint x: 212, endPoint y: 268, distance: 28.1
click at [212, 268] on strong "*******" at bounding box center [288, 269] width 220 height 7
click at [196, 36] on icon "Colore" at bounding box center [195, 38] width 8 height 8
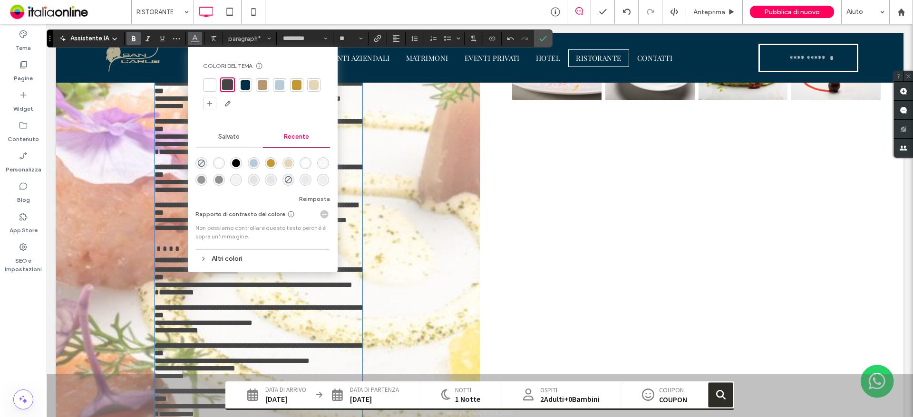
click at [287, 175] on div "rgba(68, 68, 68, 0)" at bounding box center [288, 180] width 12 height 12
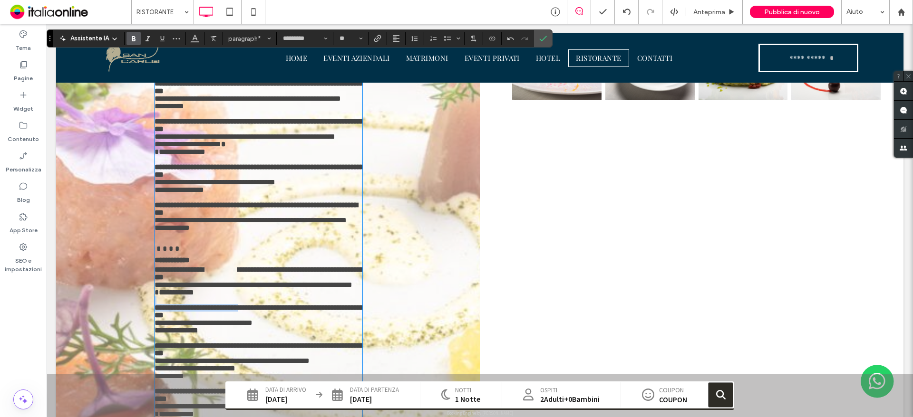
drag, startPoint x: 235, startPoint y: 309, endPoint x: 253, endPoint y: 313, distance: 18.7
click at [253, 313] on div "**********" at bounding box center [259, 228] width 208 height 928
click at [245, 311] on strong "*******" at bounding box center [291, 307] width 180 height 7
drag, startPoint x: 237, startPoint y: 313, endPoint x: 258, endPoint y: 302, distance: 23.6
click at [260, 311] on strong "*******" at bounding box center [291, 307] width 180 height 7
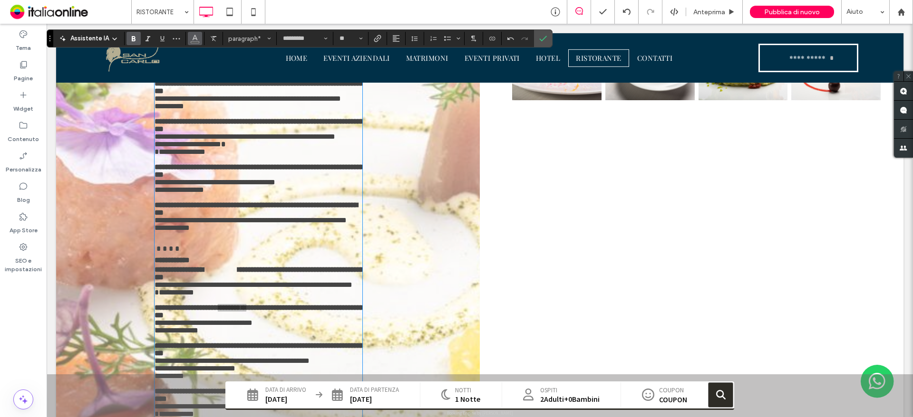
click at [195, 39] on icon "Colore" at bounding box center [195, 38] width 8 height 8
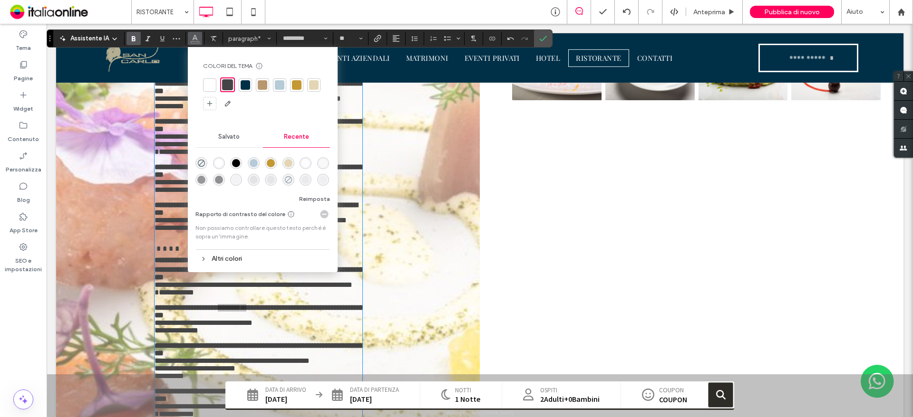
click at [287, 180] on icon "rgba(68, 68, 68, 0)" at bounding box center [288, 180] width 8 height 8
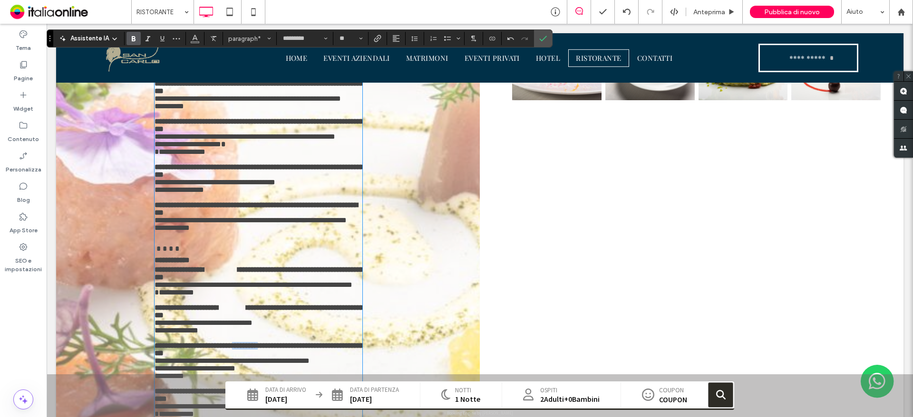
drag, startPoint x: 252, startPoint y: 350, endPoint x: 275, endPoint y: 356, distance: 23.5
click at [275, 349] on strong "*******" at bounding box center [285, 345] width 174 height 7
click at [196, 41] on icon "Colore" at bounding box center [195, 38] width 8 height 8
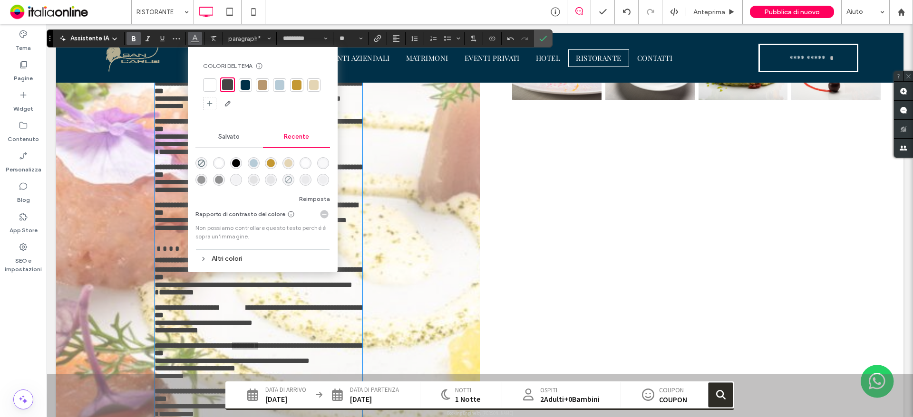
click at [287, 176] on use "rgba(68, 68, 68, 0)" at bounding box center [288, 179] width 7 height 7
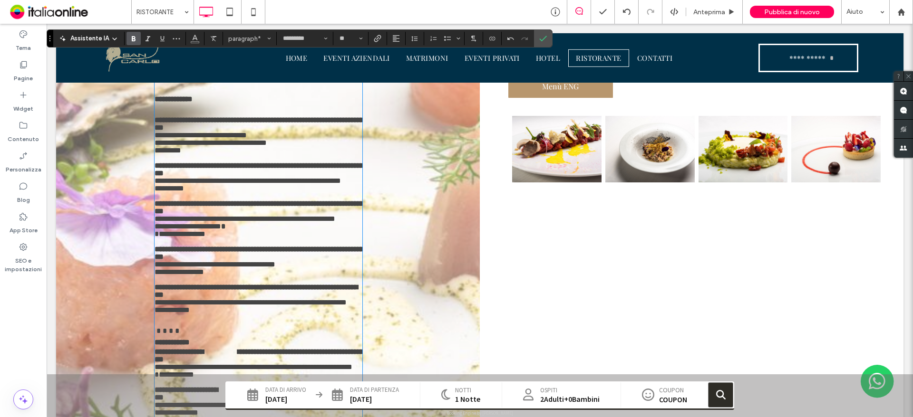
scroll to position [769, 0]
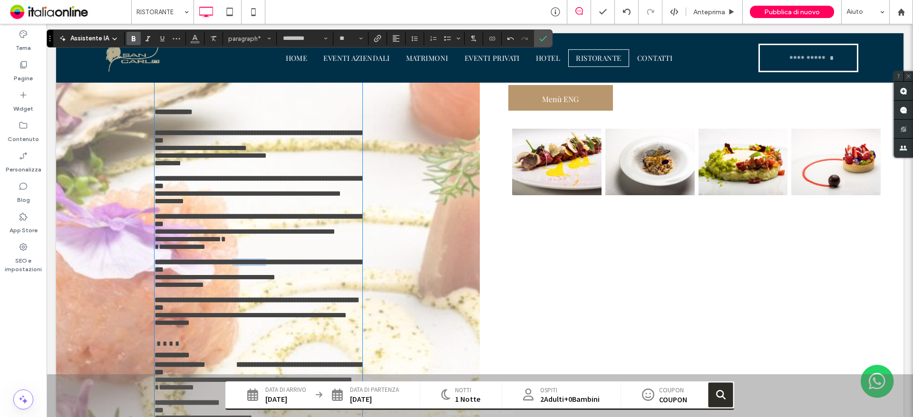
drag, startPoint x: 268, startPoint y: 253, endPoint x: 270, endPoint y: 248, distance: 5.7
click at [270, 259] on strong "*******" at bounding box center [292, 262] width 188 height 7
click at [200, 38] on button "Colore" at bounding box center [195, 38] width 14 height 13
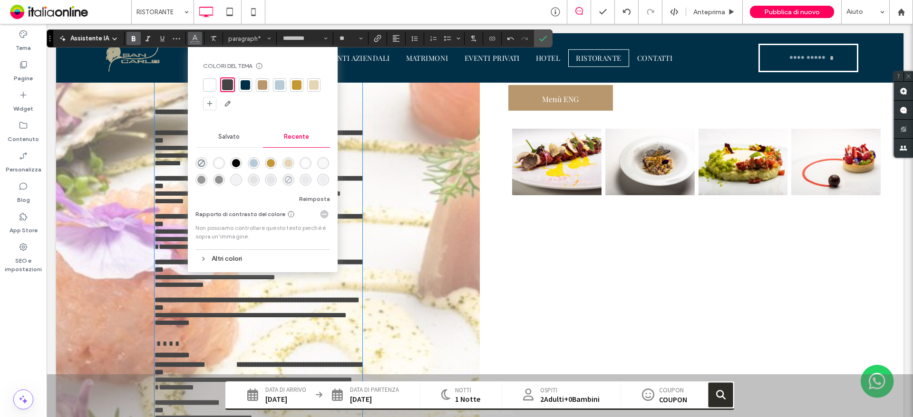
click at [287, 179] on icon "rgba(68, 68, 68, 0)" at bounding box center [288, 180] width 8 height 8
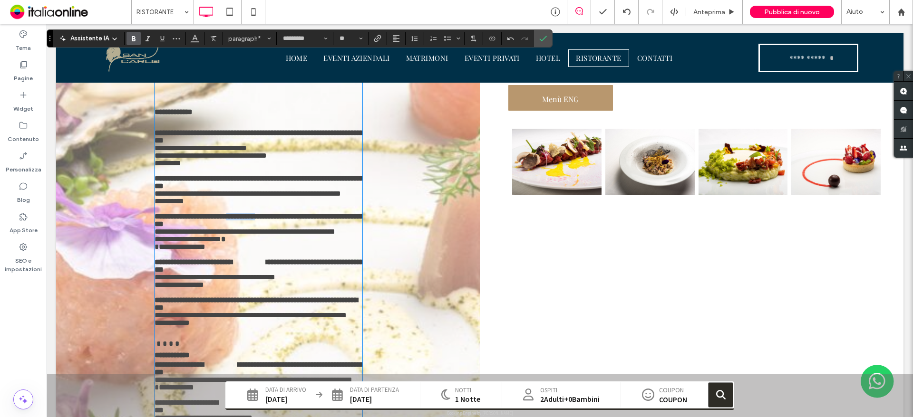
drag, startPoint x: 243, startPoint y: 210, endPoint x: 267, endPoint y: 211, distance: 24.3
click at [267, 213] on strong "*******" at bounding box center [289, 216] width 177 height 7
click at [198, 40] on button "Colore" at bounding box center [195, 38] width 14 height 13
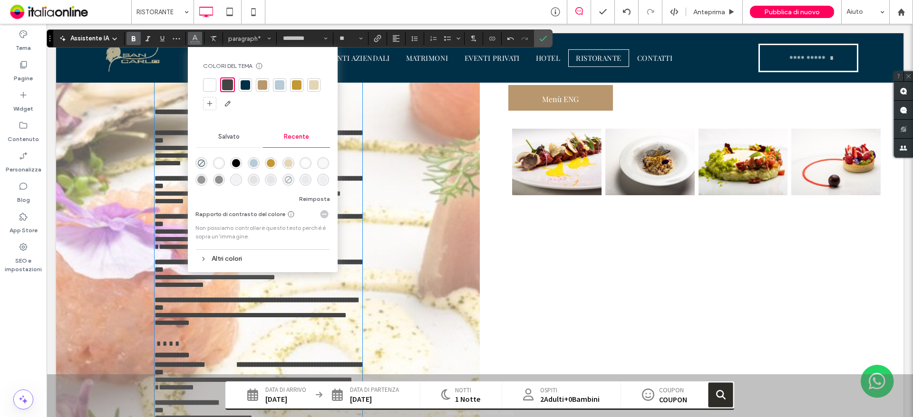
click at [284, 178] on div "rgba(68, 68, 68, 0)" at bounding box center [288, 180] width 12 height 12
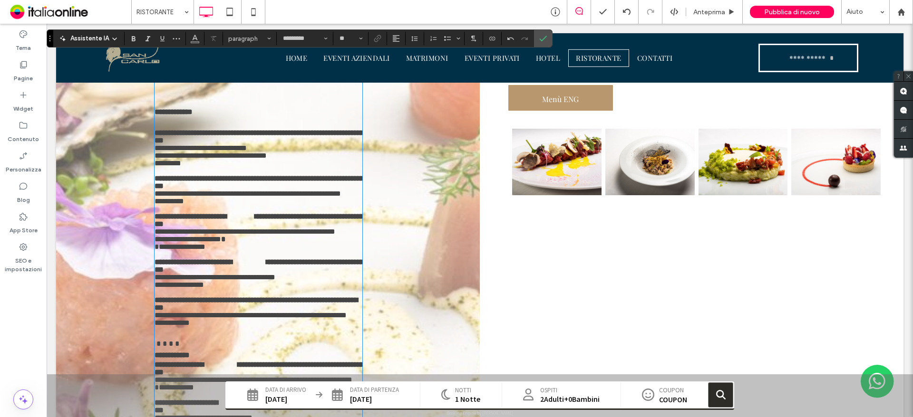
drag, startPoint x: 259, startPoint y: 287, endPoint x: 265, endPoint y: 288, distance: 5.9
click at [273, 289] on p at bounding box center [259, 293] width 208 height 8
drag, startPoint x: 272, startPoint y: 290, endPoint x: 281, endPoint y: 274, distance: 17.9
click at [287, 297] on p "**********" at bounding box center [259, 304] width 208 height 15
click at [188, 39] on button "Colore" at bounding box center [195, 38] width 14 height 13
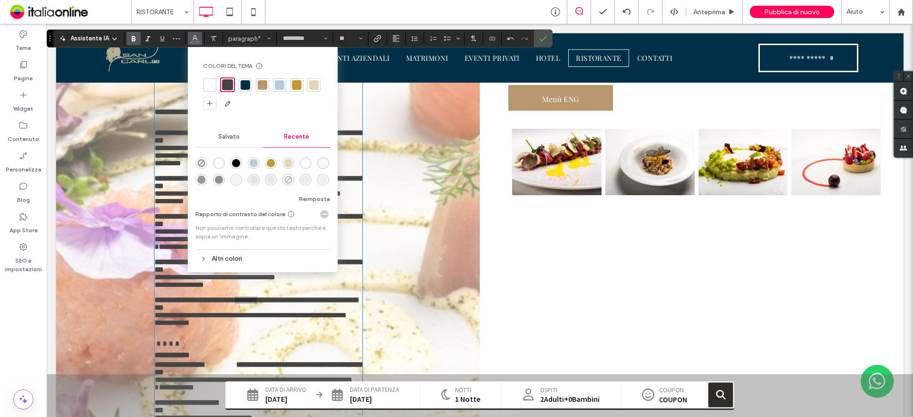
click at [286, 178] on icon "rgba(68, 68, 68, 0)" at bounding box center [288, 180] width 8 height 8
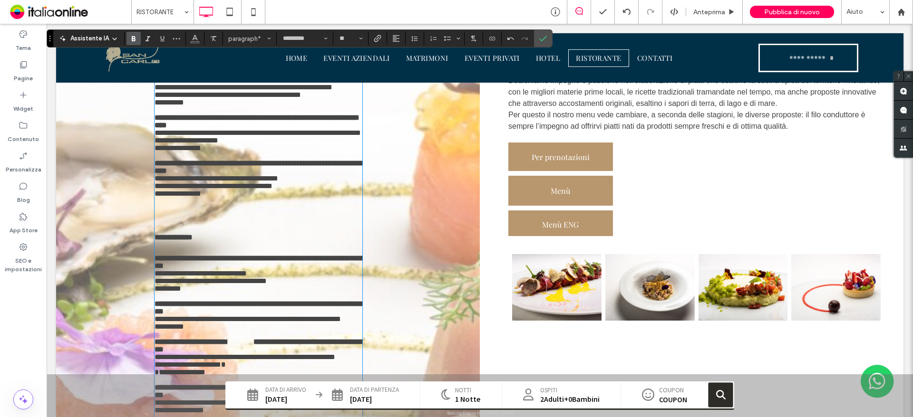
scroll to position [626, 0]
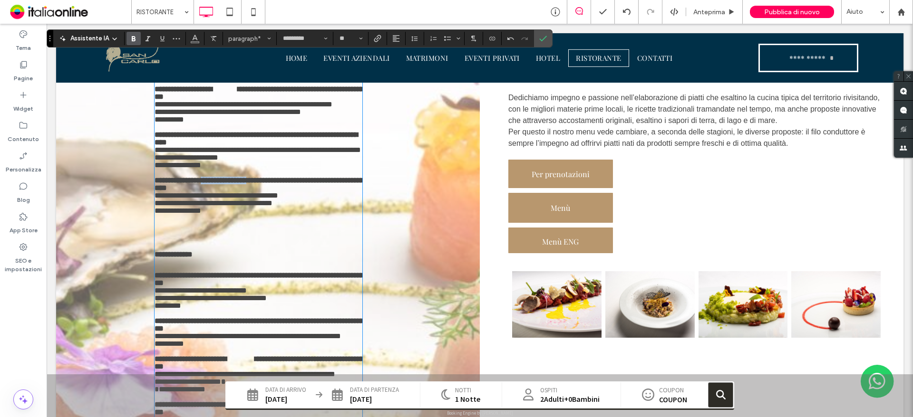
drag, startPoint x: 219, startPoint y: 185, endPoint x: 232, endPoint y: 155, distance: 32.6
click at [251, 184] on strong "*******" at bounding box center [290, 180] width 203 height 7
click at [193, 41] on icon "Colore" at bounding box center [195, 38] width 8 height 8
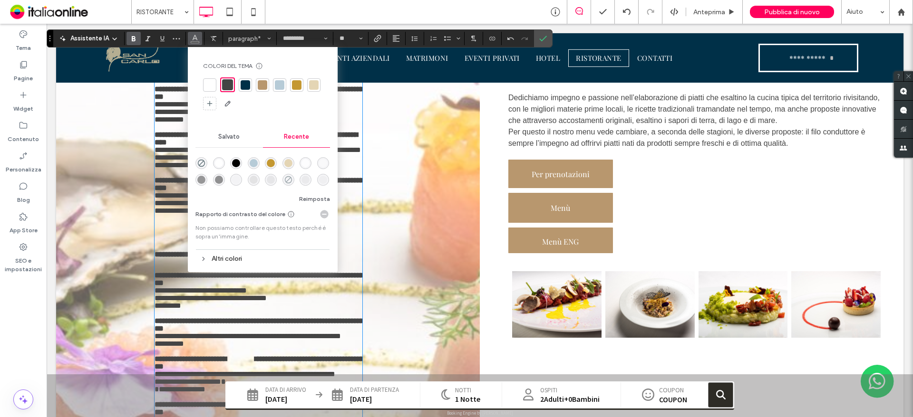
click at [286, 180] on icon "rgba(68, 68, 68, 0)" at bounding box center [288, 180] width 8 height 8
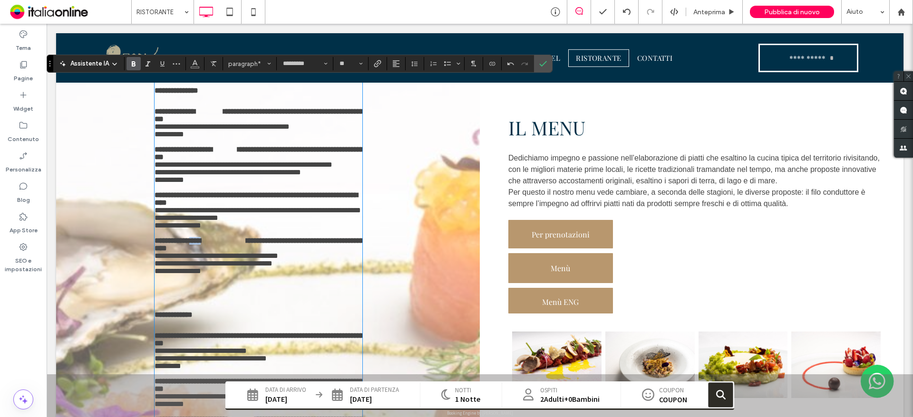
scroll to position [531, 0]
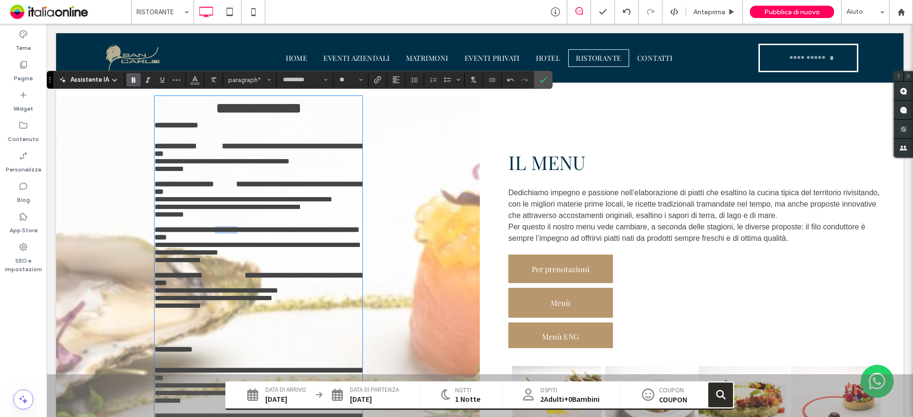
drag, startPoint x: 248, startPoint y: 229, endPoint x: 267, endPoint y: 231, distance: 18.7
click at [267, 231] on strong "*******" at bounding box center [278, 229] width 154 height 7
click at [197, 84] on span "Colore" at bounding box center [195, 79] width 8 height 12
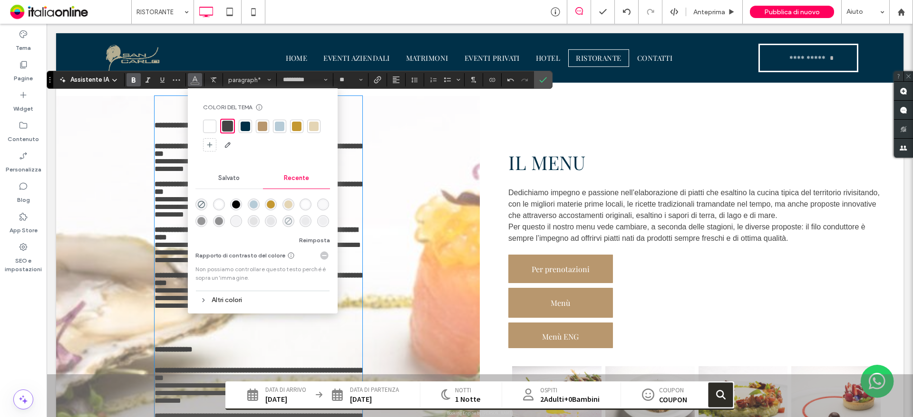
click at [286, 222] on icon "rgba(68, 68, 68, 0)" at bounding box center [288, 221] width 8 height 8
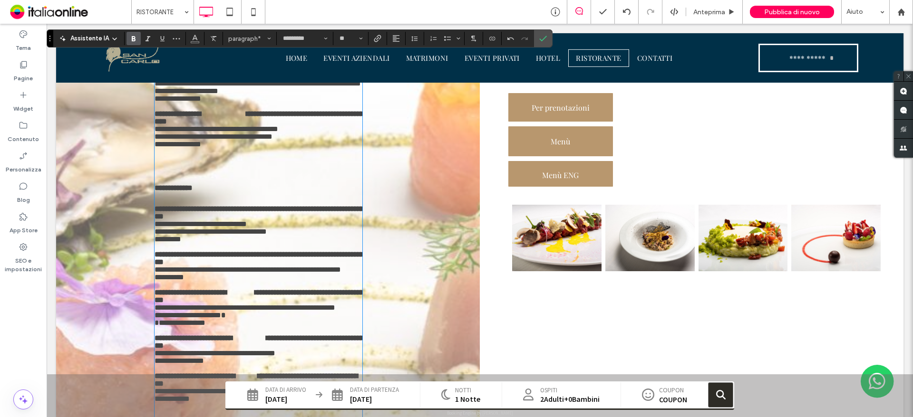
scroll to position [721, 0]
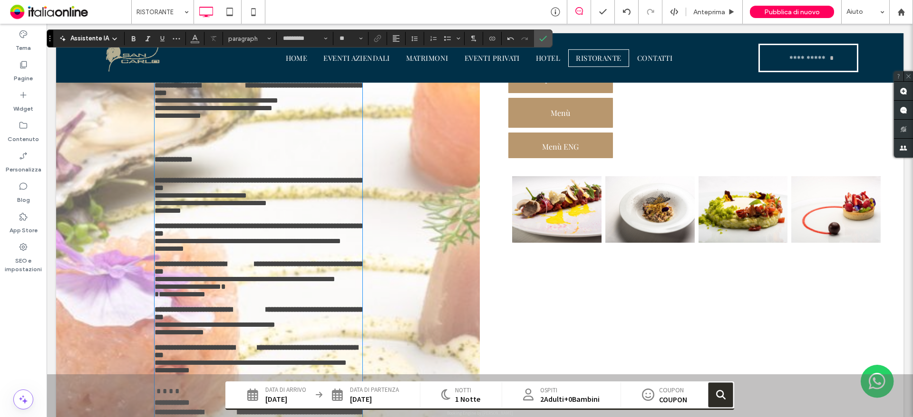
click at [265, 177] on p at bounding box center [259, 170] width 208 height 11
drag, startPoint x: 238, startPoint y: 190, endPoint x: 296, endPoint y: 197, distance: 58.4
click at [296, 197] on div "**********" at bounding box center [259, 371] width 208 height 928
drag, startPoint x: 210, startPoint y: 181, endPoint x: 269, endPoint y: 184, distance: 59.5
click at [269, 184] on div "**********" at bounding box center [259, 371] width 208 height 928
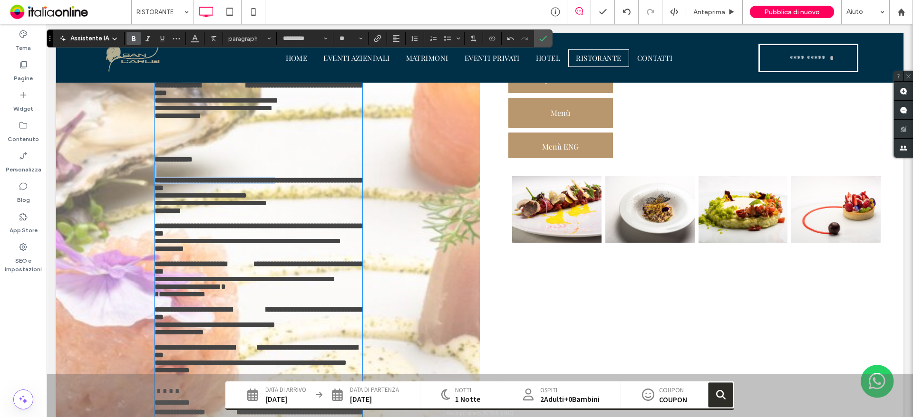
click at [269, 184] on strong at bounding box center [280, 180] width 188 height 7
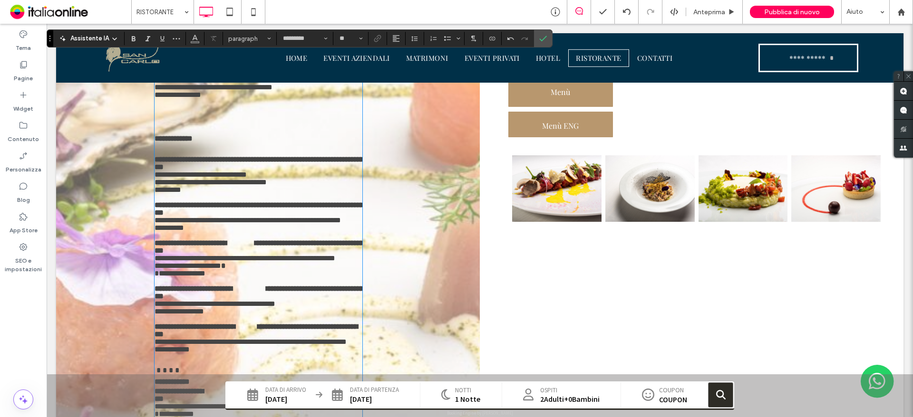
scroll to position [725, 0]
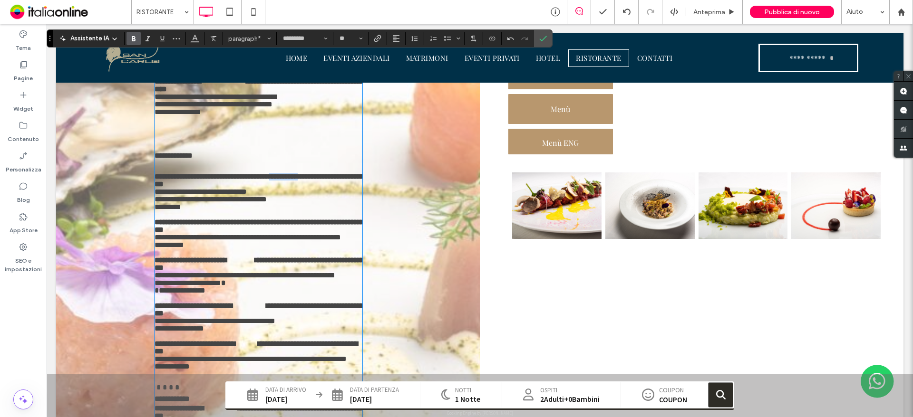
drag, startPoint x: 265, startPoint y: 187, endPoint x: 282, endPoint y: 170, distance: 23.9
click at [290, 180] on strong "*******" at bounding box center [290, 176] width 208 height 7
click at [188, 40] on button "Colore" at bounding box center [195, 38] width 14 height 13
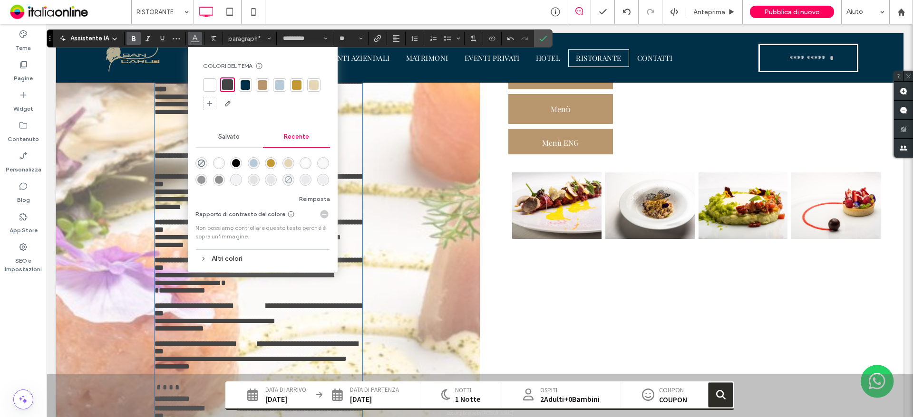
click at [289, 178] on icon "rgba(68, 68, 68, 0)" at bounding box center [288, 180] width 8 height 8
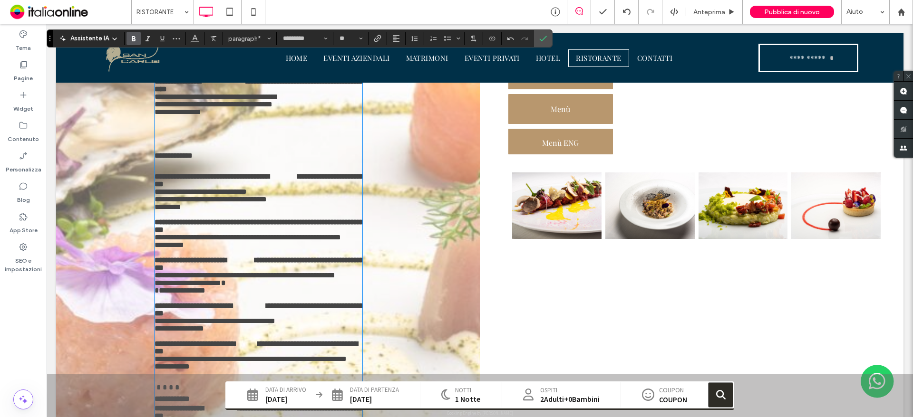
click at [265, 226] on strong at bounding box center [276, 222] width 180 height 7
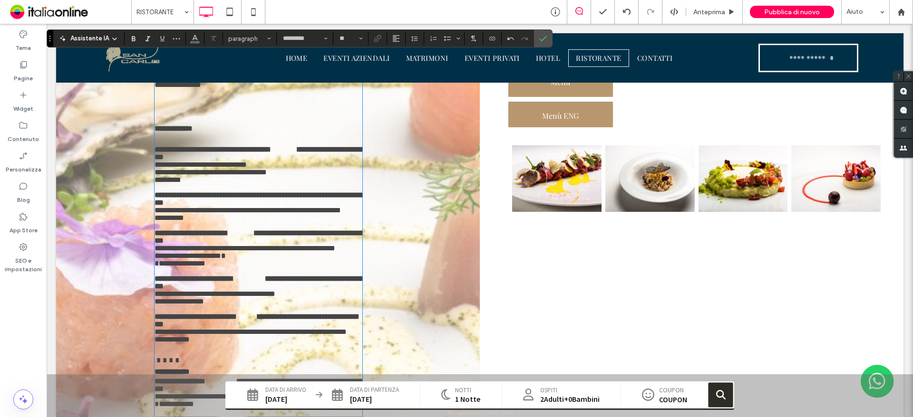
scroll to position [729, 0]
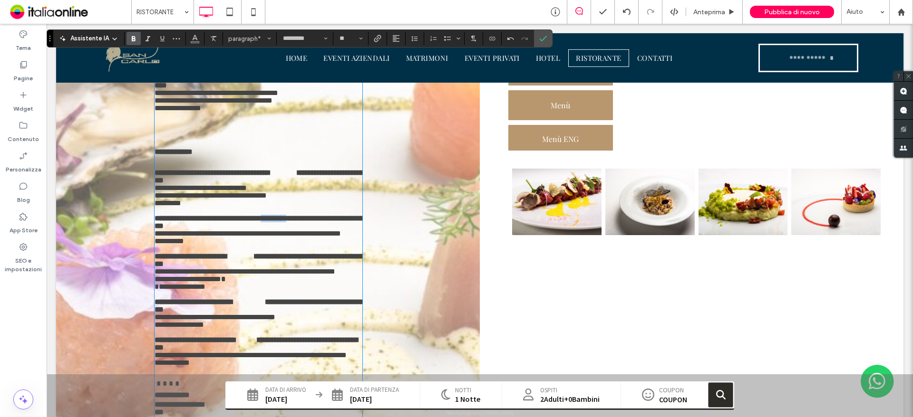
drag, startPoint x: 262, startPoint y: 225, endPoint x: 284, endPoint y: 226, distance: 21.9
click at [284, 222] on strong "*******" at bounding box center [286, 218] width 200 height 7
click at [198, 35] on icon "Colore" at bounding box center [195, 38] width 8 height 8
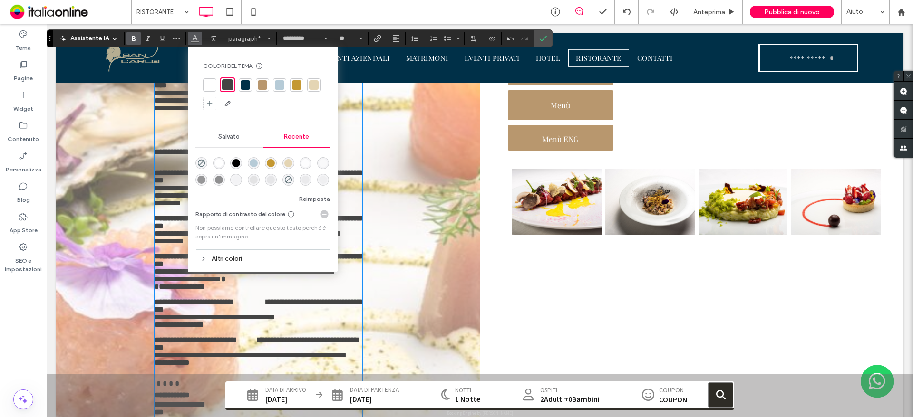
click at [283, 181] on div "rgba(68, 68, 68, 0)" at bounding box center [288, 180] width 12 height 12
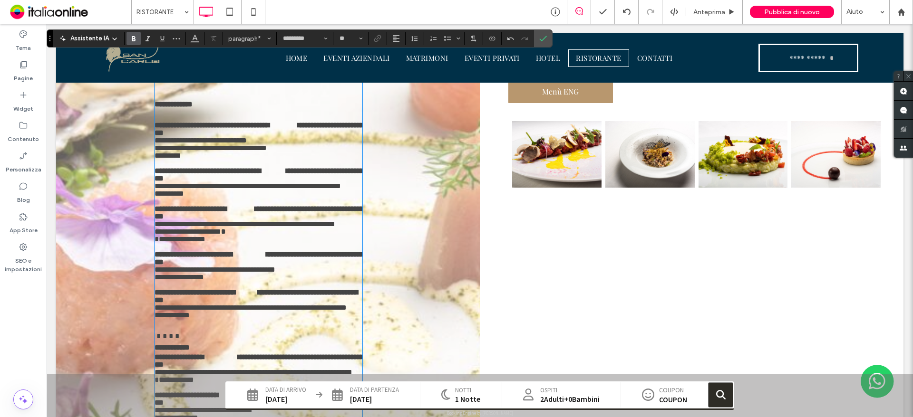
click at [287, 183] on p "**********" at bounding box center [259, 174] width 208 height 15
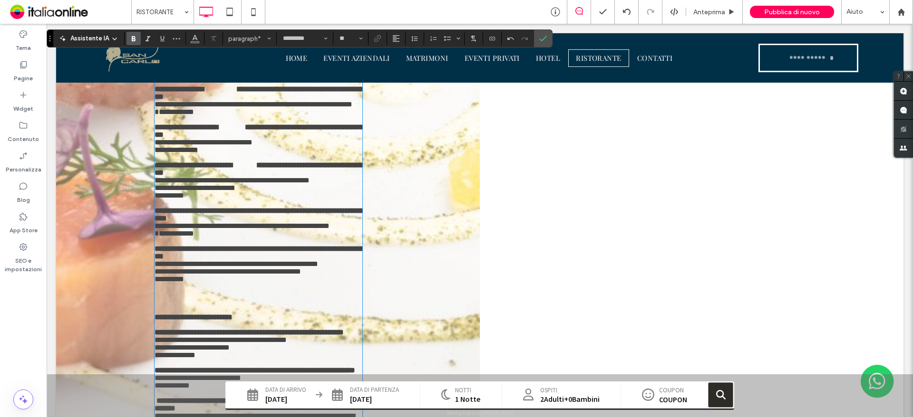
scroll to position [1062, 0]
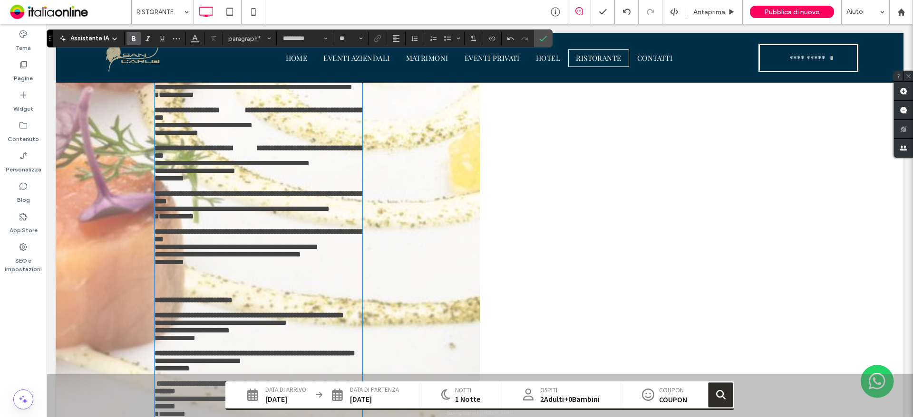
click at [260, 197] on strong at bounding box center [283, 193] width 171 height 7
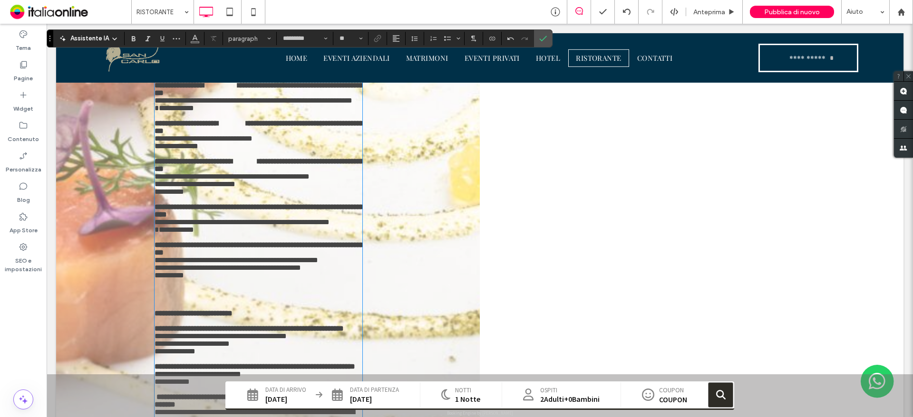
scroll to position [1065, 0]
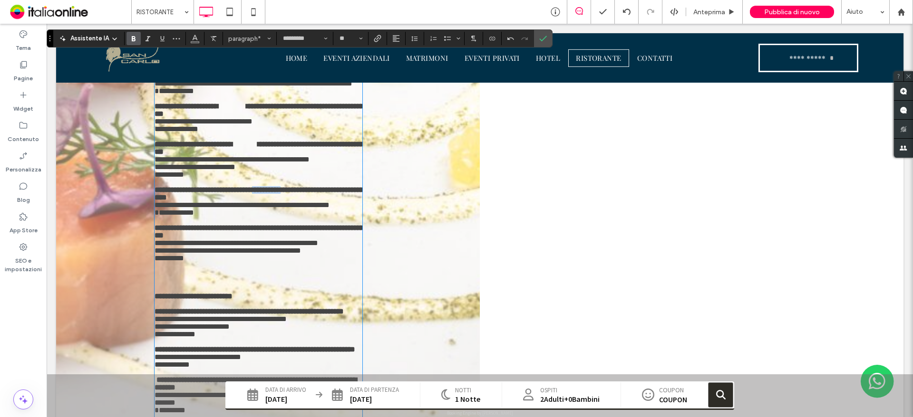
drag, startPoint x: 256, startPoint y: 214, endPoint x: 279, endPoint y: 214, distance: 22.8
click at [279, 193] on strong "*******" at bounding box center [293, 189] width 191 height 7
click at [197, 39] on icon "Colore" at bounding box center [195, 38] width 8 height 8
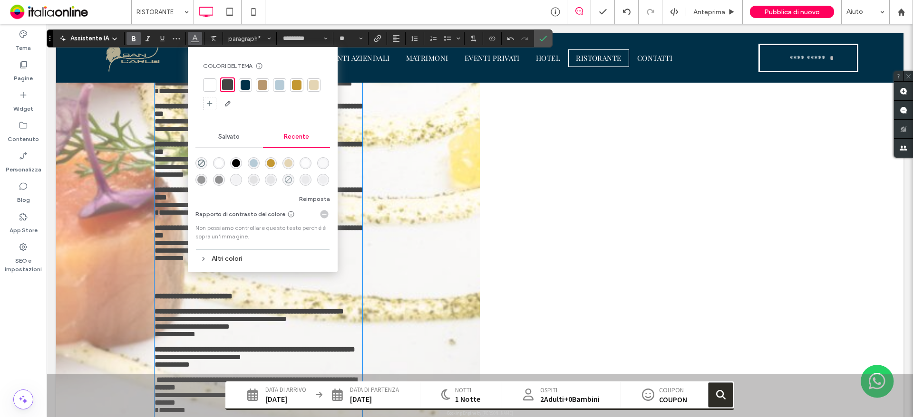
click at [285, 177] on icon "rgba(68, 68, 68, 0)" at bounding box center [288, 180] width 8 height 8
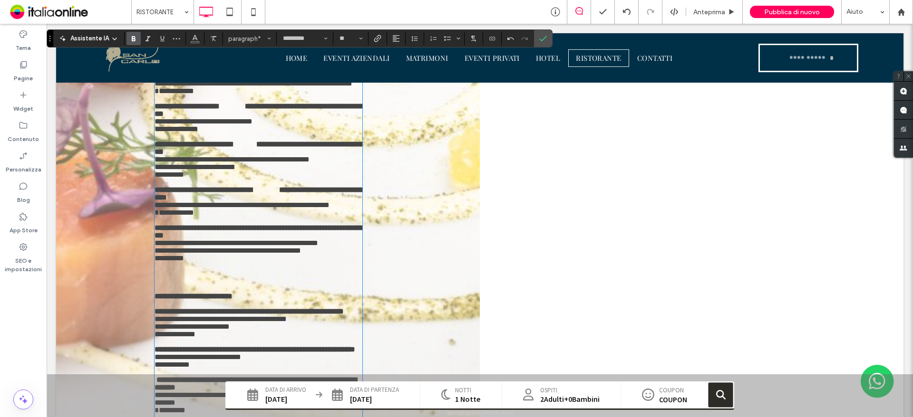
click at [261, 224] on p at bounding box center [259, 221] width 208 height 8
click at [260, 224] on p at bounding box center [259, 221] width 208 height 8
click at [257, 232] on strong at bounding box center [282, 227] width 180 height 7
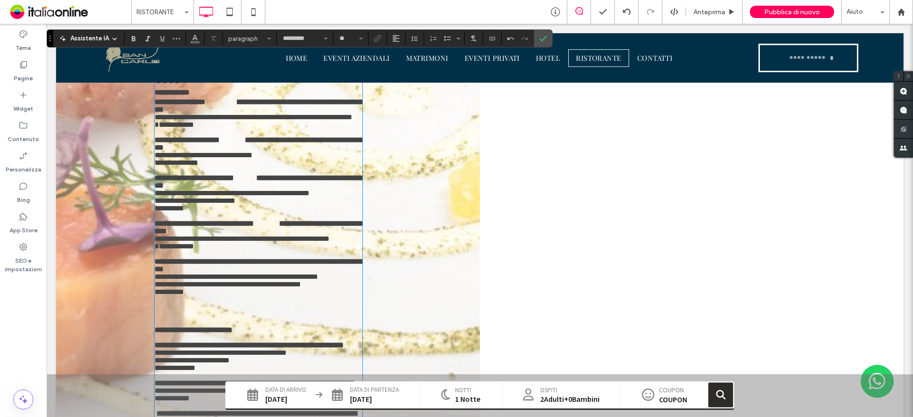
scroll to position [1117, 0]
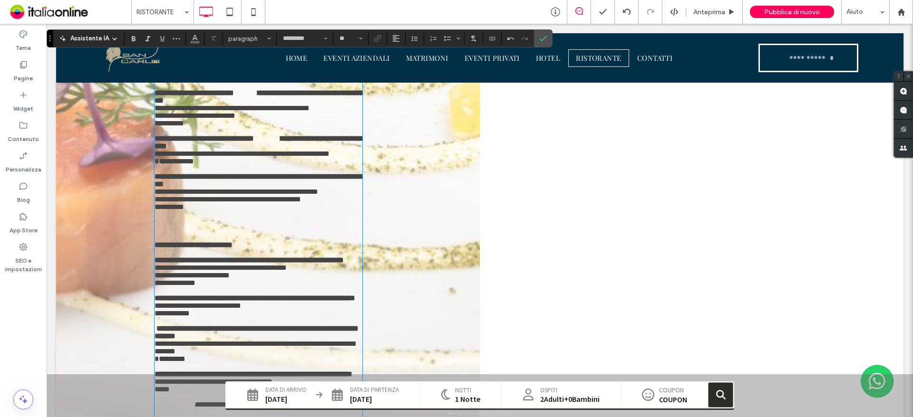
click at [263, 180] on strong "*******" at bounding box center [292, 176] width 200 height 7
drag, startPoint x: 252, startPoint y: 197, endPoint x: 282, endPoint y: 203, distance: 30.0
click at [282, 180] on strong "*******" at bounding box center [292, 176] width 200 height 7
click at [189, 40] on button "Colore" at bounding box center [195, 38] width 14 height 13
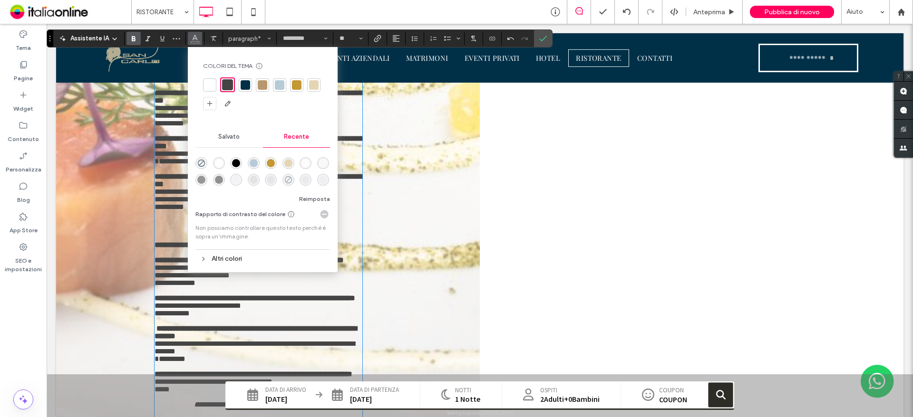
click at [288, 178] on icon "rgba(68, 68, 68, 0)" at bounding box center [288, 180] width 8 height 8
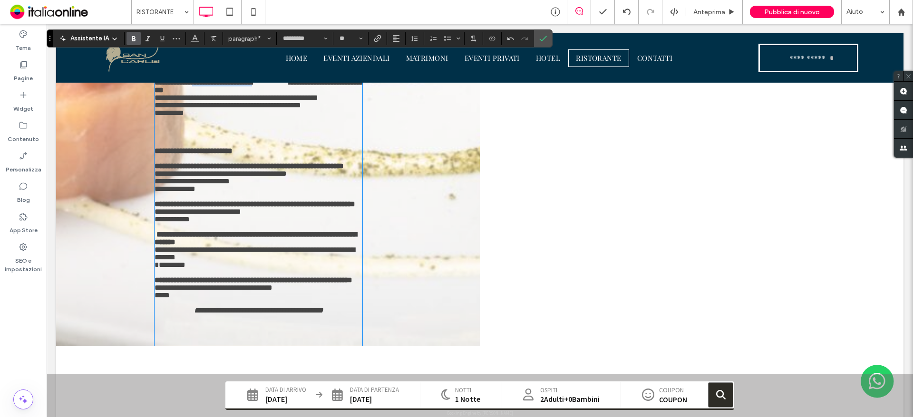
scroll to position [1212, 0]
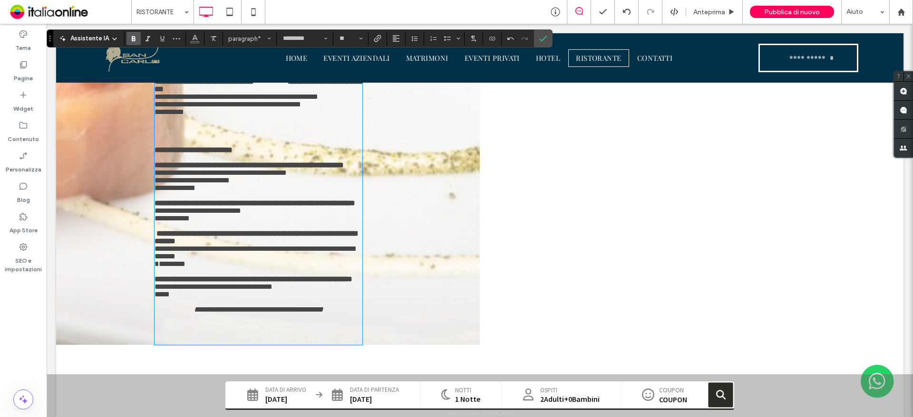
drag, startPoint x: 263, startPoint y: 187, endPoint x: 275, endPoint y: 180, distance: 13.7
click at [263, 169] on strong at bounding box center [272, 165] width 114 height 7
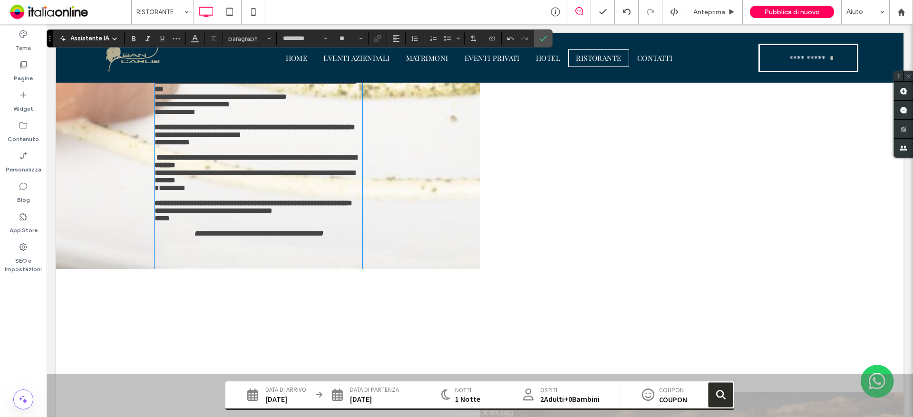
scroll to position [1311, 0]
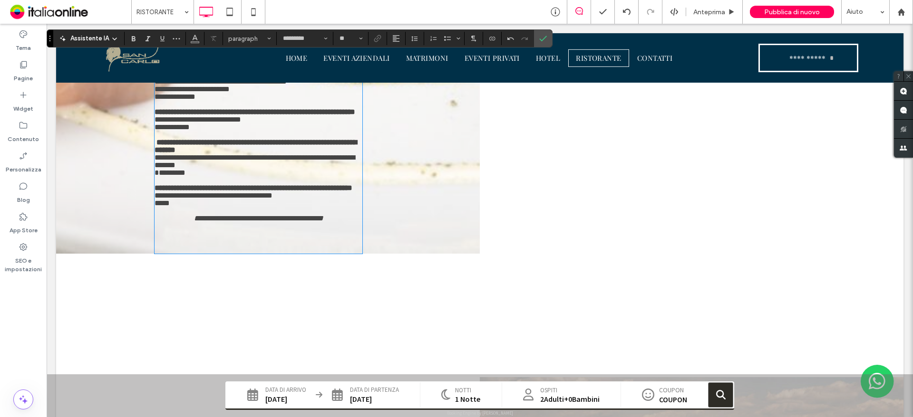
click at [263, 116] on strong at bounding box center [273, 111] width 145 height 7
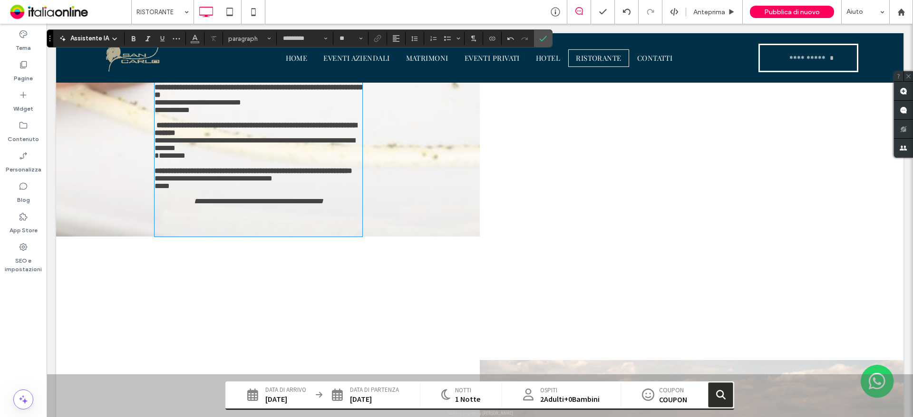
scroll to position [1362, 0]
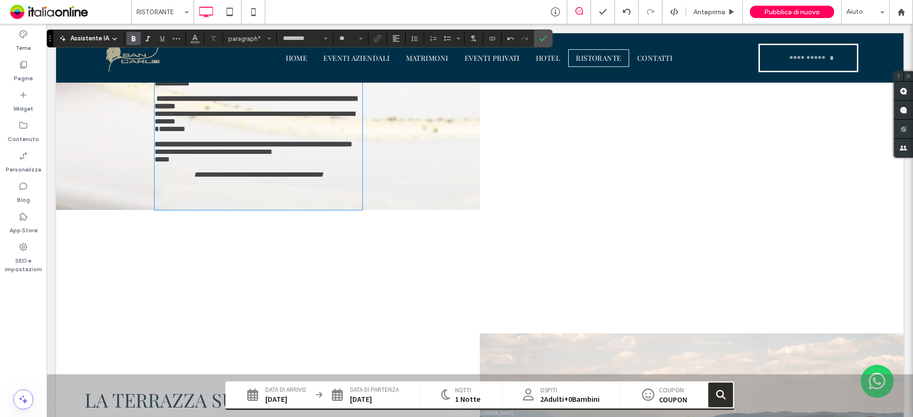
click at [259, 148] on strong "**********" at bounding box center [254, 144] width 198 height 7
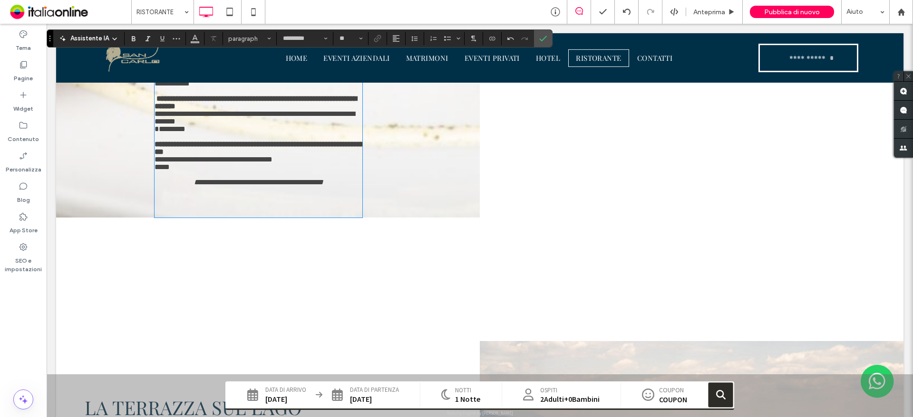
click at [245, 110] on strong "**********" at bounding box center [256, 102] width 202 height 15
type input "**"
drag, startPoint x: 260, startPoint y: 123, endPoint x: 266, endPoint y: 123, distance: 6.2
click at [266, 110] on p "**********" at bounding box center [259, 102] width 208 height 15
click at [190, 39] on button "Colore" at bounding box center [195, 38] width 14 height 13
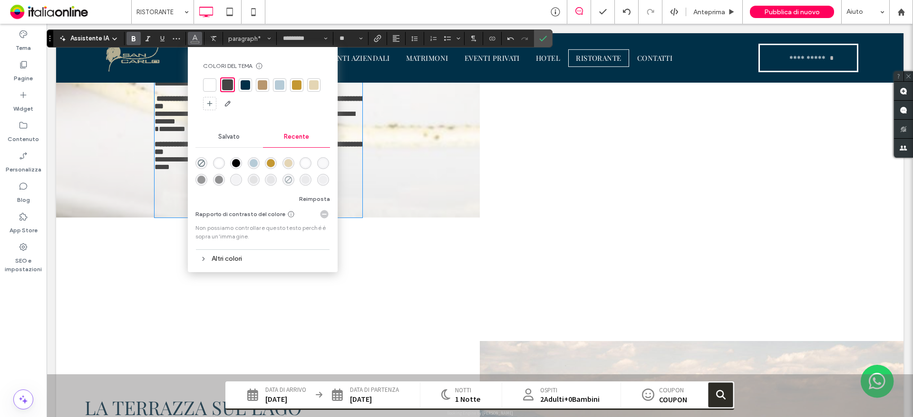
click at [289, 181] on icon "rgba(68, 68, 68, 0)" at bounding box center [288, 180] width 8 height 8
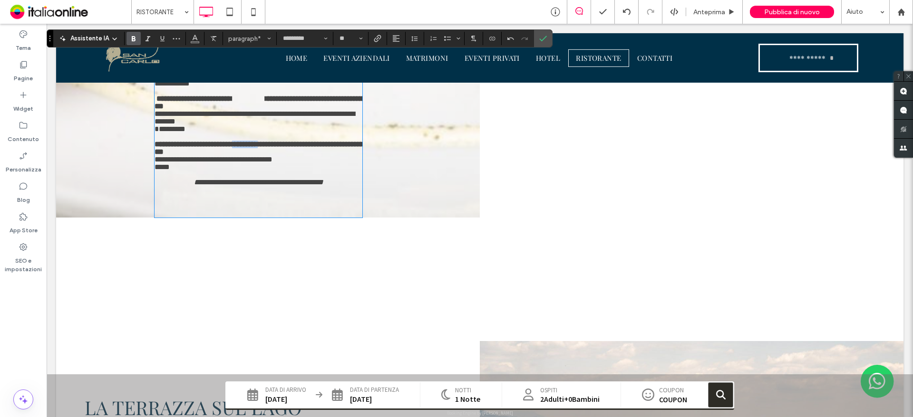
drag, startPoint x: 256, startPoint y: 166, endPoint x: 265, endPoint y: 144, distance: 24.1
click at [278, 156] on p "**********" at bounding box center [259, 148] width 208 height 15
click at [195, 40] on icon "Colore" at bounding box center [195, 38] width 8 height 8
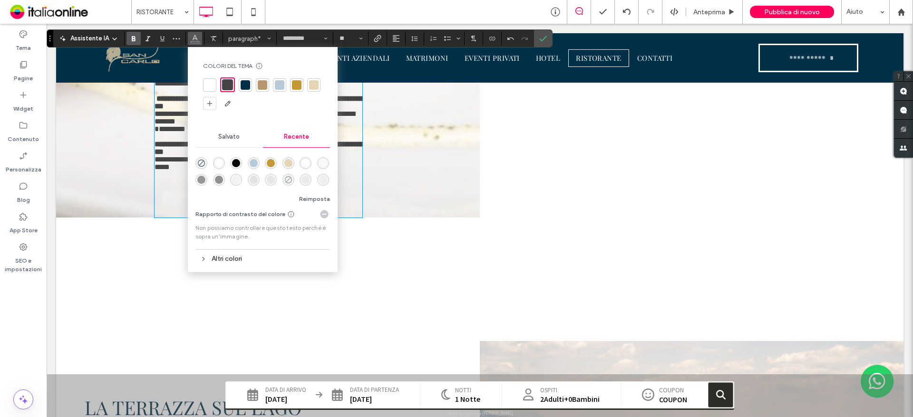
click at [286, 179] on icon "rgba(68, 68, 68, 0)" at bounding box center [288, 180] width 8 height 8
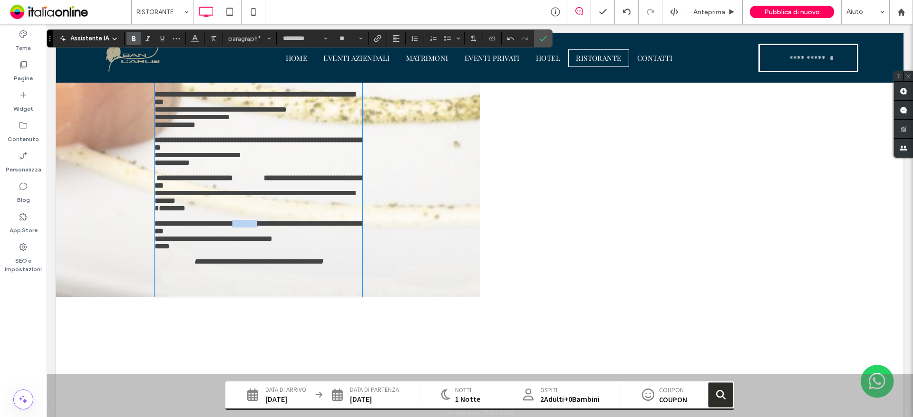
scroll to position [1219, 0]
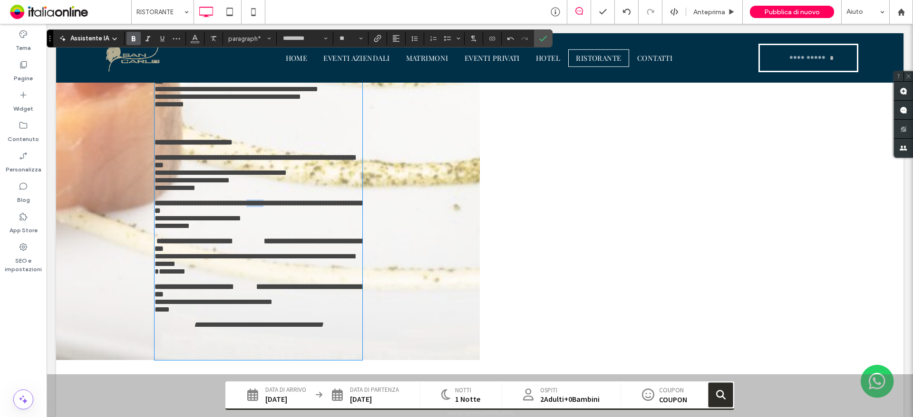
drag, startPoint x: 276, startPoint y: 228, endPoint x: 282, endPoint y: 229, distance: 6.3
click at [282, 207] on strong "*******" at bounding box center [283, 203] width 165 height 7
drag, startPoint x: 260, startPoint y: 224, endPoint x: 281, endPoint y: 225, distance: 21.9
click at [281, 207] on strong "*******" at bounding box center [283, 203] width 165 height 7
click at [198, 43] on button "Colore" at bounding box center [195, 38] width 14 height 13
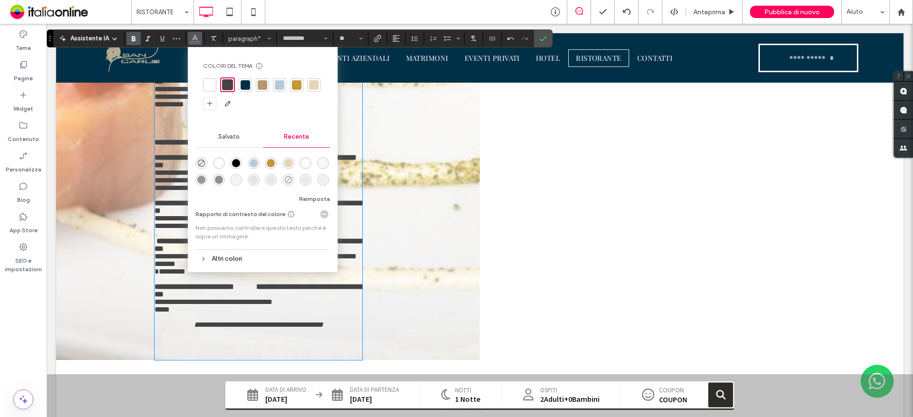
click at [286, 180] on icon "rgba(68, 68, 68, 0)" at bounding box center [288, 180] width 8 height 8
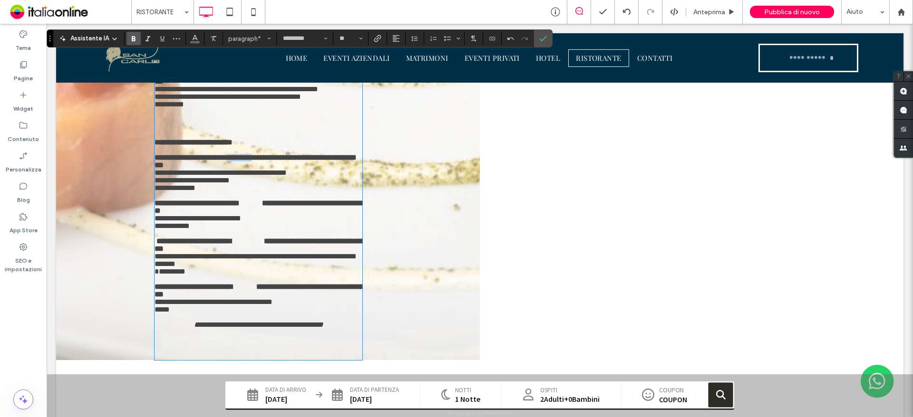
drag, startPoint x: 261, startPoint y: 184, endPoint x: 279, endPoint y: 182, distance: 18.6
click at [282, 161] on strong "*******" at bounding box center [282, 157] width 134 height 7
click at [191, 40] on icon "Colore" at bounding box center [195, 38] width 8 height 8
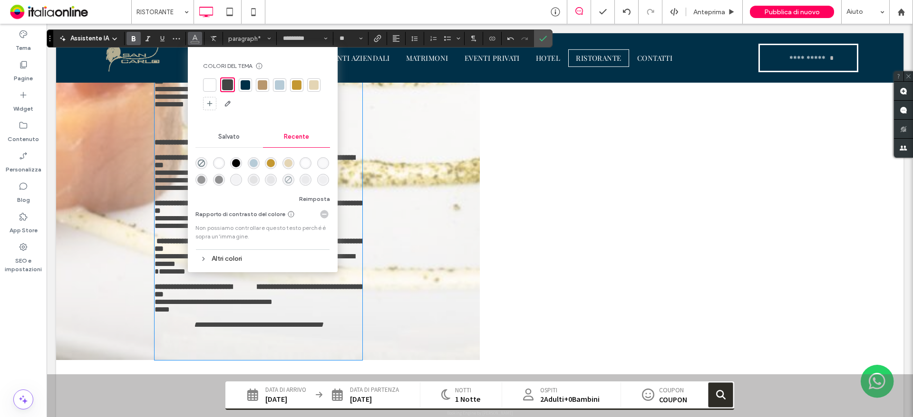
click at [286, 179] on icon "rgba(68, 68, 68, 0)" at bounding box center [288, 180] width 8 height 8
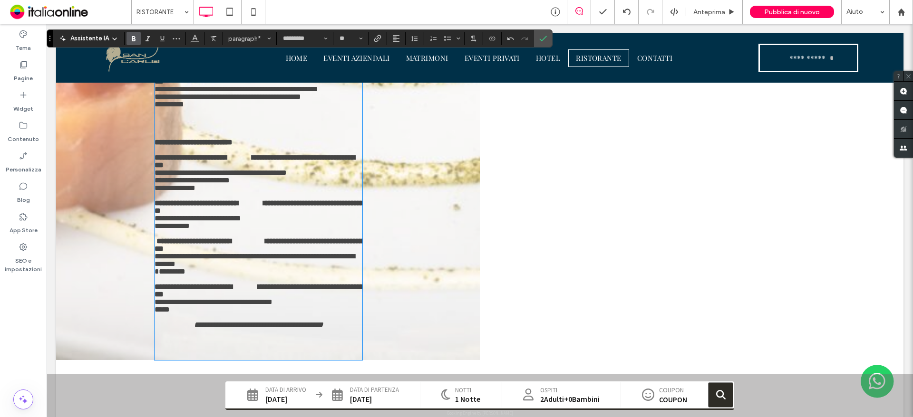
click at [329, 146] on p "**********" at bounding box center [259, 143] width 208 height 8
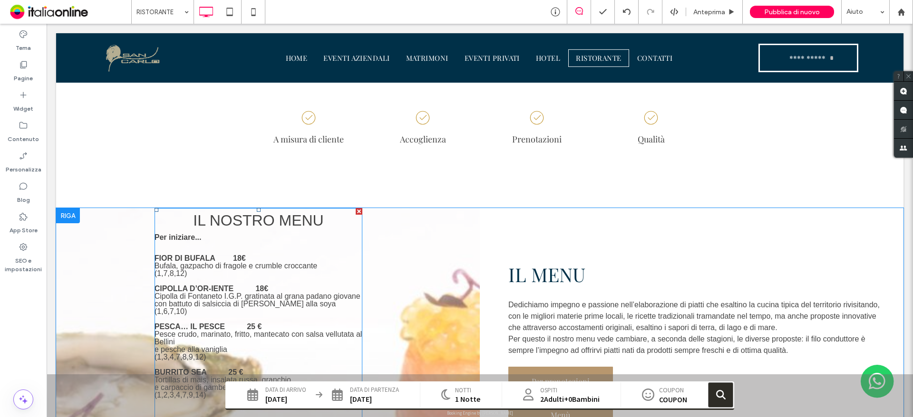
scroll to position [411, 0]
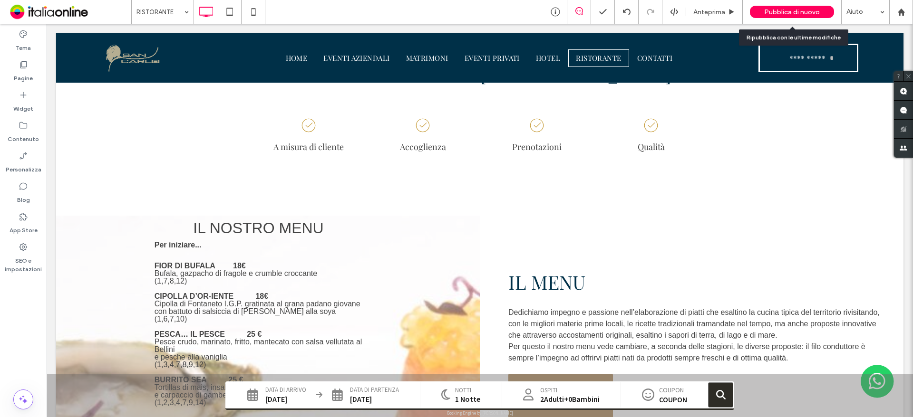
click at [769, 14] on span "Pubblica di nuovo" at bounding box center [792, 12] width 56 height 8
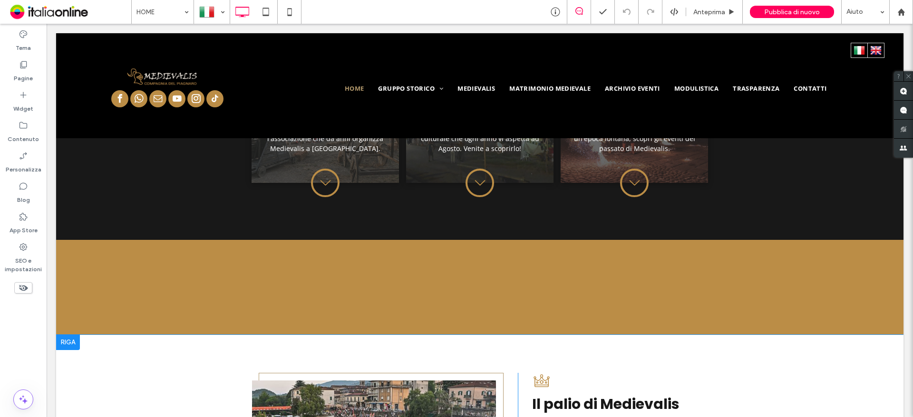
scroll to position [713, 0]
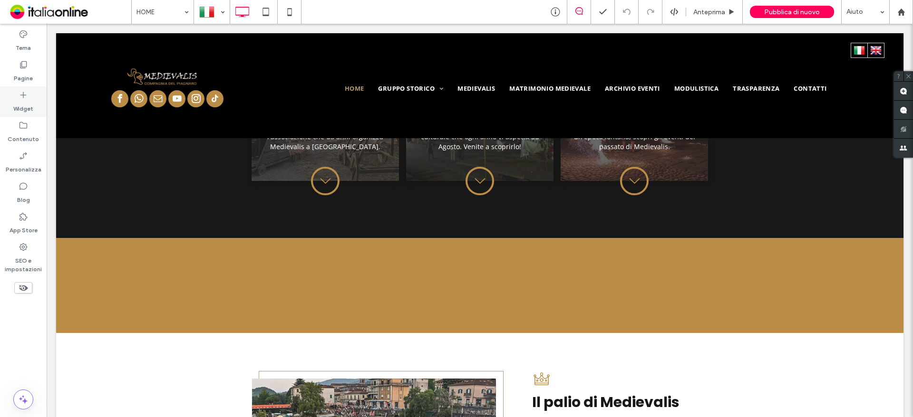
drag, startPoint x: 18, startPoint y: 80, endPoint x: 34, endPoint y: 91, distance: 18.9
click at [18, 80] on label "Pagine" at bounding box center [23, 75] width 19 height 13
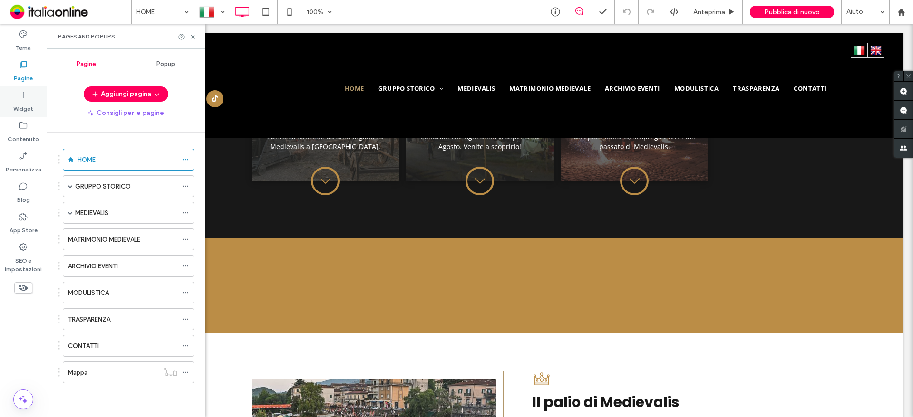
drag, startPoint x: 25, startPoint y: 104, endPoint x: 32, endPoint y: 106, distance: 6.8
click at [25, 104] on label "Widget" at bounding box center [23, 106] width 20 height 13
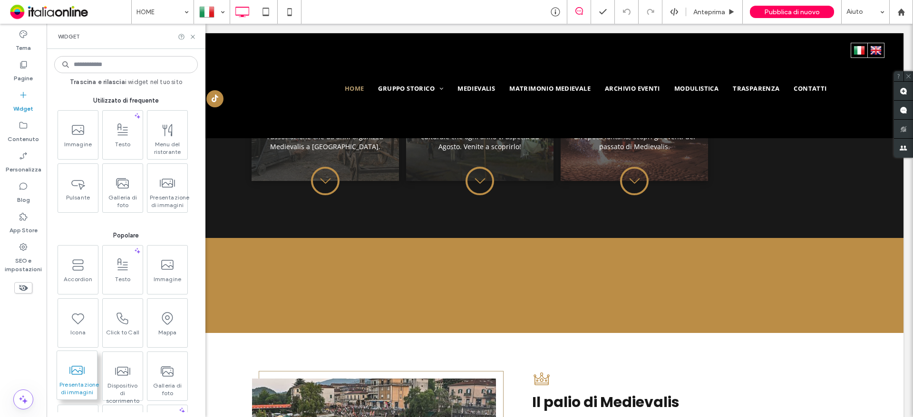
scroll to position [727, 0]
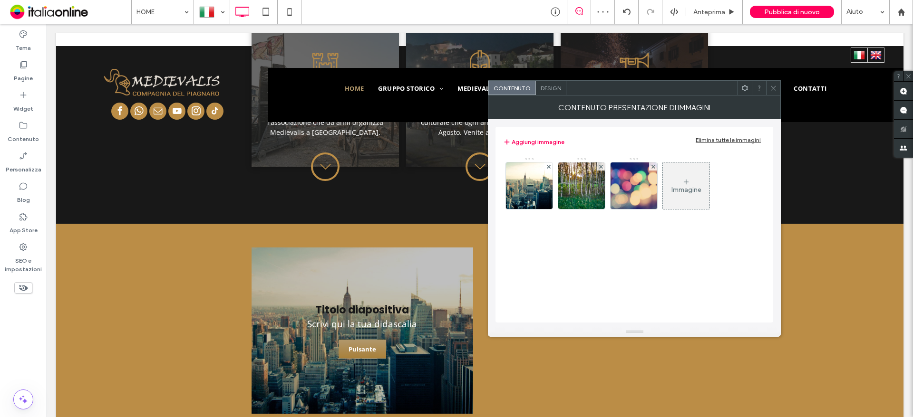
click at [769, 87] on div at bounding box center [773, 88] width 14 height 14
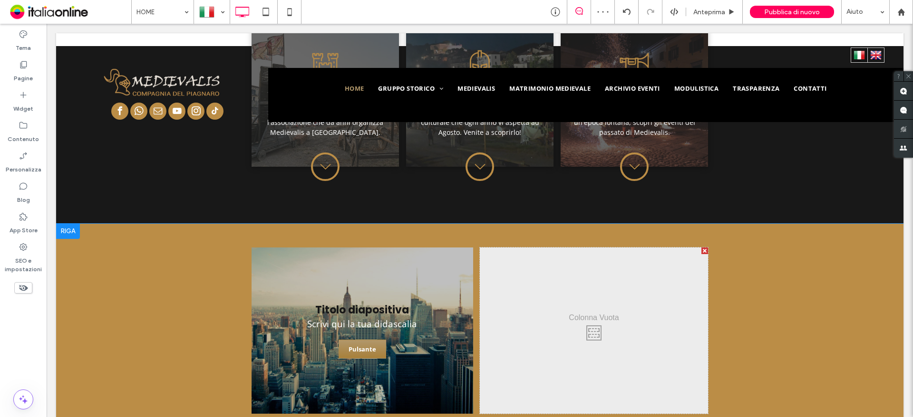
click at [701, 248] on div at bounding box center [704, 251] width 7 height 7
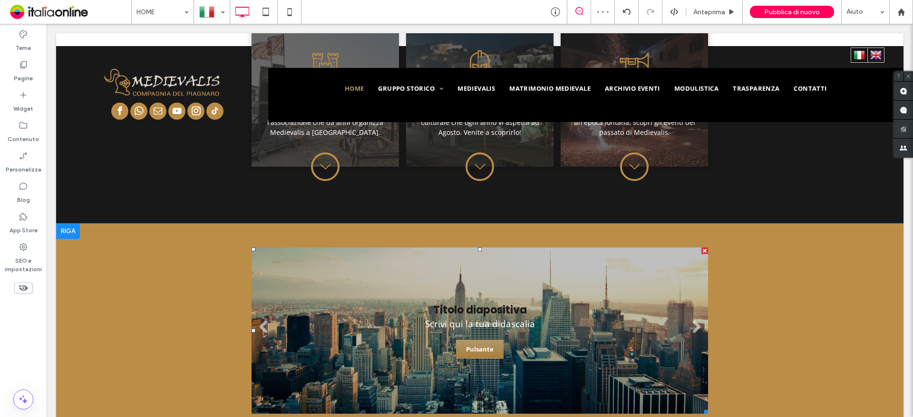
click at [499, 363] on li "Titolo diapositiva Scrivi qui la tua didascalia [GEOGRAPHIC_DATA]" at bounding box center [479, 331] width 456 height 166
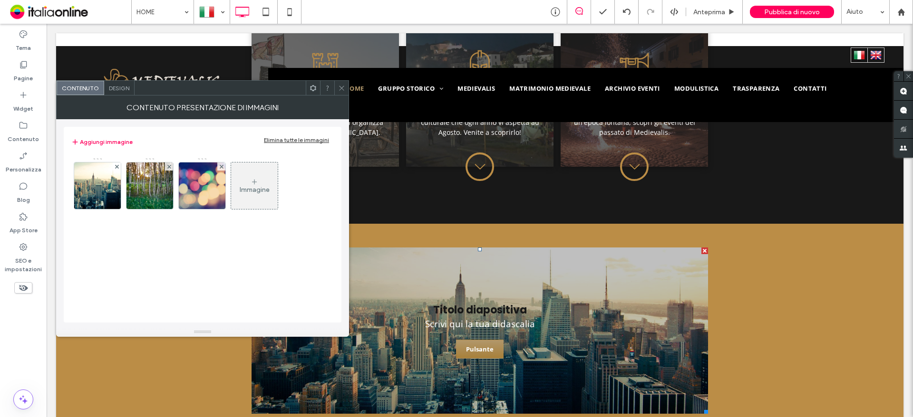
click at [129, 91] on span "Design" at bounding box center [119, 88] width 20 height 7
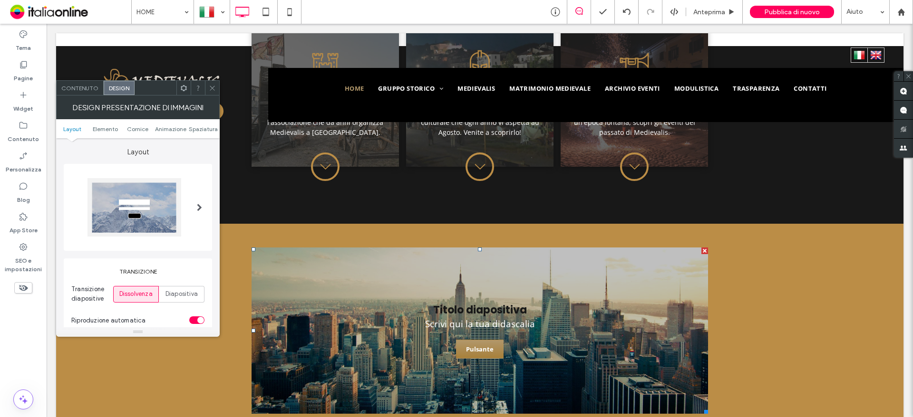
click at [193, 210] on div at bounding box center [199, 207] width 19 height 73
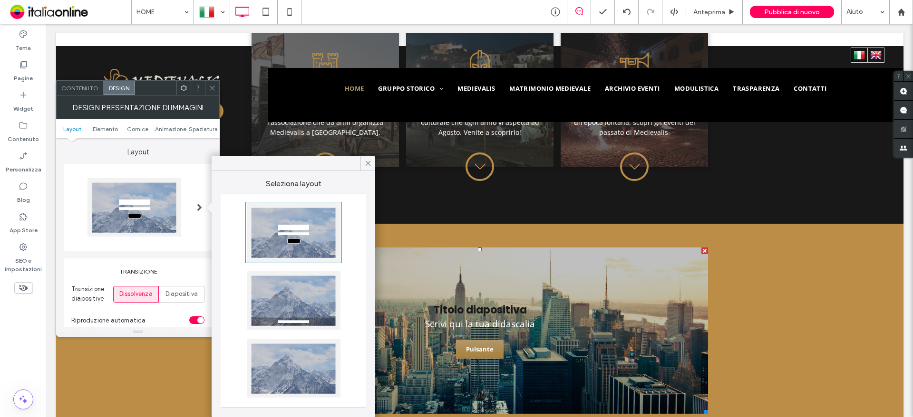
click at [290, 380] on div at bounding box center [294, 368] width 94 height 58
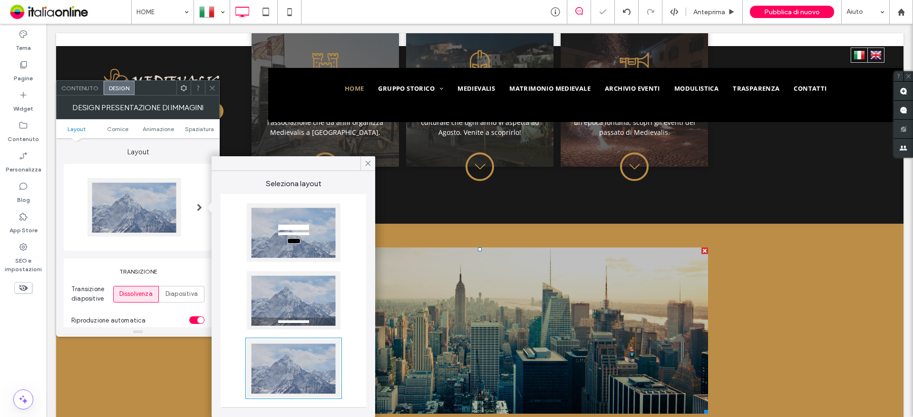
click at [213, 89] on icon at bounding box center [212, 88] width 7 height 7
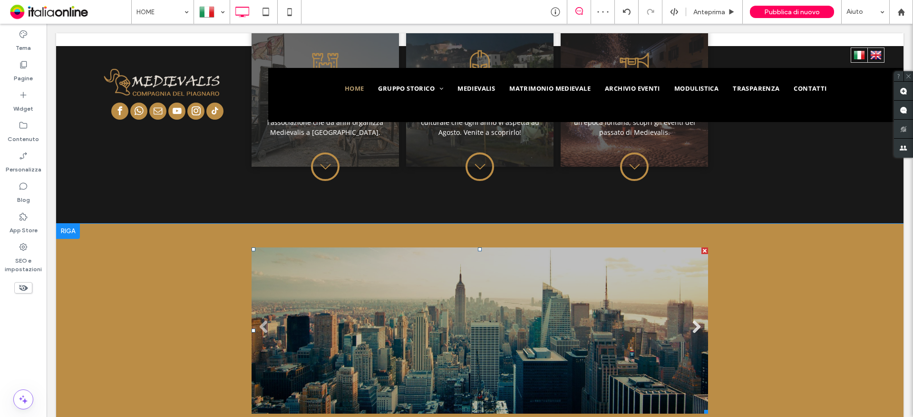
click at [689, 320] on link "Next" at bounding box center [696, 327] width 14 height 14
click at [433, 346] on li "Titolo diapositiva Scrivi qui la tua didascalia [GEOGRAPHIC_DATA]" at bounding box center [479, 331] width 456 height 166
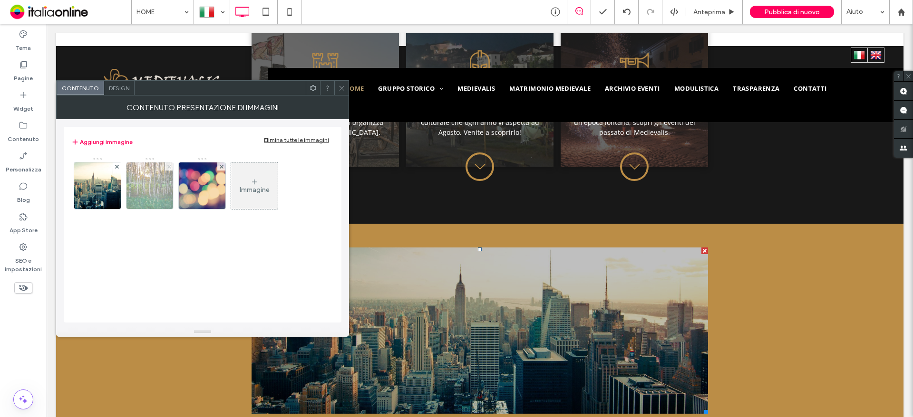
click at [170, 165] on icon at bounding box center [169, 167] width 4 height 4
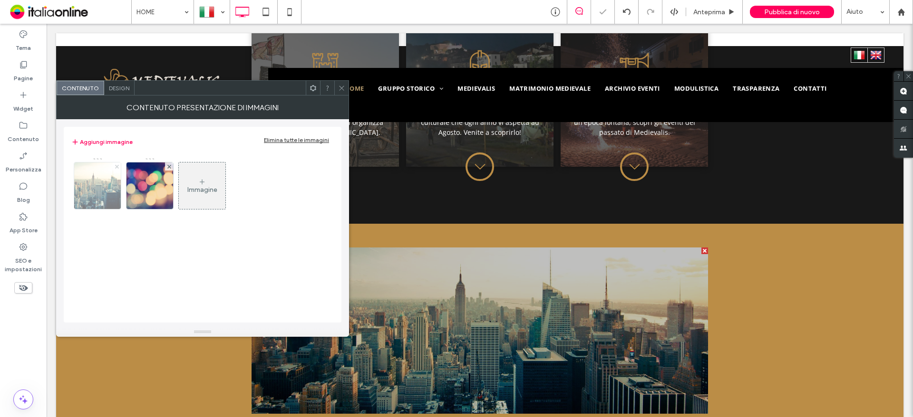
click at [118, 165] on icon at bounding box center [117, 167] width 4 height 4
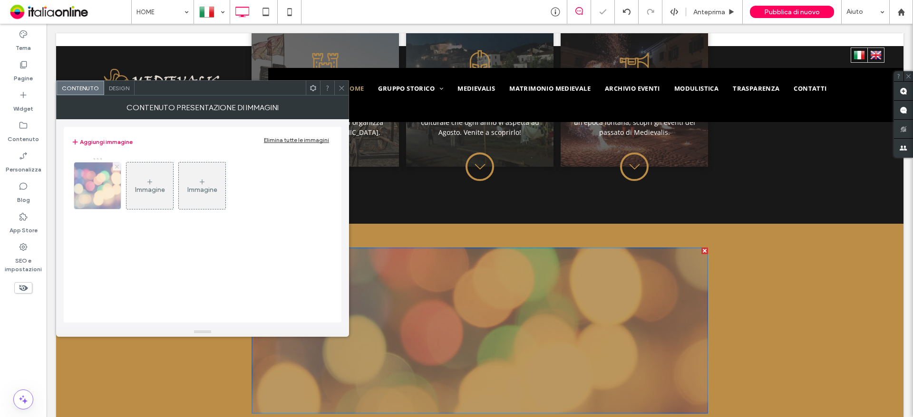
click at [115, 166] on icon at bounding box center [117, 167] width 4 height 4
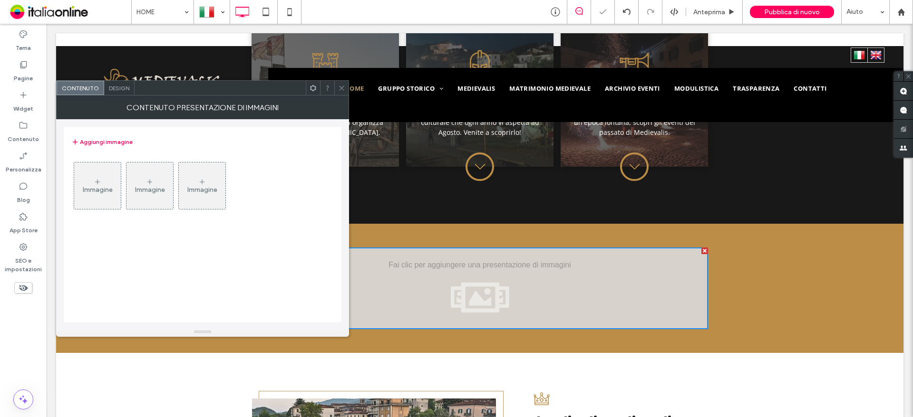
click at [99, 182] on use at bounding box center [97, 181] width 5 height 5
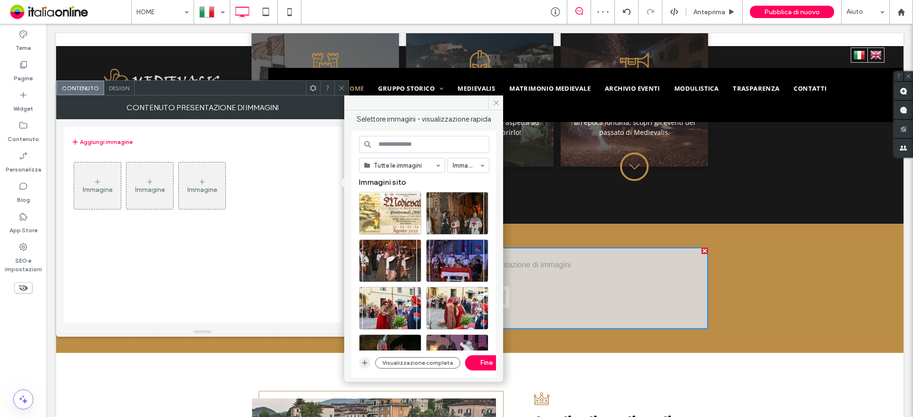
click at [367, 363] on icon "button" at bounding box center [365, 363] width 8 height 8
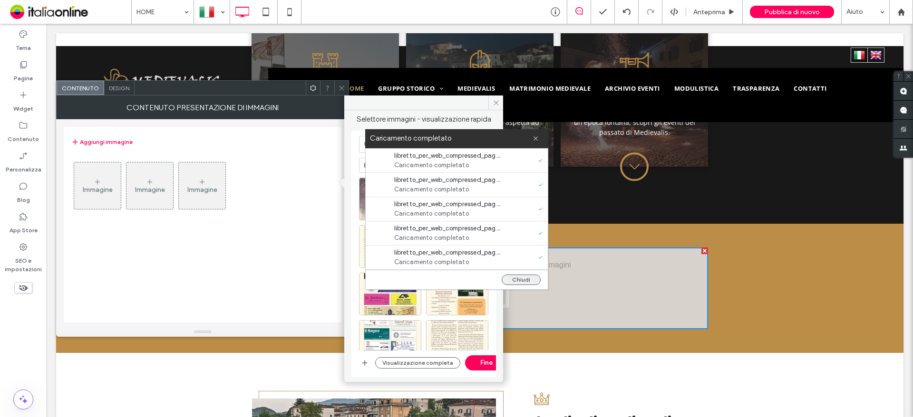
click at [520, 281] on button "Chiudi" at bounding box center [521, 280] width 39 height 10
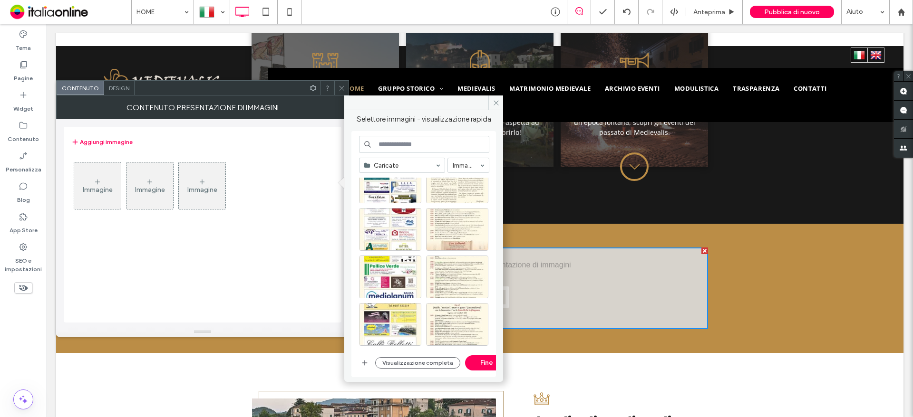
scroll to position [0, 0]
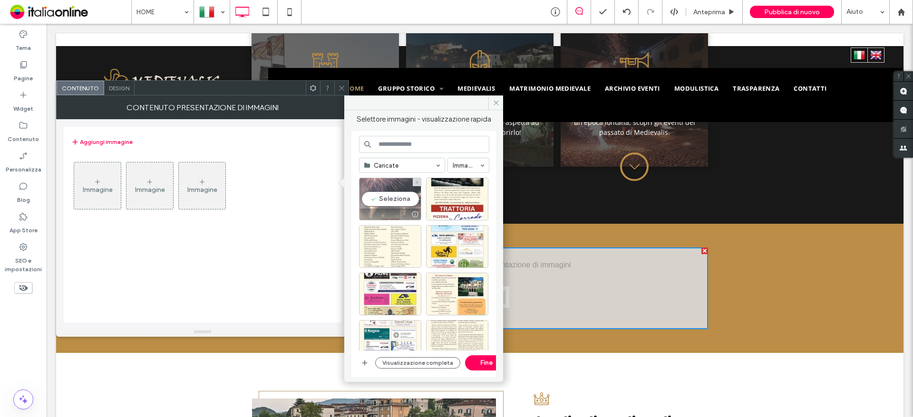
click at [393, 204] on div "Seleziona" at bounding box center [390, 199] width 62 height 43
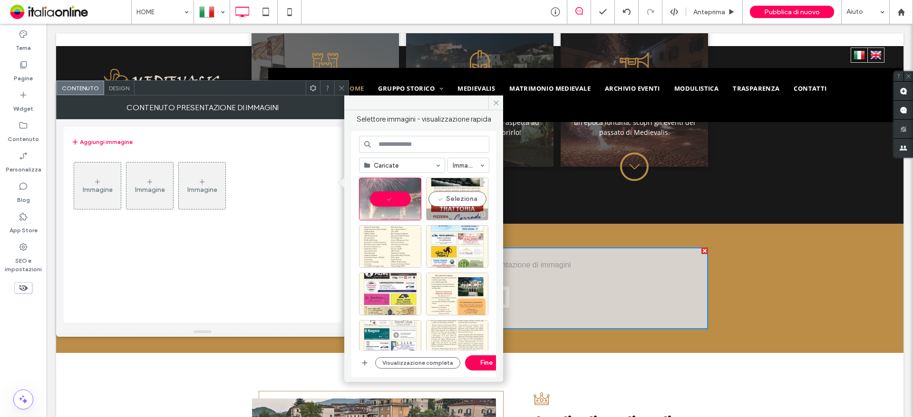
drag, startPoint x: 444, startPoint y: 196, endPoint x: 437, endPoint y: 221, distance: 26.3
click at [444, 196] on div "Seleziona" at bounding box center [457, 199] width 62 height 43
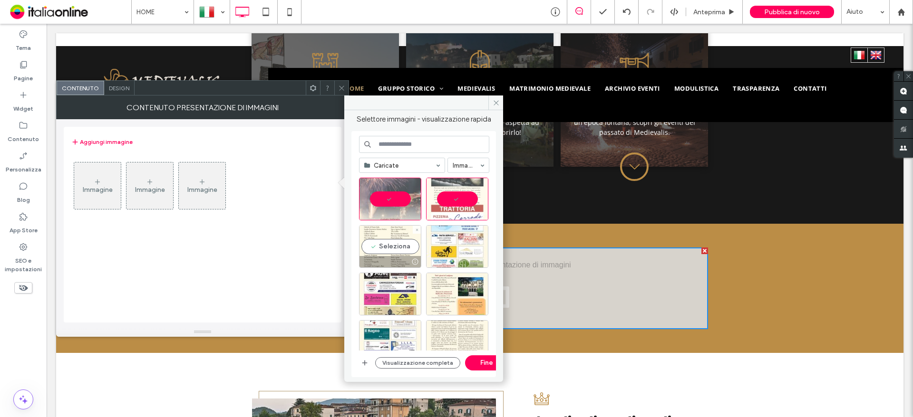
drag, startPoint x: 407, startPoint y: 243, endPoint x: 423, endPoint y: 244, distance: 15.7
click at [407, 243] on div "Seleziona" at bounding box center [390, 246] width 62 height 43
drag, startPoint x: 444, startPoint y: 244, endPoint x: 419, endPoint y: 264, distance: 31.9
click at [444, 244] on div "Seleziona" at bounding box center [457, 246] width 62 height 43
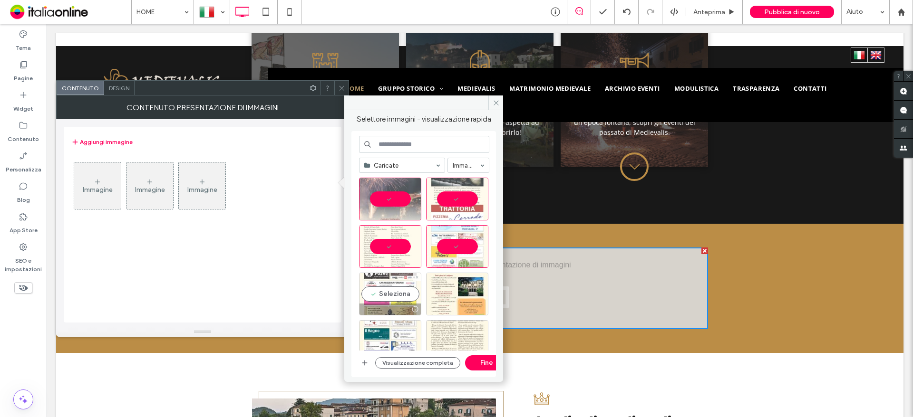
drag, startPoint x: 386, startPoint y: 293, endPoint x: 392, endPoint y: 294, distance: 6.7
click at [386, 293] on div "Seleziona" at bounding box center [390, 294] width 62 height 43
drag, startPoint x: 449, startPoint y: 300, endPoint x: 440, endPoint y: 304, distance: 9.8
click at [449, 300] on div "Seleziona" at bounding box center [457, 294] width 62 height 43
drag, startPoint x: 397, startPoint y: 333, endPoint x: 405, endPoint y: 333, distance: 7.6
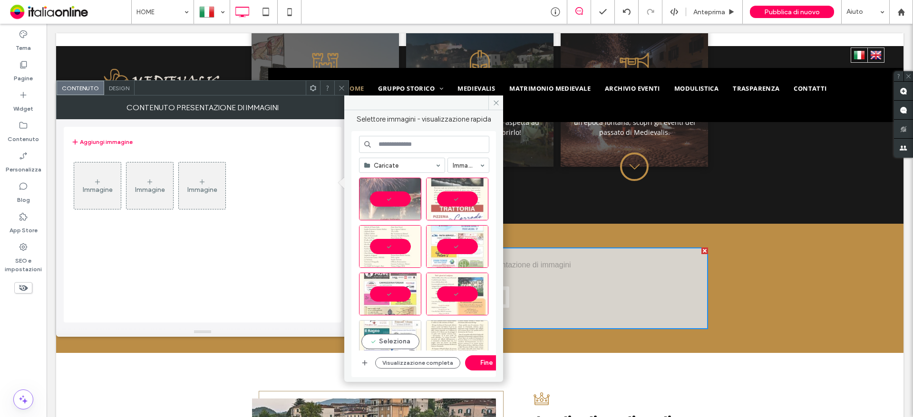
click at [397, 333] on div "Seleziona" at bounding box center [390, 341] width 62 height 43
drag, startPoint x: 439, startPoint y: 338, endPoint x: 439, endPoint y: 325, distance: 12.8
click at [439, 338] on div "Seleziona" at bounding box center [457, 341] width 62 height 43
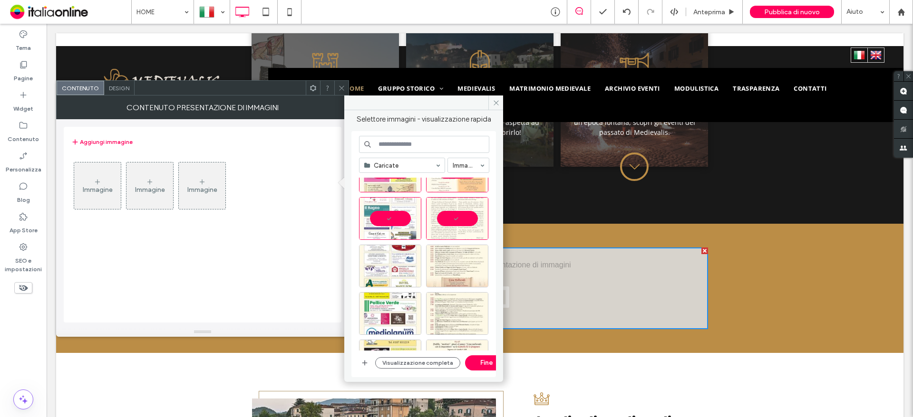
scroll to position [143, 0]
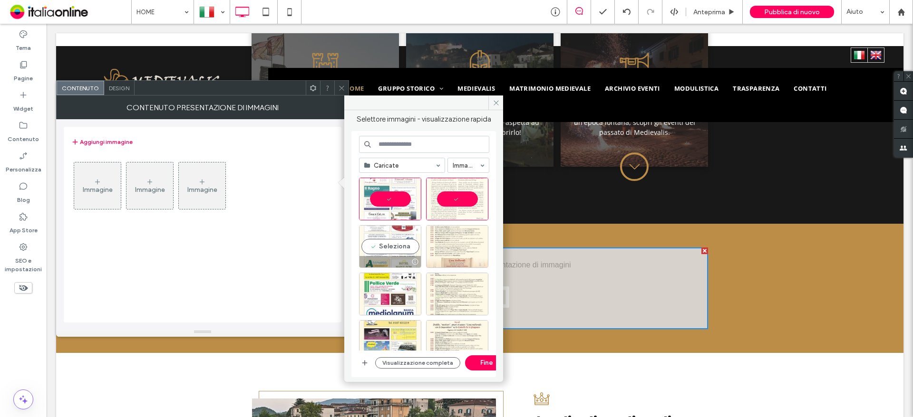
click at [396, 246] on div "Seleziona" at bounding box center [390, 246] width 62 height 43
click at [430, 245] on div "Seleziona" at bounding box center [457, 246] width 62 height 43
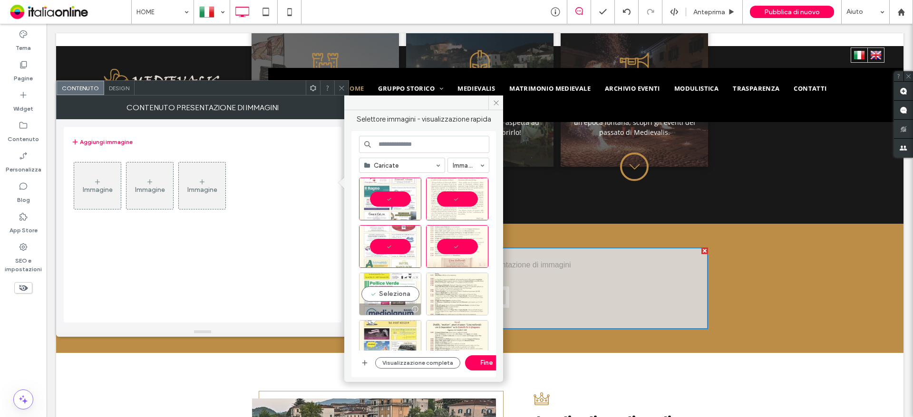
click at [392, 306] on div at bounding box center [389, 309] width 61 height 11
drag, startPoint x: 435, startPoint y: 289, endPoint x: 433, endPoint y: 308, distance: 19.2
click at [435, 289] on div "Seleziona" at bounding box center [457, 294] width 62 height 43
drag, startPoint x: 398, startPoint y: 329, endPoint x: 428, endPoint y: 335, distance: 30.0
click at [398, 329] on div "Seleziona" at bounding box center [390, 341] width 62 height 43
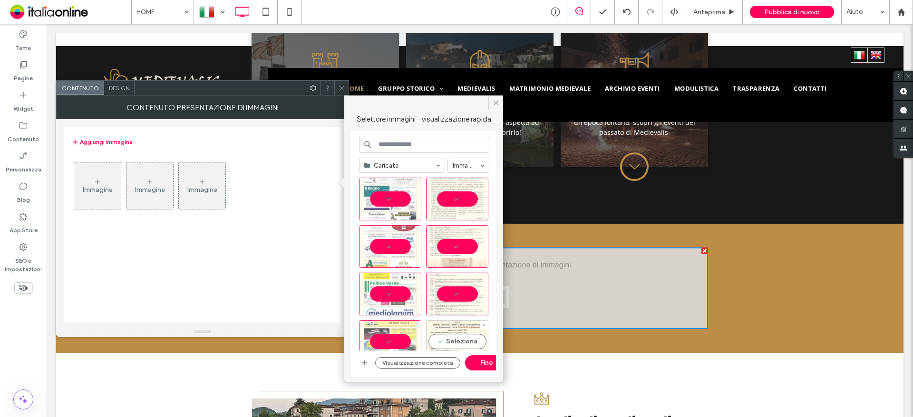
drag, startPoint x: 435, startPoint y: 336, endPoint x: 439, endPoint y: 315, distance: 20.8
click at [436, 336] on div "Seleziona" at bounding box center [457, 341] width 62 height 43
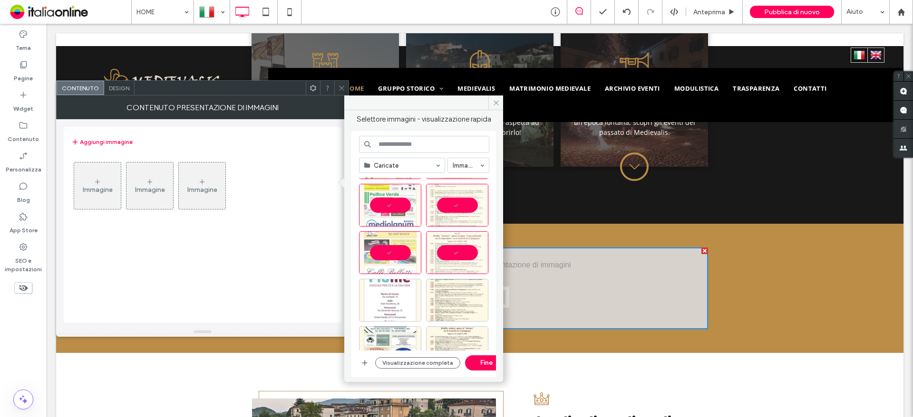
scroll to position [285, 0]
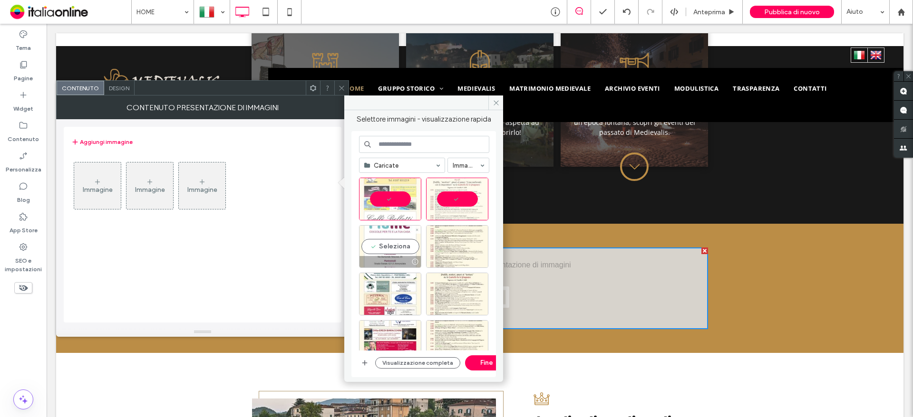
drag, startPoint x: 406, startPoint y: 254, endPoint x: 421, endPoint y: 254, distance: 15.7
click at [406, 254] on div "Seleziona" at bounding box center [390, 246] width 62 height 43
click at [426, 254] on div "Seleziona" at bounding box center [457, 246] width 62 height 43
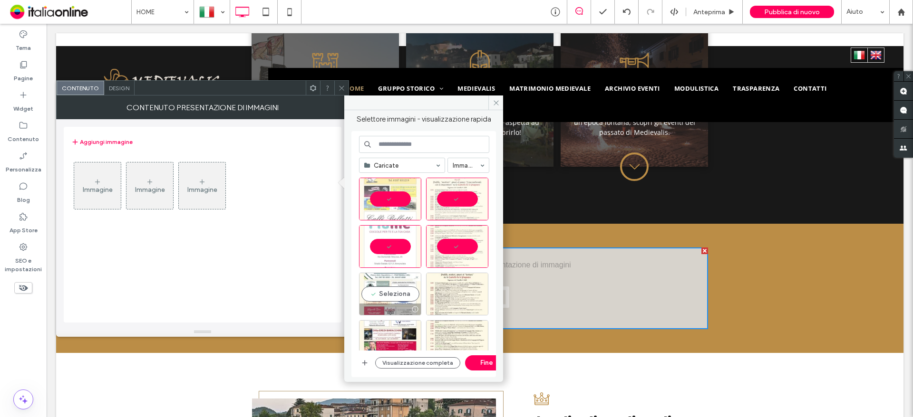
drag, startPoint x: 399, startPoint y: 299, endPoint x: 414, endPoint y: 298, distance: 14.7
click at [399, 299] on div "Seleziona" at bounding box center [390, 294] width 62 height 43
click at [433, 296] on div "Seleziona" at bounding box center [457, 294] width 62 height 43
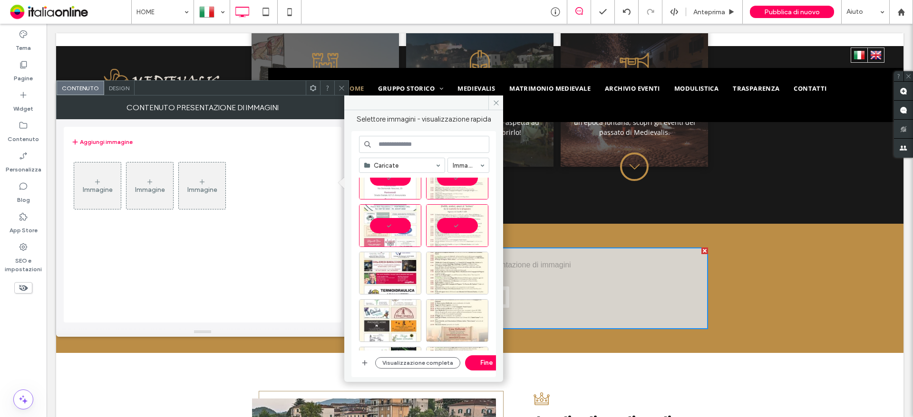
scroll to position [380, 0]
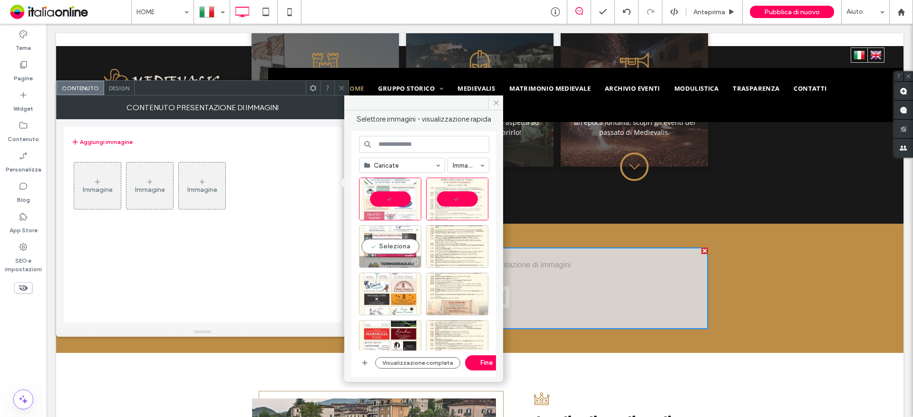
drag, startPoint x: 396, startPoint y: 246, endPoint x: 420, endPoint y: 250, distance: 24.0
click at [396, 246] on div "Seleziona" at bounding box center [390, 246] width 62 height 43
click at [433, 249] on div "Seleziona" at bounding box center [457, 246] width 62 height 43
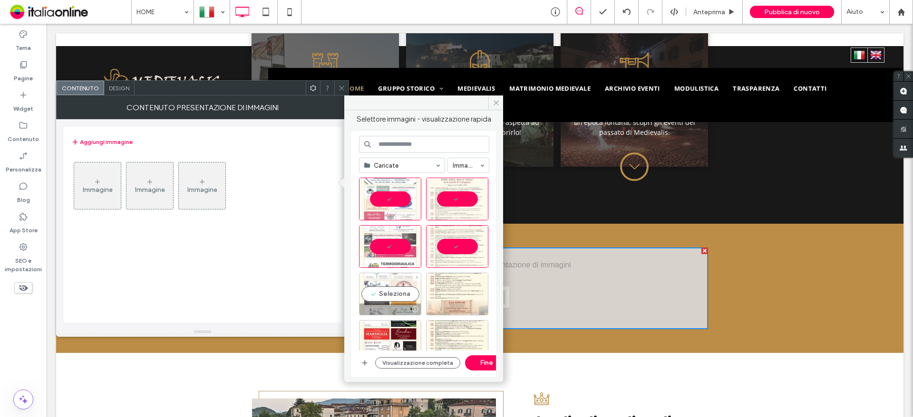
drag, startPoint x: 393, startPoint y: 299, endPoint x: 426, endPoint y: 299, distance: 33.8
click at [393, 299] on div "Seleziona" at bounding box center [390, 294] width 62 height 43
click at [447, 293] on div "Seleziona" at bounding box center [457, 294] width 62 height 43
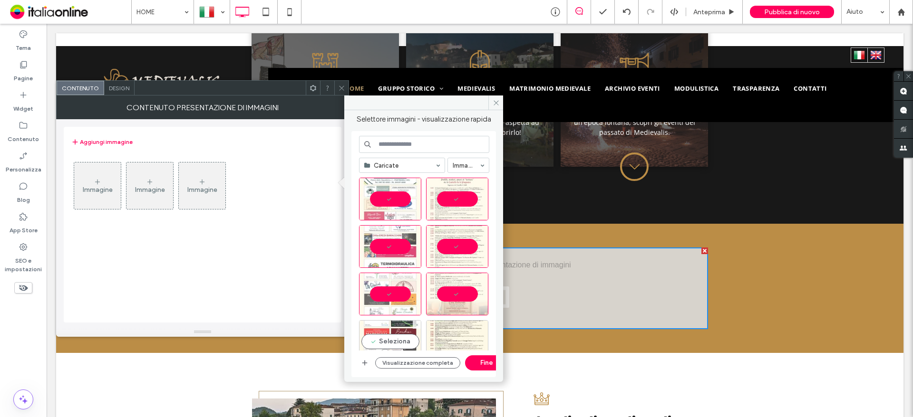
drag, startPoint x: 387, startPoint y: 330, endPoint x: 414, endPoint y: 334, distance: 26.9
click at [387, 330] on div "Seleziona" at bounding box center [390, 341] width 62 height 43
click at [445, 338] on div "Seleziona" at bounding box center [457, 341] width 62 height 43
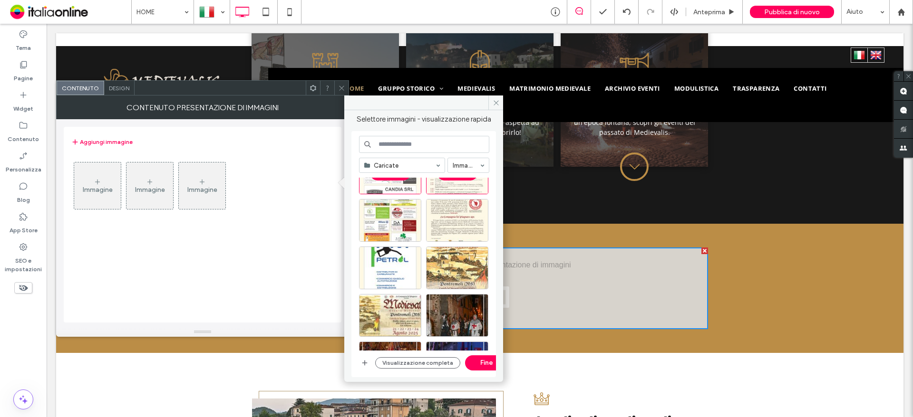
scroll to position [570, 0]
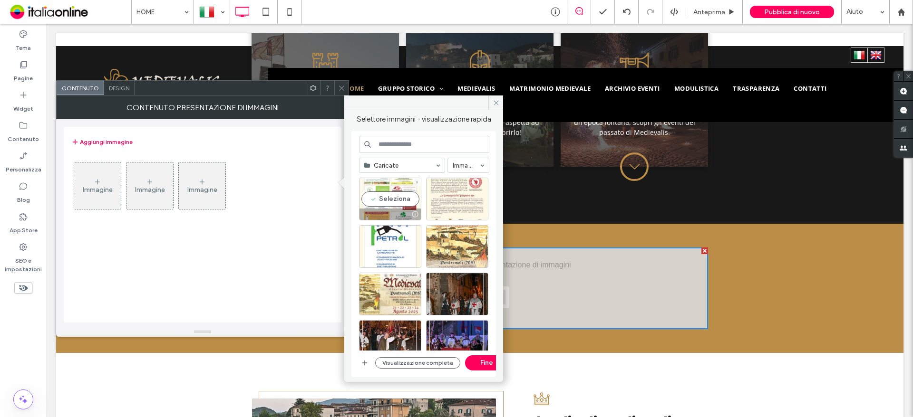
drag, startPoint x: 398, startPoint y: 202, endPoint x: 424, endPoint y: 202, distance: 25.7
click at [398, 202] on div "Seleziona" at bounding box center [390, 199] width 62 height 43
click at [436, 202] on div "Seleziona" at bounding box center [457, 199] width 62 height 43
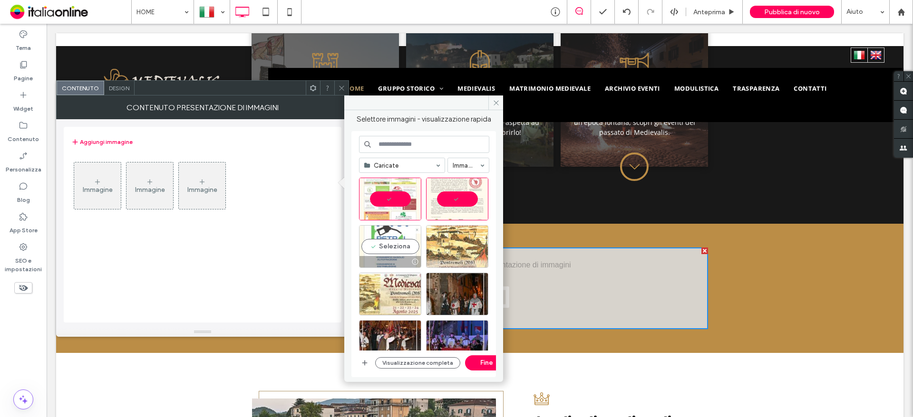
click at [389, 245] on div "Seleziona" at bounding box center [390, 246] width 62 height 43
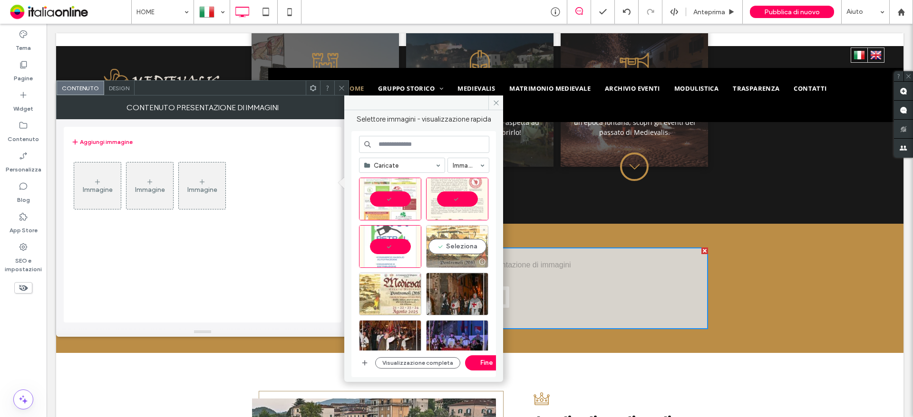
drag, startPoint x: 464, startPoint y: 248, endPoint x: 460, endPoint y: 256, distance: 8.5
click at [464, 248] on div "Seleziona" at bounding box center [457, 246] width 62 height 43
click at [471, 358] on button "Fine" at bounding box center [486, 363] width 43 height 15
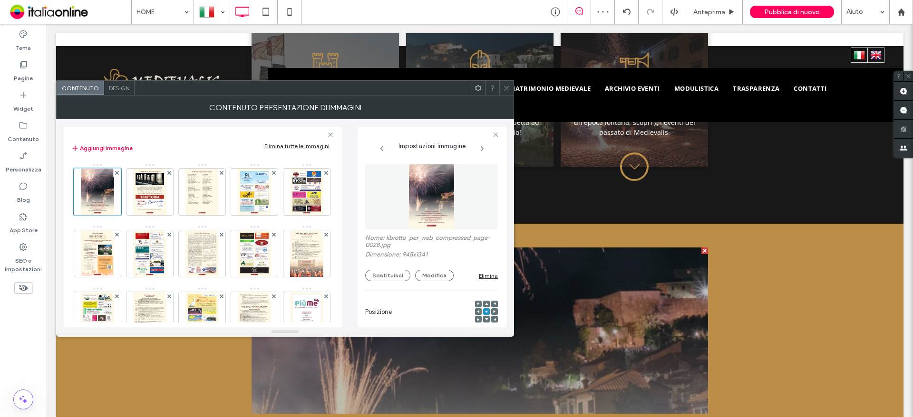
click at [298, 146] on div "Elimina tutte le immagini" at bounding box center [296, 146] width 65 height 7
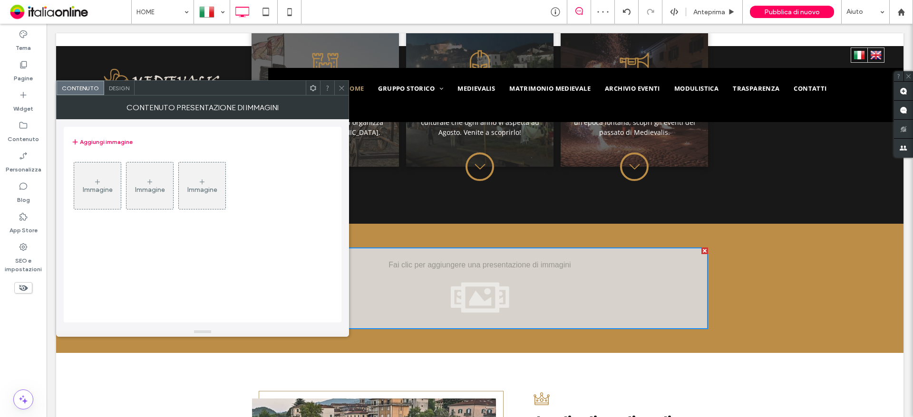
click at [75, 183] on div "Immagine" at bounding box center [97, 186] width 47 height 45
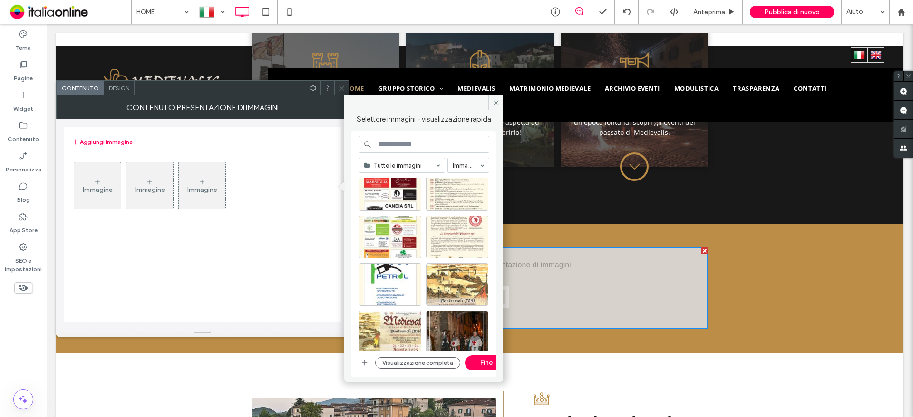
scroll to position [611, 0]
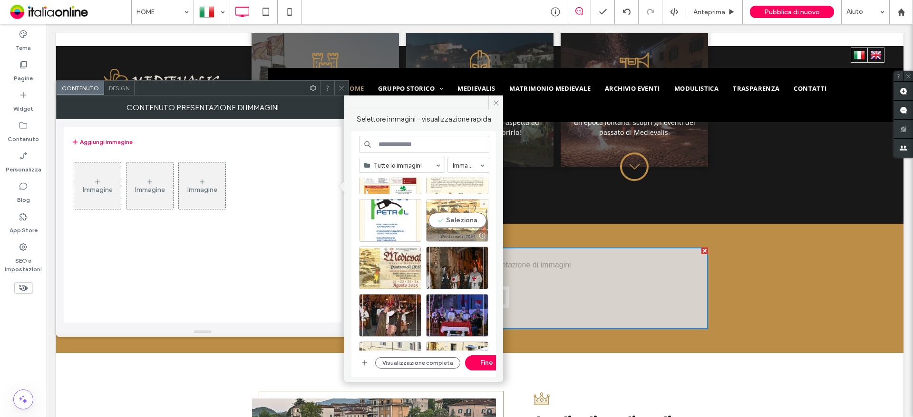
click at [452, 221] on div "Seleziona" at bounding box center [457, 220] width 62 height 43
click at [411, 222] on div "Seleziona" at bounding box center [390, 220] width 62 height 43
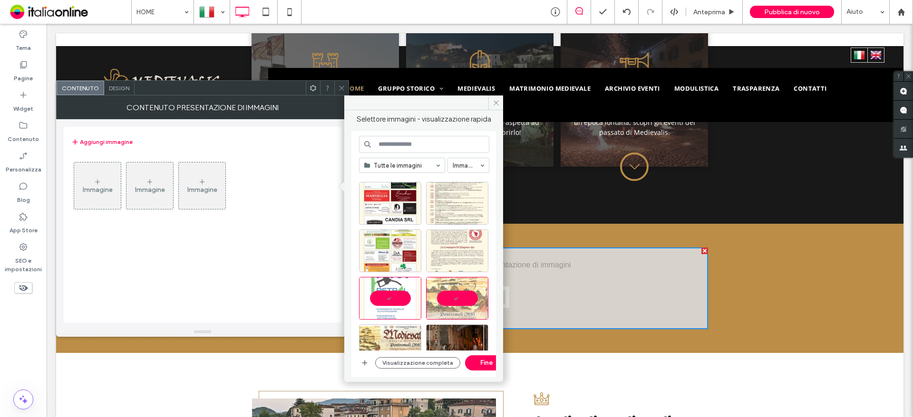
scroll to position [516, 0]
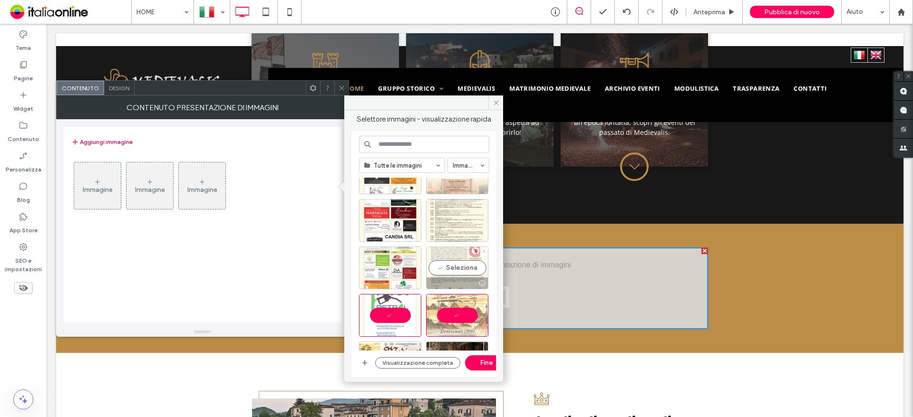
click at [454, 263] on div "Seleziona" at bounding box center [457, 268] width 62 height 43
click at [406, 261] on div "Seleziona" at bounding box center [390, 268] width 62 height 43
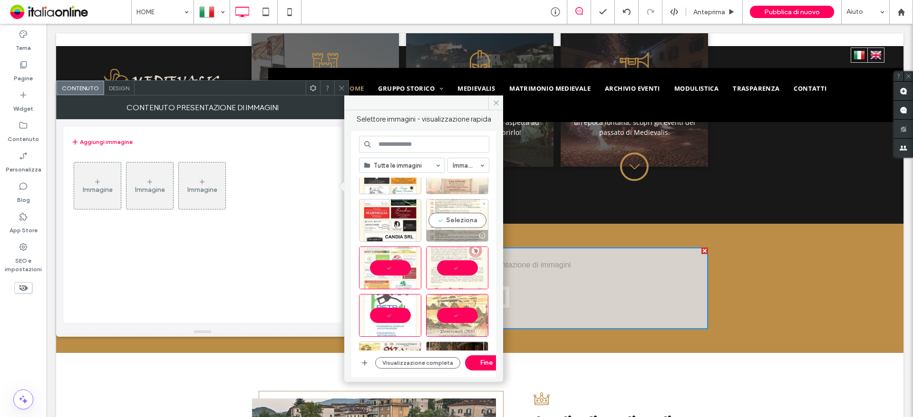
click at [455, 224] on div "Seleziona" at bounding box center [457, 220] width 62 height 43
click at [405, 222] on div "Seleziona" at bounding box center [390, 220] width 62 height 43
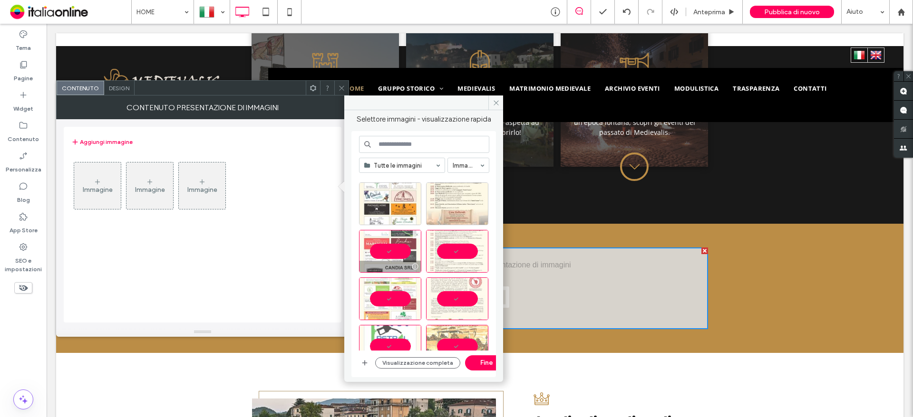
scroll to position [468, 0]
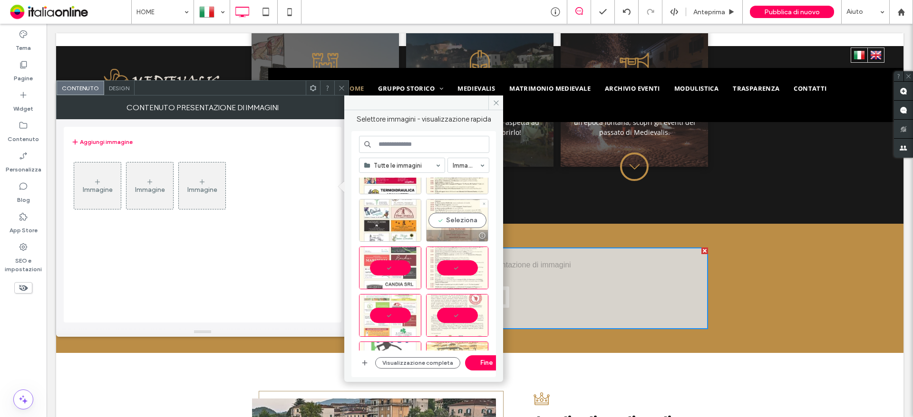
drag, startPoint x: 442, startPoint y: 226, endPoint x: 415, endPoint y: 224, distance: 26.7
click at [442, 226] on div "Seleziona" at bounding box center [457, 220] width 62 height 43
click at [410, 222] on div "Seleziona" at bounding box center [390, 220] width 62 height 43
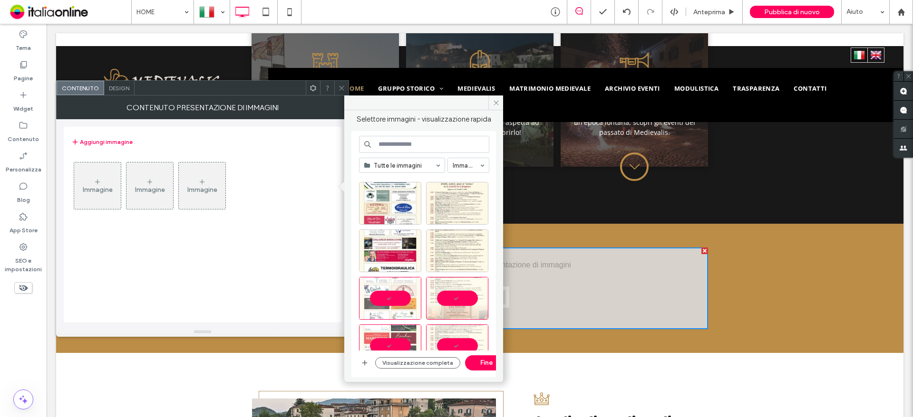
scroll to position [373, 0]
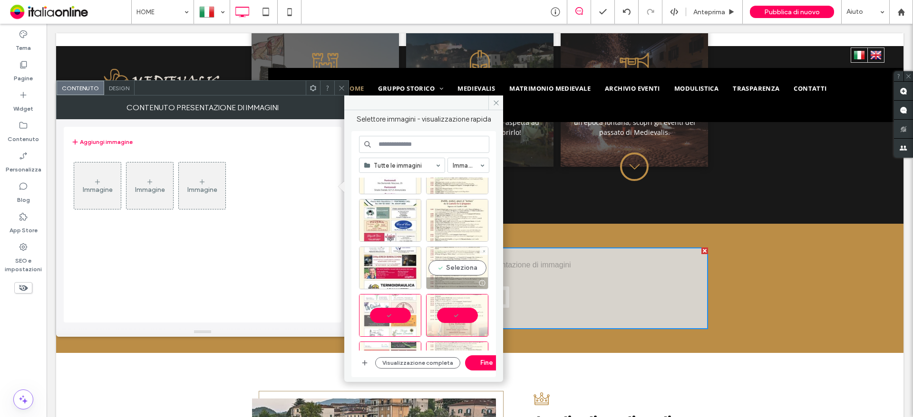
drag, startPoint x: 446, startPoint y: 271, endPoint x: 433, endPoint y: 269, distance: 13.5
click at [446, 271] on div "Seleziona" at bounding box center [457, 268] width 62 height 43
drag, startPoint x: 401, startPoint y: 259, endPoint x: 440, endPoint y: 246, distance: 41.5
click at [400, 259] on div "Seleziona" at bounding box center [390, 268] width 62 height 43
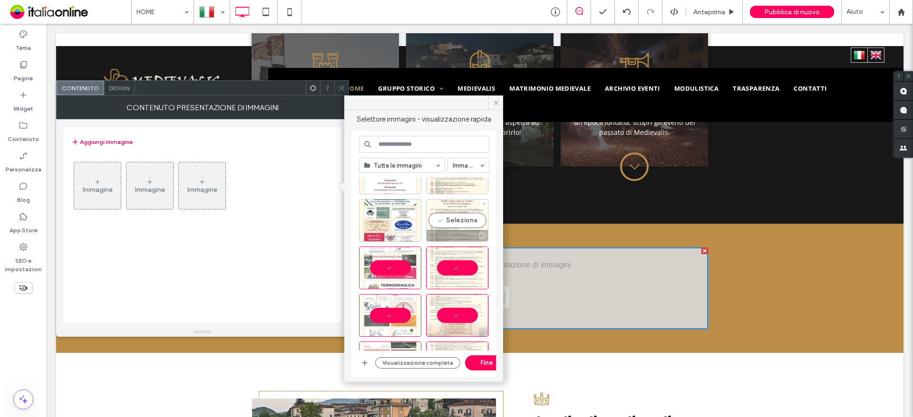
drag, startPoint x: 464, startPoint y: 225, endPoint x: 439, endPoint y: 223, distance: 24.4
click at [464, 225] on div "Seleziona" at bounding box center [457, 220] width 62 height 43
click at [404, 217] on div "Seleziona" at bounding box center [390, 220] width 62 height 43
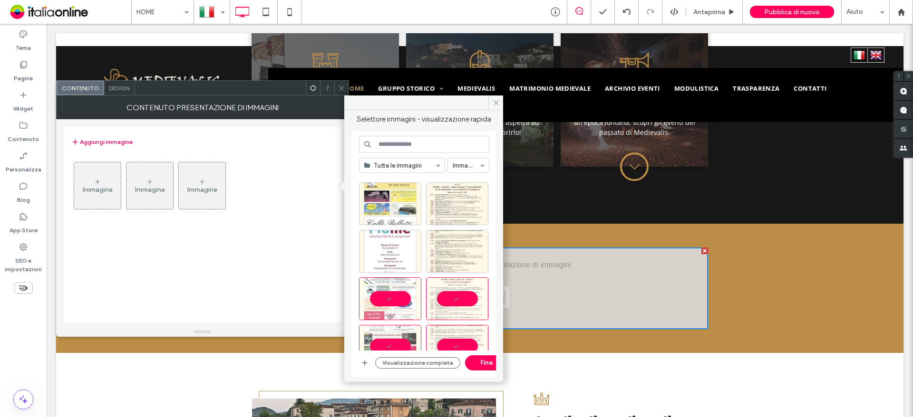
scroll to position [278, 0]
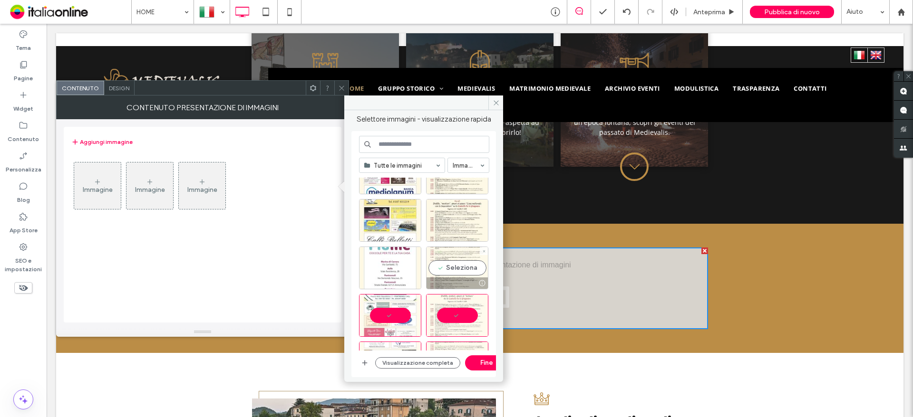
click at [434, 258] on div "Seleziona" at bounding box center [457, 268] width 62 height 43
drag, startPoint x: 395, startPoint y: 264, endPoint x: 435, endPoint y: 239, distance: 48.0
click at [395, 264] on div "Seleziona" at bounding box center [390, 268] width 62 height 43
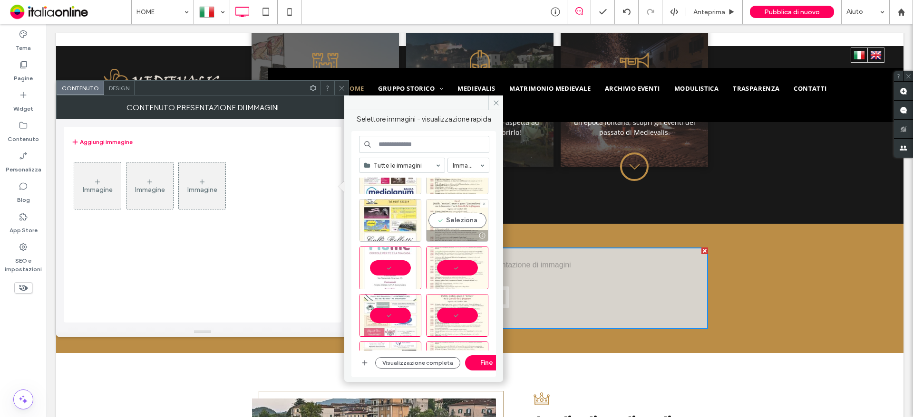
click at [451, 217] on div "Seleziona" at bounding box center [457, 220] width 62 height 43
click at [411, 222] on div "Seleziona" at bounding box center [390, 220] width 62 height 43
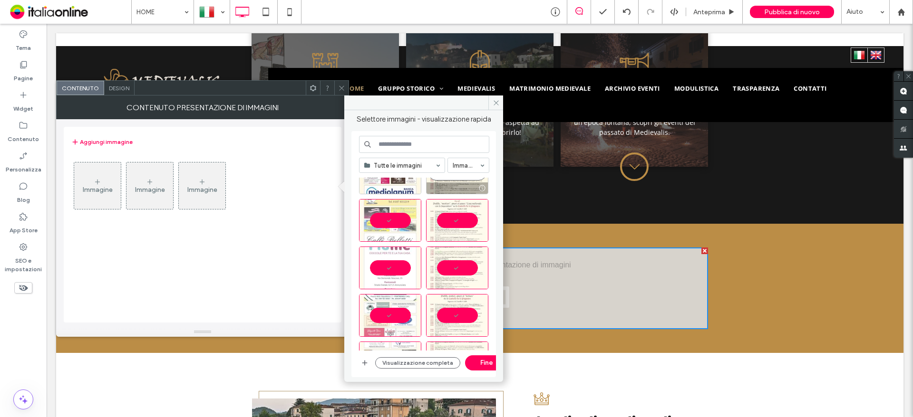
drag, startPoint x: 448, startPoint y: 193, endPoint x: 422, endPoint y: 189, distance: 26.5
click at [450, 189] on div at bounding box center [456, 188] width 61 height 11
click at [409, 187] on div at bounding box center [415, 188] width 12 height 8
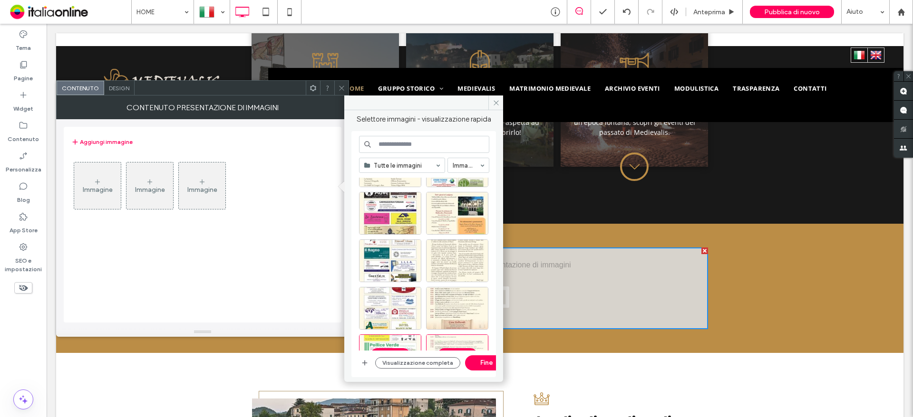
scroll to position [88, 0]
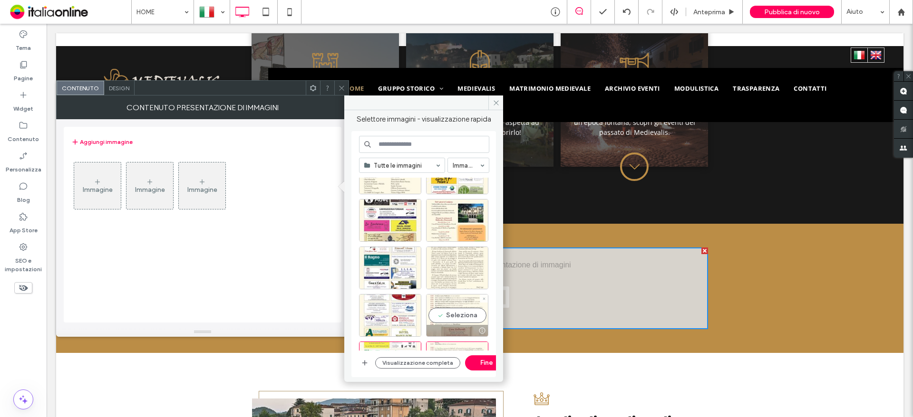
click at [447, 313] on div "Seleziona" at bounding box center [457, 315] width 62 height 43
drag, startPoint x: 407, startPoint y: 313, endPoint x: 415, endPoint y: 307, distance: 9.8
click at [407, 313] on div "Seleziona" at bounding box center [390, 315] width 62 height 43
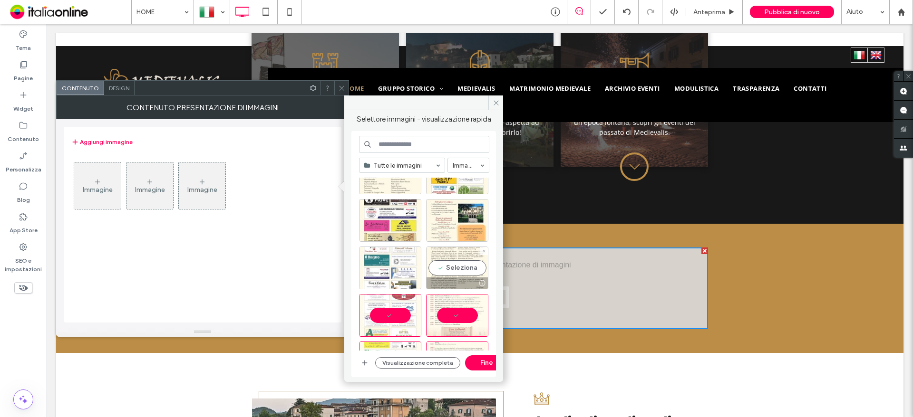
drag, startPoint x: 449, startPoint y: 268, endPoint x: 403, endPoint y: 262, distance: 46.9
click at [449, 268] on div "Seleziona" at bounding box center [457, 268] width 62 height 43
drag, startPoint x: 390, startPoint y: 259, endPoint x: 399, endPoint y: 252, distance: 11.2
click at [390, 259] on div "Seleziona" at bounding box center [390, 268] width 62 height 43
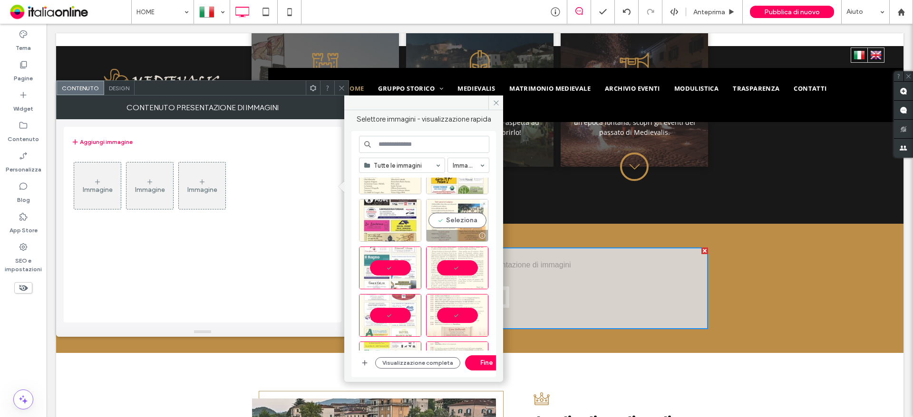
drag, startPoint x: 435, startPoint y: 224, endPoint x: 407, endPoint y: 224, distance: 28.0
click at [435, 224] on div "Seleziona" at bounding box center [457, 220] width 62 height 43
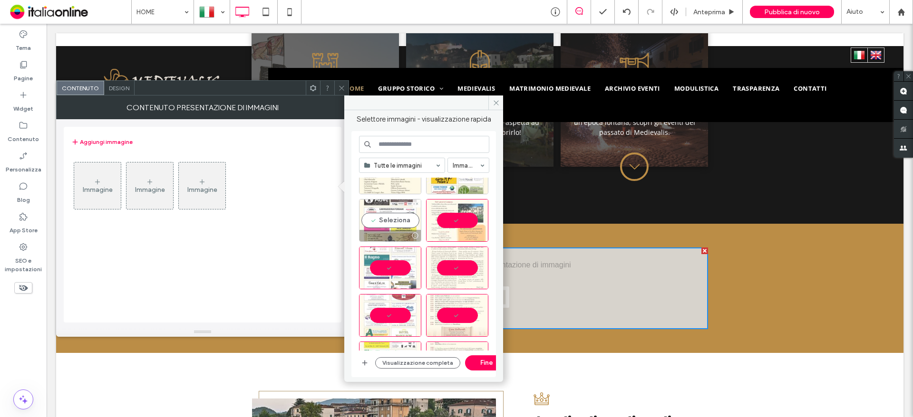
click at [402, 223] on div "Seleziona" at bounding box center [390, 220] width 62 height 43
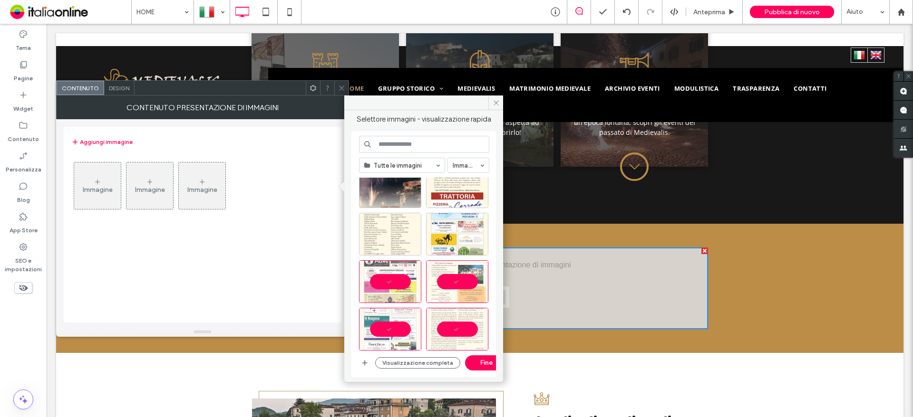
scroll to position [0, 0]
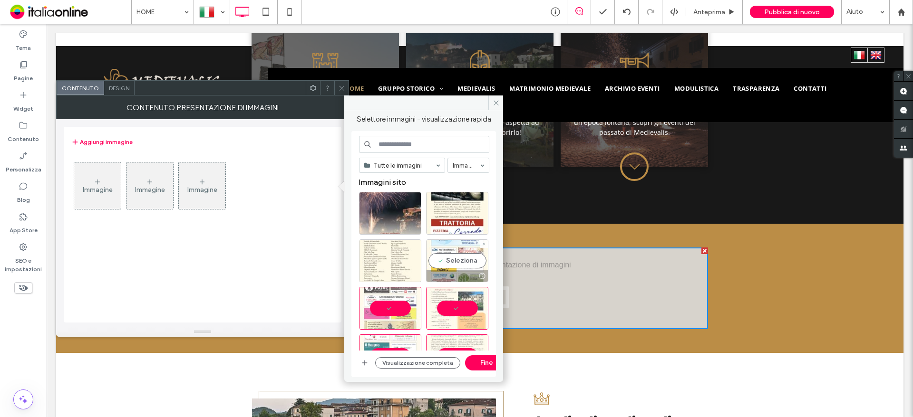
click at [438, 273] on div at bounding box center [456, 275] width 61 height 11
click at [398, 266] on div "Seleziona" at bounding box center [390, 261] width 62 height 43
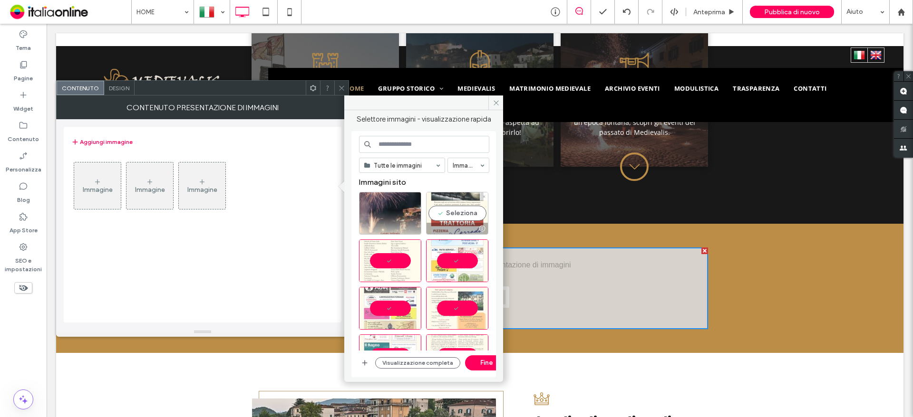
drag, startPoint x: 442, startPoint y: 220, endPoint x: 430, endPoint y: 221, distance: 11.4
click at [442, 220] on div "Seleziona" at bounding box center [457, 213] width 62 height 43
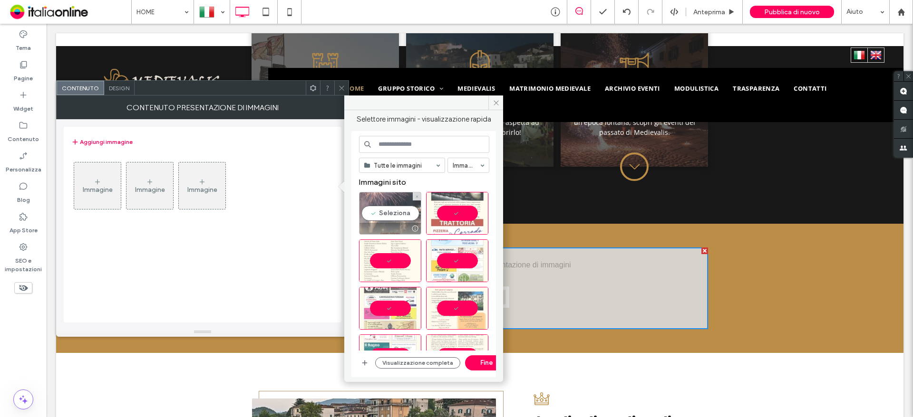
drag, startPoint x: 412, startPoint y: 221, endPoint x: 416, endPoint y: 220, distance: 4.8
click at [412, 221] on div "Seleziona" at bounding box center [390, 213] width 62 height 43
click at [473, 362] on button "Fine" at bounding box center [486, 363] width 43 height 15
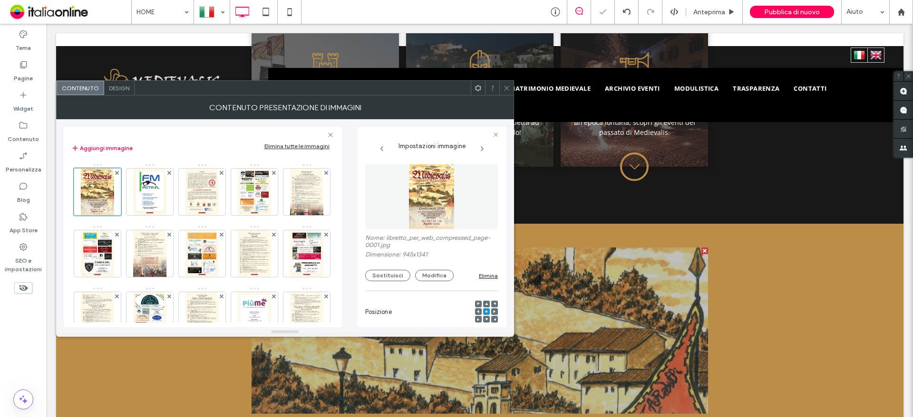
click at [506, 91] on icon at bounding box center [506, 88] width 7 height 7
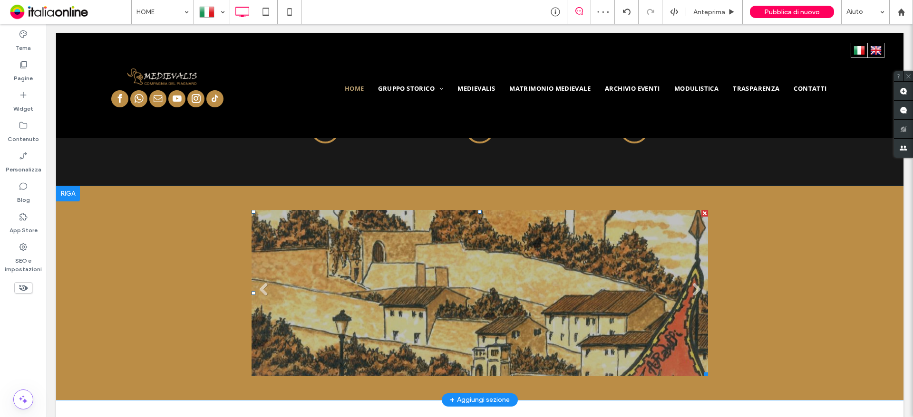
scroll to position [822, 0]
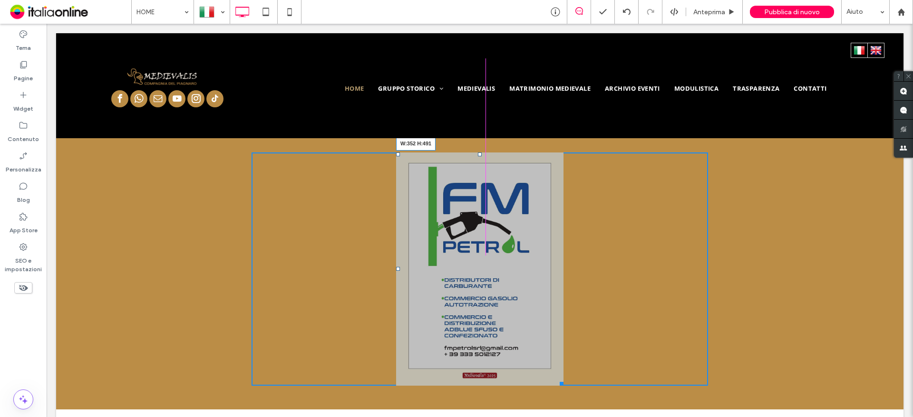
drag, startPoint x: 699, startPoint y: 294, endPoint x: 601, endPoint y: 385, distance: 133.5
click at [556, 379] on div at bounding box center [559, 382] width 7 height 7
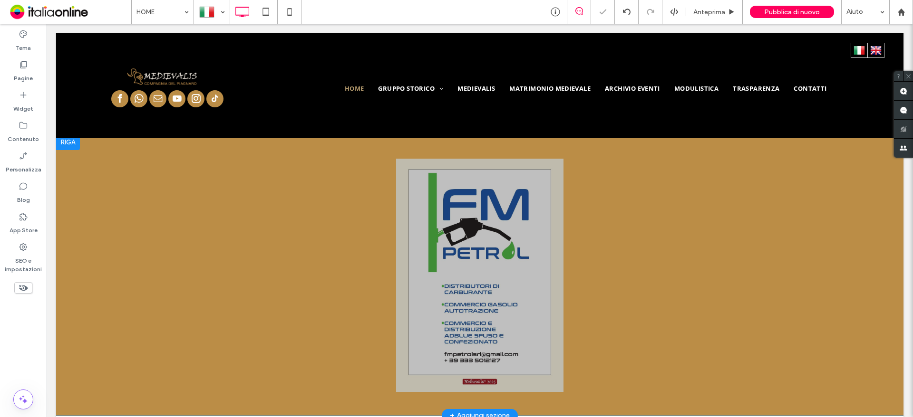
scroll to position [775, 0]
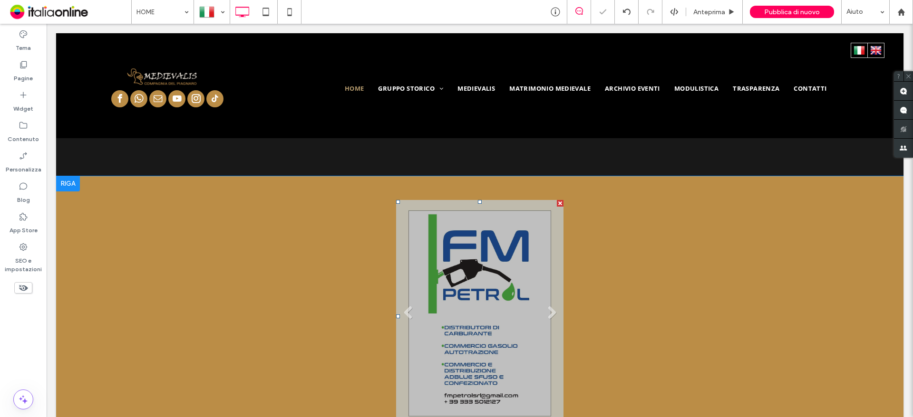
click at [534, 324] on li "Titolo diapositiva Scrivi qui la tua didascalia Pulsante" at bounding box center [479, 316] width 167 height 233
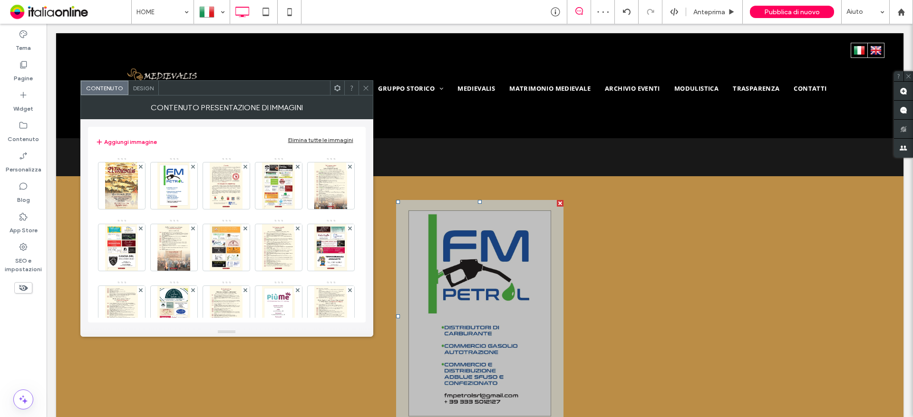
click at [149, 96] on div "Contenuto presentazione di immagini" at bounding box center [226, 108] width 293 height 24
click at [148, 92] on div "Design" at bounding box center [143, 88] width 30 height 14
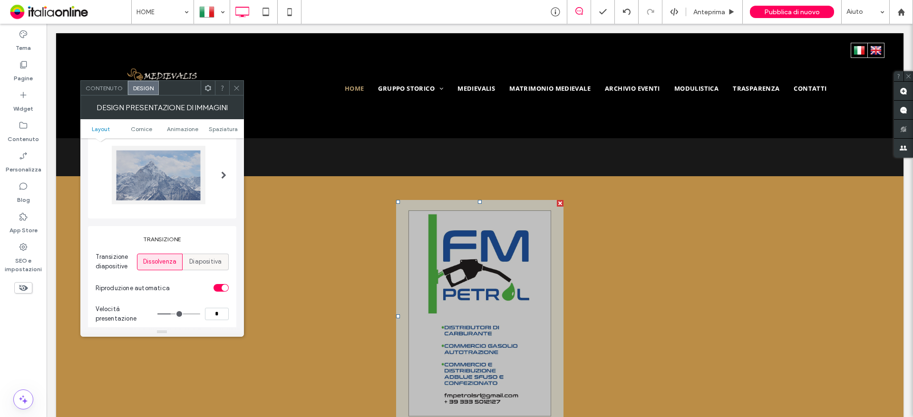
scroll to position [95, 0]
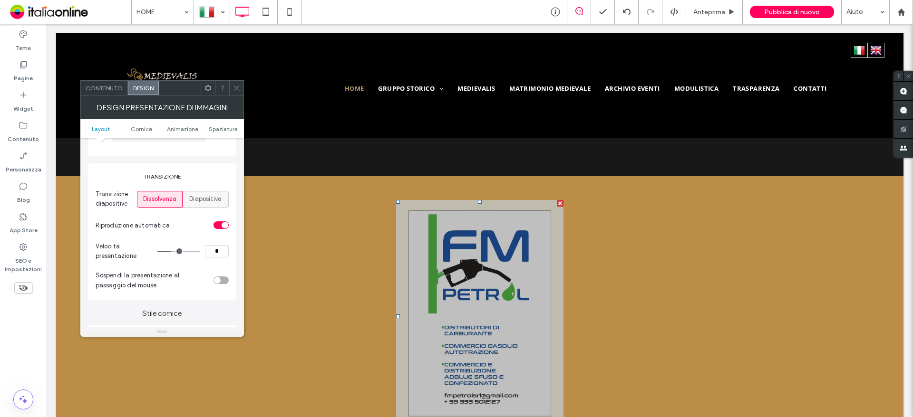
click at [201, 199] on span "Diapositiva" at bounding box center [205, 199] width 32 height 10
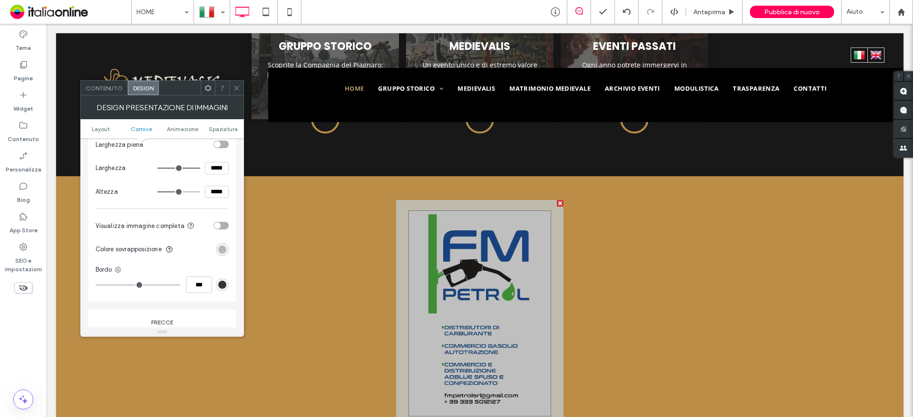
scroll to position [333, 0]
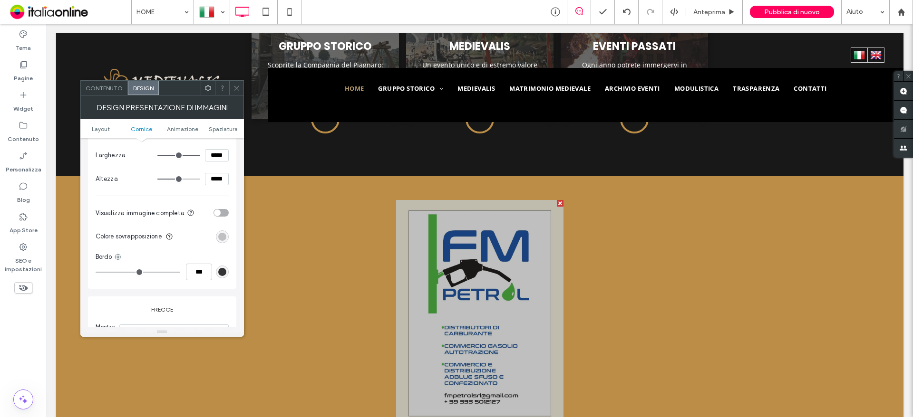
click at [224, 234] on div "rgba(0, 0, 0, 0.25)" at bounding box center [222, 237] width 8 height 8
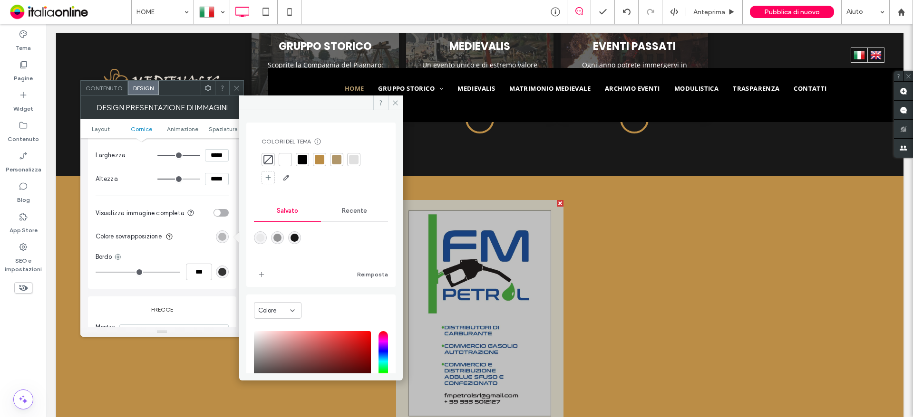
click at [272, 158] on div at bounding box center [268, 160] width 10 height 10
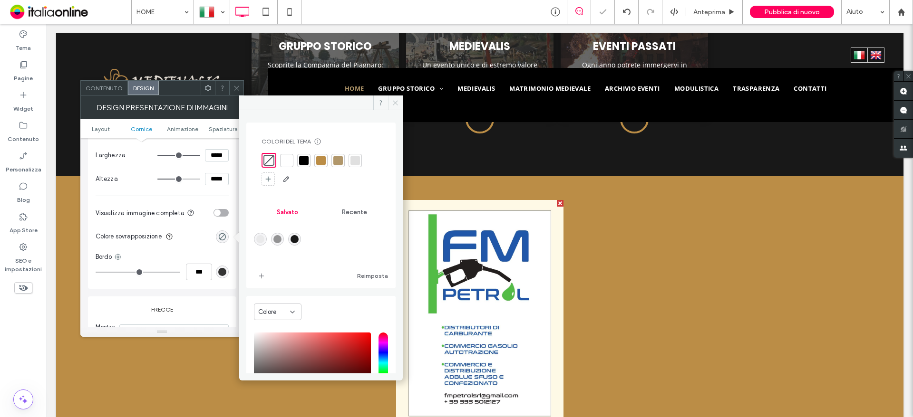
click at [394, 101] on icon at bounding box center [395, 102] width 7 height 7
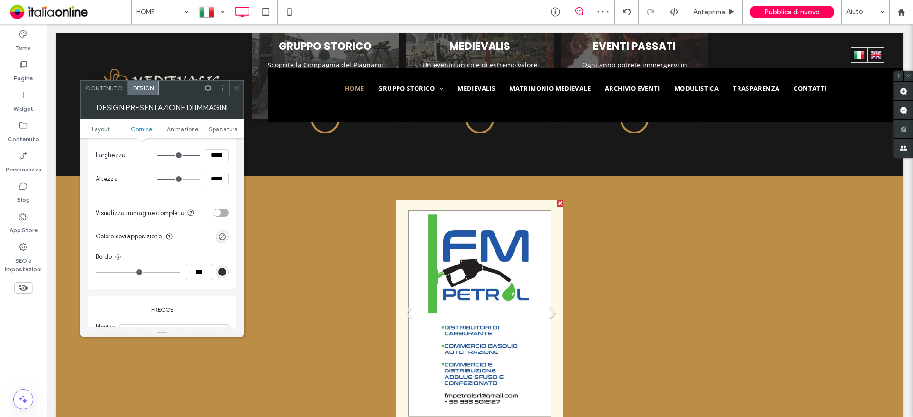
click at [544, 306] on link "Next" at bounding box center [551, 313] width 14 height 14
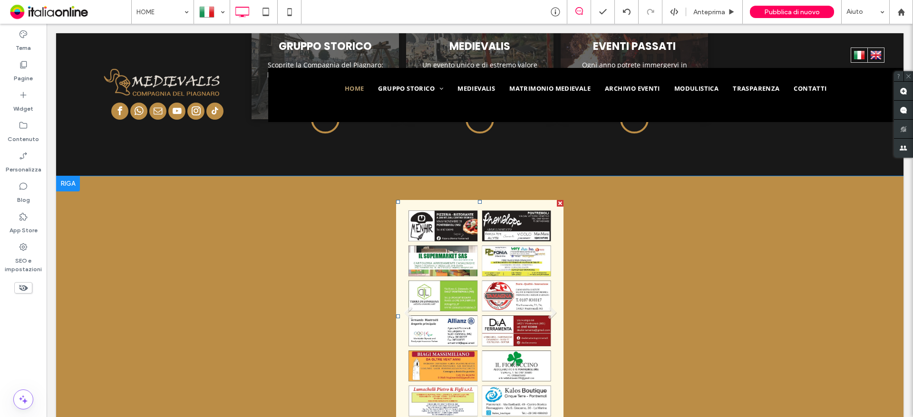
click at [475, 277] on li "Titolo diapositiva Scrivi qui la tua didascalia Pulsante" at bounding box center [479, 316] width 167 height 233
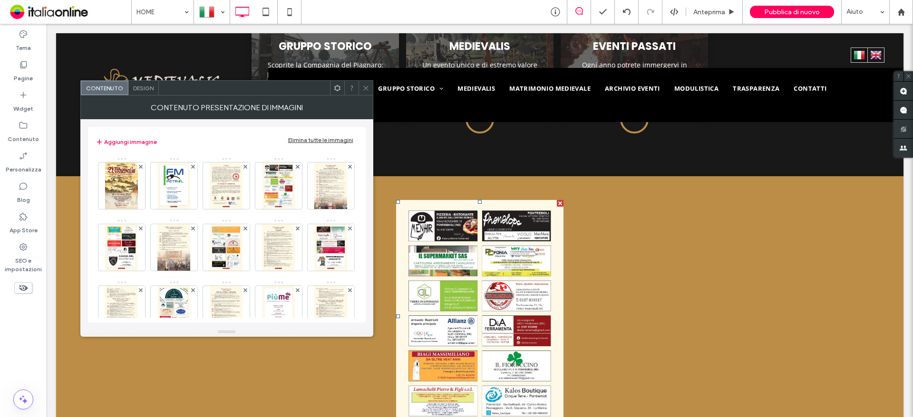
click at [146, 92] on div "Design" at bounding box center [143, 88] width 30 height 14
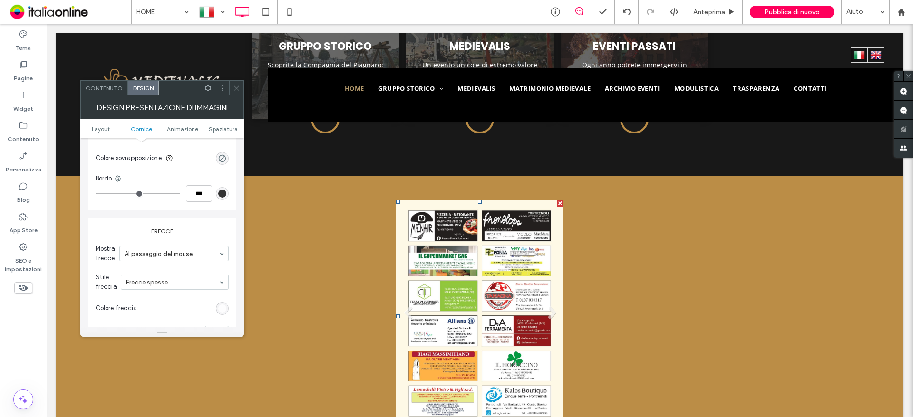
scroll to position [428, 0]
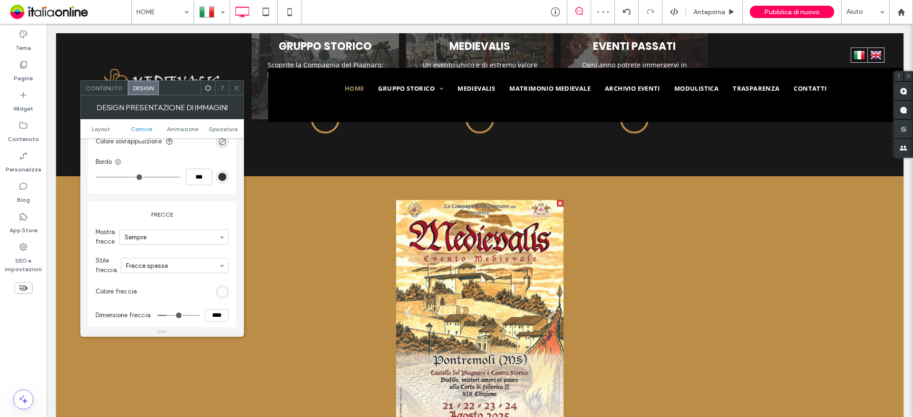
click at [280, 286] on div "Click To Paste Titolo diapositiva Scrivi qui la tua didascalia Pulsante Titolo …" at bounding box center [479, 316] width 456 height 233
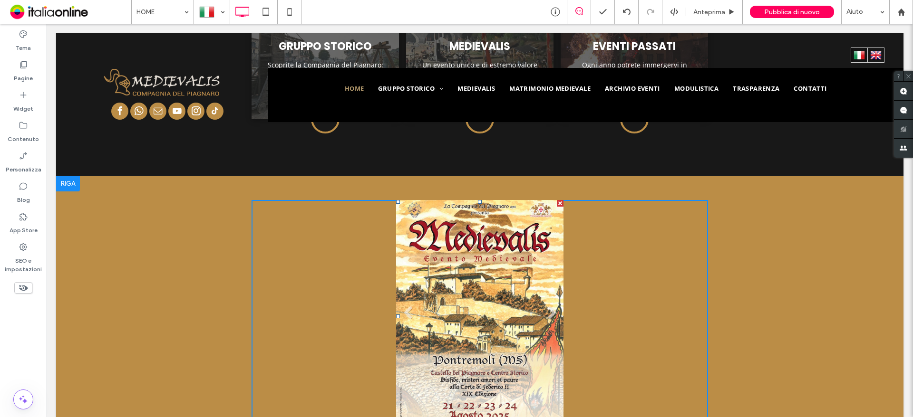
click at [401, 314] on li "Titolo diapositiva Scrivi qui la tua didascalia Pulsante" at bounding box center [479, 316] width 167 height 233
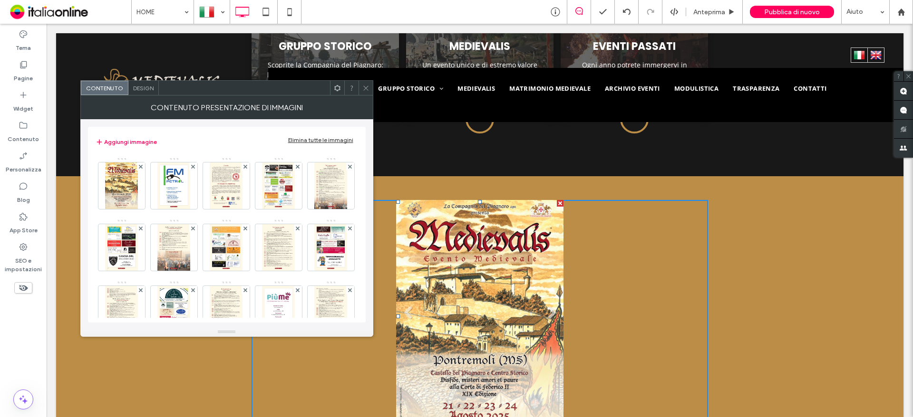
click at [143, 89] on span "Design" at bounding box center [143, 88] width 20 height 7
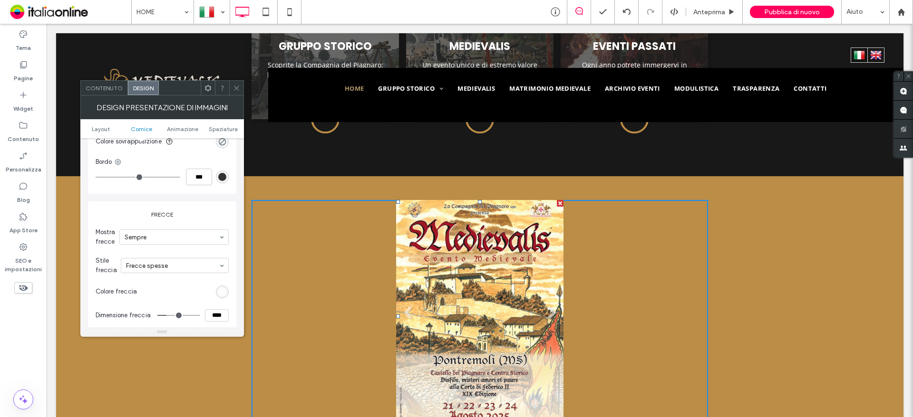
scroll to position [475, 0]
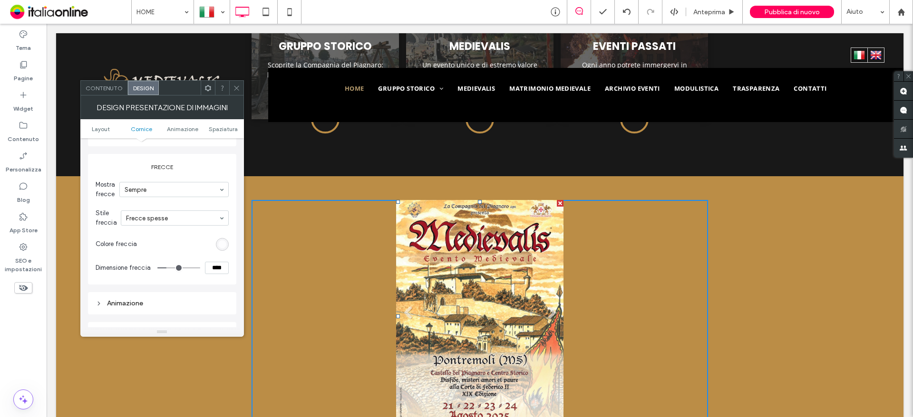
click at [222, 247] on div "rgba(255, 255, 255, 0.8)" at bounding box center [222, 245] width 8 height 8
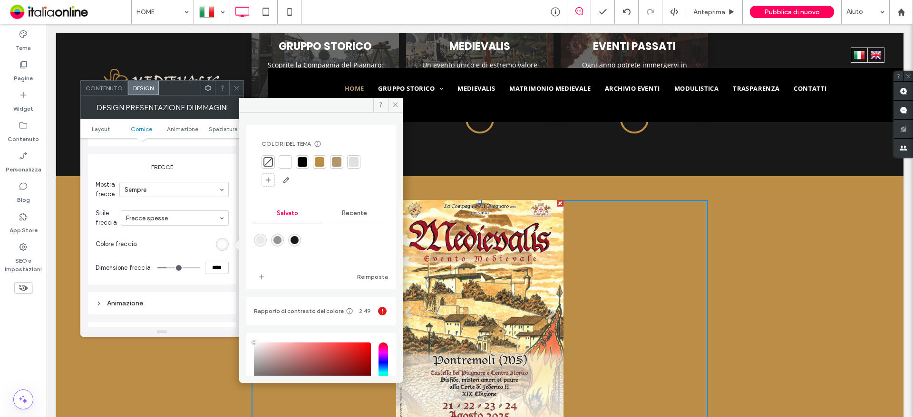
click at [281, 239] on div "rgba(0,0,0,0.40)" at bounding box center [277, 240] width 8 height 8
type input "*******"
type input "**"
type input "***"
click at [393, 102] on icon at bounding box center [395, 104] width 7 height 7
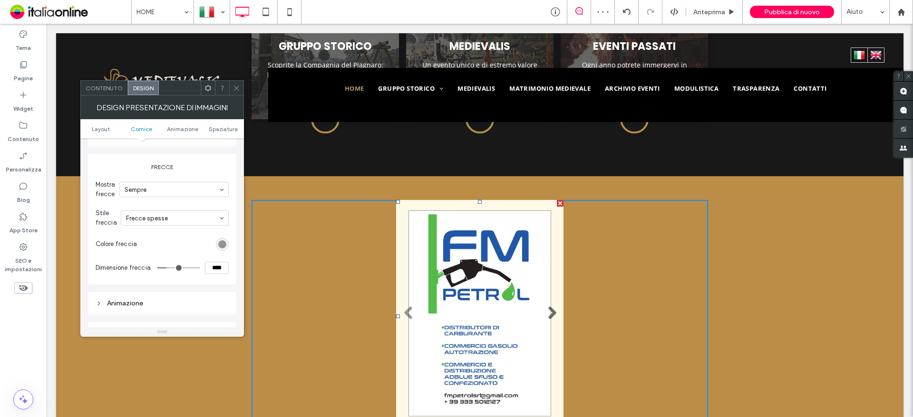
click at [549, 306] on link "Next" at bounding box center [551, 313] width 14 height 14
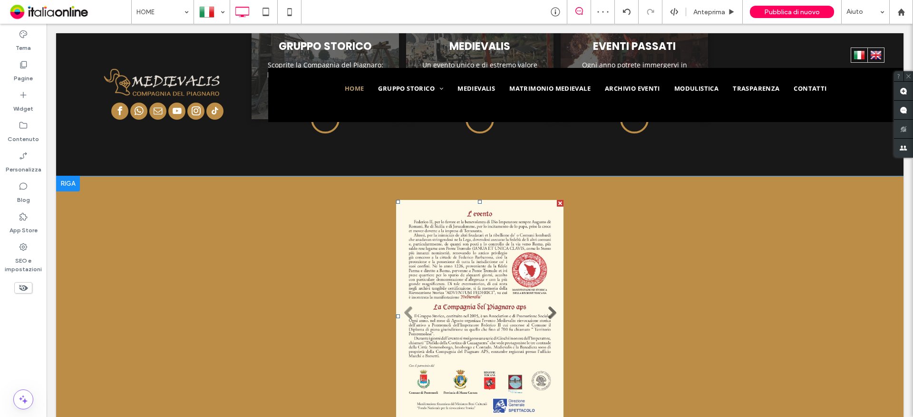
click at [548, 306] on link "Next" at bounding box center [551, 313] width 14 height 14
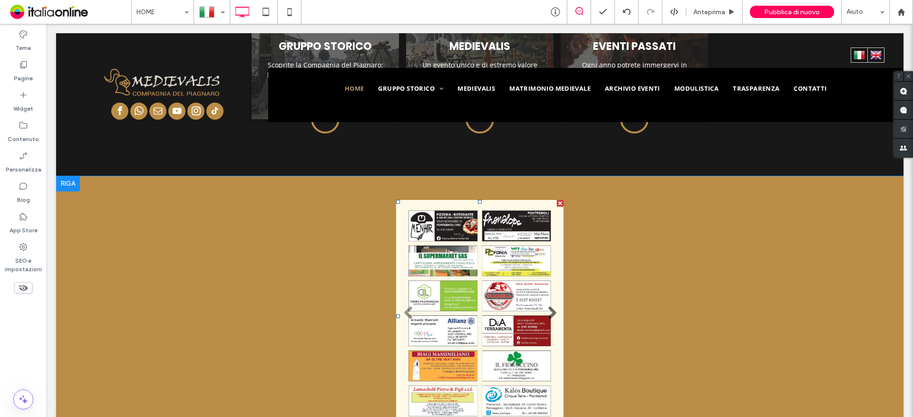
click at [549, 306] on link "Next" at bounding box center [551, 313] width 14 height 14
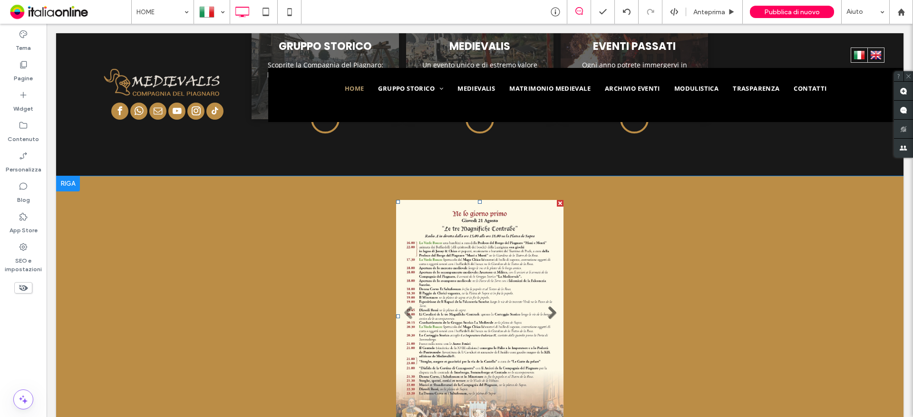
click at [549, 306] on link "Next" at bounding box center [551, 313] width 14 height 14
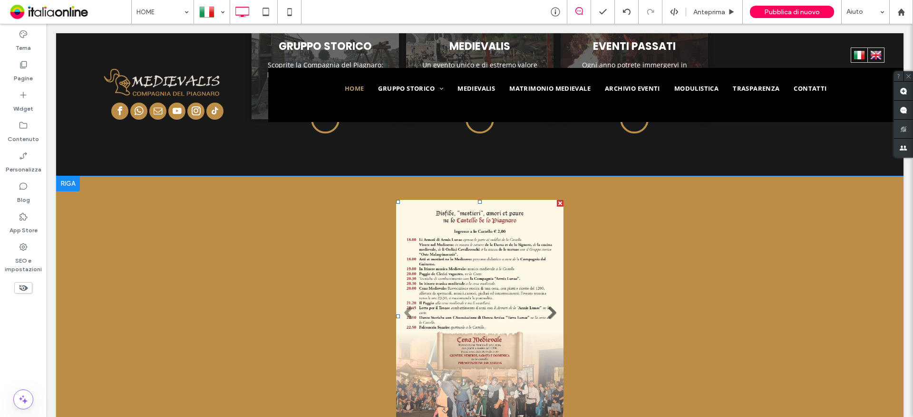
click at [549, 306] on link "Next" at bounding box center [551, 313] width 14 height 14
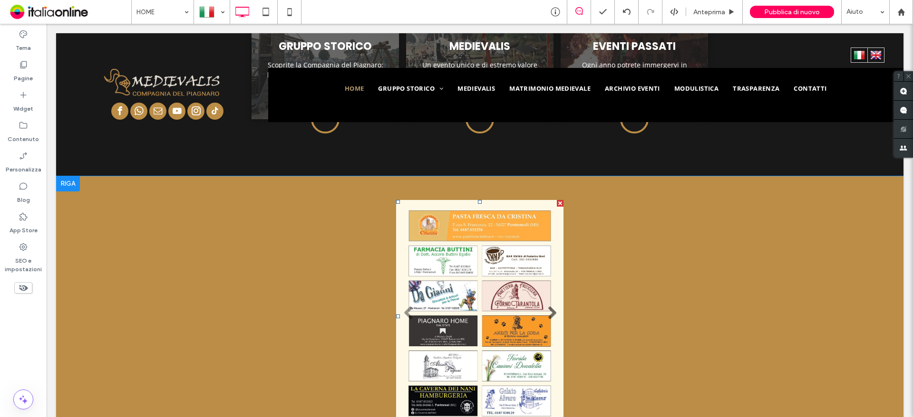
click at [549, 306] on link "Next" at bounding box center [551, 313] width 14 height 14
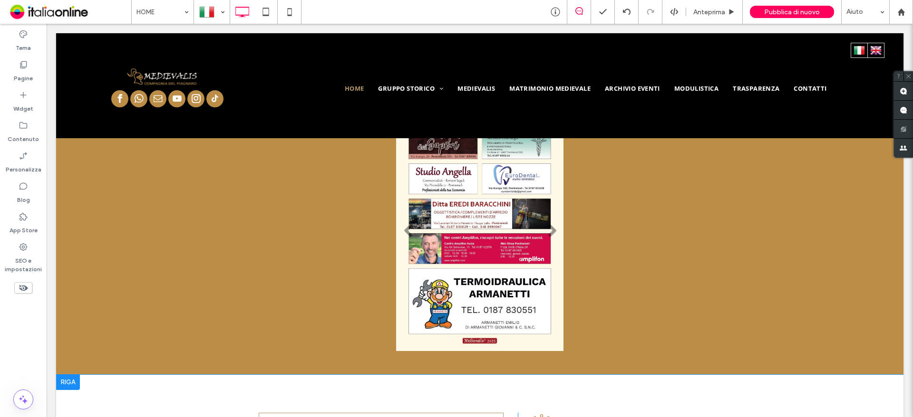
scroll to position [870, 0]
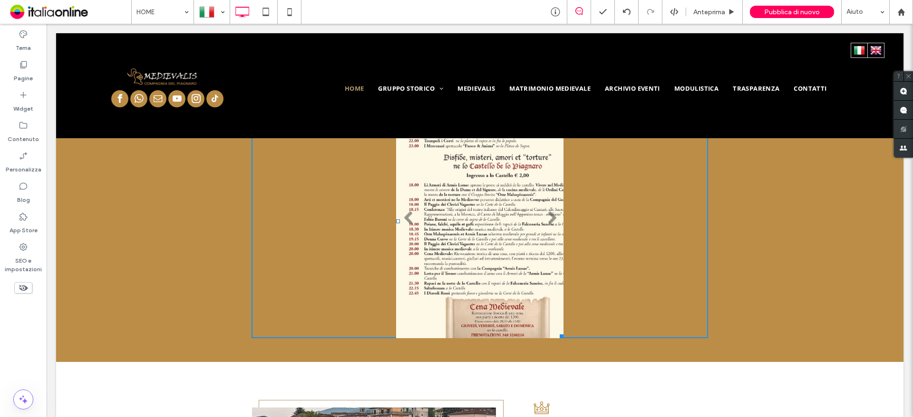
drag, startPoint x: 559, startPoint y: 314, endPoint x: 594, endPoint y: 413, distance: 105.6
click at [563, 338] on div at bounding box center [559, 334] width 7 height 7
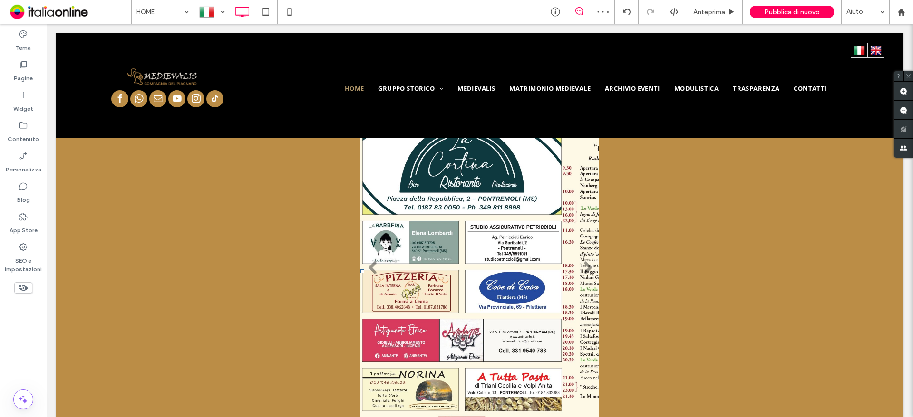
scroll to position [918, 0]
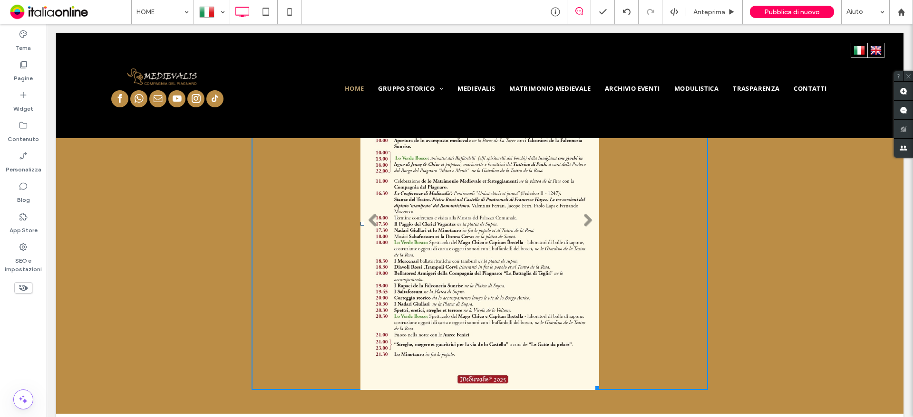
drag, startPoint x: 591, startPoint y: 365, endPoint x: 598, endPoint y: 389, distance: 24.6
click at [598, 389] on div at bounding box center [595, 386] width 7 height 7
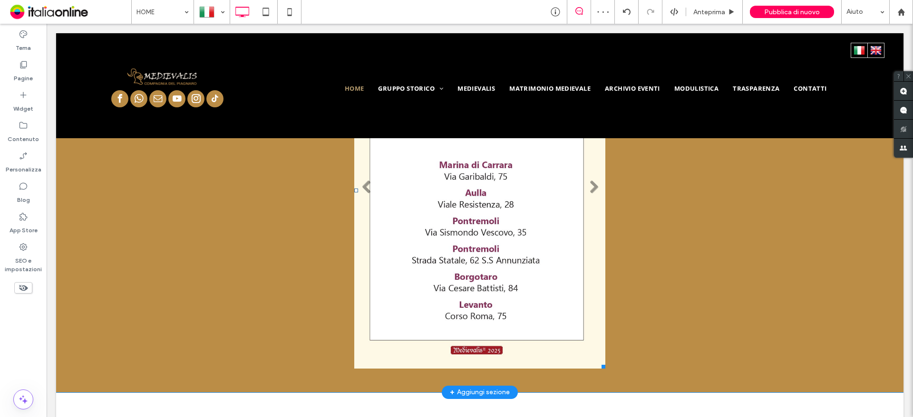
scroll to position [965, 0]
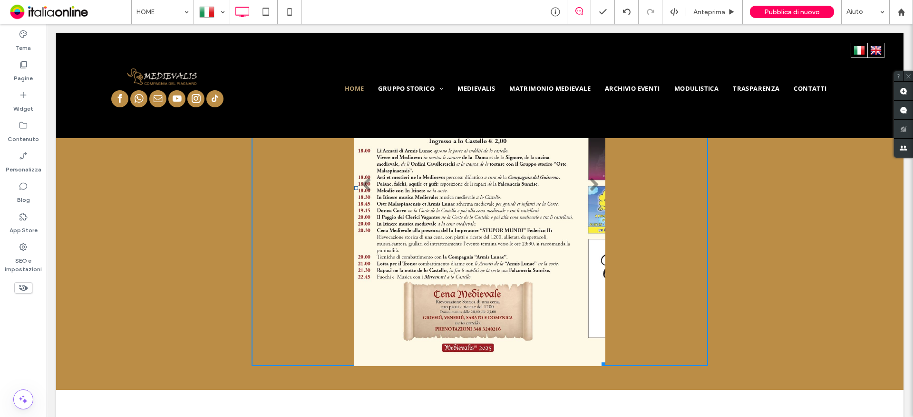
drag, startPoint x: 600, startPoint y: 341, endPoint x: 635, endPoint y: 345, distance: 35.0
click at [598, 359] on div at bounding box center [601, 362] width 7 height 7
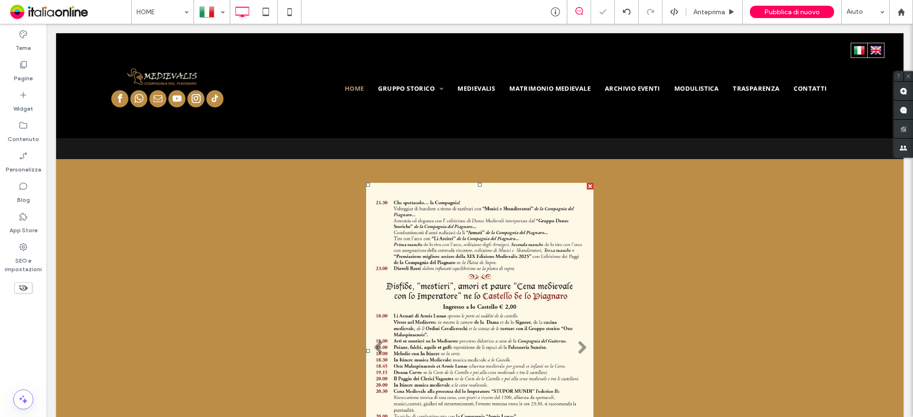
scroll to position [775, 0]
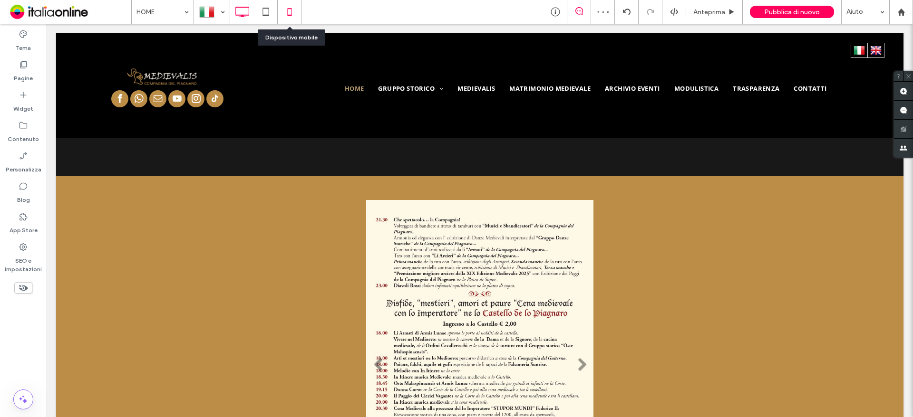
click at [282, 10] on icon at bounding box center [289, 11] width 19 height 19
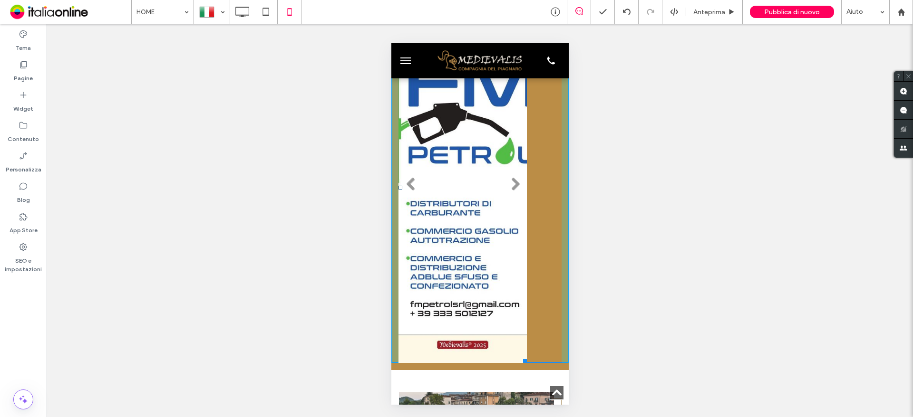
scroll to position [1407, 0]
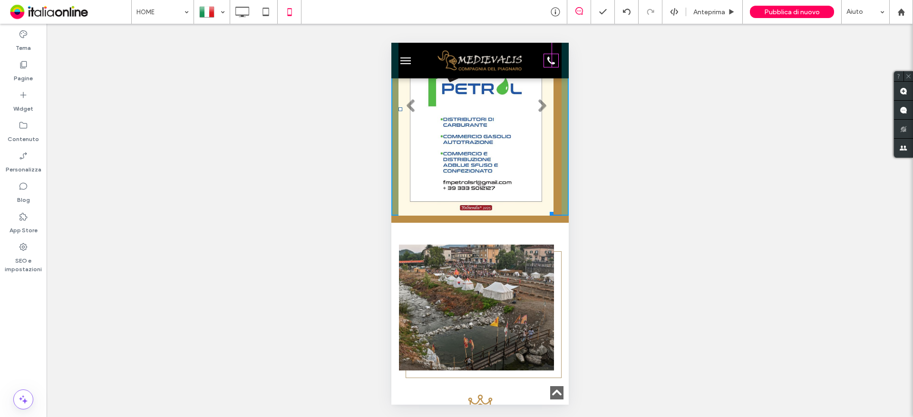
drag, startPoint x: 552, startPoint y: 299, endPoint x: 569, endPoint y: 222, distance: 78.8
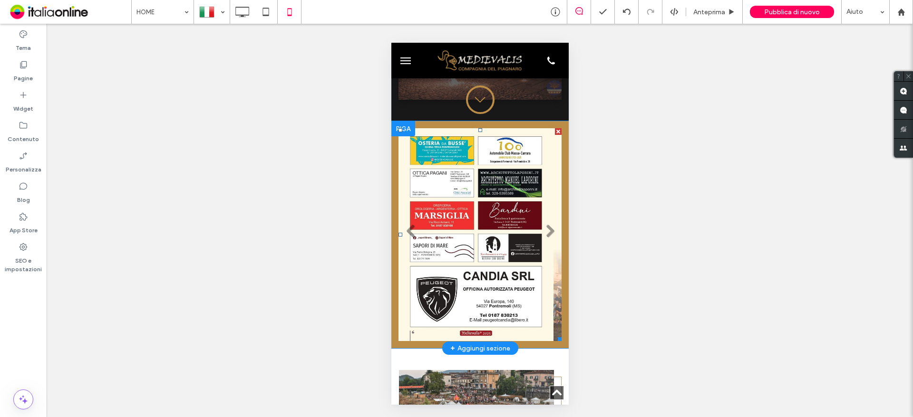
scroll to position [1265, 0]
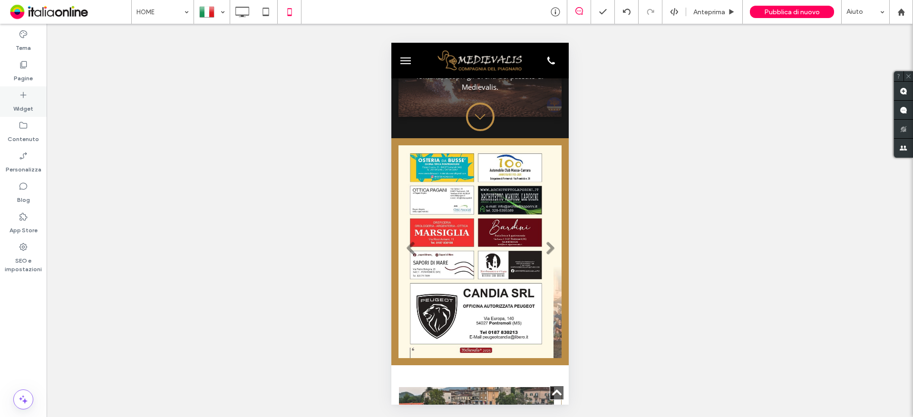
click at [15, 97] on div "Widget" at bounding box center [23, 102] width 47 height 30
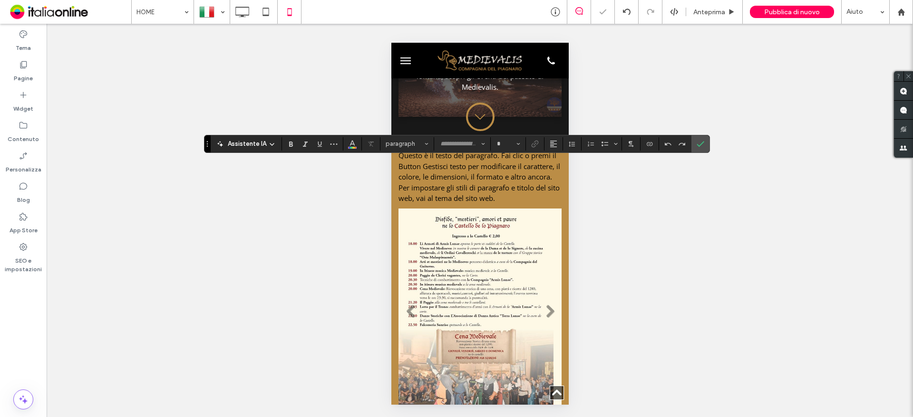
type input "*********"
type input "**"
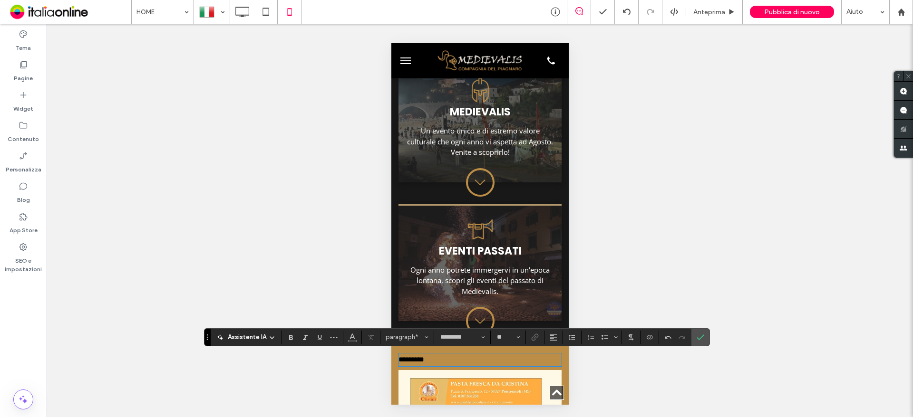
scroll to position [1217, 0]
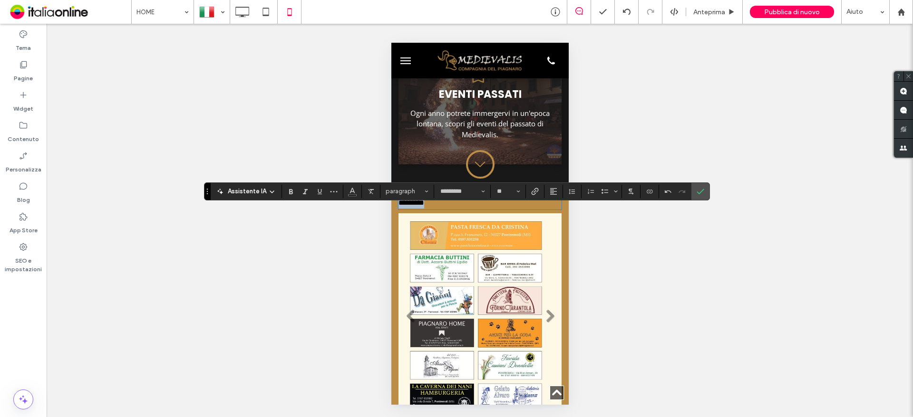
drag, startPoint x: 452, startPoint y: 213, endPoint x: 398, endPoint y: 219, distance: 54.0
click at [398, 209] on p "*********" at bounding box center [479, 203] width 163 height 11
click at [295, 187] on label "Grassetto" at bounding box center [291, 191] width 14 height 13
click at [516, 194] on span "Dimensione" at bounding box center [518, 191] width 4 height 12
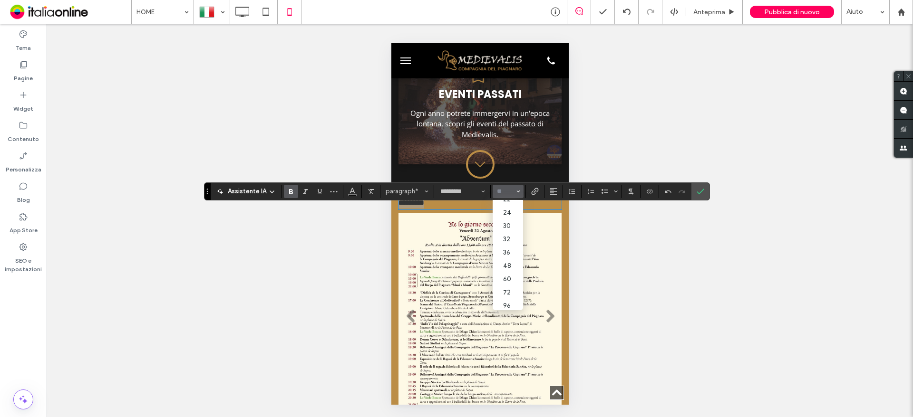
scroll to position [137, 0]
click at [514, 217] on label "30" at bounding box center [508, 223] width 30 height 13
type input "**"
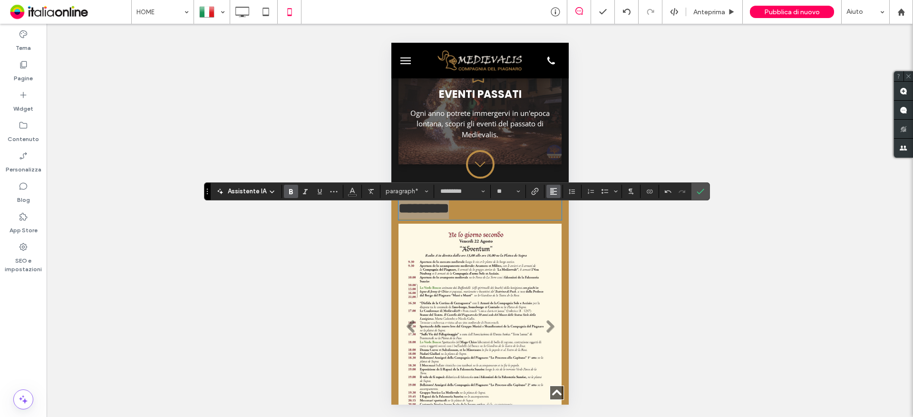
click at [558, 188] on button "Allineamento" at bounding box center [553, 191] width 14 height 13
click at [562, 221] on use "ui.textEditor.alignment.center" at bounding box center [560, 220] width 7 height 7
click at [348, 195] on span "Colore" at bounding box center [352, 190] width 8 height 12
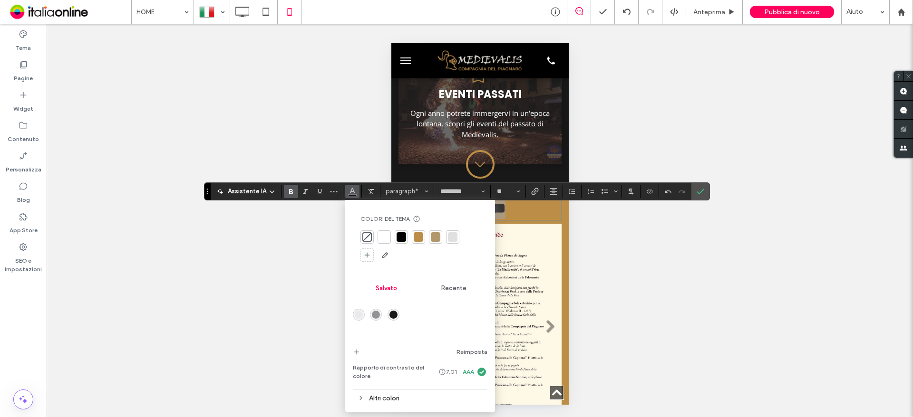
drag, startPoint x: 382, startPoint y: 236, endPoint x: 437, endPoint y: 218, distance: 58.5
click at [382, 236] on div at bounding box center [384, 237] width 10 height 10
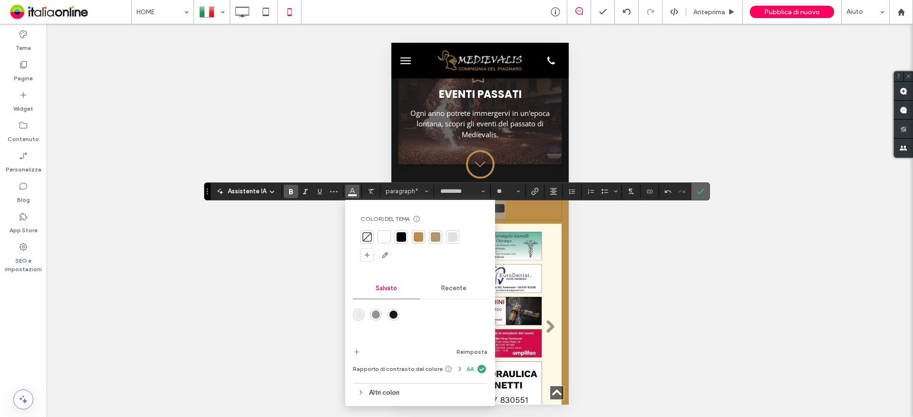
click at [693, 192] on label "Conferma" at bounding box center [700, 191] width 14 height 17
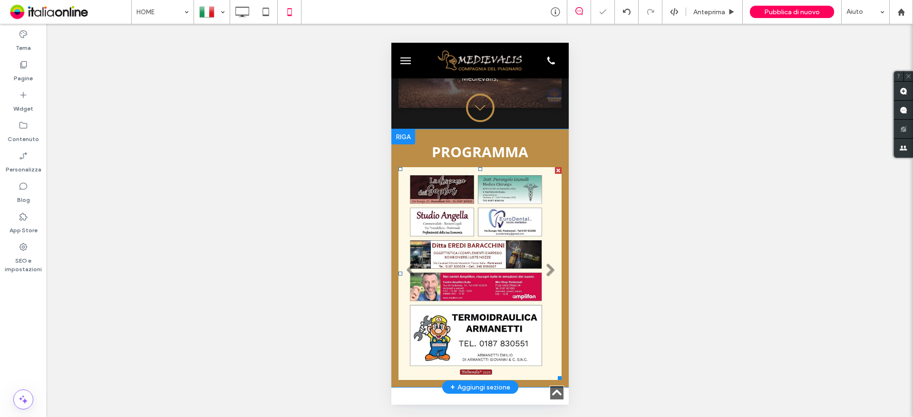
scroll to position [1455, 0]
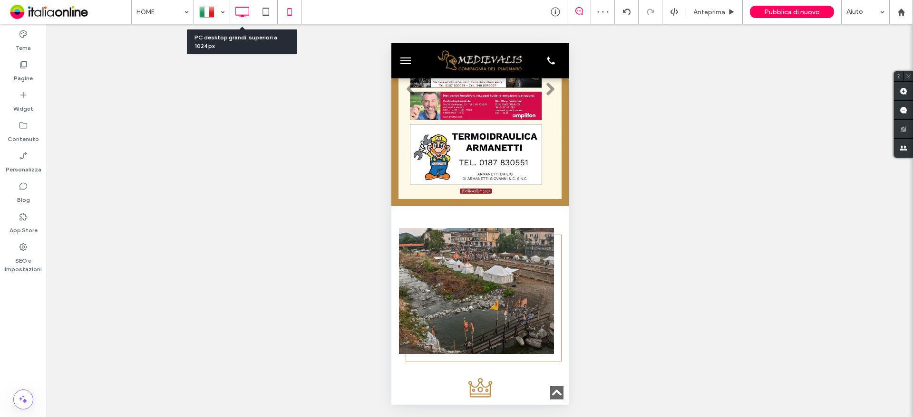
click at [241, 12] on icon at bounding box center [241, 11] width 19 height 19
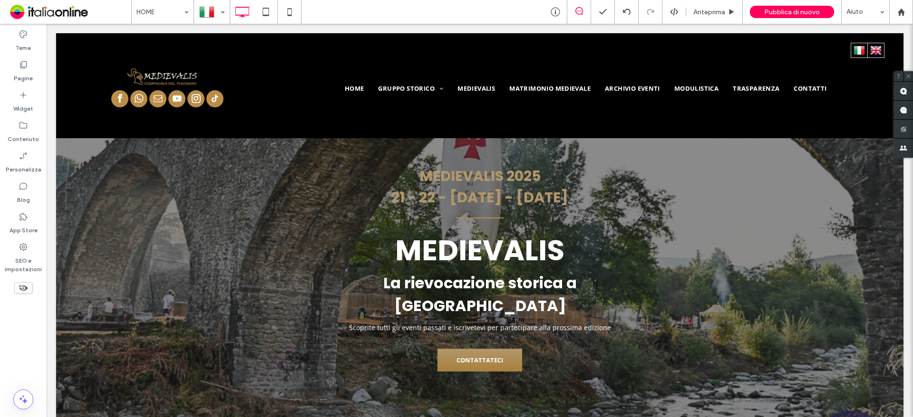
scroll to position [618, 0]
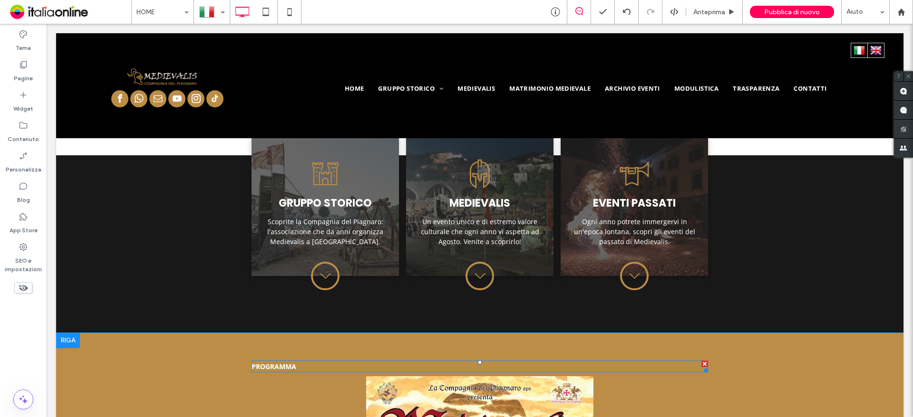
click at [269, 362] on strong "PROGRAMMA" at bounding box center [273, 366] width 45 height 9
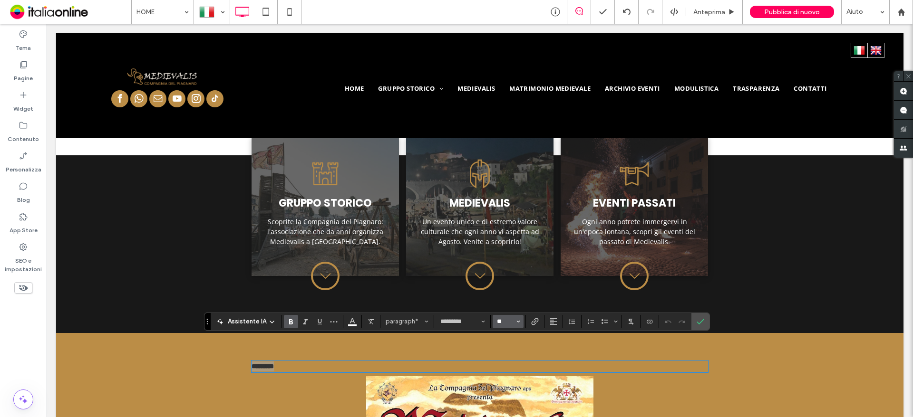
click at [508, 322] on input "**" at bounding box center [505, 322] width 19 height 8
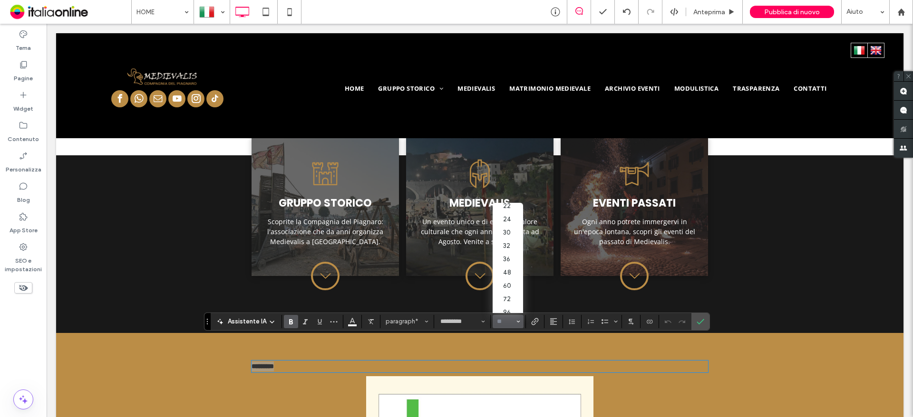
scroll to position [137, 0]
click at [511, 247] on label "36" at bounding box center [508, 253] width 30 height 13
type input "**"
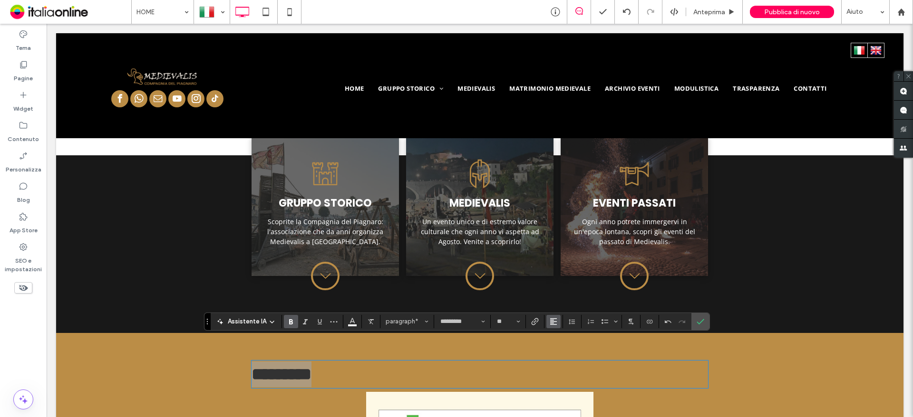
click at [551, 320] on use "Allineamento" at bounding box center [553, 322] width 7 height 7
click at [560, 275] on icon "ui.textEditor.alignment.center" at bounding box center [561, 279] width 8 height 8
click at [698, 322] on icon "Conferma" at bounding box center [700, 322] width 8 height 8
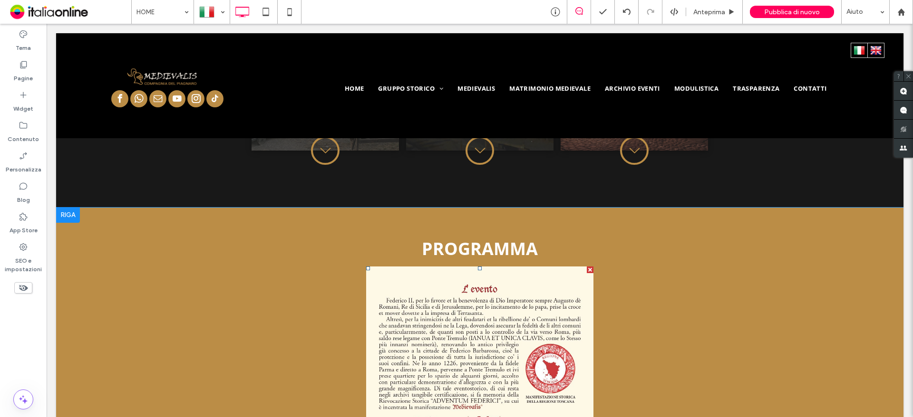
scroll to position [713, 0]
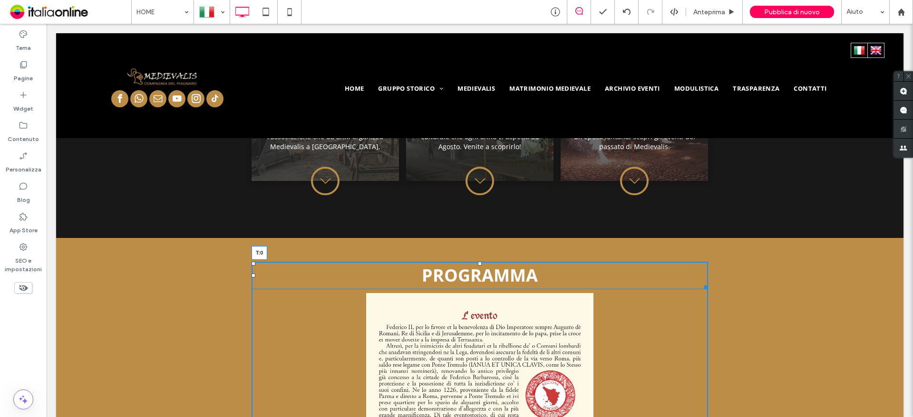
drag, startPoint x: 477, startPoint y: 242, endPoint x: 480, endPoint y: 236, distance: 6.8
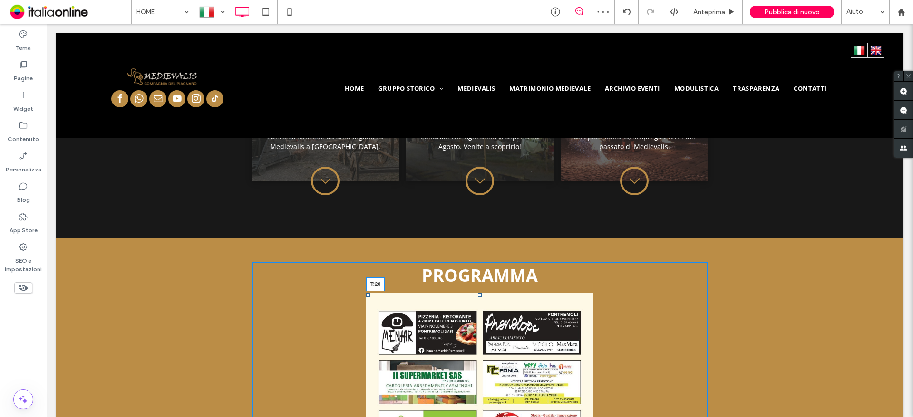
drag, startPoint x: 476, startPoint y: 270, endPoint x: 478, endPoint y: 280, distance: 9.8
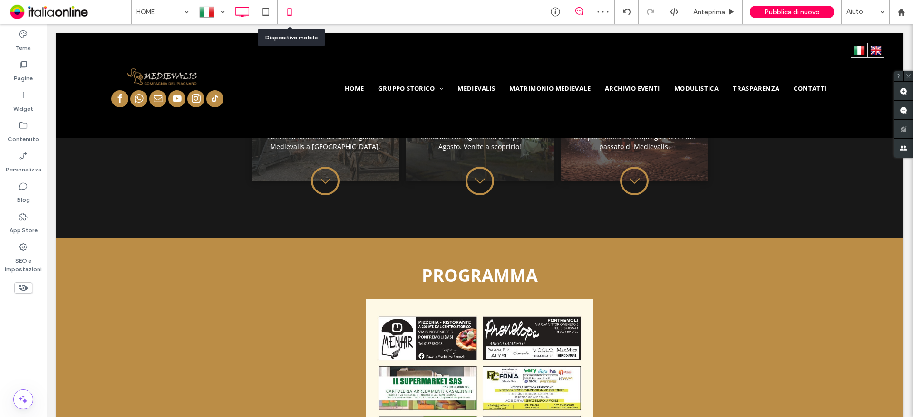
click at [287, 7] on icon at bounding box center [289, 11] width 19 height 19
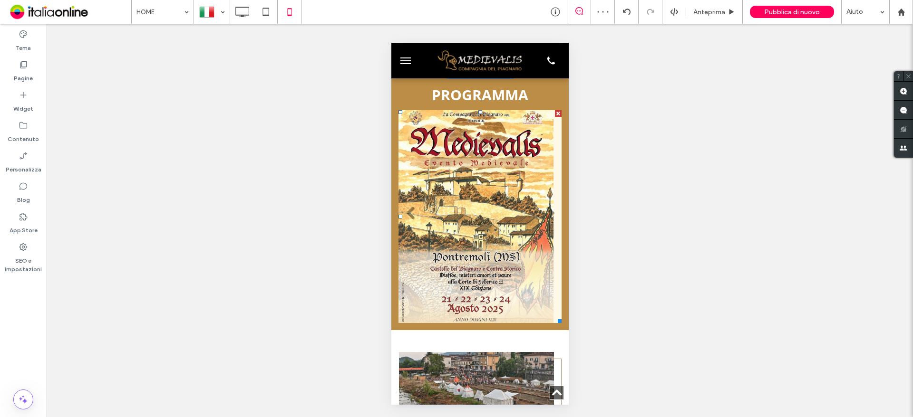
scroll to position [1331, 0]
drag, startPoint x: 762, startPoint y: 8, endPoint x: 743, endPoint y: 8, distance: 19.5
click at [762, 8] on div "Pubblica di nuovo" at bounding box center [792, 12] width 84 height 12
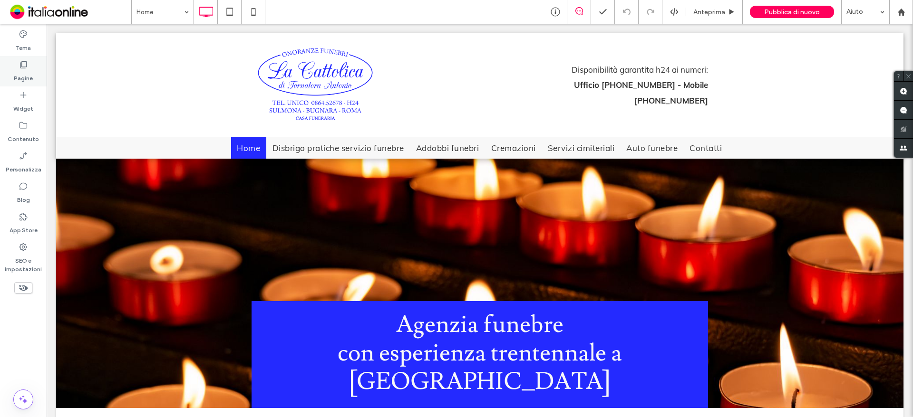
click at [25, 78] on label "Pagine" at bounding box center [23, 75] width 19 height 13
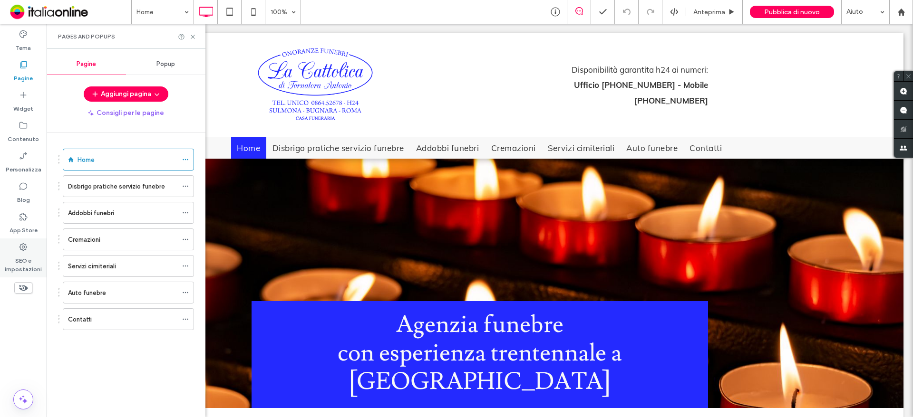
click at [31, 257] on label "SEO e impostazioni" at bounding box center [23, 263] width 47 height 22
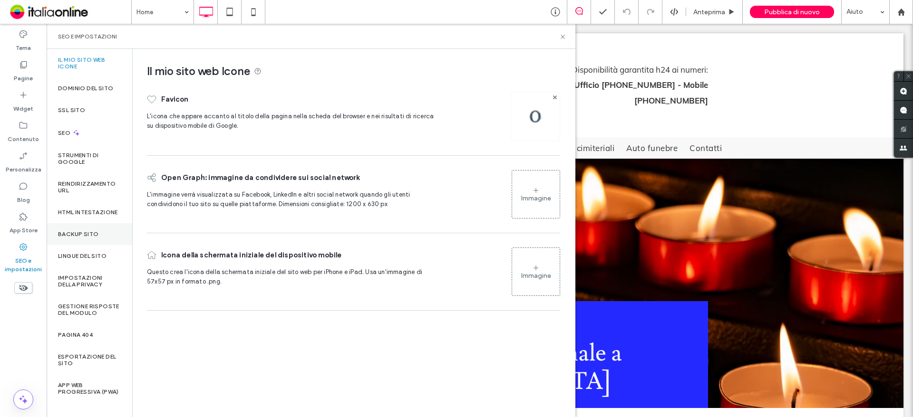
click at [76, 237] on label "Backup sito" at bounding box center [78, 234] width 40 height 7
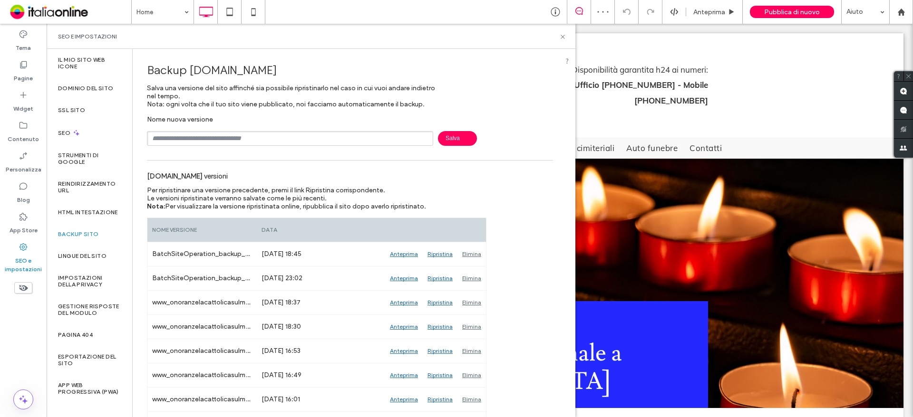
click at [559, 35] on div "SEO e impostazioni" at bounding box center [311, 37] width 506 height 8
click at [562, 34] on icon at bounding box center [562, 36] width 7 height 7
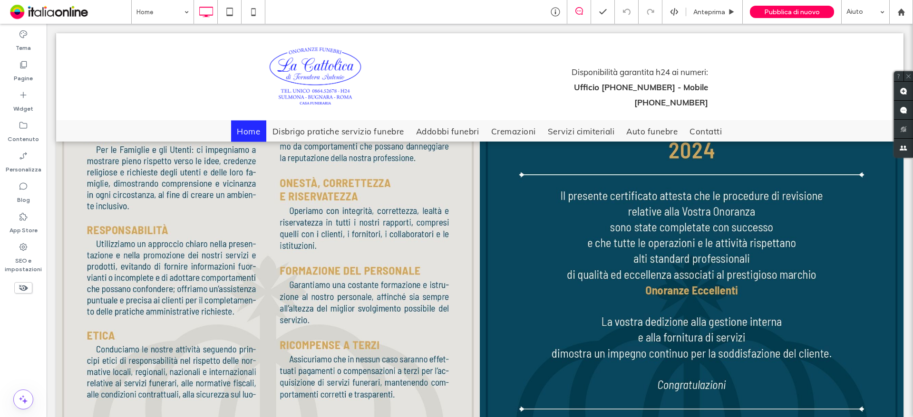
scroll to position [1426, 0]
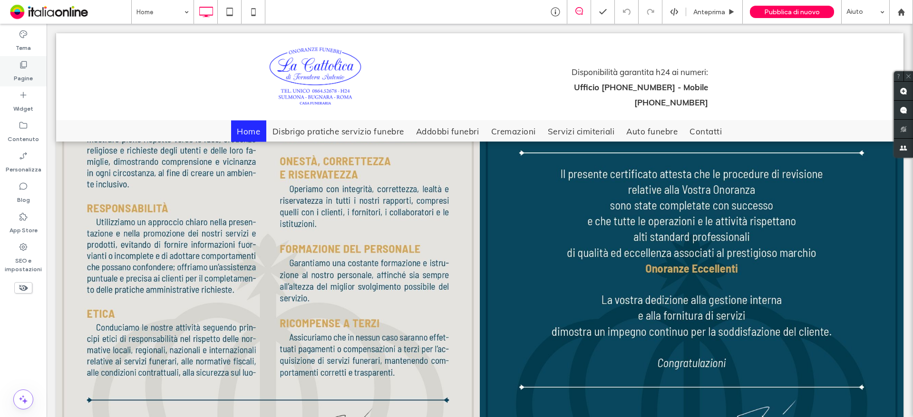
click at [34, 71] on div "Pagine" at bounding box center [23, 71] width 47 height 30
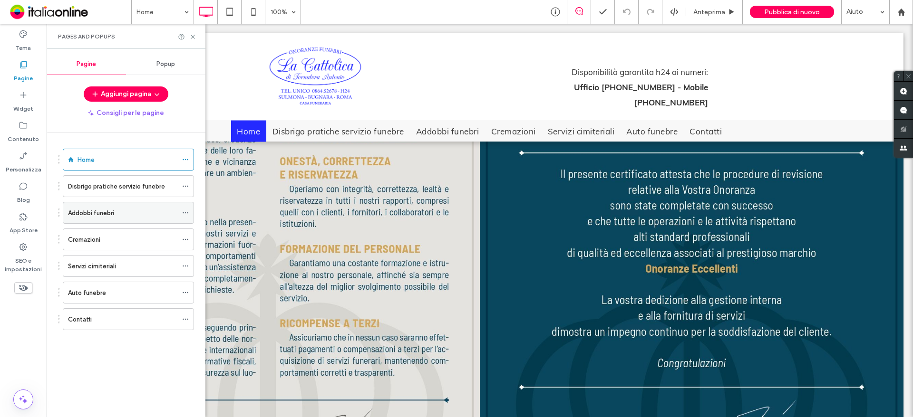
click at [105, 222] on div "Addobbi funebri" at bounding box center [122, 213] width 109 height 21
click at [194, 36] on icon at bounding box center [192, 36] width 7 height 7
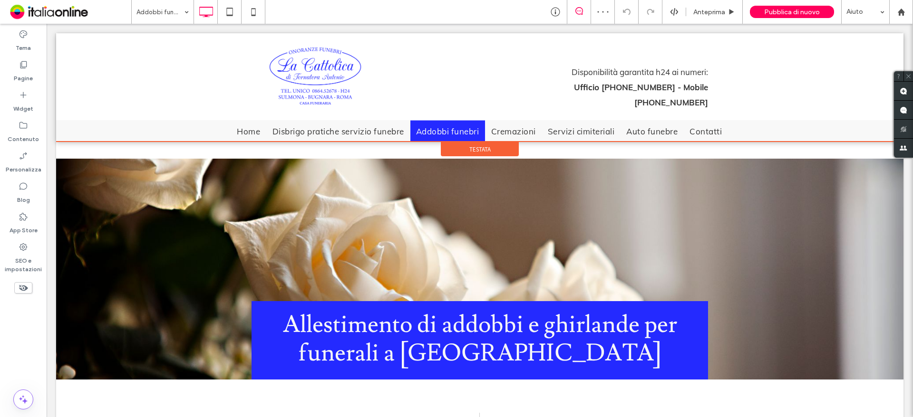
scroll to position [761, 0]
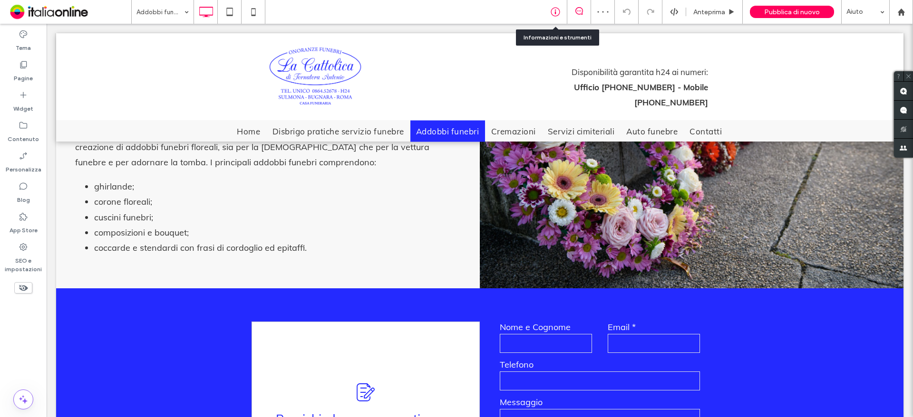
click at [552, 14] on icon at bounding box center [556, 12] width 10 height 10
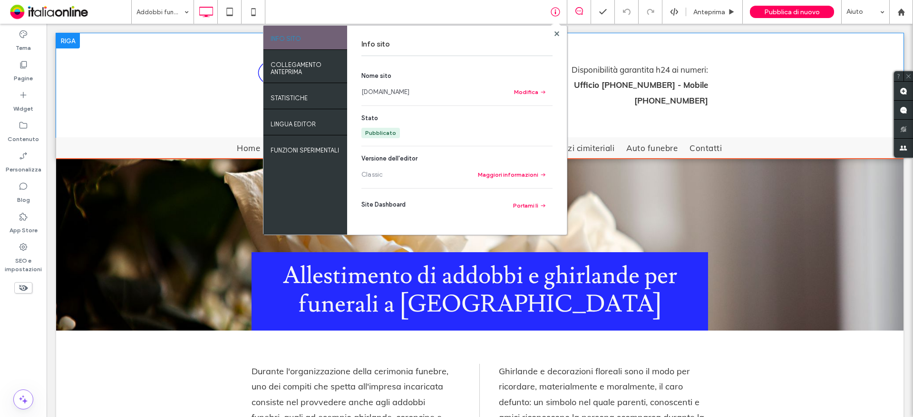
scroll to position [48, 0]
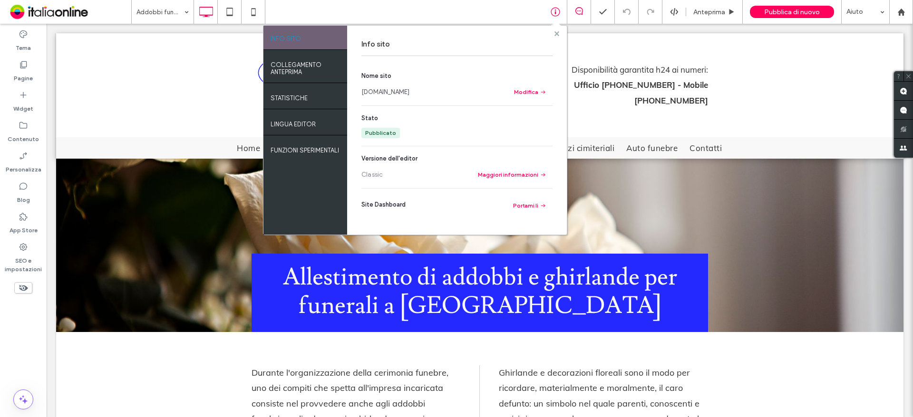
click at [556, 35] on use at bounding box center [556, 33] width 5 height 5
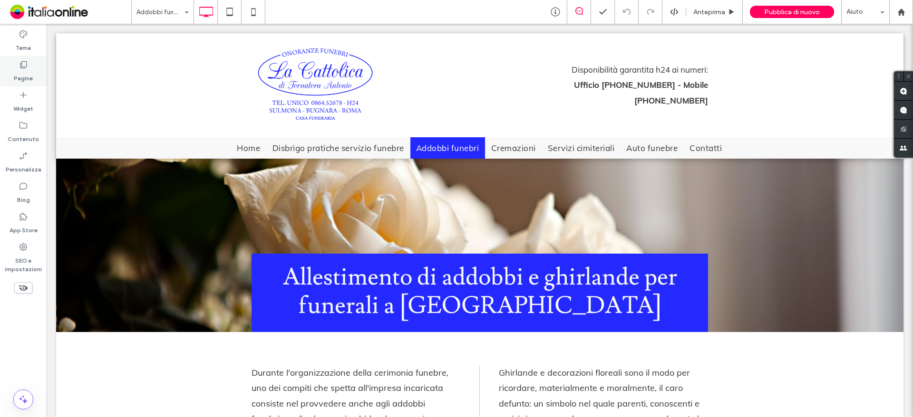
click at [22, 70] on label "Pagine" at bounding box center [23, 75] width 19 height 13
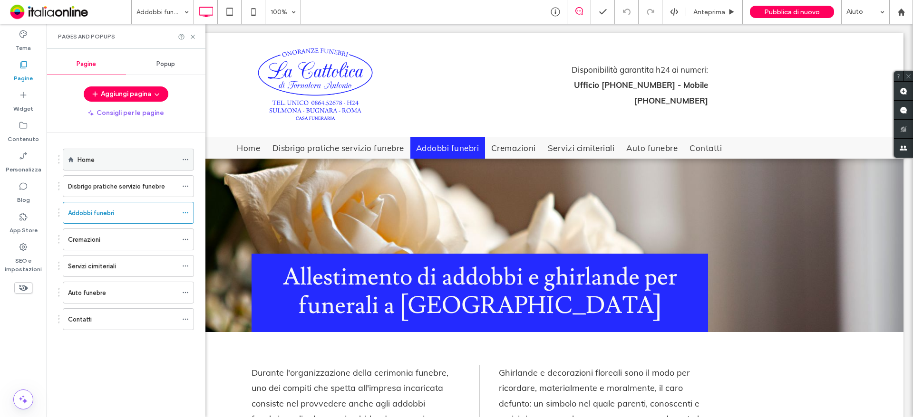
click at [100, 154] on div "Home" at bounding box center [127, 159] width 100 height 21
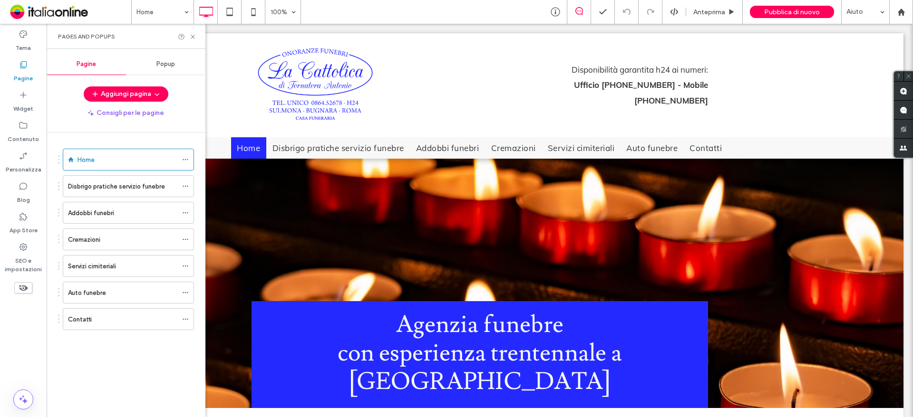
scroll to position [0, 0]
click at [190, 38] on icon at bounding box center [192, 36] width 7 height 7
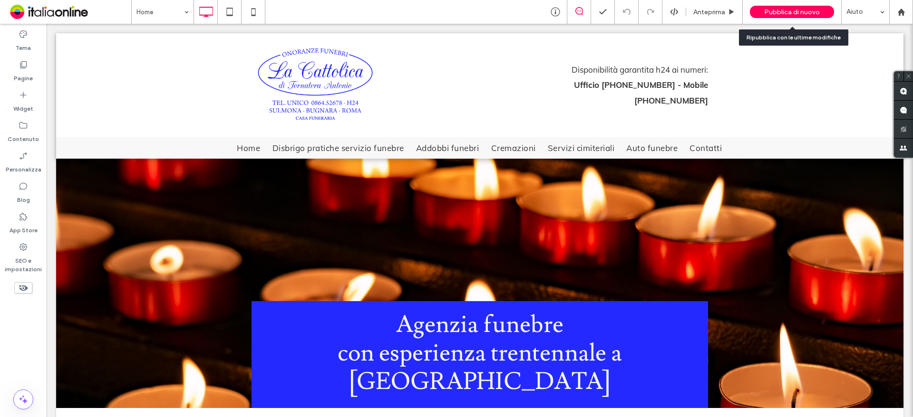
click at [793, 13] on span "Pubblica di nuovo" at bounding box center [792, 12] width 56 height 8
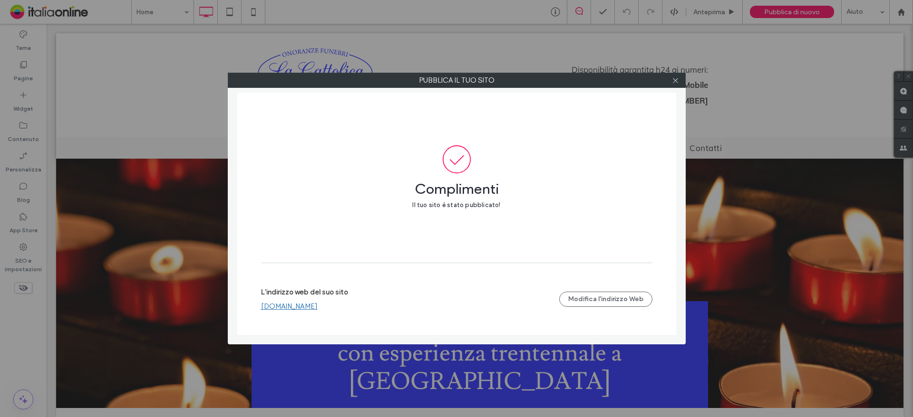
click at [317, 302] on link "[DOMAIN_NAME]" at bounding box center [289, 306] width 57 height 9
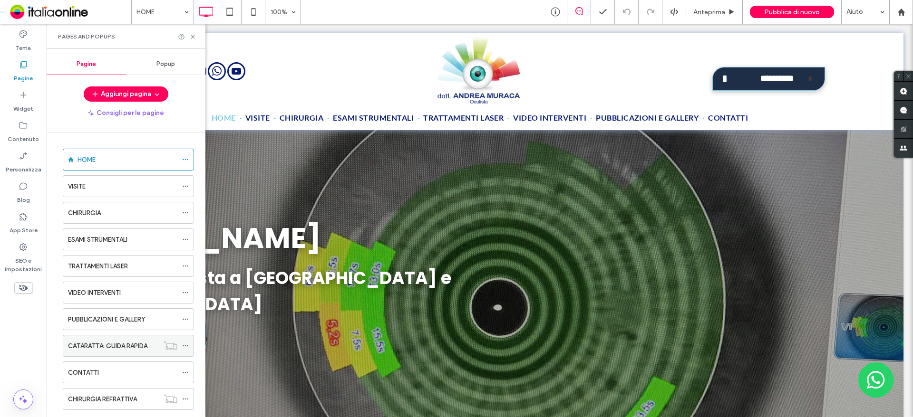
click at [184, 344] on icon at bounding box center [185, 346] width 7 height 7
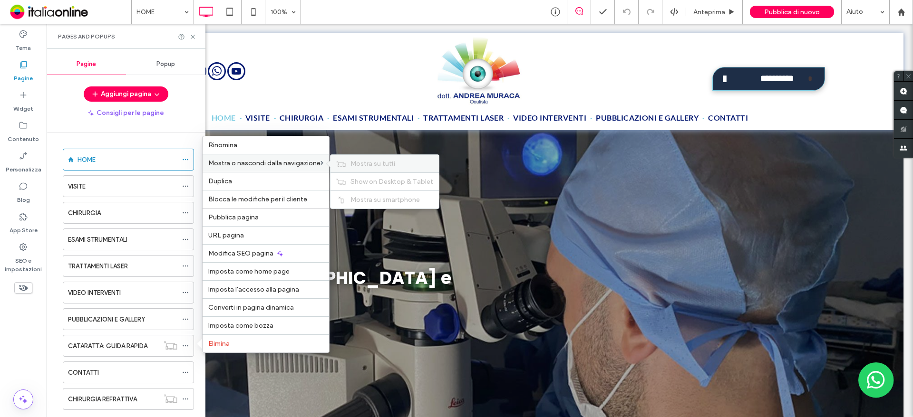
click at [337, 167] on div "Mostra su tutti" at bounding box center [384, 164] width 108 height 18
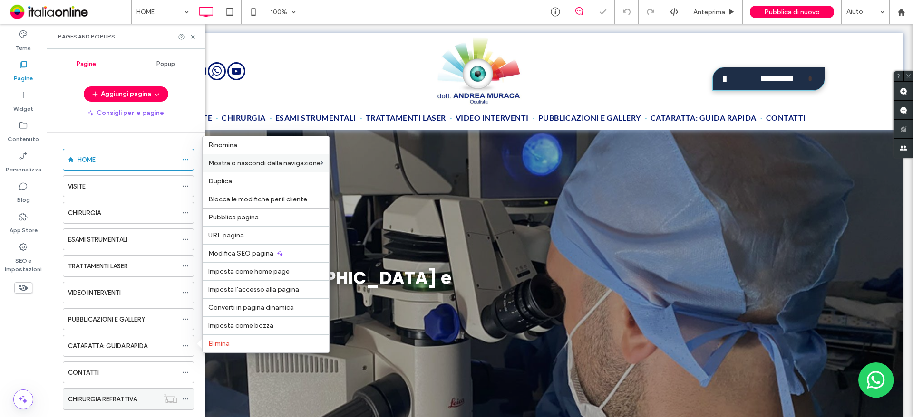
click at [185, 396] on icon at bounding box center [185, 399] width 7 height 7
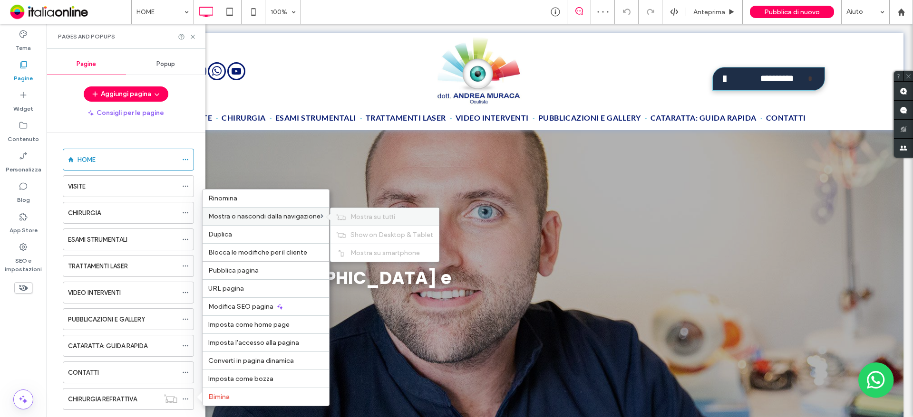
click at [346, 220] on icon at bounding box center [341, 217] width 10 height 7
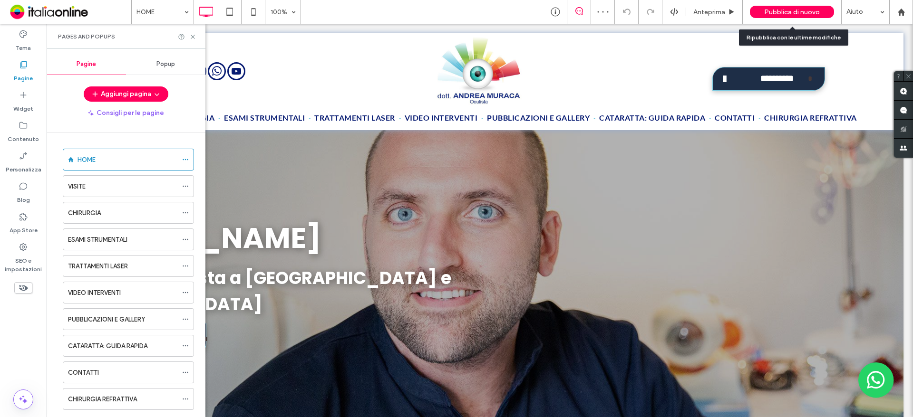
click at [817, 10] on span "Pubblica di nuovo" at bounding box center [792, 12] width 56 height 8
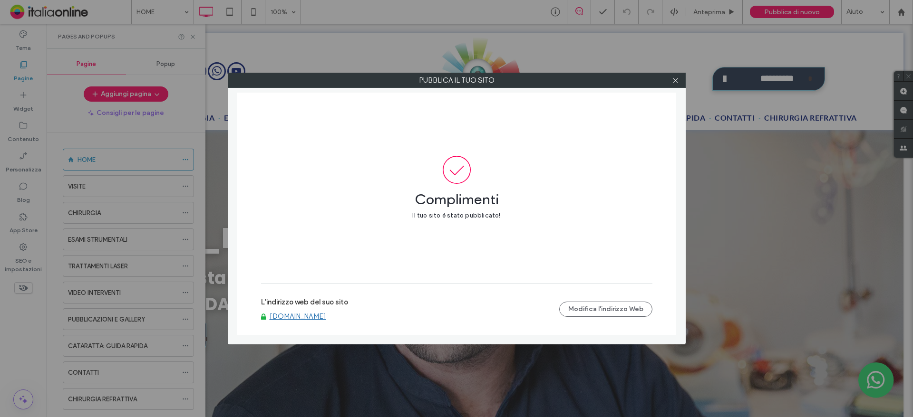
click at [325, 316] on link "[DOMAIN_NAME]" at bounding box center [298, 316] width 57 height 9
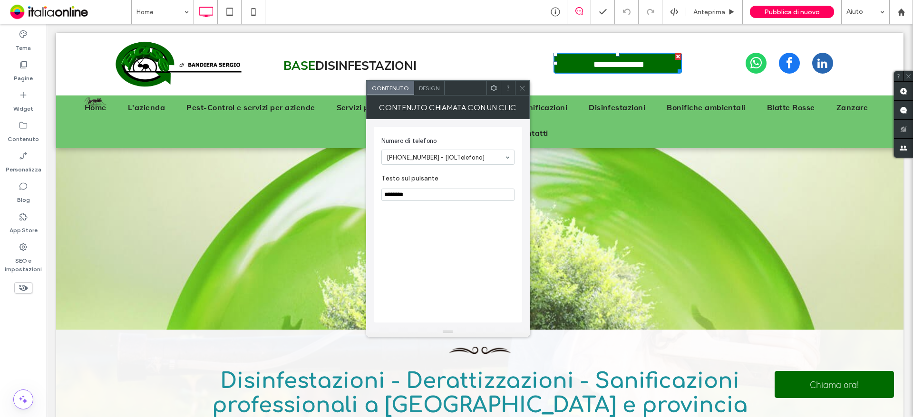
click at [745, 66] on span "whatsapp" at bounding box center [755, 63] width 21 height 21
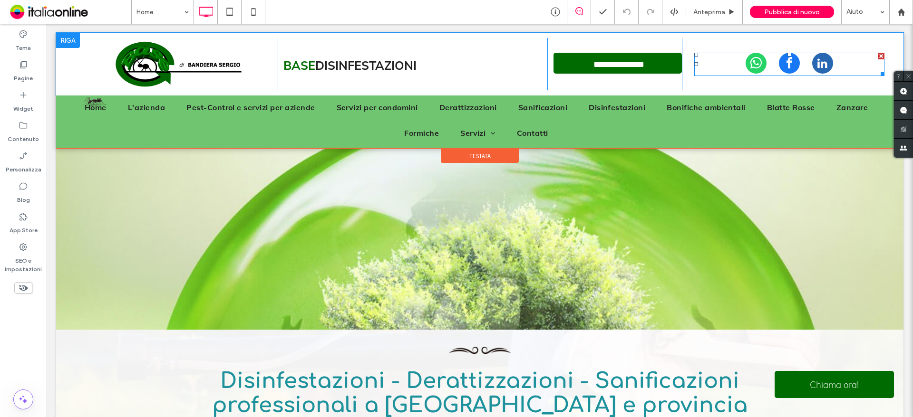
click at [745, 66] on span "whatsapp" at bounding box center [755, 63] width 21 height 21
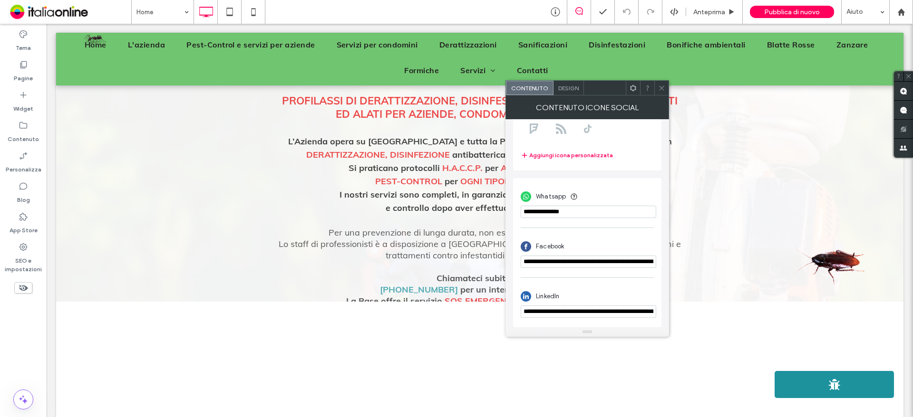
scroll to position [475, 0]
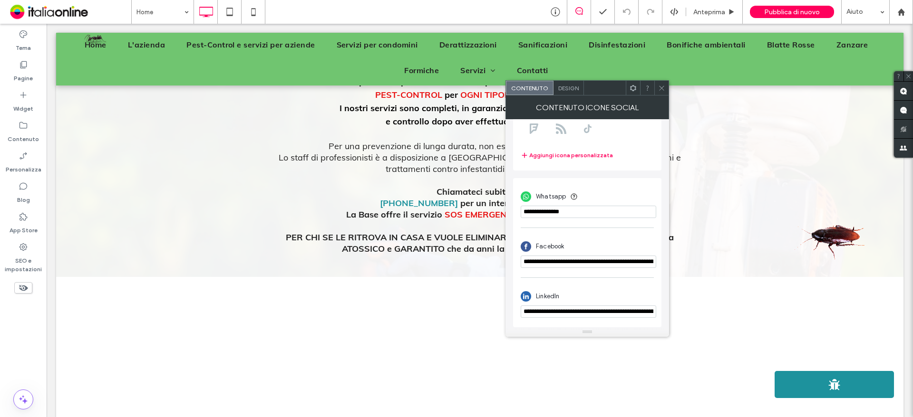
click at [793, 386] on span at bounding box center [834, 385] width 118 height 12
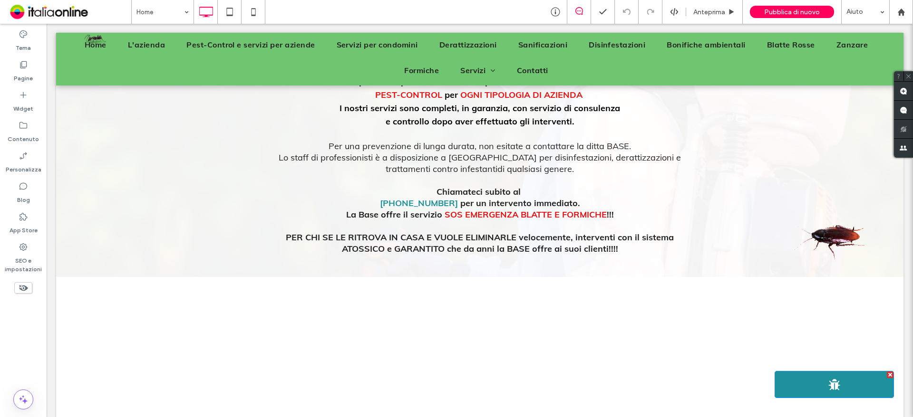
click at [797, 385] on span at bounding box center [834, 385] width 118 height 12
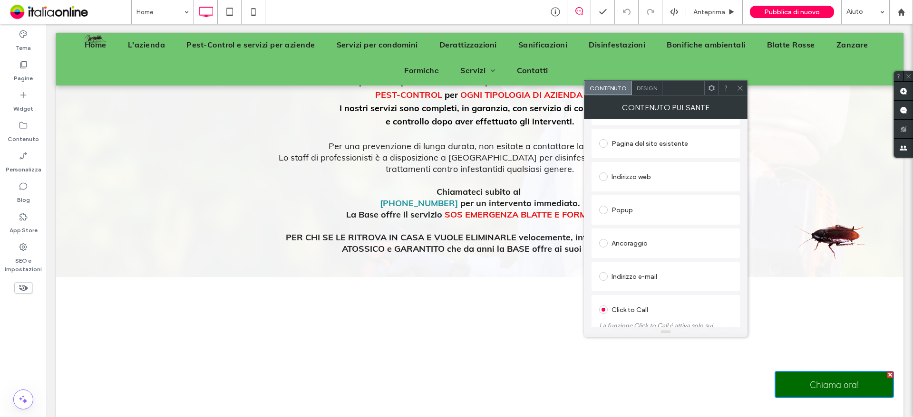
scroll to position [171, 0]
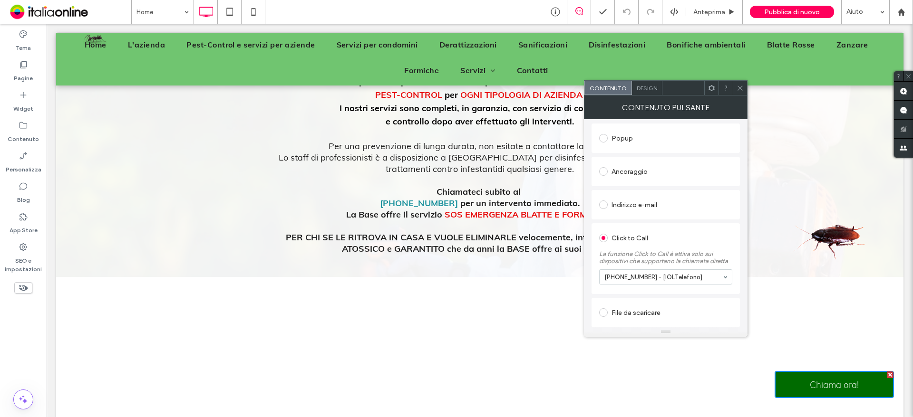
click at [741, 89] on icon at bounding box center [739, 88] width 7 height 7
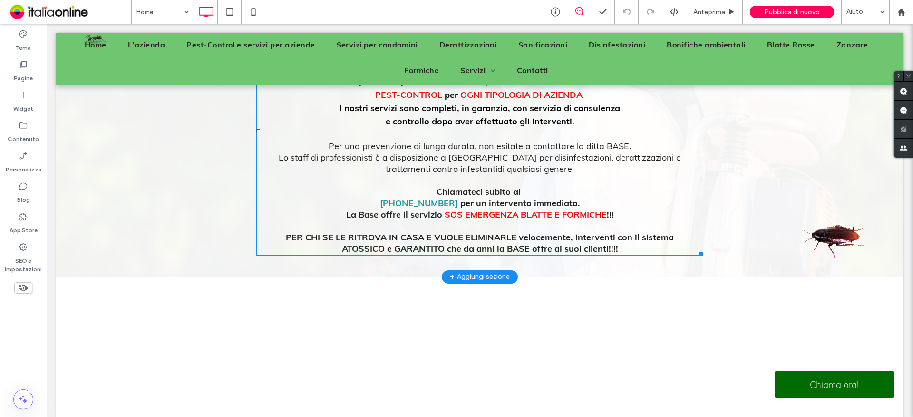
click at [433, 199] on span "+39 338 7908064" at bounding box center [419, 203] width 78 height 11
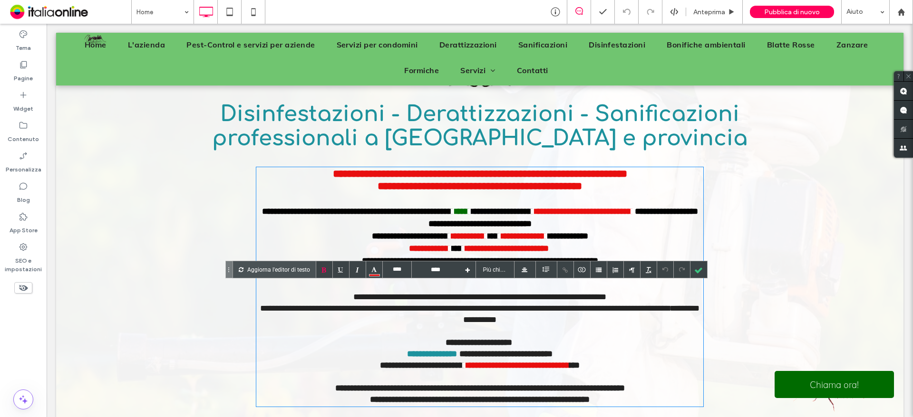
scroll to position [317, 0]
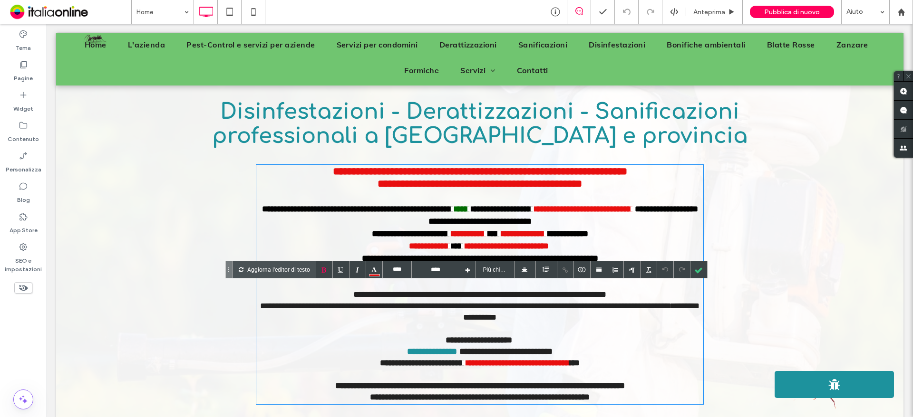
click at [789, 378] on span at bounding box center [834, 385] width 118 height 26
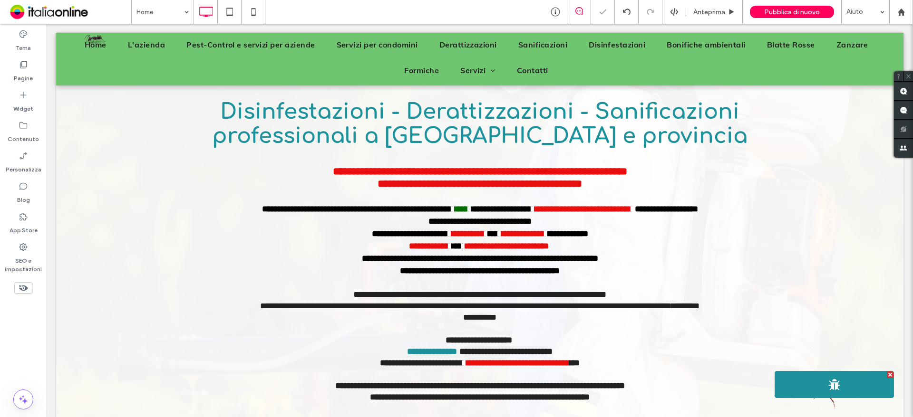
click at [807, 382] on span "Chiama ora!" at bounding box center [834, 385] width 54 height 24
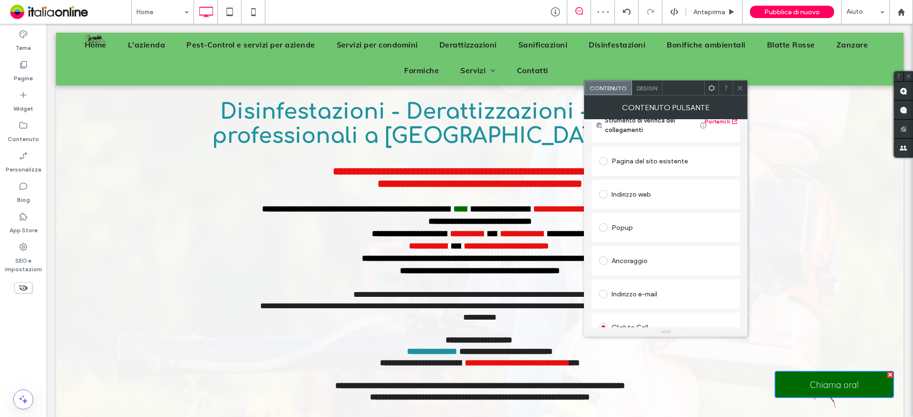
scroll to position [171, 0]
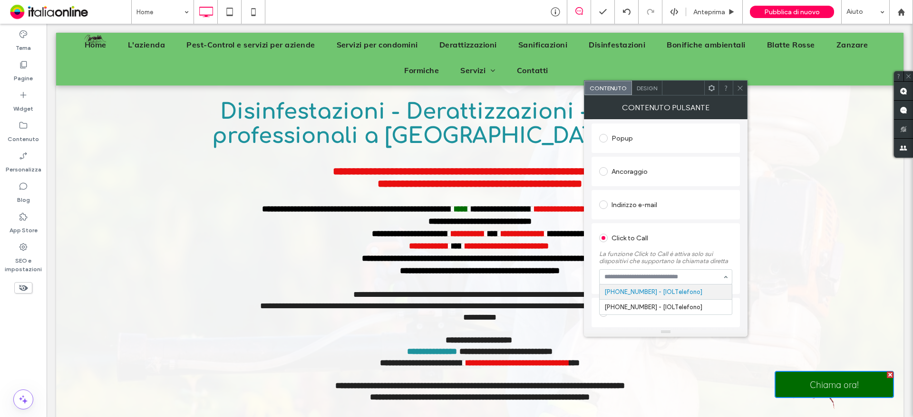
drag, startPoint x: 655, startPoint y: 282, endPoint x: 600, endPoint y: 276, distance: 55.4
click at [612, 280] on div at bounding box center [665, 277] width 132 height 14
click at [601, 274] on div "Click to Call La funzione Click to Call è attiva solo sui dispositivi che suppo…" at bounding box center [665, 258] width 148 height 71
copy span "+39 333 9891149 - [IOLTelefono]"
drag, startPoint x: 467, startPoint y: 357, endPoint x: 455, endPoint y: 369, distance: 17.1
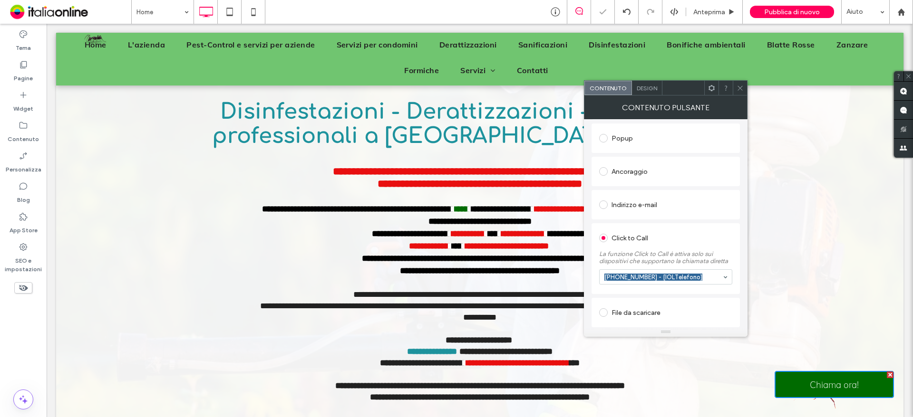
click at [467, 356] on font "**********" at bounding box center [505, 352] width 93 height 9
type input "****"
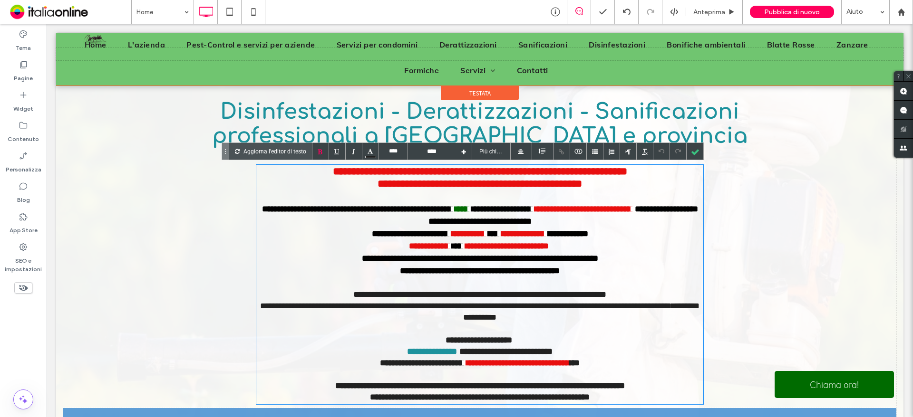
drag, startPoint x: 399, startPoint y: 360, endPoint x: 432, endPoint y: 359, distance: 32.3
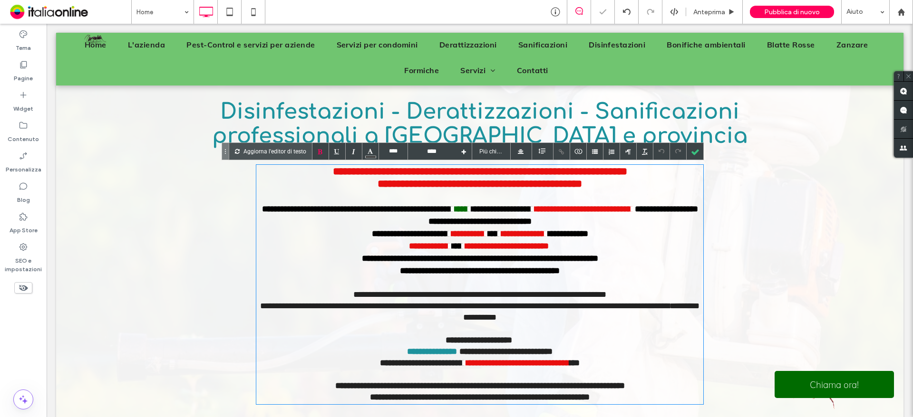
click at [407, 356] on span "**********" at bounding box center [432, 352] width 50 height 9
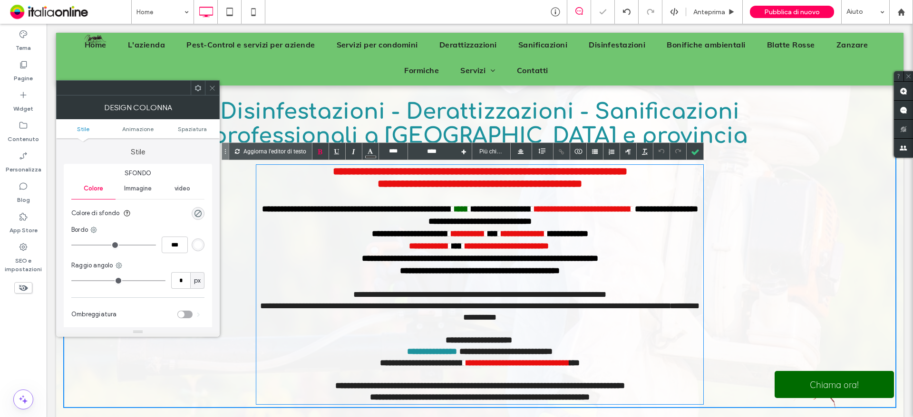
click at [407, 356] on span "**********" at bounding box center [432, 352] width 50 height 9
drag, startPoint x: 396, startPoint y: 360, endPoint x: 449, endPoint y: 365, distance: 53.5
click at [449, 356] on span "**********" at bounding box center [432, 352] width 50 height 9
paste div
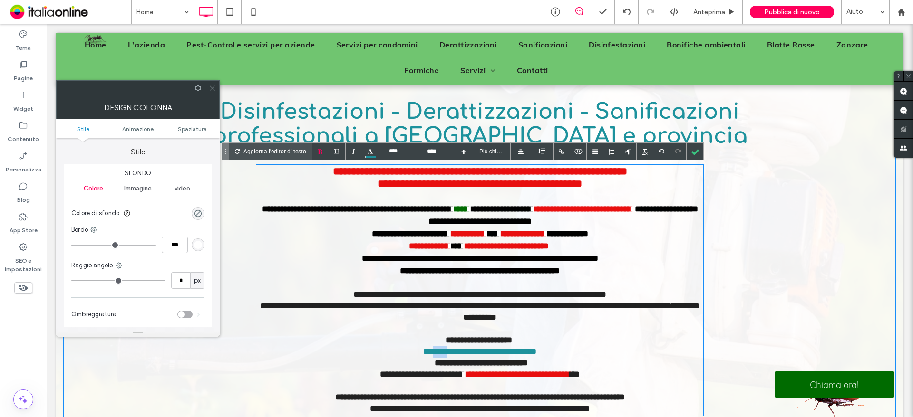
drag, startPoint x: 416, startPoint y: 362, endPoint x: 435, endPoint y: 364, distance: 18.6
click at [435, 356] on span "**********" at bounding box center [479, 352] width 113 height 9
drag, startPoint x: 426, startPoint y: 360, endPoint x: 479, endPoint y: 363, distance: 52.3
click at [479, 356] on span "**********" at bounding box center [479, 352] width 103 height 9
copy span "**********"
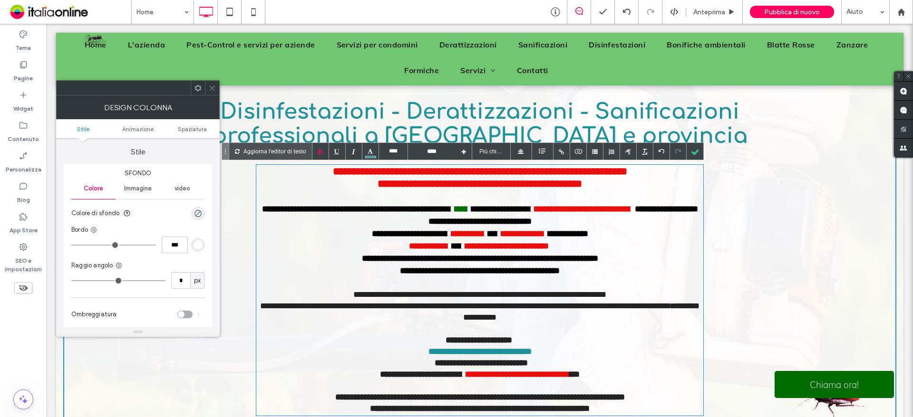
click at [484, 356] on span "**********" at bounding box center [479, 352] width 103 height 9
drag, startPoint x: 484, startPoint y: 362, endPoint x: 549, endPoint y: 364, distance: 64.7
click at [549, 358] on div "**********" at bounding box center [479, 352] width 447 height 11
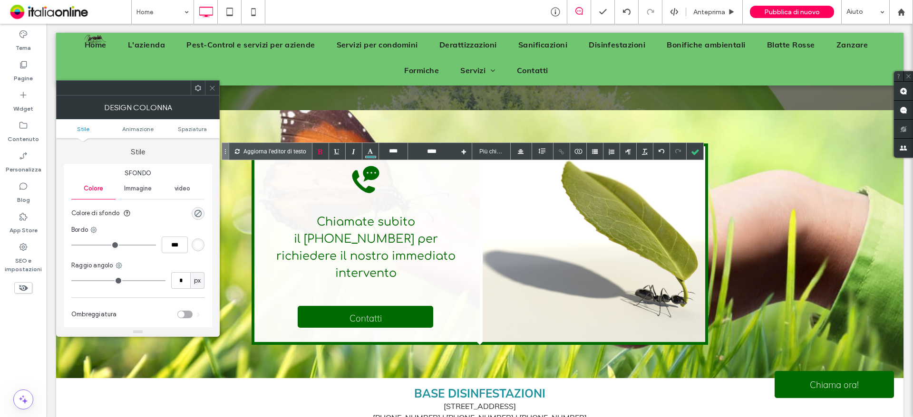
scroll to position [1931, 0]
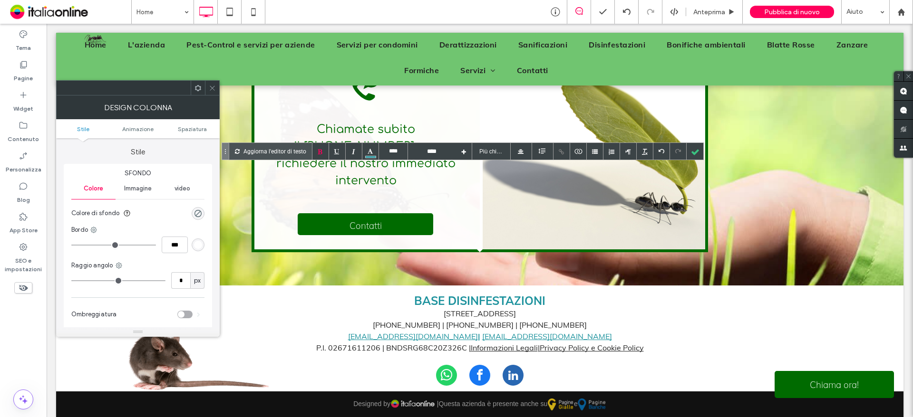
click at [537, 320] on font "+39 051 6010280 | +39 333 9891149 | +39 338 7908064" at bounding box center [480, 325] width 214 height 10
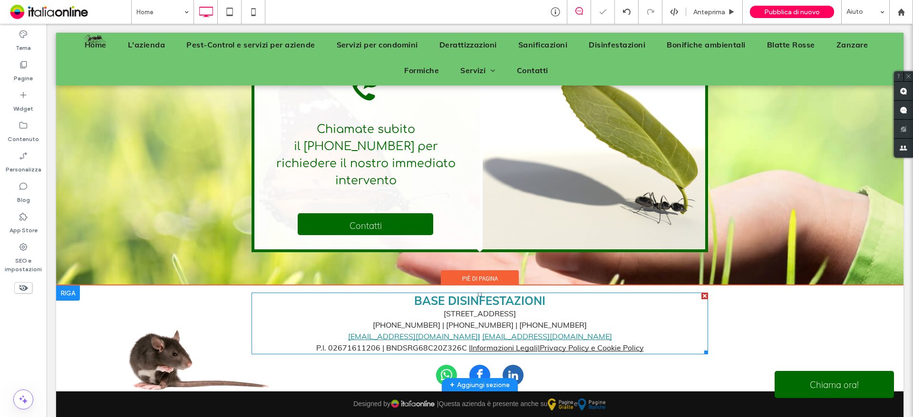
drag, startPoint x: 580, startPoint y: 338, endPoint x: 533, endPoint y: 315, distance: 52.3
click at [533, 320] on font "+39 051 6010280 | +39 333 9891149 | +39 338 7908064" at bounding box center [480, 325] width 214 height 10
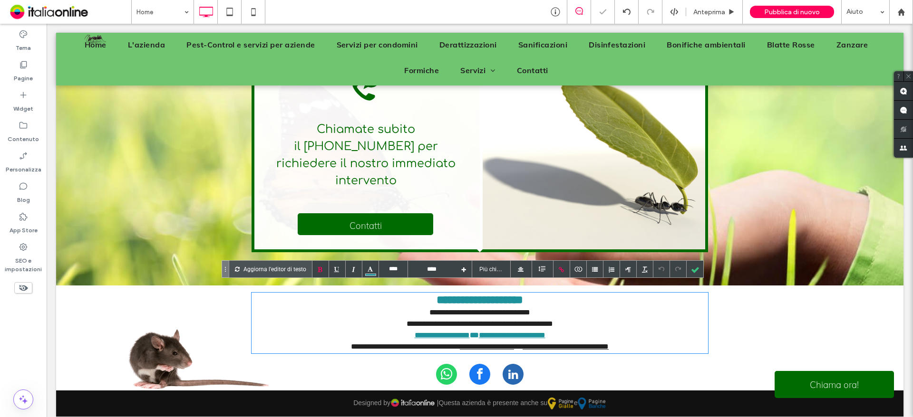
type input "****"
drag, startPoint x: 524, startPoint y: 316, endPoint x: 517, endPoint y: 316, distance: 7.1
click at [524, 320] on font "**********" at bounding box center [479, 323] width 146 height 7
drag, startPoint x: 507, startPoint y: 315, endPoint x: 583, endPoint y: 311, distance: 76.1
click at [583, 319] on div "**********" at bounding box center [479, 324] width 456 height 11
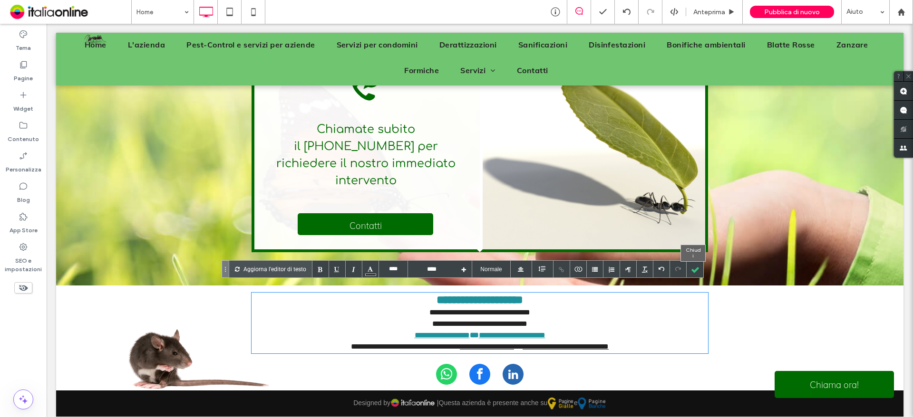
drag, startPoint x: 692, startPoint y: 269, endPoint x: 684, endPoint y: 269, distance: 8.1
click at [692, 269] on div at bounding box center [694, 269] width 17 height 17
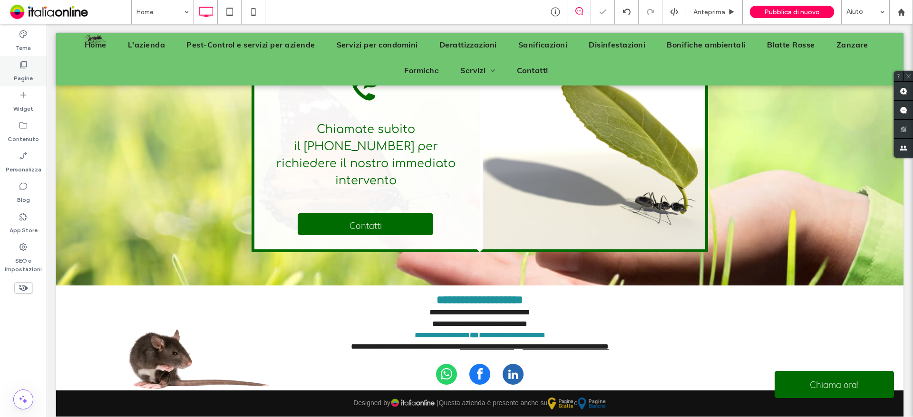
click at [26, 68] on icon at bounding box center [24, 65] width 10 height 10
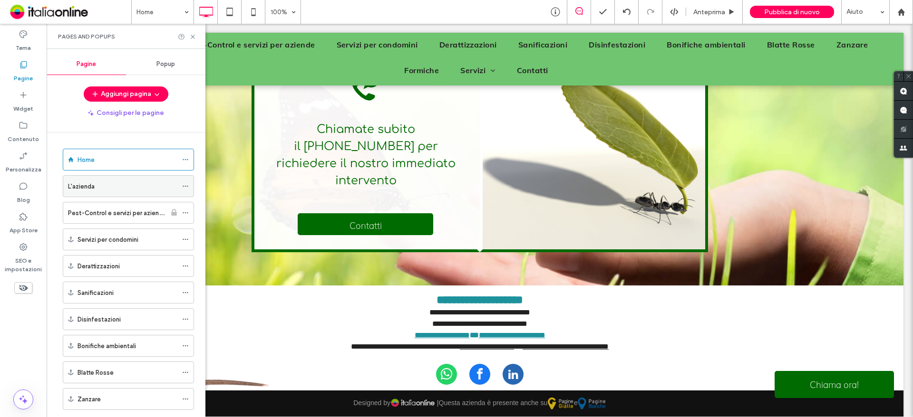
click at [87, 184] on label "L'azienda" at bounding box center [81, 186] width 27 height 17
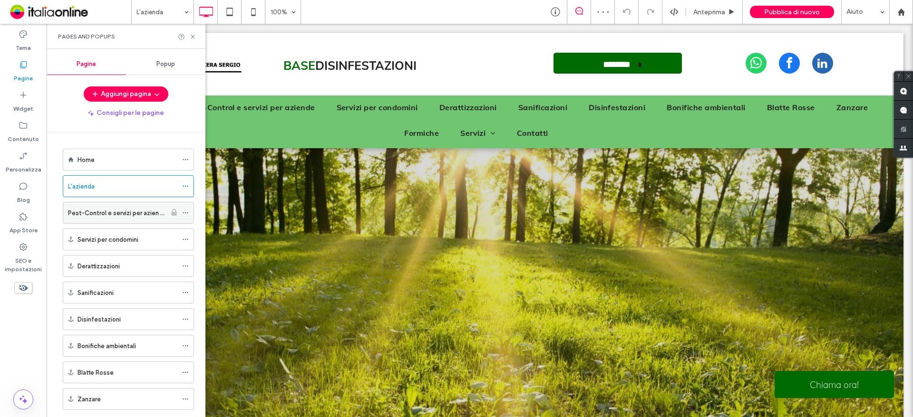
click at [111, 218] on div "Pest-Control e servizi per aziende" at bounding box center [117, 213] width 98 height 21
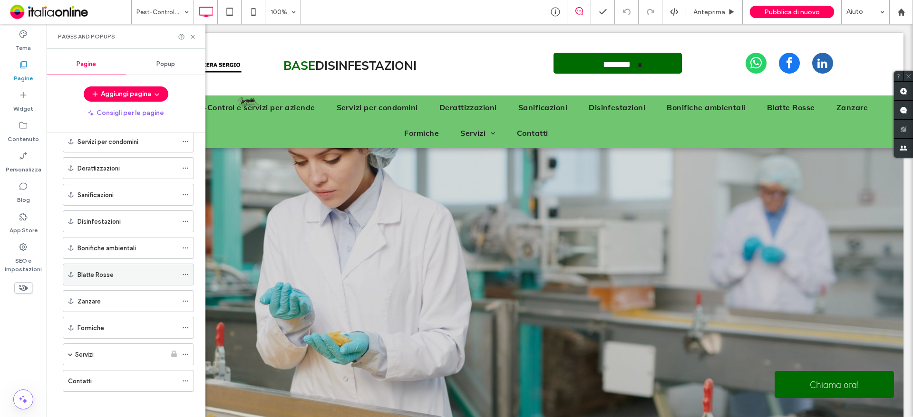
scroll to position [101, 0]
click at [82, 382] on label "Contatti" at bounding box center [80, 378] width 24 height 17
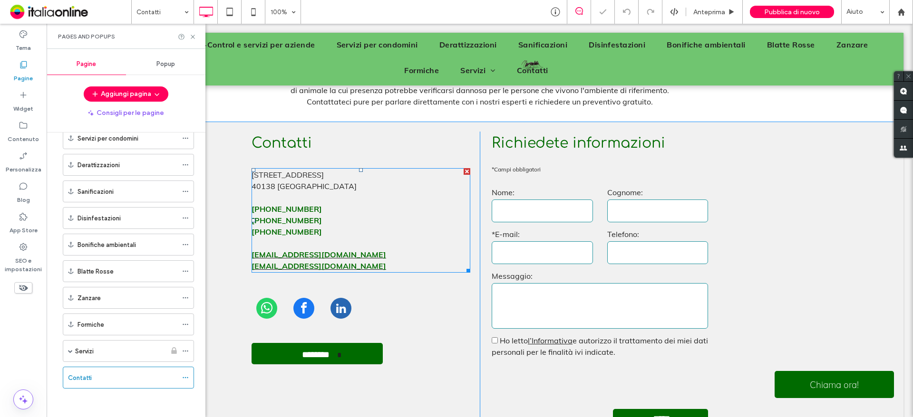
scroll to position [198, 0]
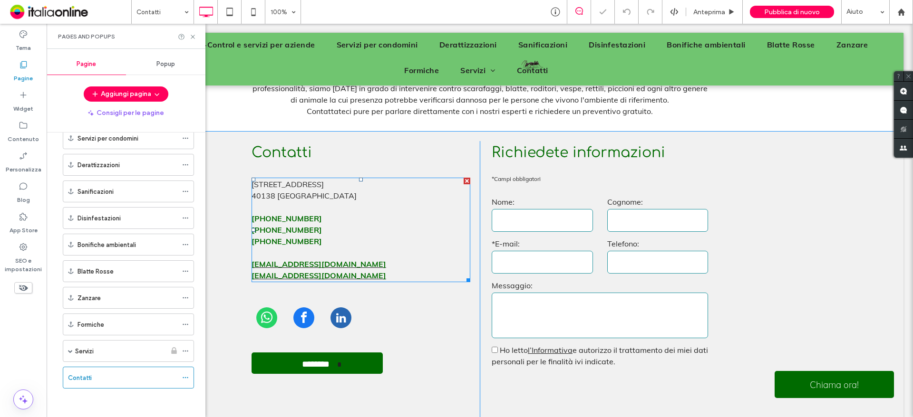
click at [280, 230] on b "+39 338 7908064" at bounding box center [286, 230] width 70 height 10
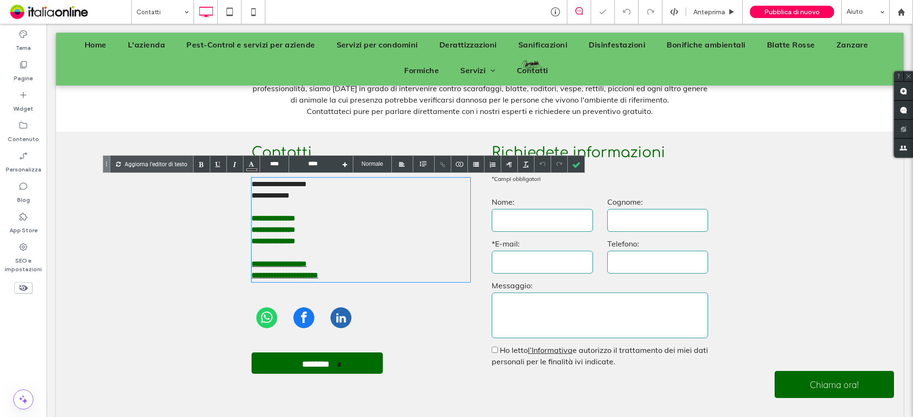
click at [295, 229] on b "**********" at bounding box center [273, 229] width 44 height 7
drag, startPoint x: 310, startPoint y: 229, endPoint x: 249, endPoint y: 232, distance: 61.4
click at [251, 232] on b "**********" at bounding box center [273, 229] width 44 height 7
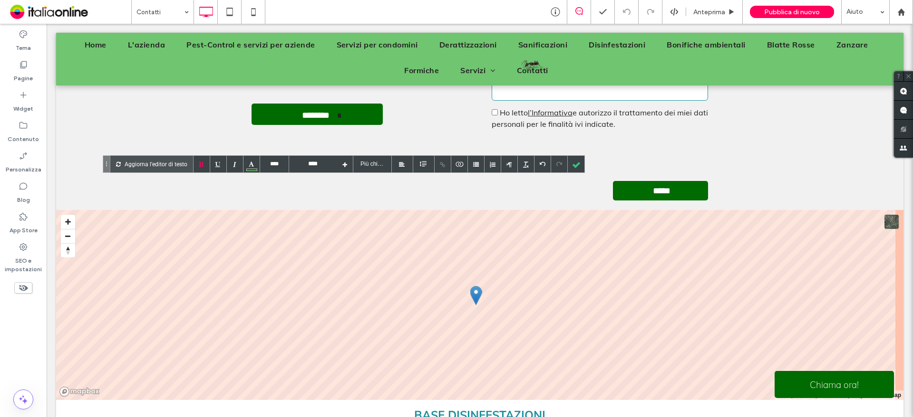
scroll to position [561, 0]
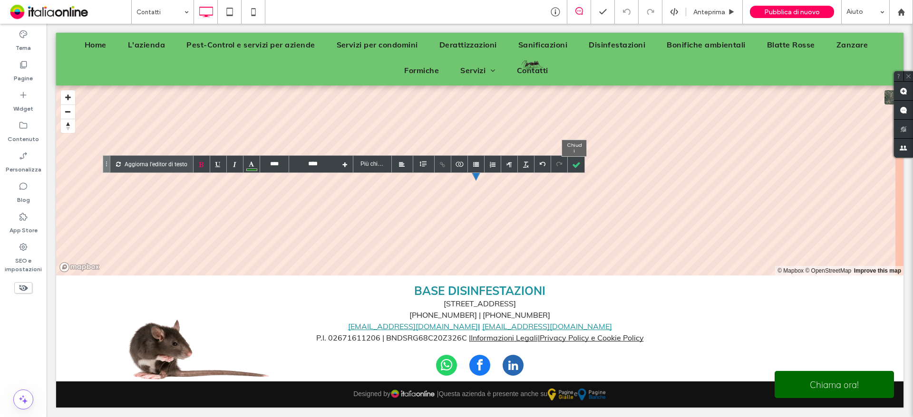
drag, startPoint x: 577, startPoint y: 171, endPoint x: 571, endPoint y: 173, distance: 5.9
click at [577, 171] on div at bounding box center [576, 164] width 17 height 17
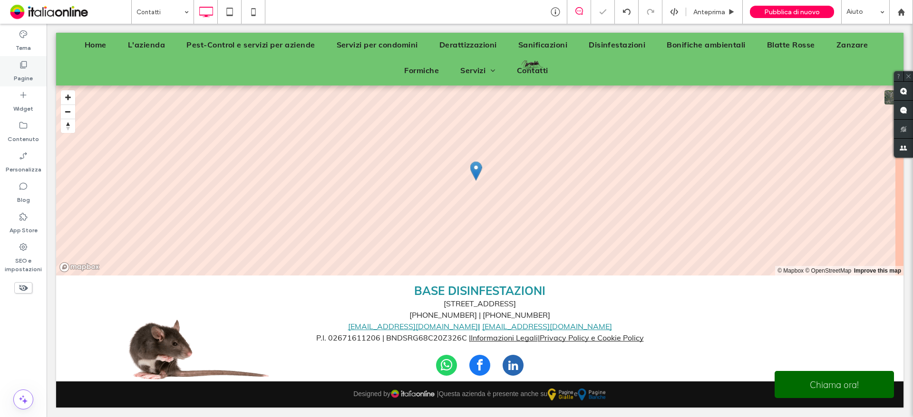
drag, startPoint x: 26, startPoint y: 73, endPoint x: 29, endPoint y: 78, distance: 5.7
click at [26, 73] on label "Pagine" at bounding box center [23, 75] width 19 height 13
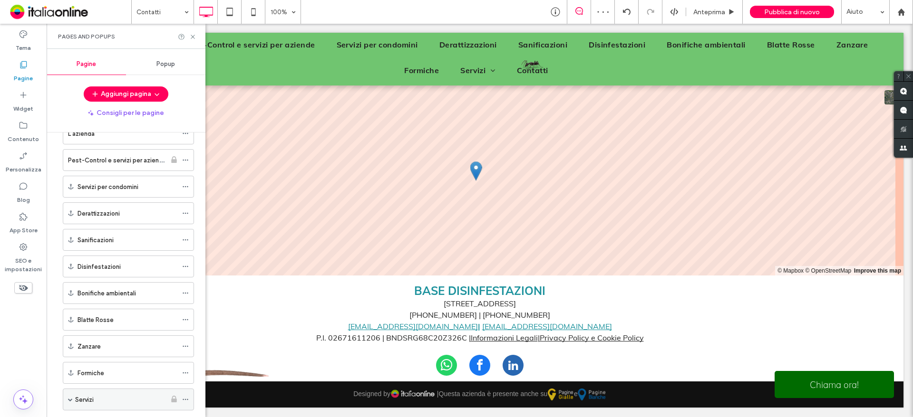
scroll to position [101, 0]
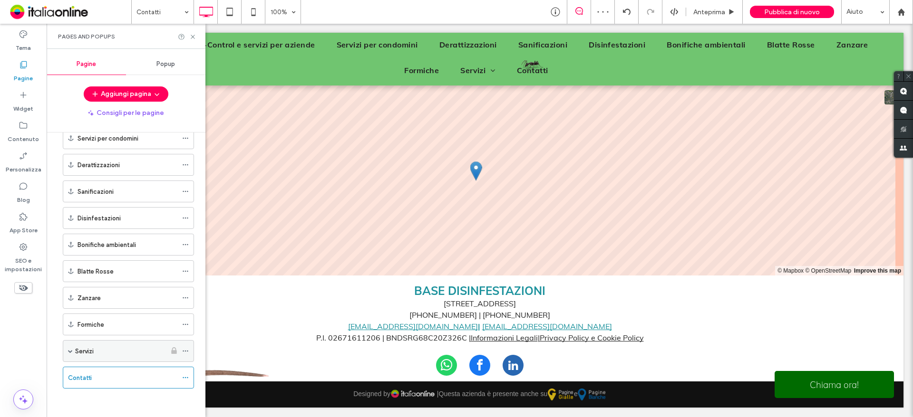
click at [103, 350] on div "Servizi" at bounding box center [120, 352] width 91 height 10
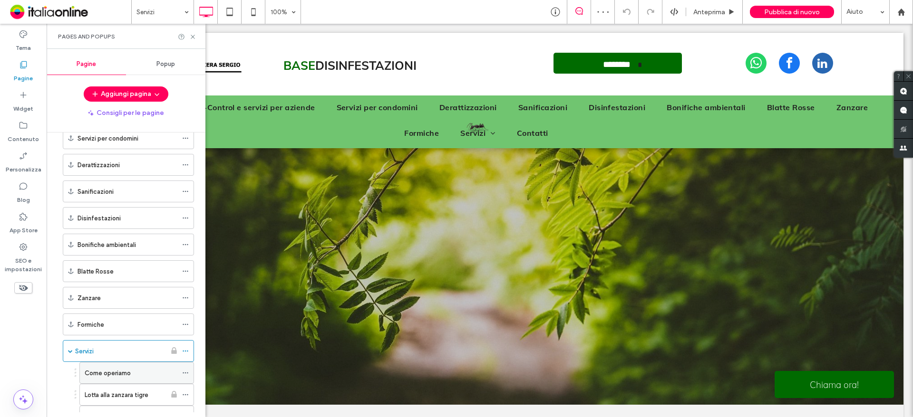
click at [92, 373] on label "Come operiamo" at bounding box center [108, 373] width 46 height 17
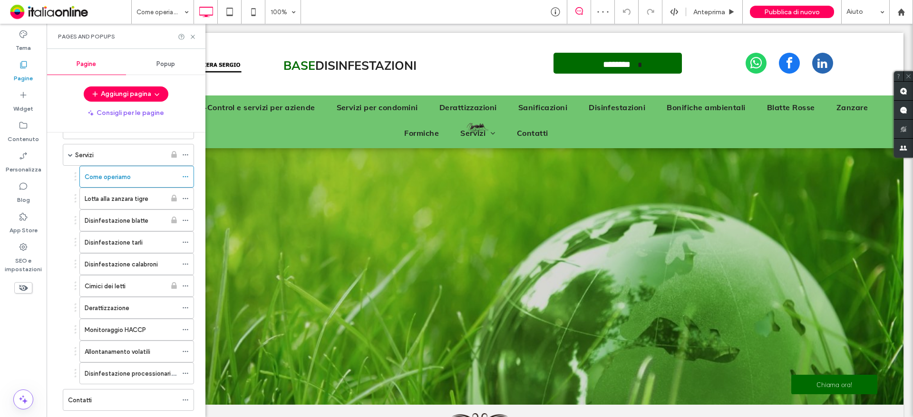
scroll to position [320, 0]
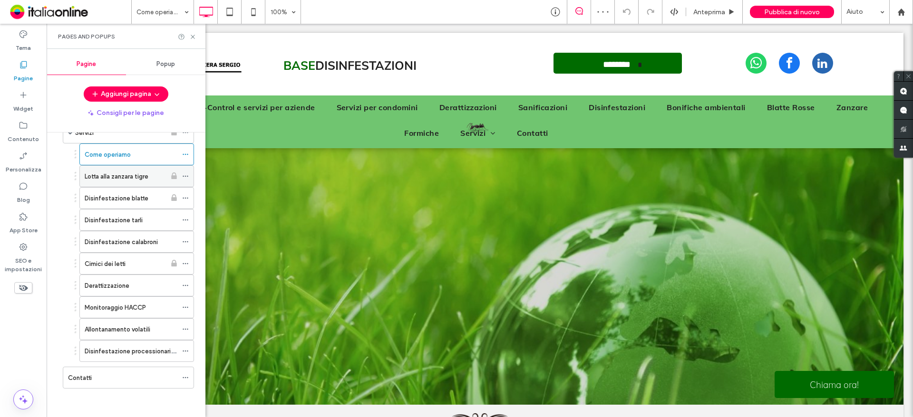
click at [106, 178] on label "Lotta alla zanzara tigre" at bounding box center [117, 176] width 64 height 17
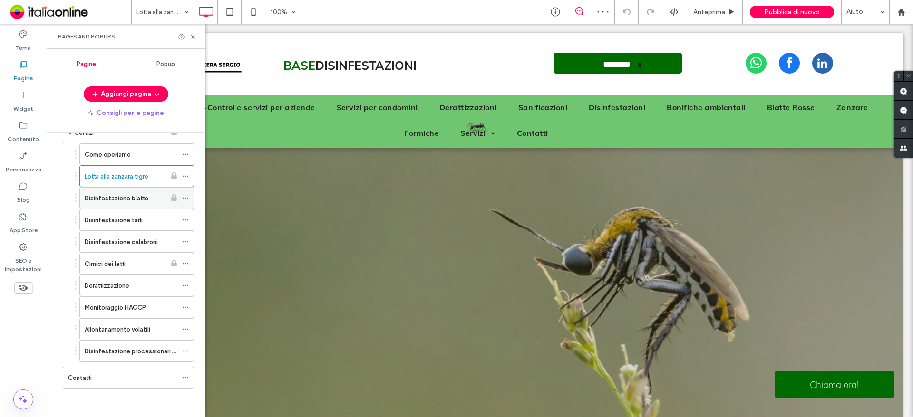
click at [113, 204] on div "Disinfestazione blatte" at bounding box center [125, 198] width 81 height 21
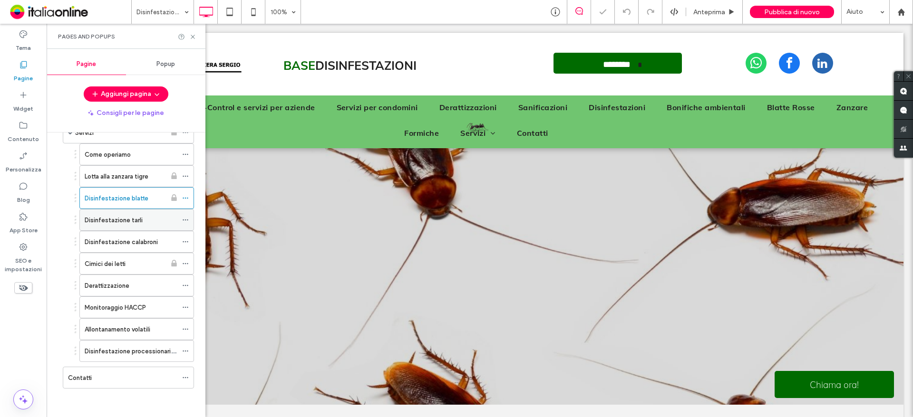
click at [105, 227] on div "Disinfestazione tarli" at bounding box center [131, 220] width 93 height 21
click at [110, 238] on label "Disinfestazione calabroni" at bounding box center [121, 242] width 73 height 17
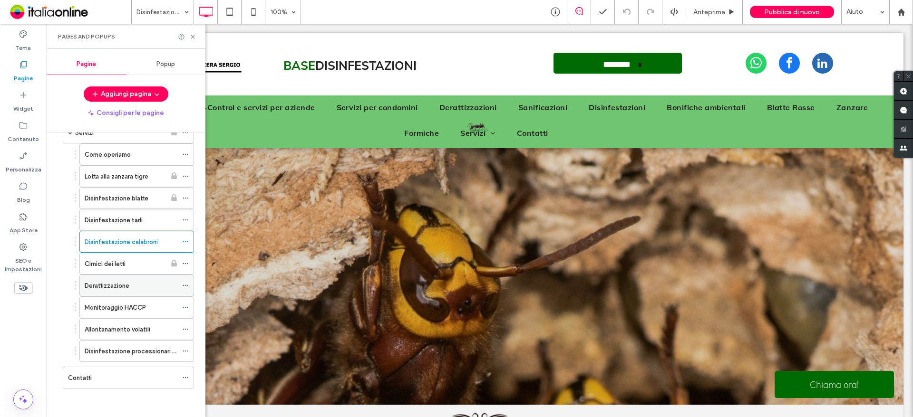
click at [122, 282] on label "Derattizzazione" at bounding box center [107, 286] width 45 height 17
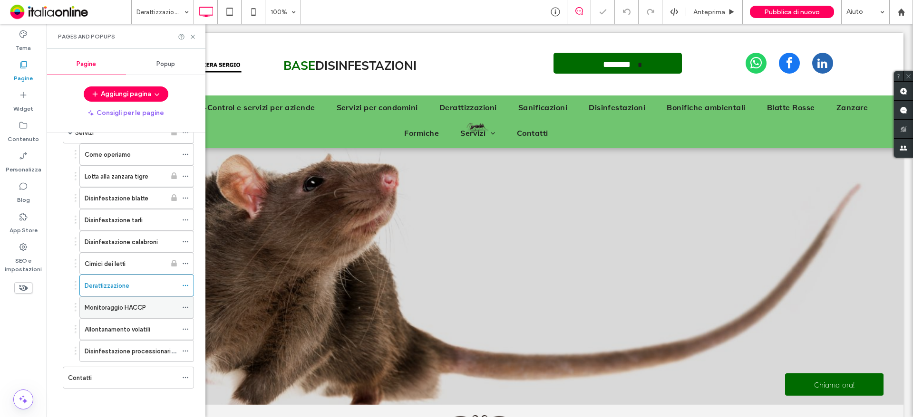
click at [106, 306] on label "Monitoraggio HACCP" at bounding box center [115, 307] width 61 height 17
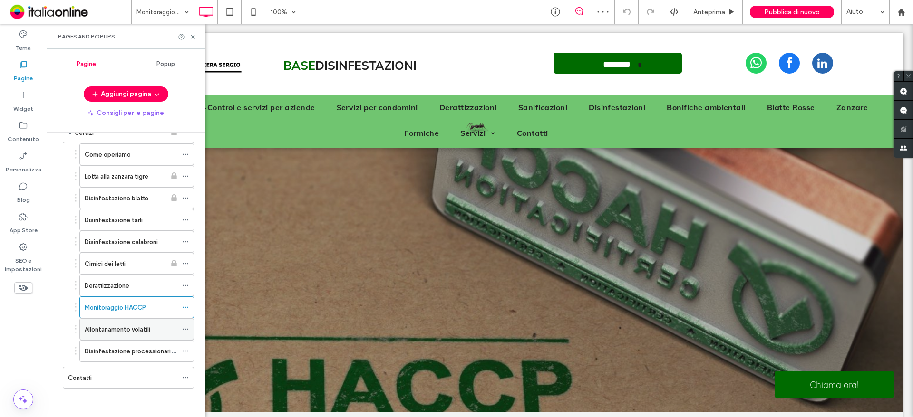
click at [116, 329] on label "Allontanamento volatili" at bounding box center [118, 329] width 66 height 17
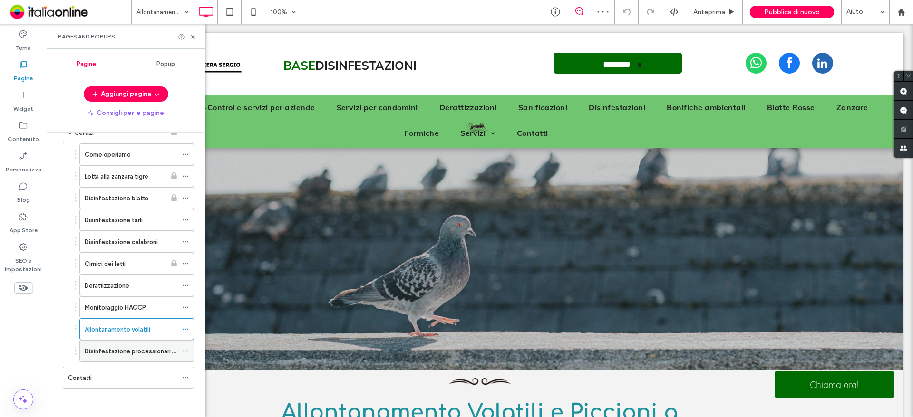
click at [84, 353] on div "Disinfestazione processionaria del pino" at bounding box center [136, 351] width 115 height 22
click at [140, 351] on label "Disinfestazione processionaria del pino" at bounding box center [142, 351] width 114 height 17
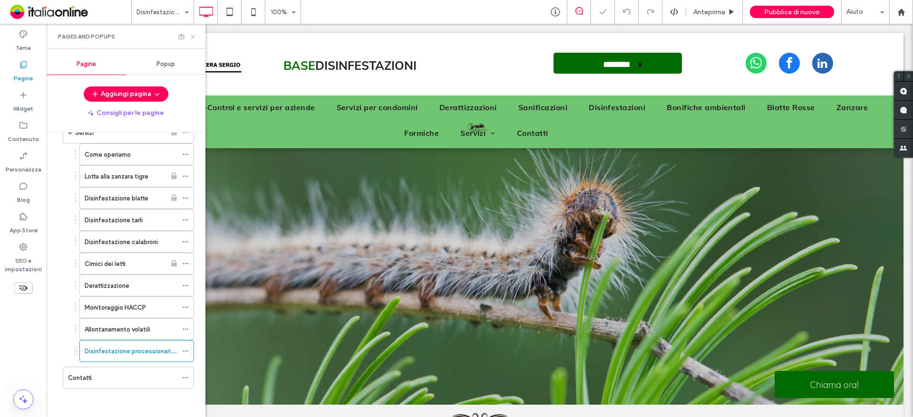
click at [190, 37] on icon at bounding box center [192, 36] width 7 height 7
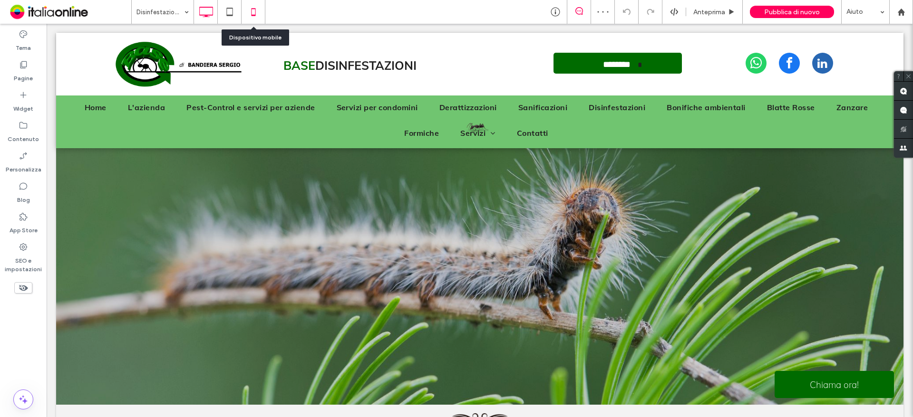
click at [253, 9] on use at bounding box center [253, 12] width 4 height 8
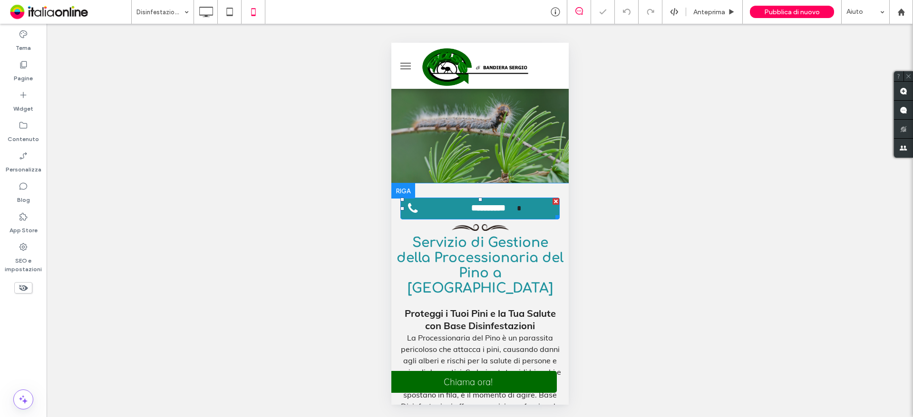
click at [469, 206] on span "**********" at bounding box center [487, 208] width 57 height 21
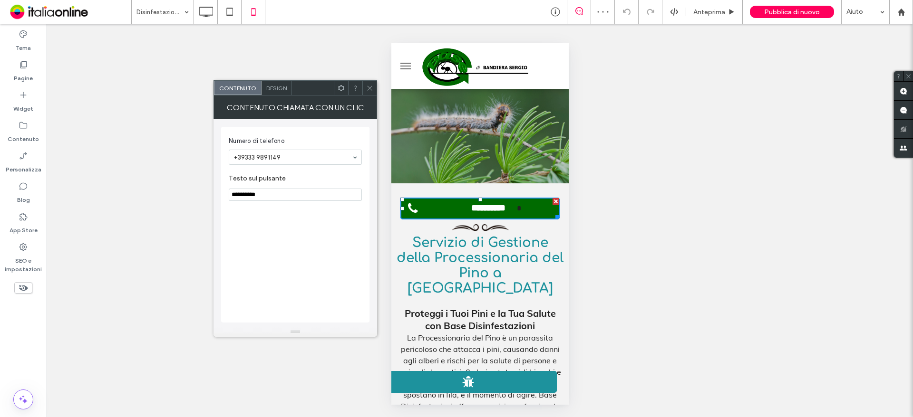
click at [449, 377] on span "Chiama ora!" at bounding box center [468, 382] width 54 height 21
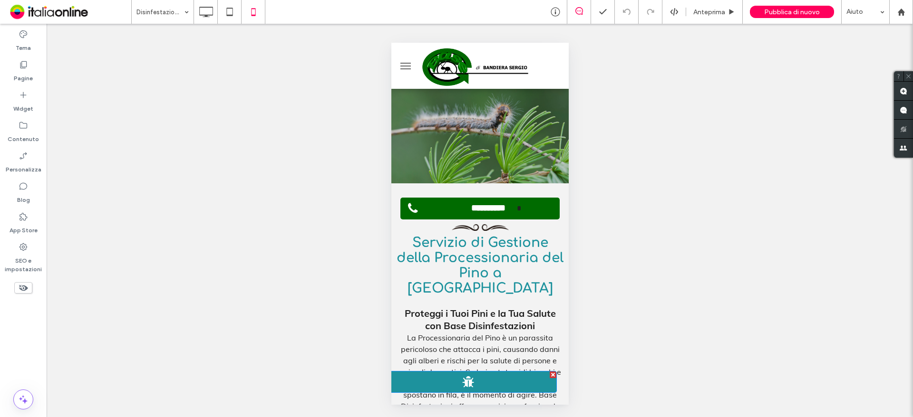
click at [449, 377] on span "Chiama ora!" at bounding box center [468, 382] width 54 height 21
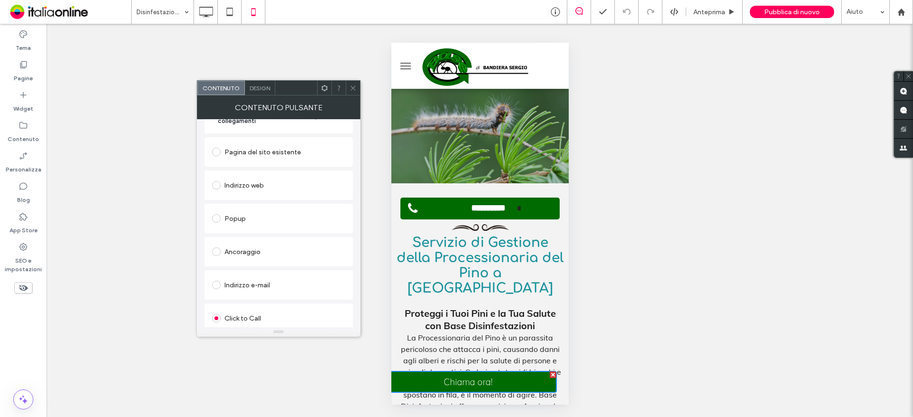
scroll to position [171, 0]
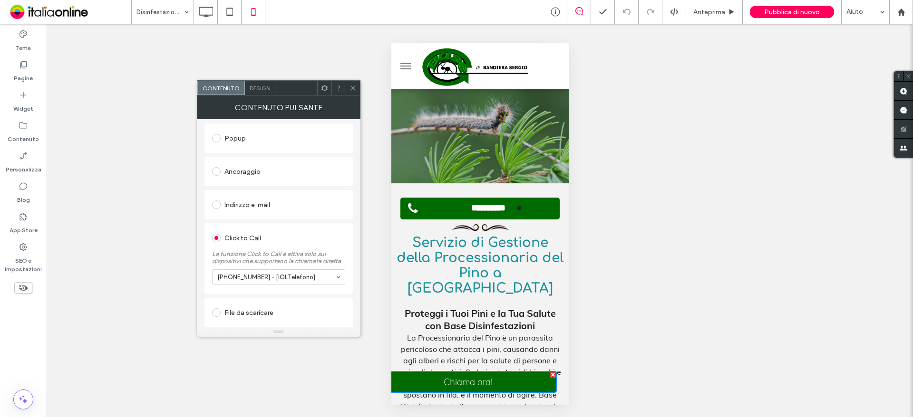
click at [352, 89] on use at bounding box center [352, 88] width 5 height 5
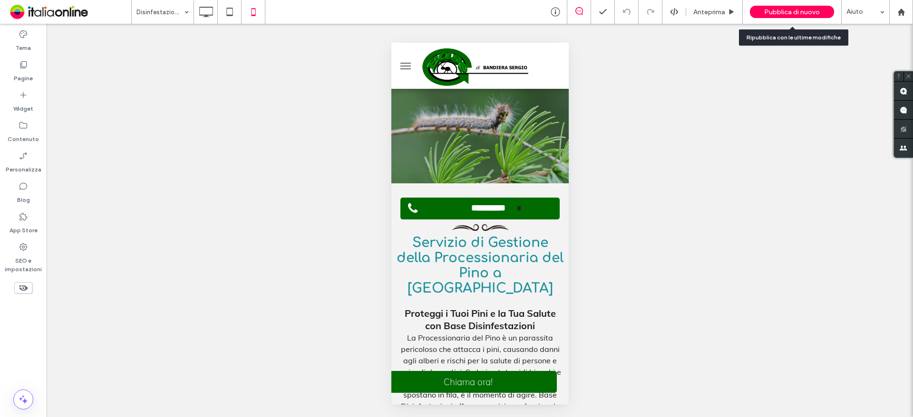
click at [792, 18] on div "Pubblica di nuovo" at bounding box center [792, 12] width 84 height 24
click at [769, 9] on span "Pubblica di nuovo" at bounding box center [792, 12] width 56 height 8
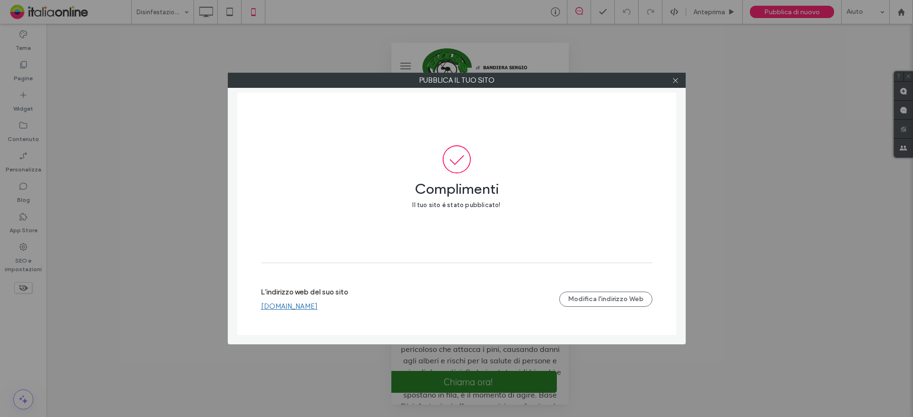
click at [318, 308] on link "www.deblattizzazionebologna.it" at bounding box center [289, 306] width 57 height 9
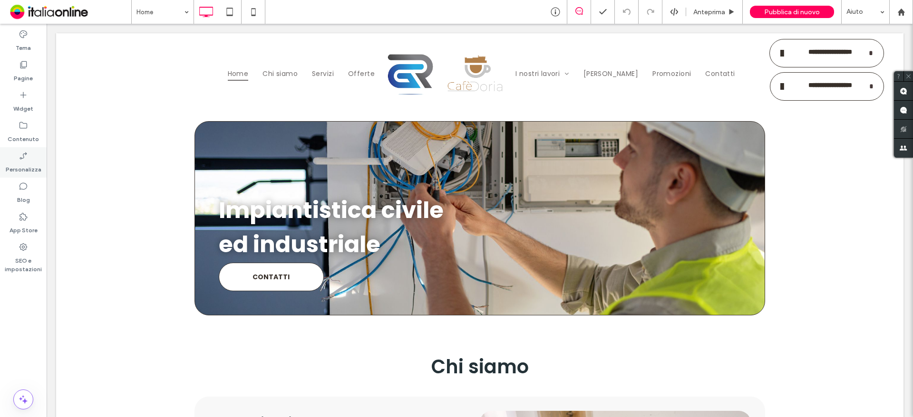
click at [35, 154] on div "Personalizza" at bounding box center [23, 162] width 47 height 30
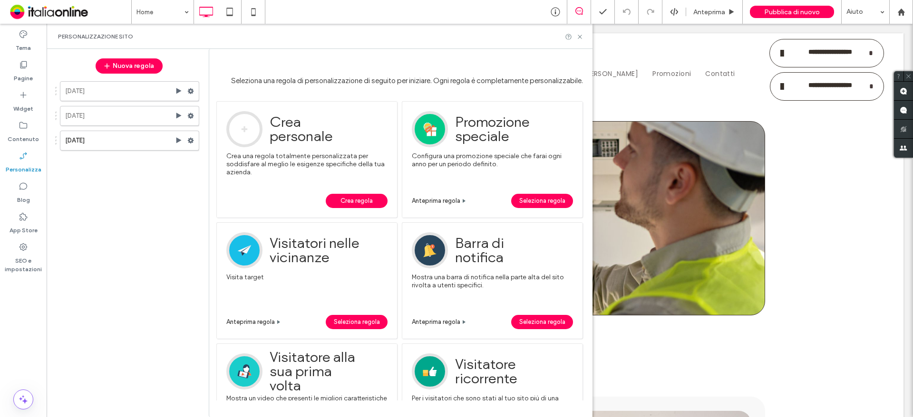
click at [362, 199] on span "Crea regola" at bounding box center [356, 201] width 32 height 14
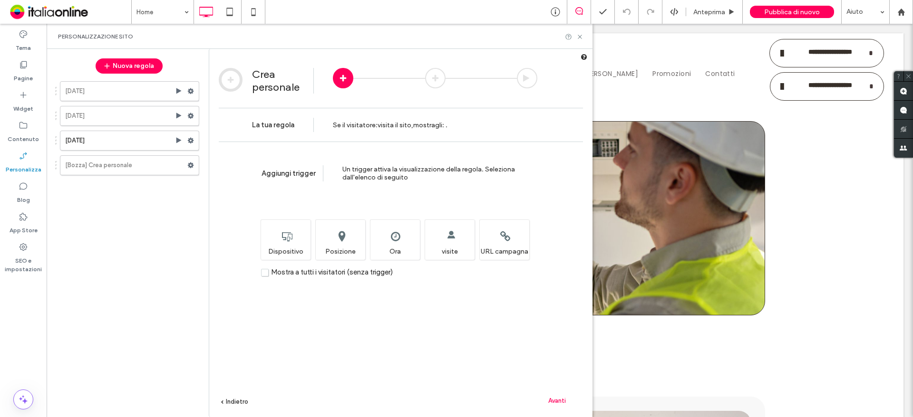
drag, startPoint x: 272, startPoint y: 236, endPoint x: 312, endPoint y: 227, distance: 40.9
click at [272, 236] on div "Seleziona su quali tipi di dispositivi sarà possibile visualizzare questa regol…" at bounding box center [286, 240] width 50 height 40
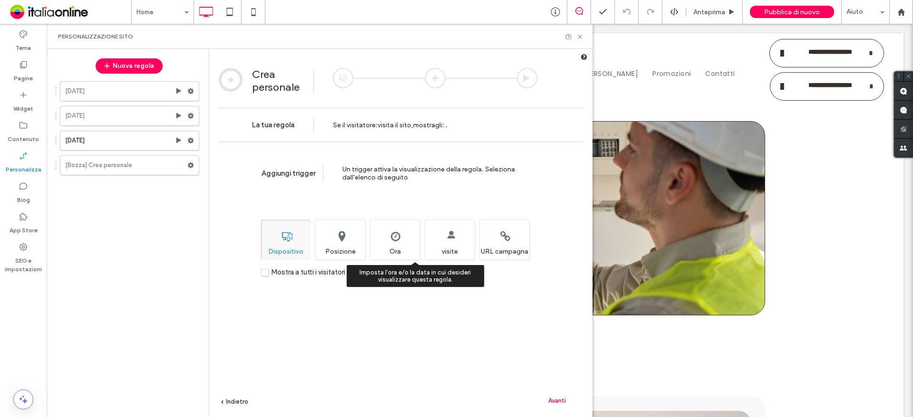
click at [396, 245] on div "Imposta l'ora e/o la data in cui desideri visualizzare questa regola. Ora" at bounding box center [395, 240] width 50 height 40
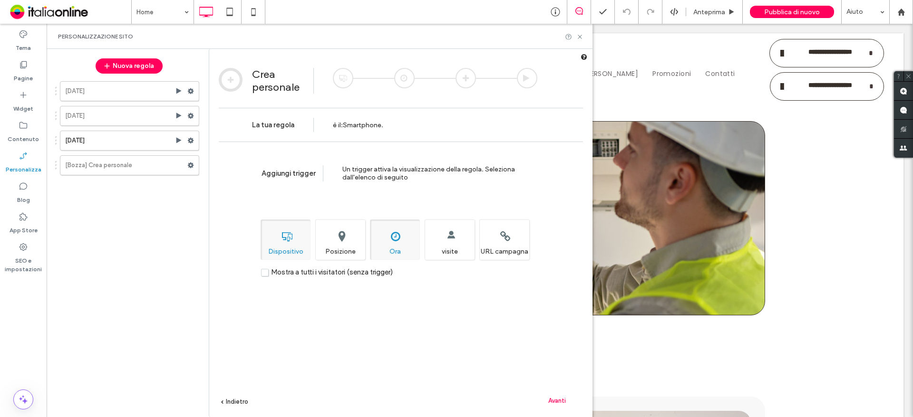
click at [553, 402] on span "Avanti" at bounding box center [557, 400] width 18 height 7
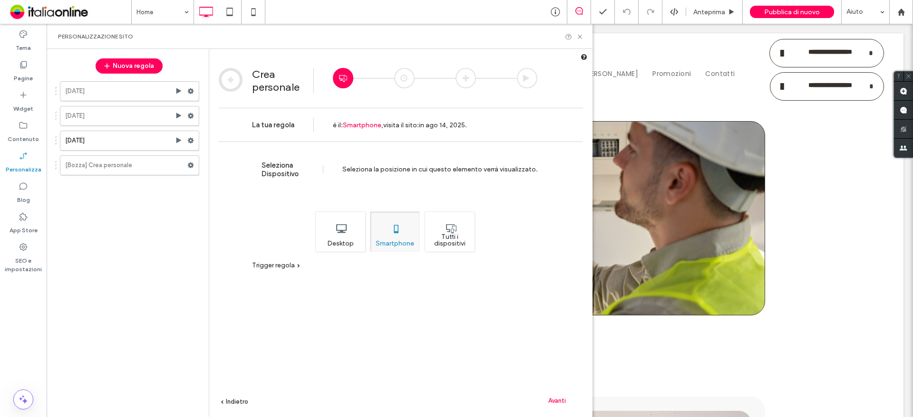
click at [456, 246] on div "Tutti i dispositivi" at bounding box center [450, 232] width 50 height 40
click at [560, 401] on span "Avanti" at bounding box center [557, 400] width 18 height 7
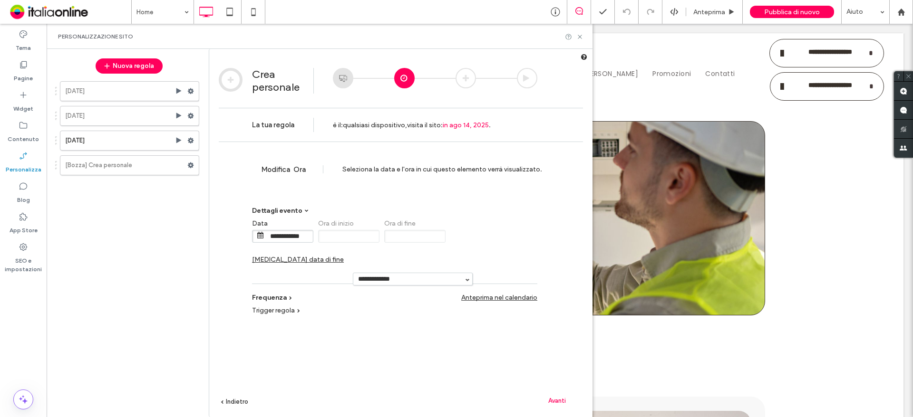
click at [344, 256] on span "[MEDICAL_DATA] data di fine" at bounding box center [298, 260] width 92 height 8
click at [475, 234] on input "**********" at bounding box center [488, 237] width 48 height 12
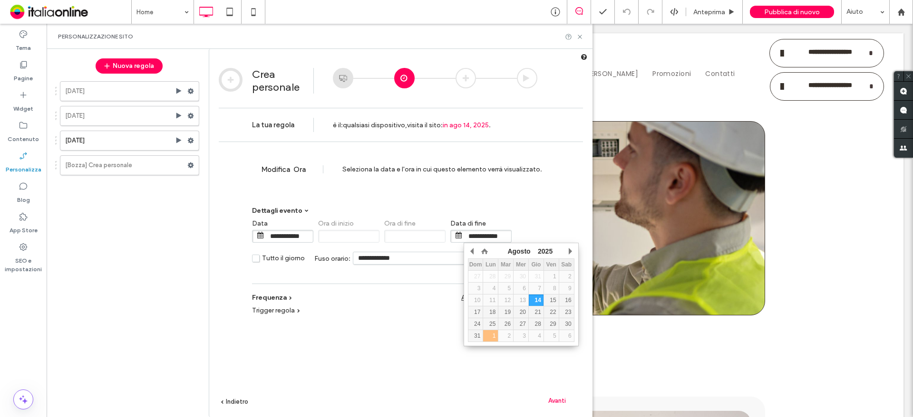
drag, startPoint x: 495, startPoint y: 337, endPoint x: 470, endPoint y: 306, distance: 40.2
click at [495, 337] on div "1" at bounding box center [490, 336] width 15 height 7
type input "**********"
click at [567, 400] on div "Avanti" at bounding box center [557, 401] width 52 height 14
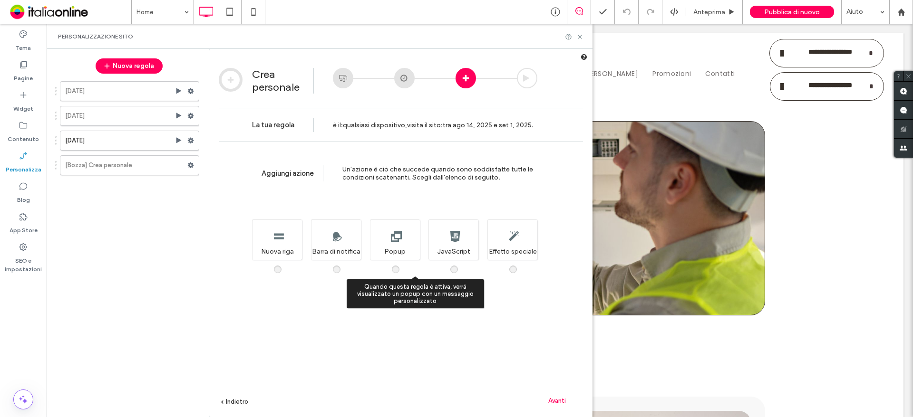
click at [385, 245] on div "Quando questa regola è attiva, verrà visualizzato un popup con un messaggio per…" at bounding box center [395, 240] width 50 height 40
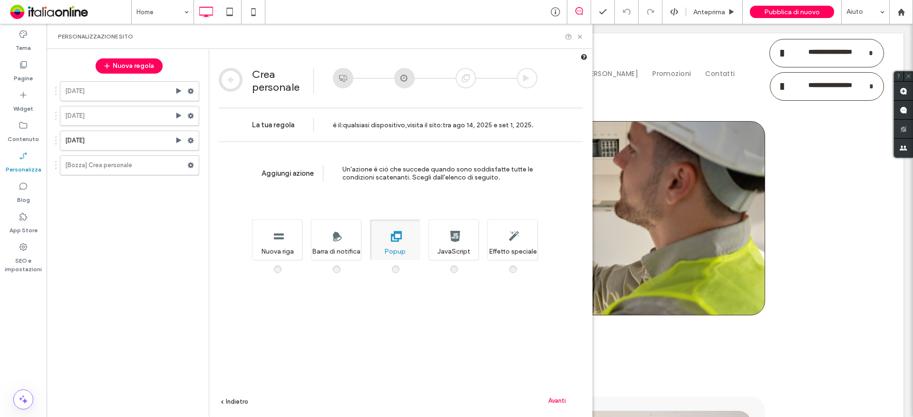
click at [563, 402] on span "Avanti" at bounding box center [557, 400] width 18 height 7
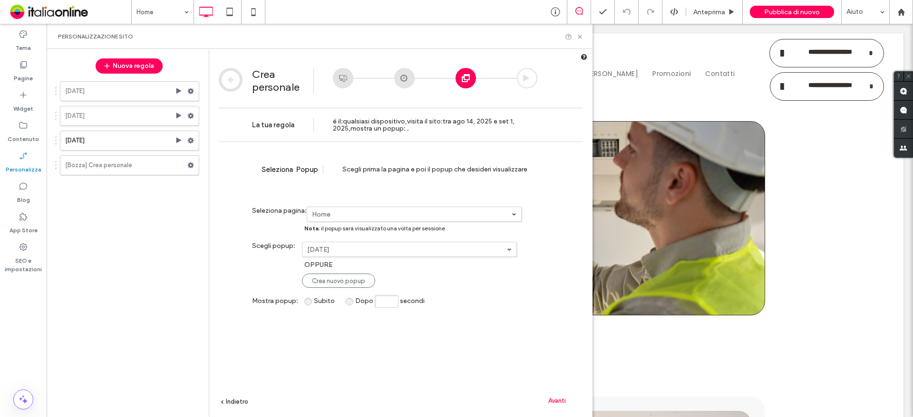
drag, startPoint x: 350, startPoint y: 280, endPoint x: 339, endPoint y: 261, distance: 21.1
click at [350, 280] on span "Crea nuovo popup" at bounding box center [338, 281] width 53 height 7
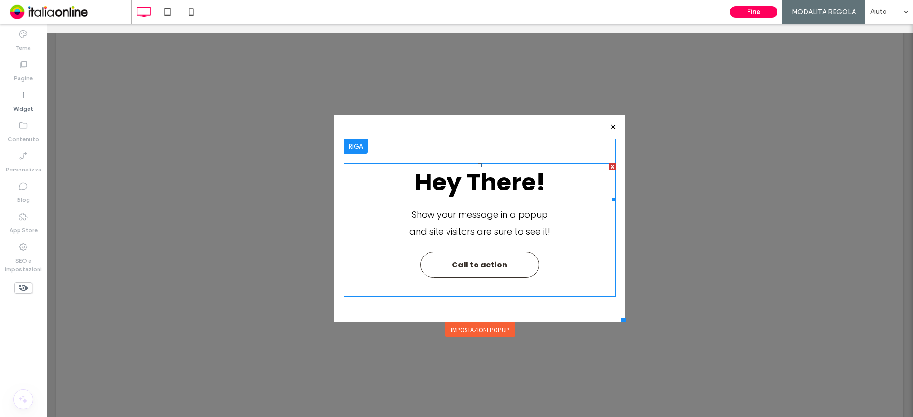
click at [609, 164] on div at bounding box center [612, 167] width 7 height 7
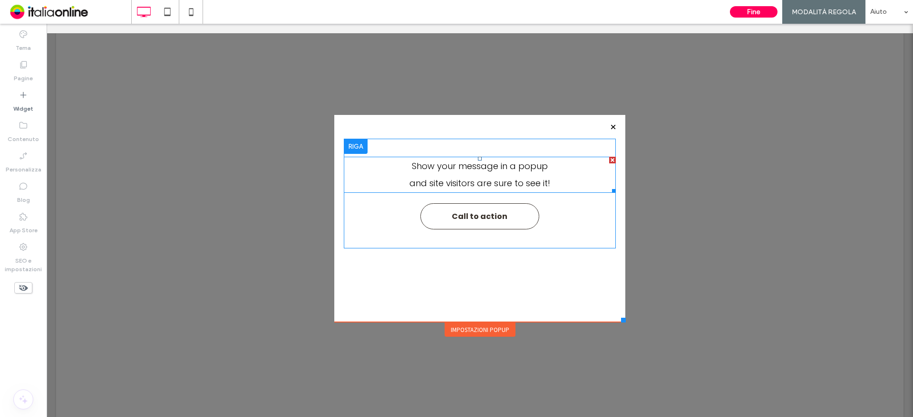
click at [609, 162] on div at bounding box center [612, 160] width 7 height 7
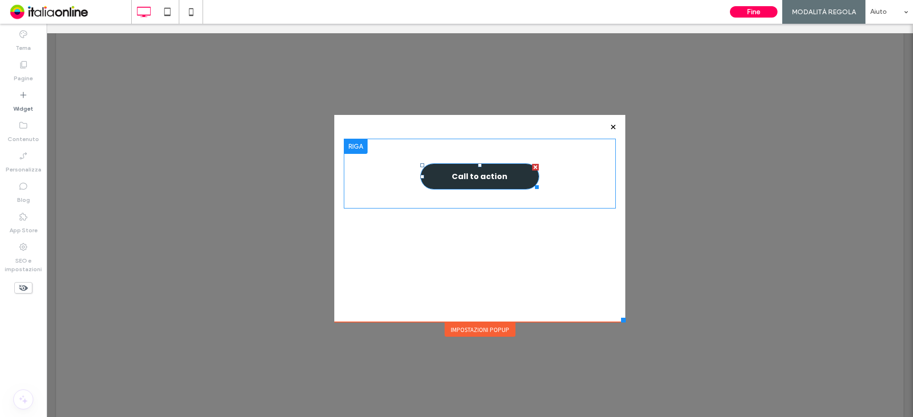
click at [532, 164] on div at bounding box center [535, 167] width 7 height 7
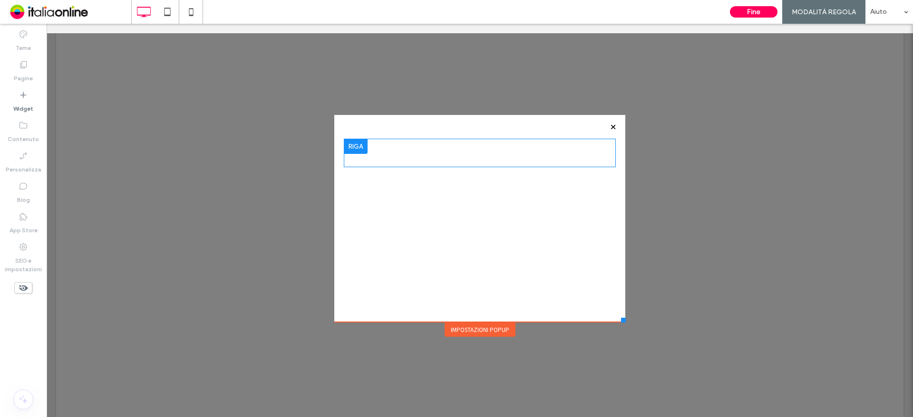
click at [494, 331] on div "Impostazioni popup" at bounding box center [479, 330] width 71 height 14
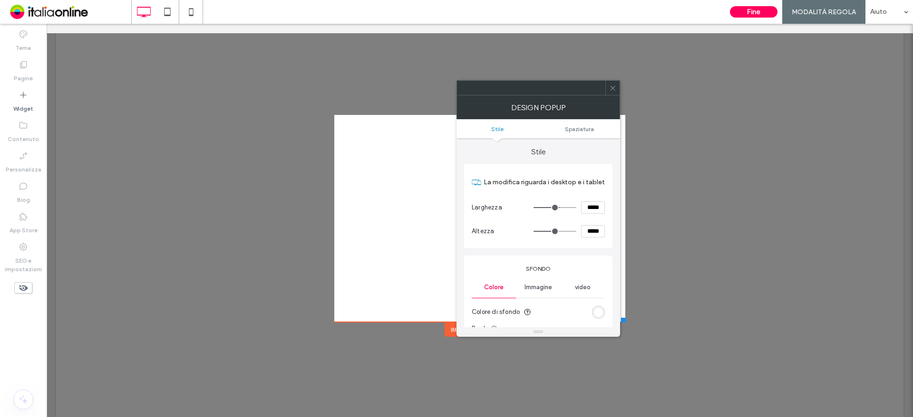
click at [544, 290] on span "Immagine" at bounding box center [538, 288] width 28 height 8
click at [540, 314] on div "Immagine" at bounding box center [538, 338] width 132 height 63
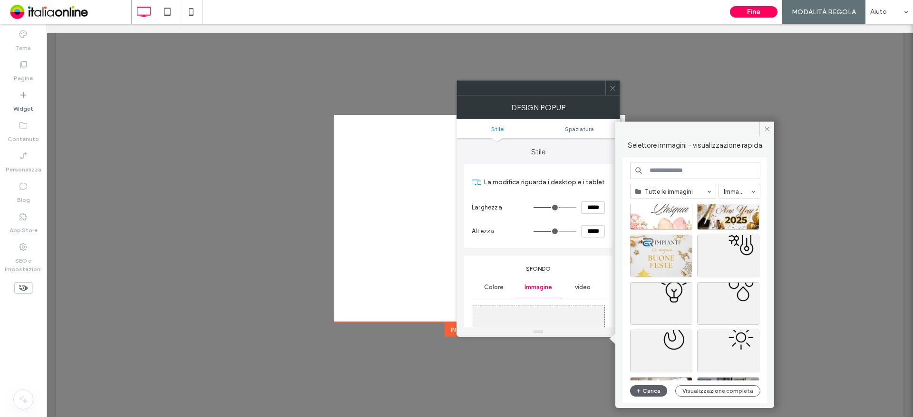
scroll to position [48, 0]
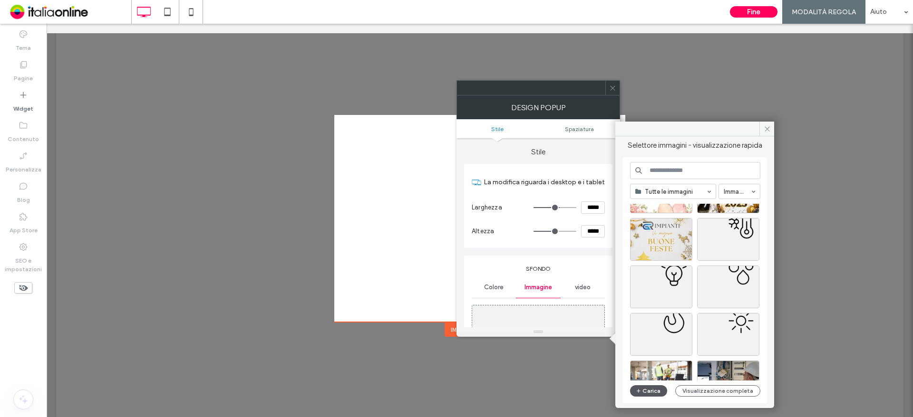
click at [649, 392] on button "Carica" at bounding box center [648, 391] width 37 height 11
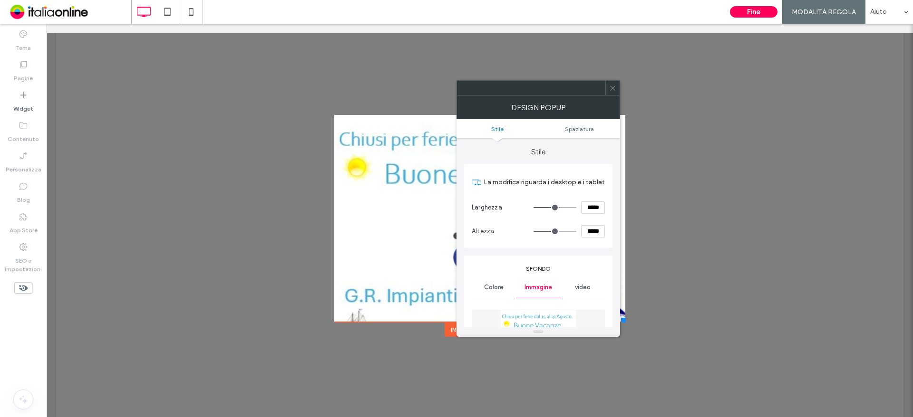
drag, startPoint x: 608, startPoint y: 88, endPoint x: 608, endPoint y: 95, distance: 7.1
click at [608, 88] on div at bounding box center [612, 88] width 14 height 14
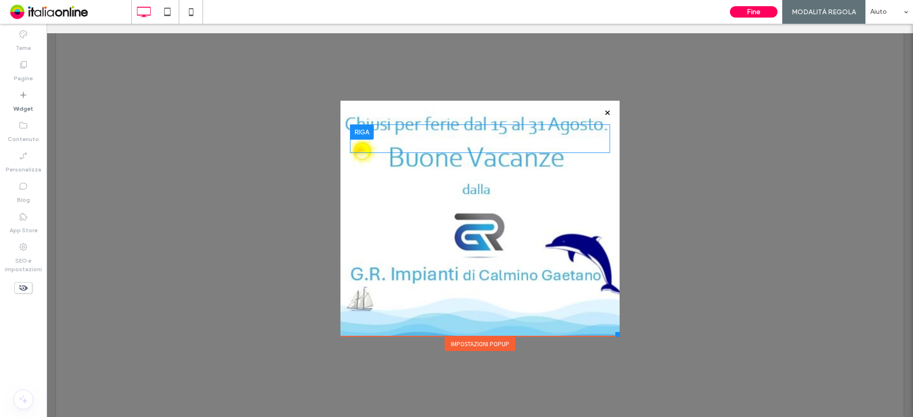
drag, startPoint x: 620, startPoint y: 318, endPoint x: 615, endPoint y: 337, distance: 19.3
click at [615, 337] on div at bounding box center [617, 334] width 5 height 5
click at [197, 15] on icon at bounding box center [191, 11] width 19 height 19
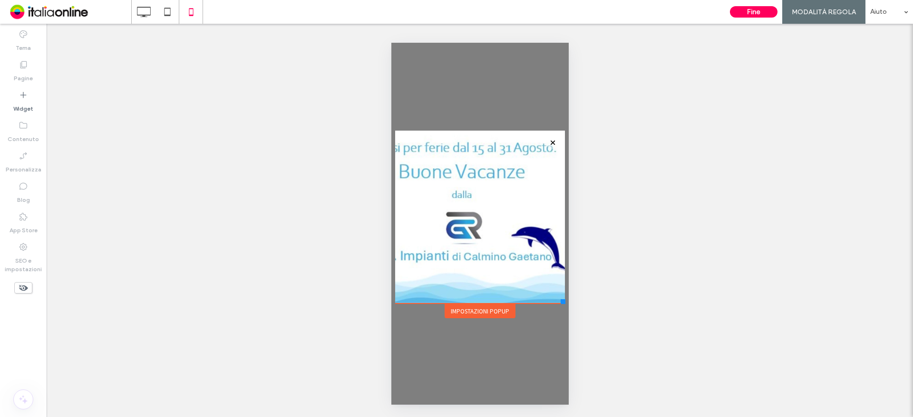
scroll to position [0, 0]
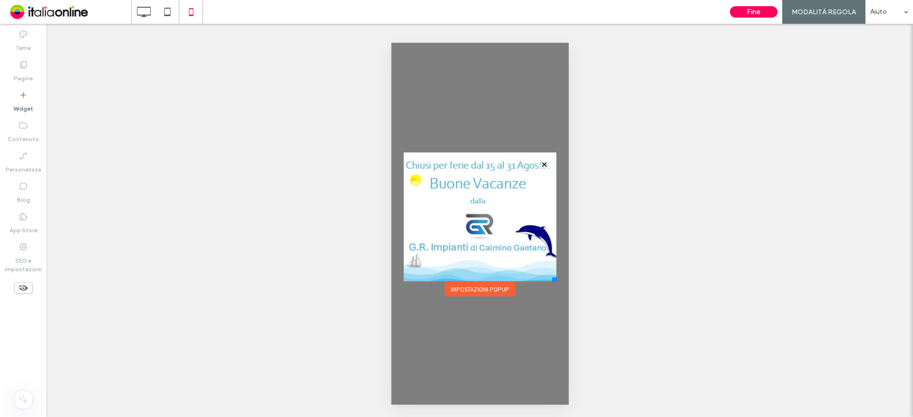
drag, startPoint x: 564, startPoint y: 303, endPoint x: 556, endPoint y: 276, distance: 28.4
click at [556, 282] on div at bounding box center [553, 280] width 5 height 5
click at [748, 14] on button "Fine" at bounding box center [754, 11] width 48 height 11
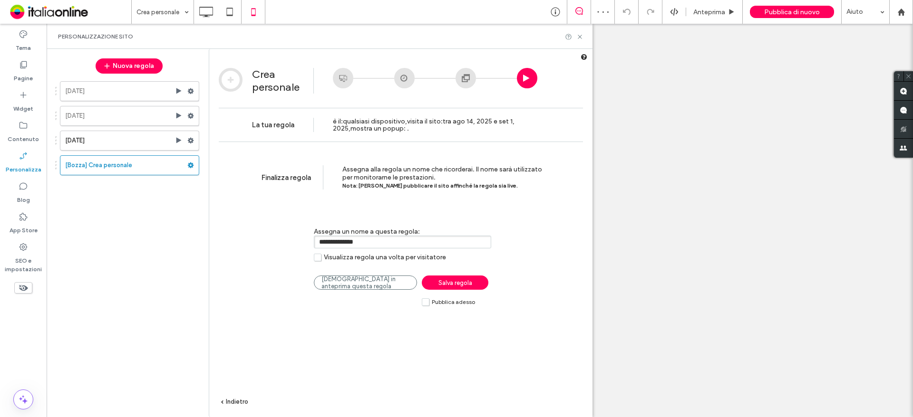
click at [449, 303] on span "Pubblica adesso" at bounding box center [453, 302] width 43 height 7
click at [458, 283] on span "Salva regola" at bounding box center [455, 283] width 34 height 7
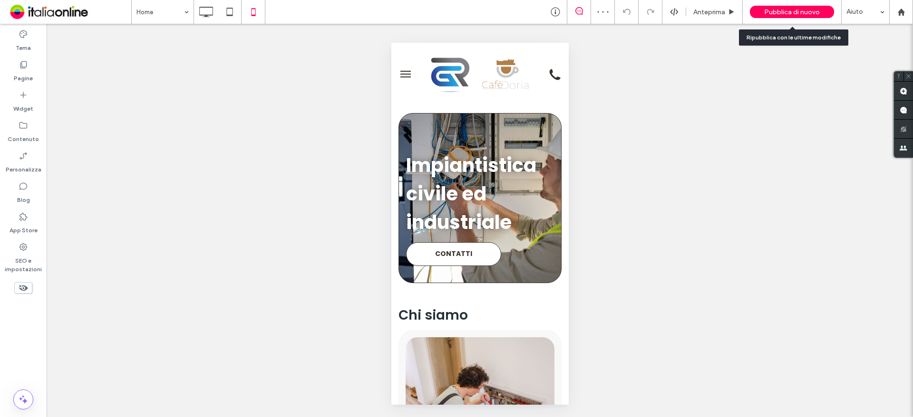
click at [770, 10] on span "Pubblica di nuovo" at bounding box center [792, 12] width 56 height 8
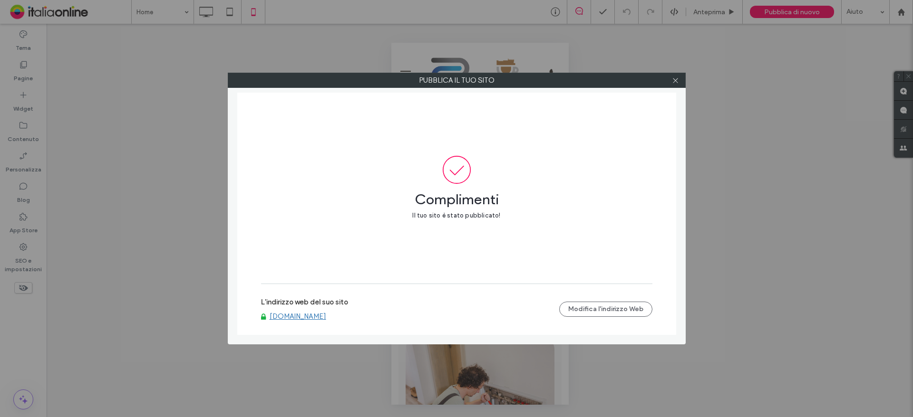
click at [285, 317] on link "[DOMAIN_NAME]" at bounding box center [298, 316] width 57 height 9
